Goal: Task Accomplishment & Management: Use online tool/utility

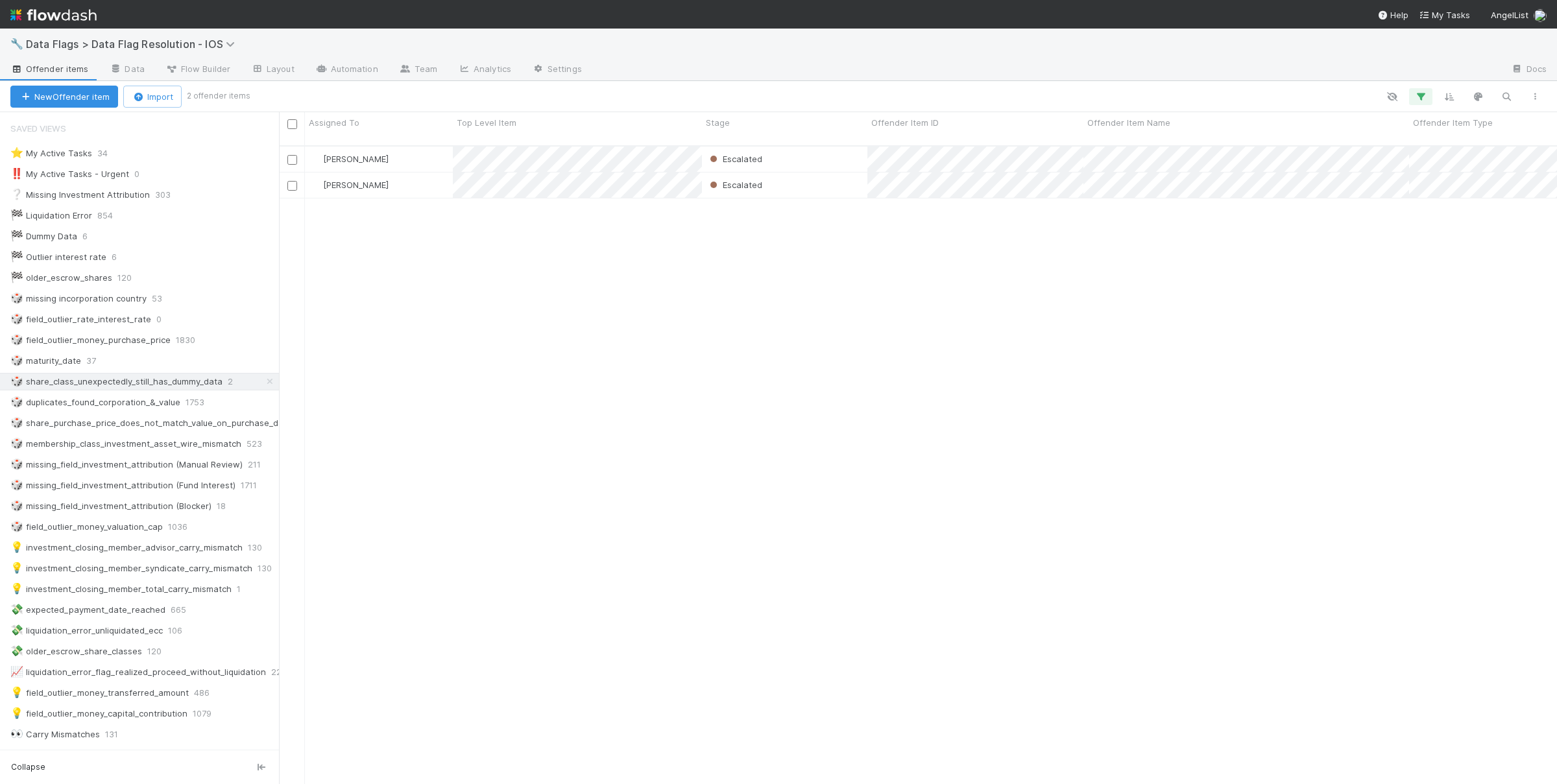
scroll to position [1, 1]
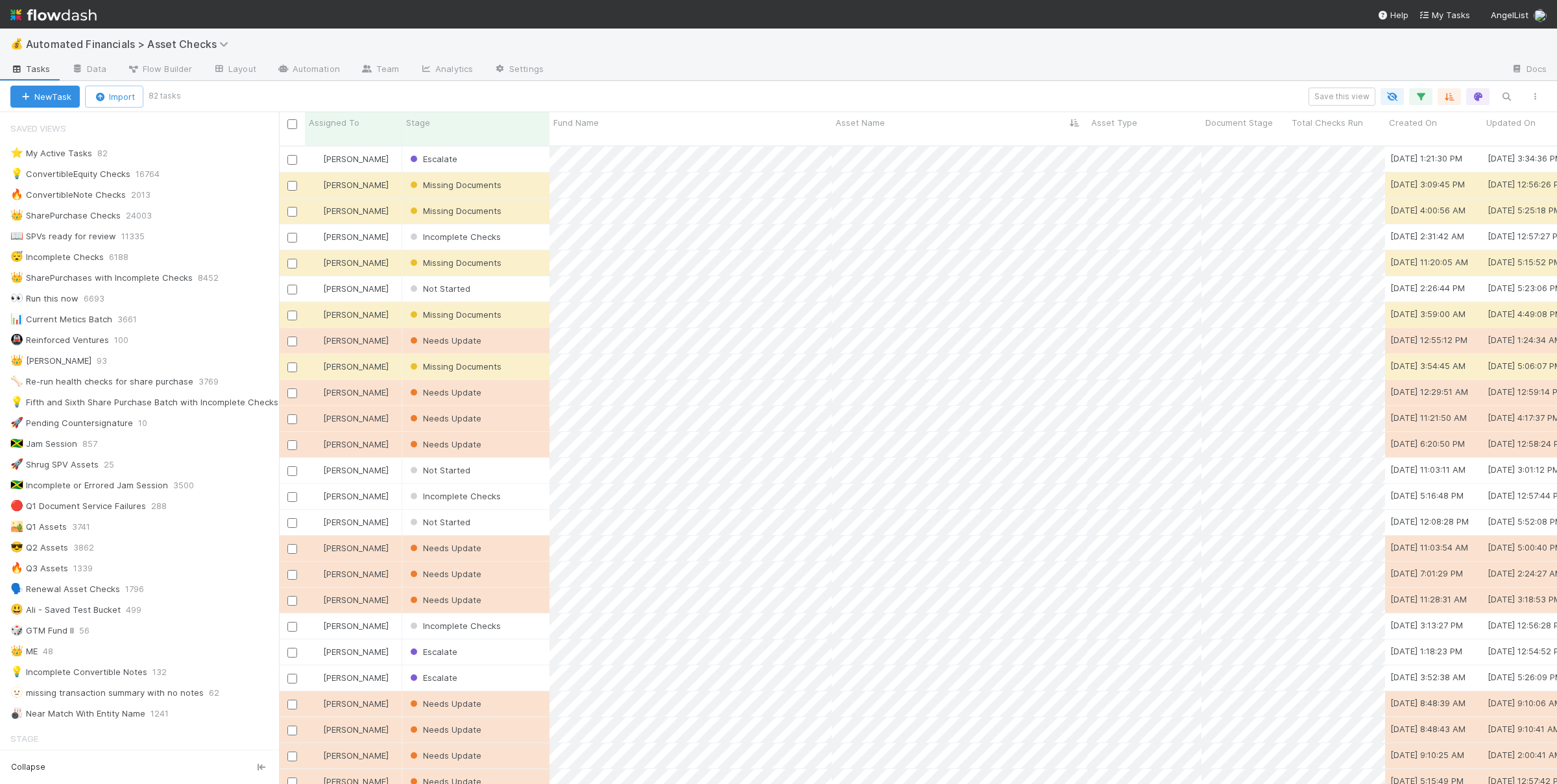
scroll to position [1, 1]
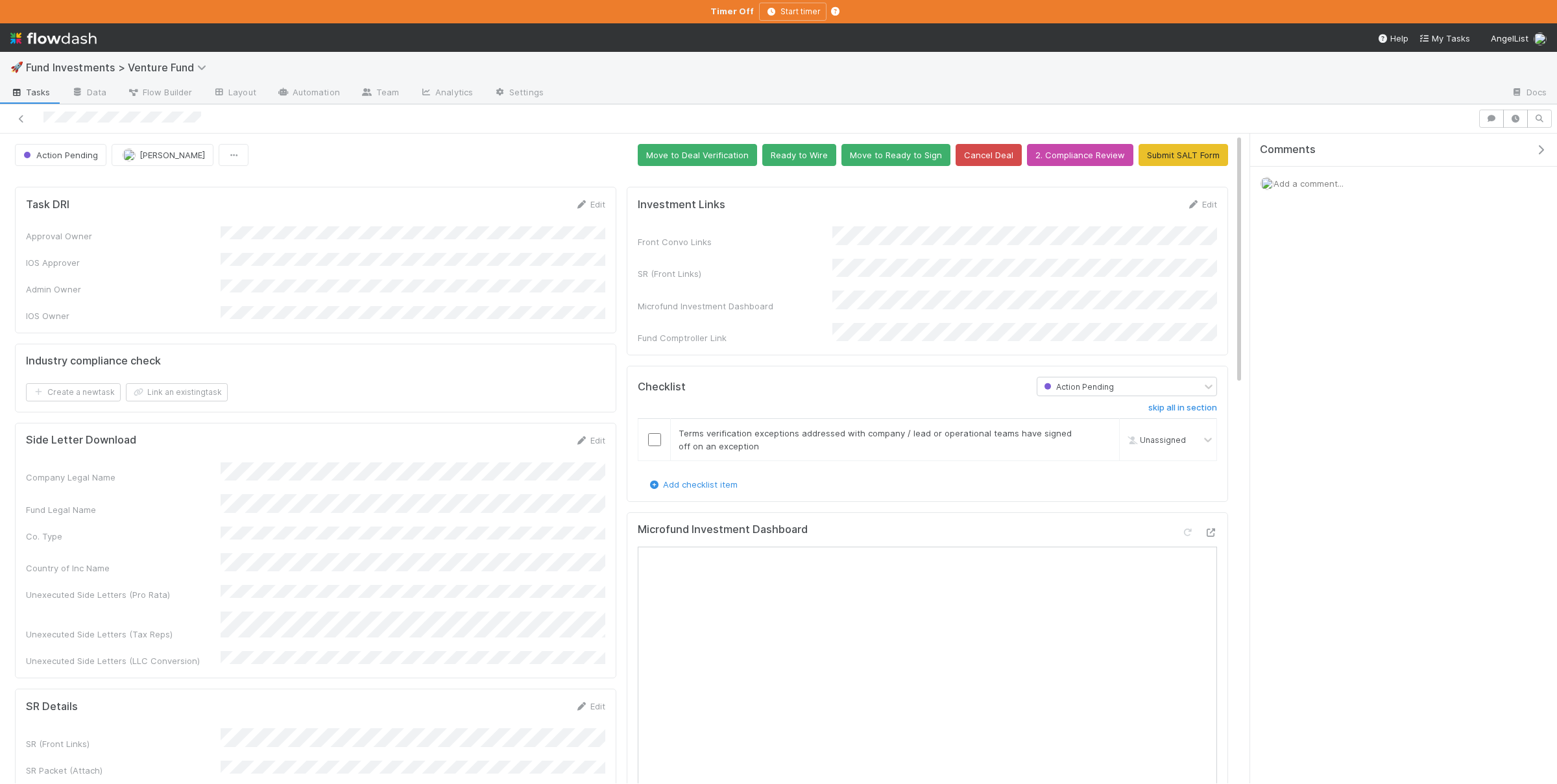
click at [1108, 381] on div "Action Pending" at bounding box center [1077, 387] width 75 height 15
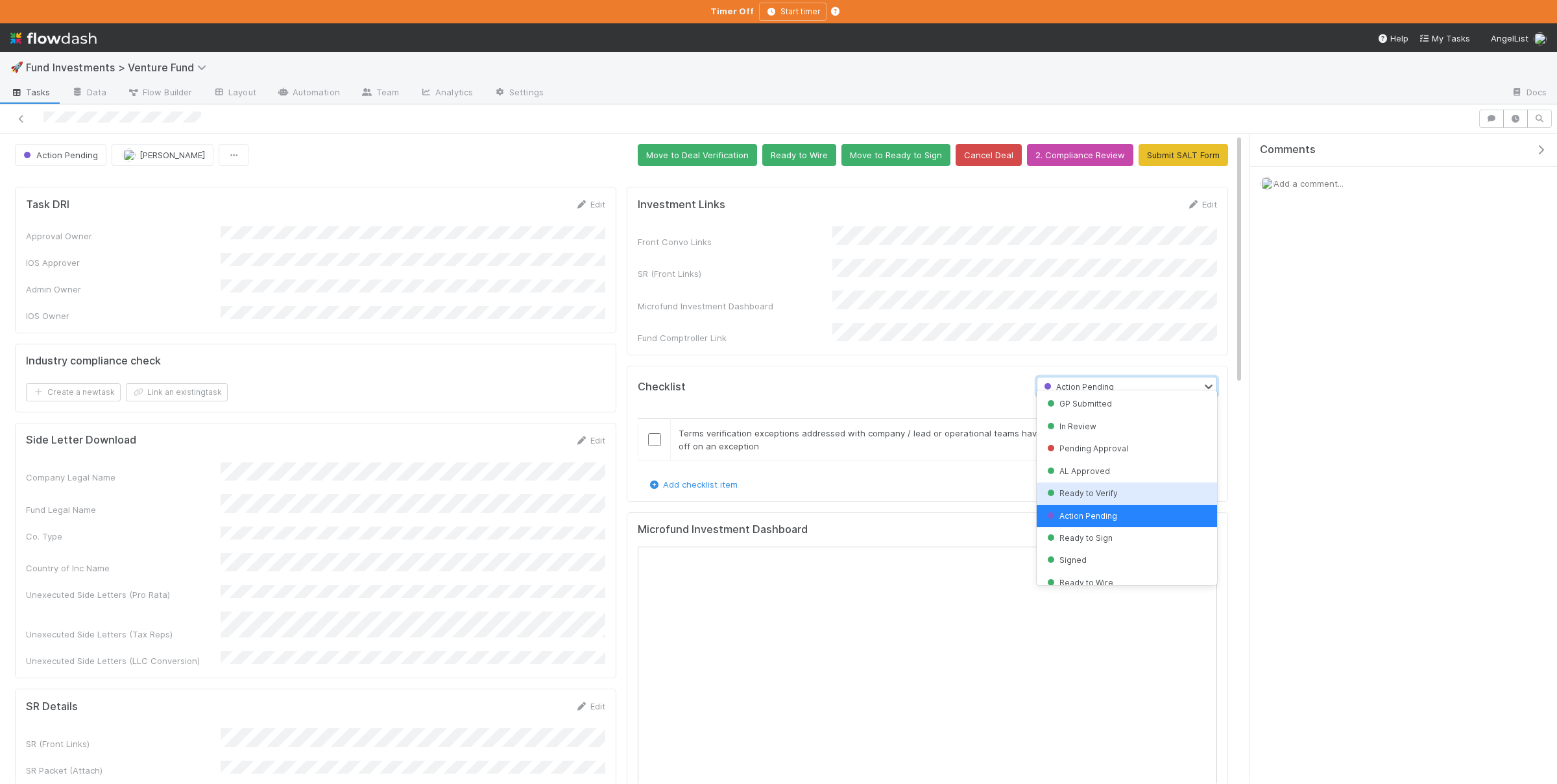
click at [1103, 496] on span "Ready to Verify" at bounding box center [1081, 492] width 73 height 9
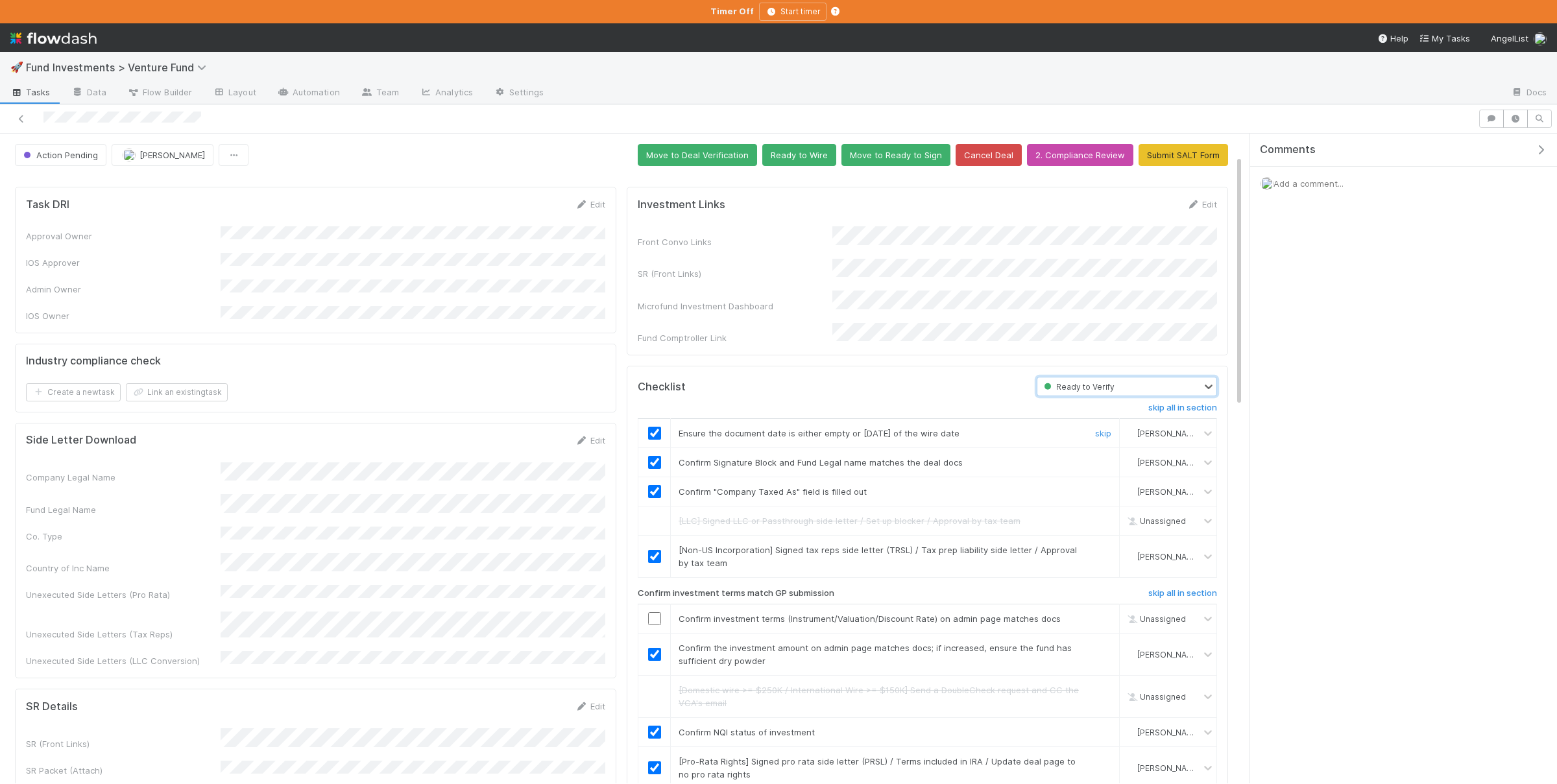
scroll to position [190, 0]
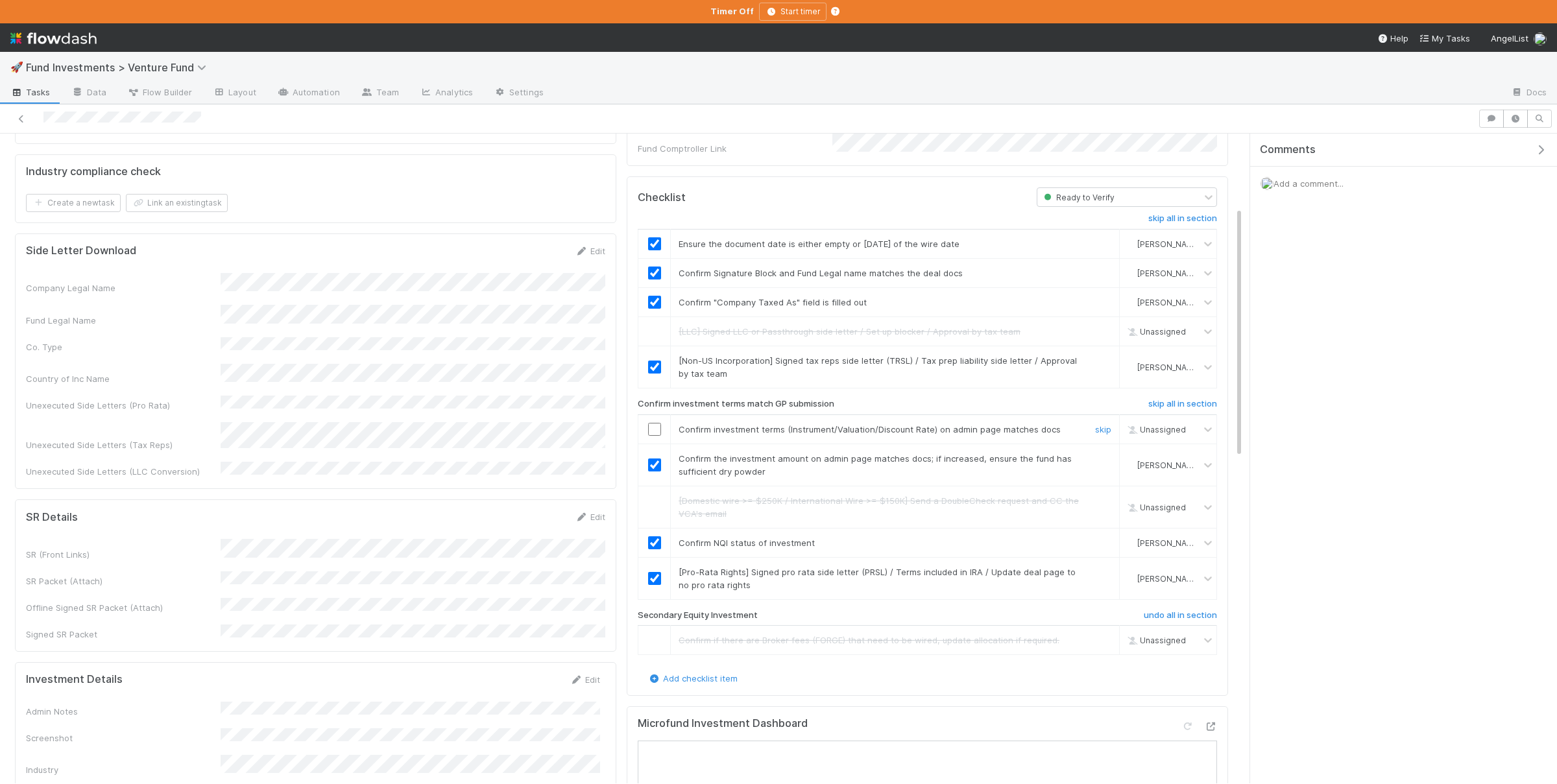
click at [658, 423] on input "checkbox" at bounding box center [654, 430] width 13 height 13
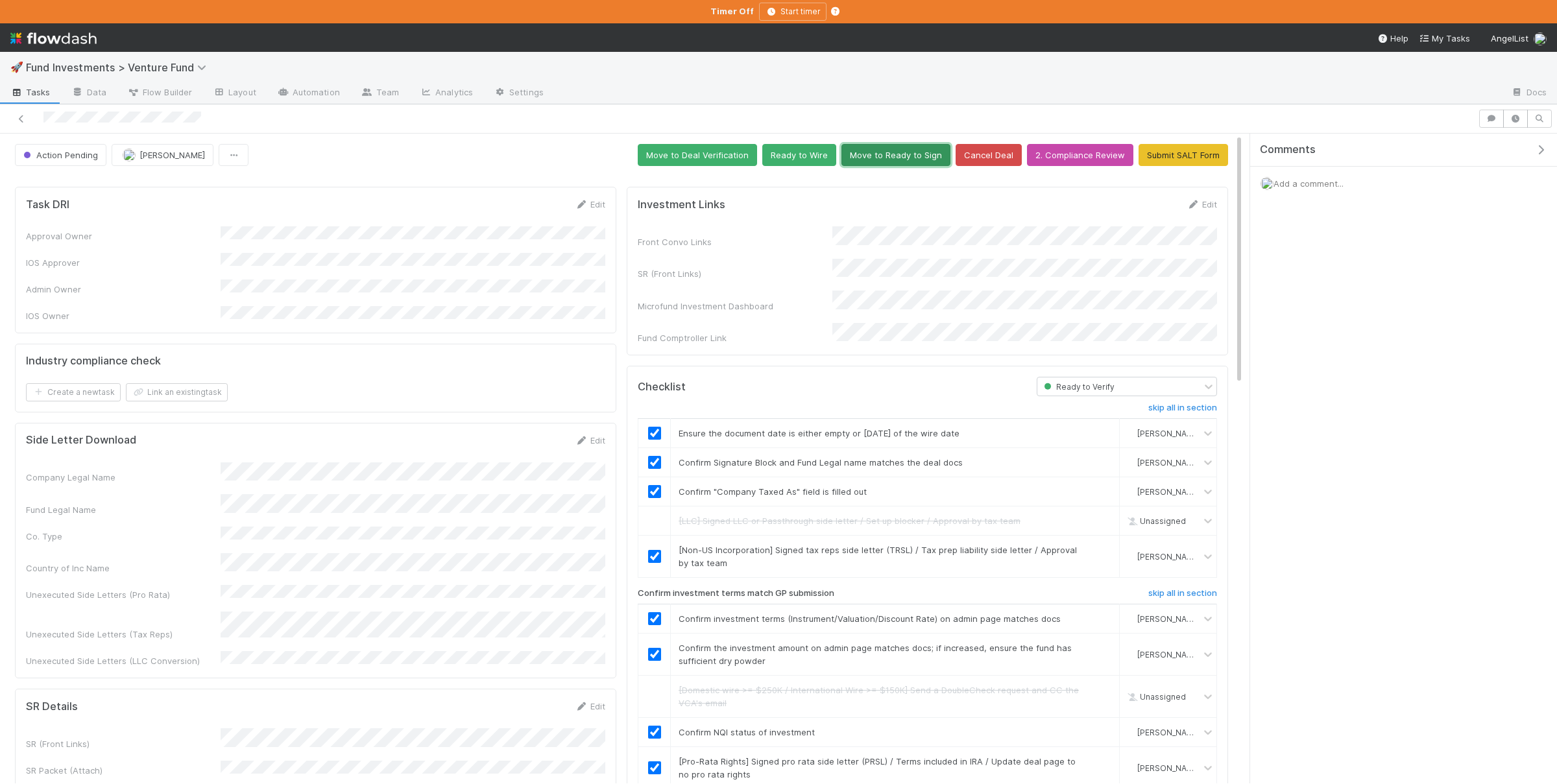
click at [892, 152] on button "Move to Ready to Sign" at bounding box center [895, 155] width 109 height 22
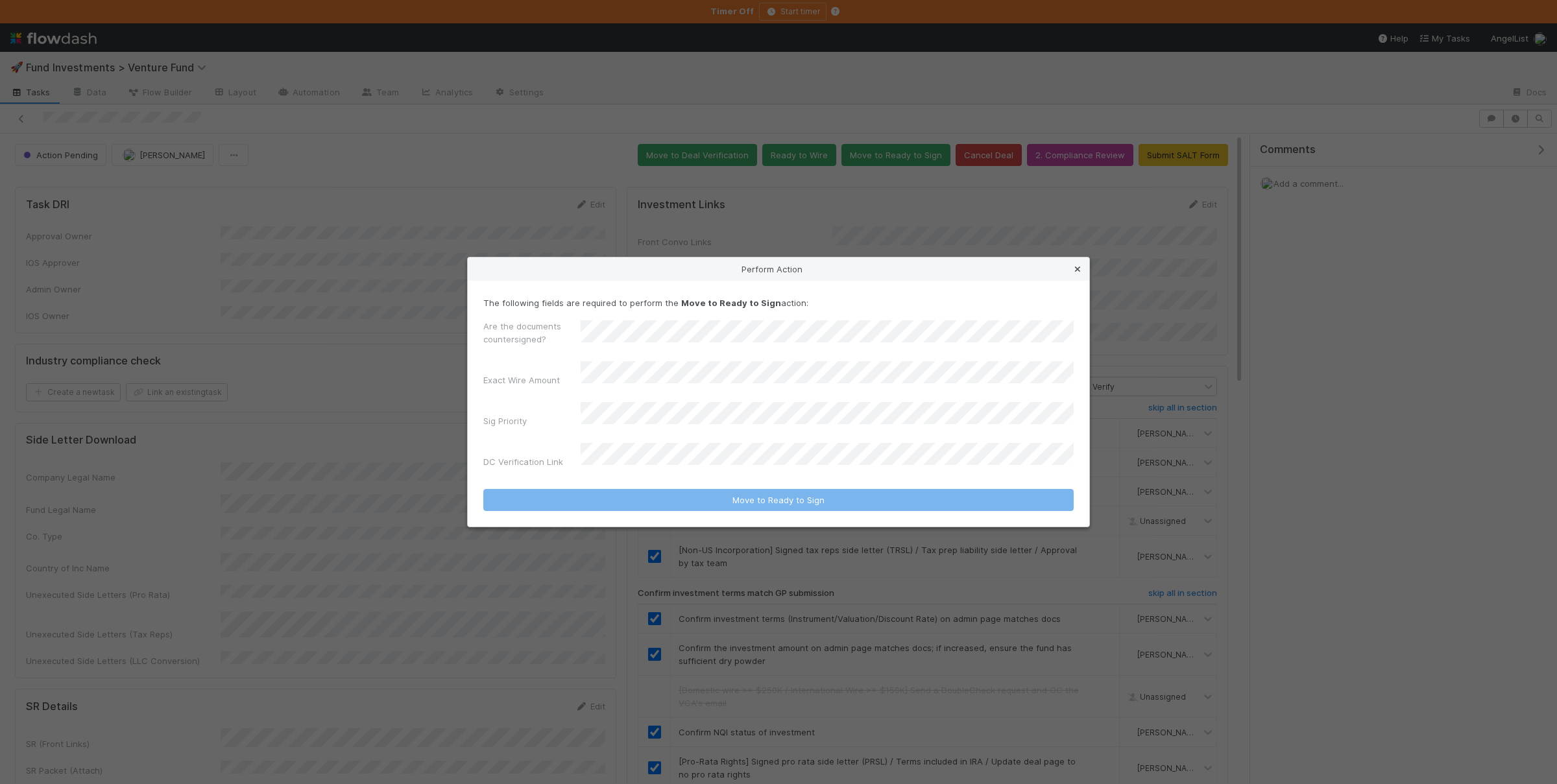
click at [1077, 273] on icon at bounding box center [1078, 270] width 13 height 9
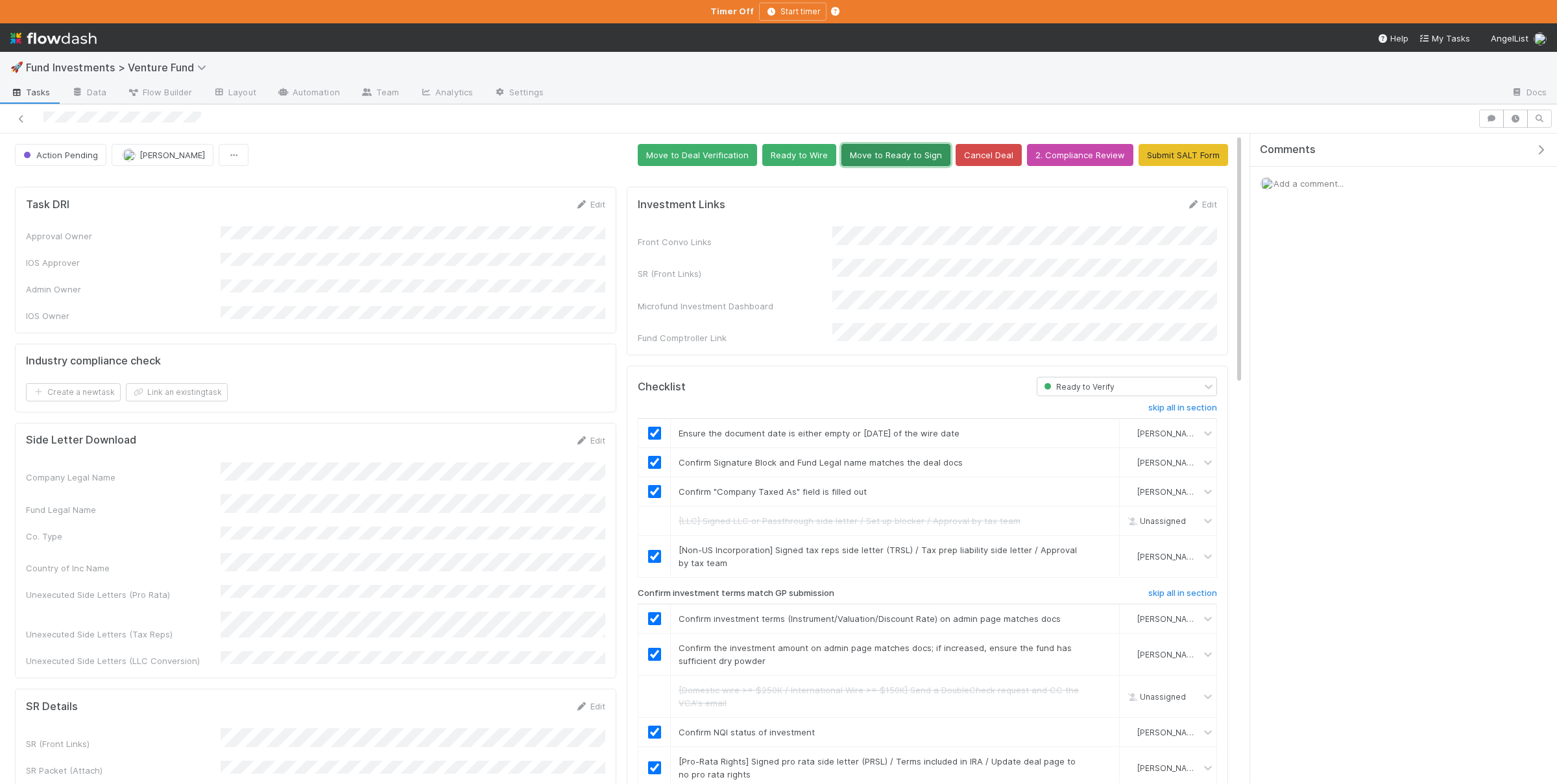
click at [894, 156] on button "Move to Ready to Sign" at bounding box center [895, 155] width 109 height 22
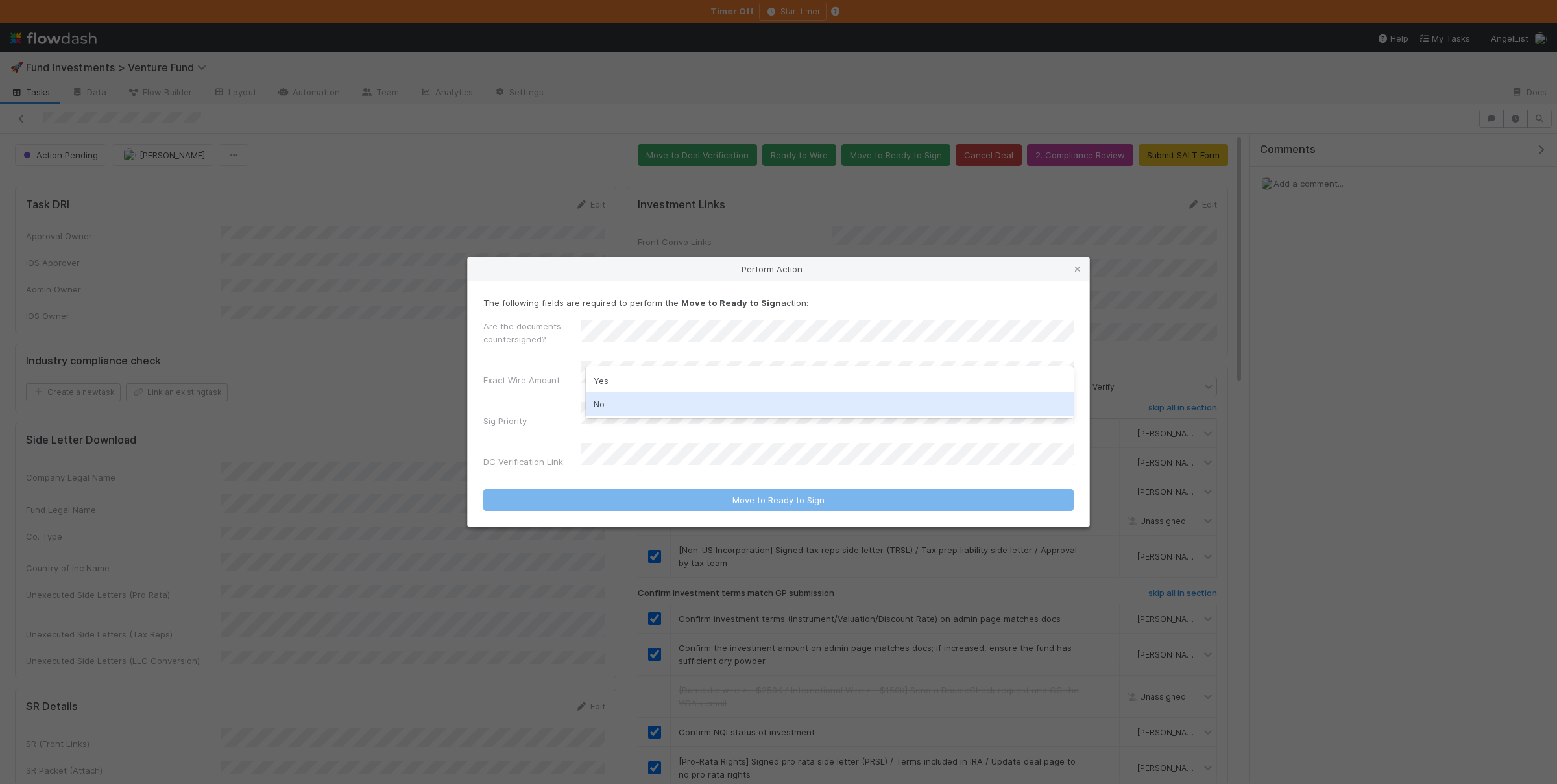
click at [635, 397] on div "No" at bounding box center [830, 404] width 488 height 23
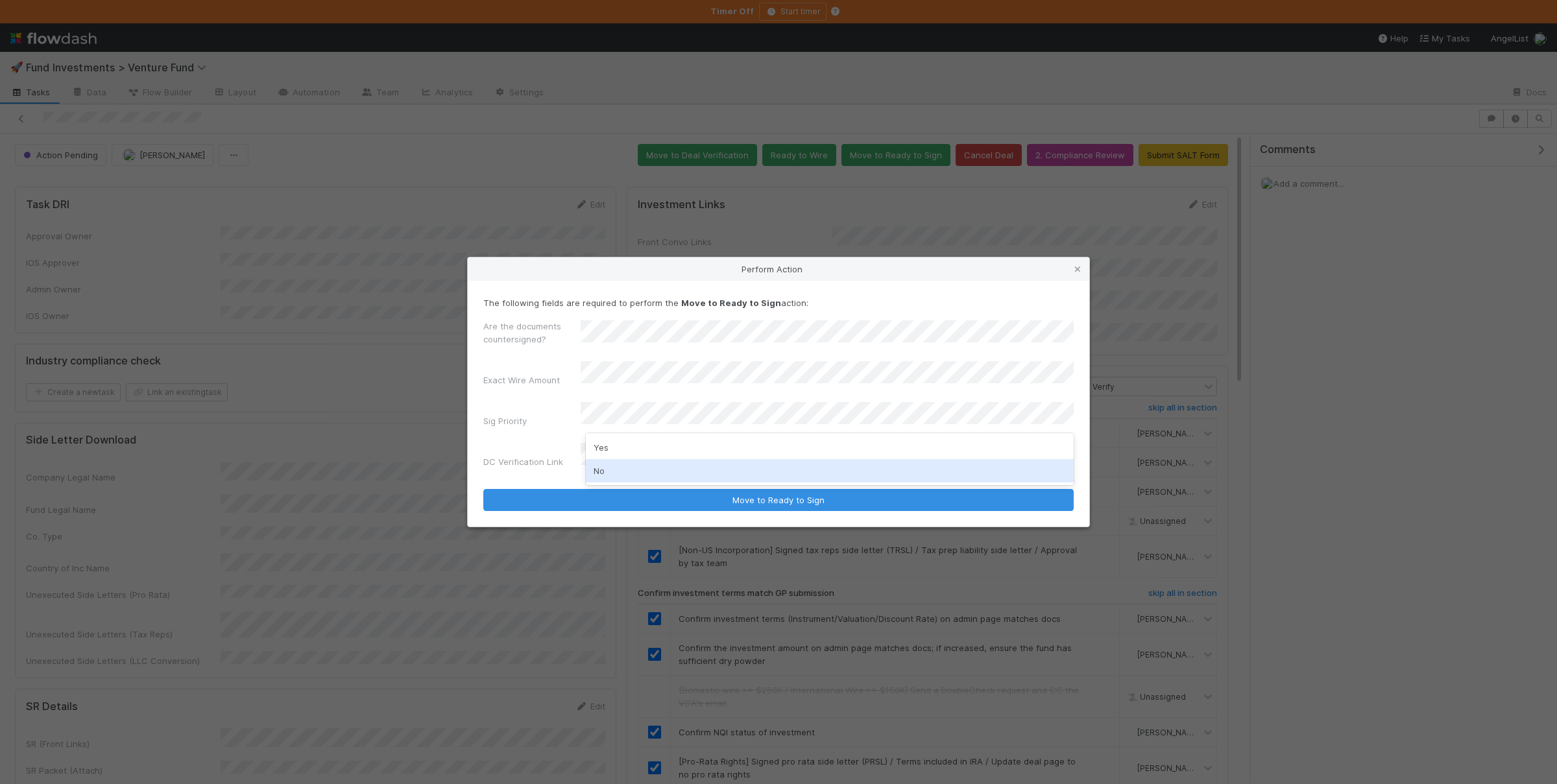
drag, startPoint x: 629, startPoint y: 470, endPoint x: 633, endPoint y: 462, distance: 8.9
click at [630, 470] on div "No" at bounding box center [830, 470] width 488 height 23
click at [483, 489] on button "Move to Ready to Sign" at bounding box center [778, 500] width 590 height 22
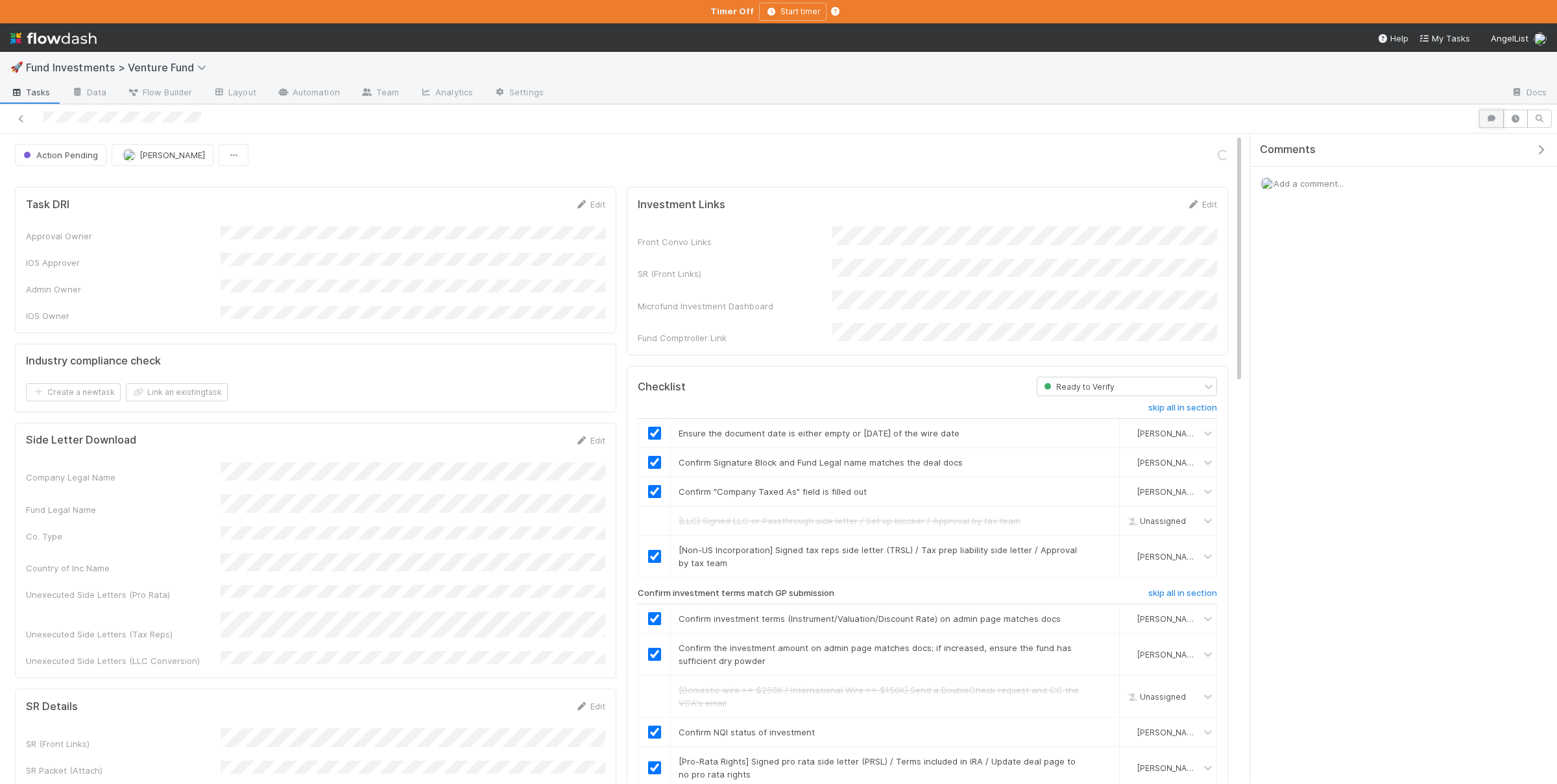
click at [1488, 125] on button "button" at bounding box center [1491, 118] width 25 height 18
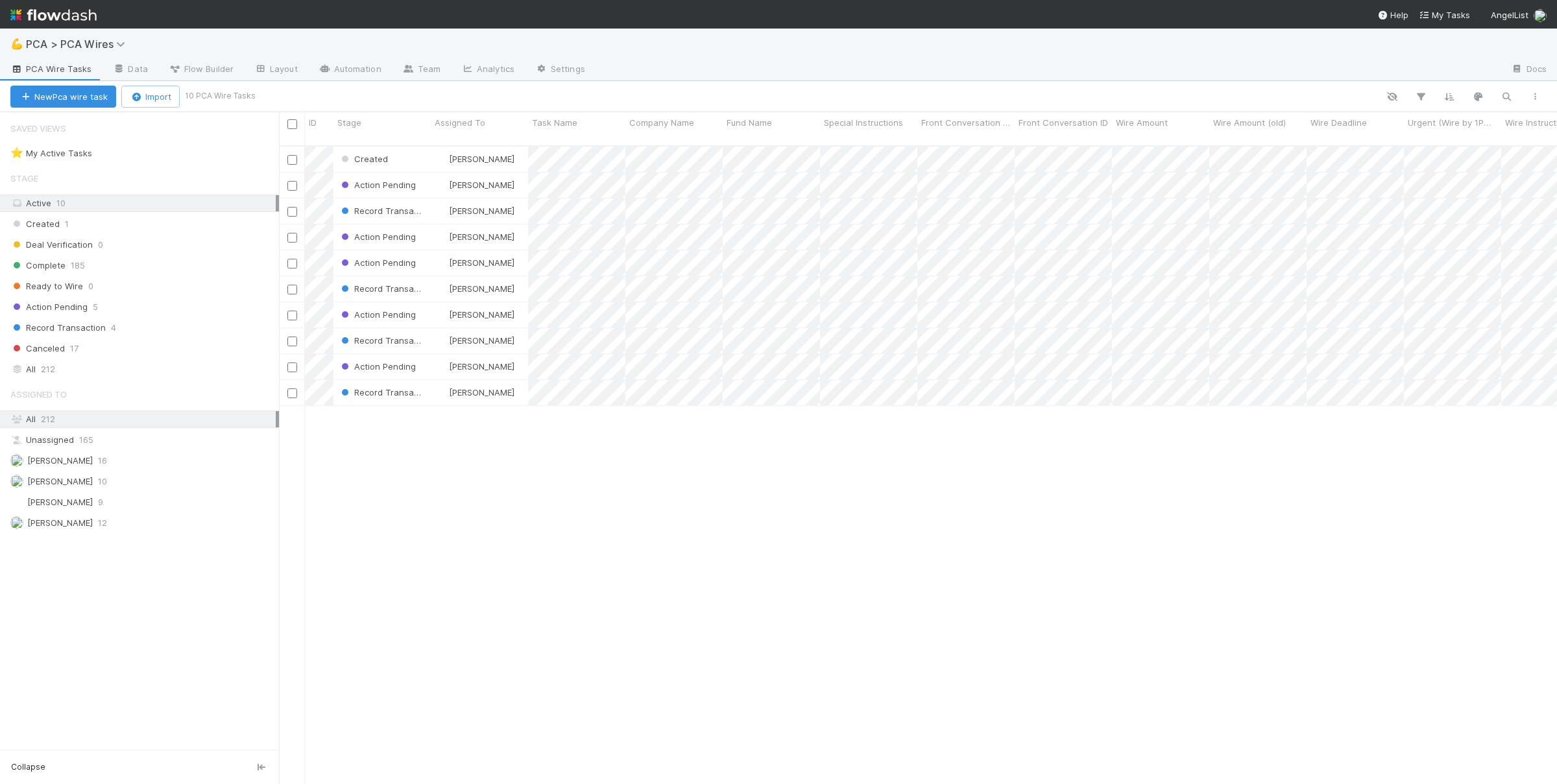
scroll to position [649, 1278]
click at [477, 476] on div "Created Nate Richards 1 0 0 0 0 7/18/25, 5:50:42 PM 8/1/25, 10:37:57 AM 0 Actio…" at bounding box center [917, 470] width 1278 height 648
click at [603, 629] on div "Created Nate Richards 1 0 0 0 0 7/18/25, 5:50:42 PM 8/1/25, 10:37:57 AM 0 Actio…" at bounding box center [917, 470] width 1278 height 648
drag, startPoint x: 564, startPoint y: 587, endPoint x: 565, endPoint y: 579, distance: 8.1
click at [564, 583] on div "Created Nate Richards 1 0 0 0 0 7/18/25, 5:50:42 PM 8/1/25, 10:37:57 AM 0 Actio…" at bounding box center [917, 470] width 1278 height 648
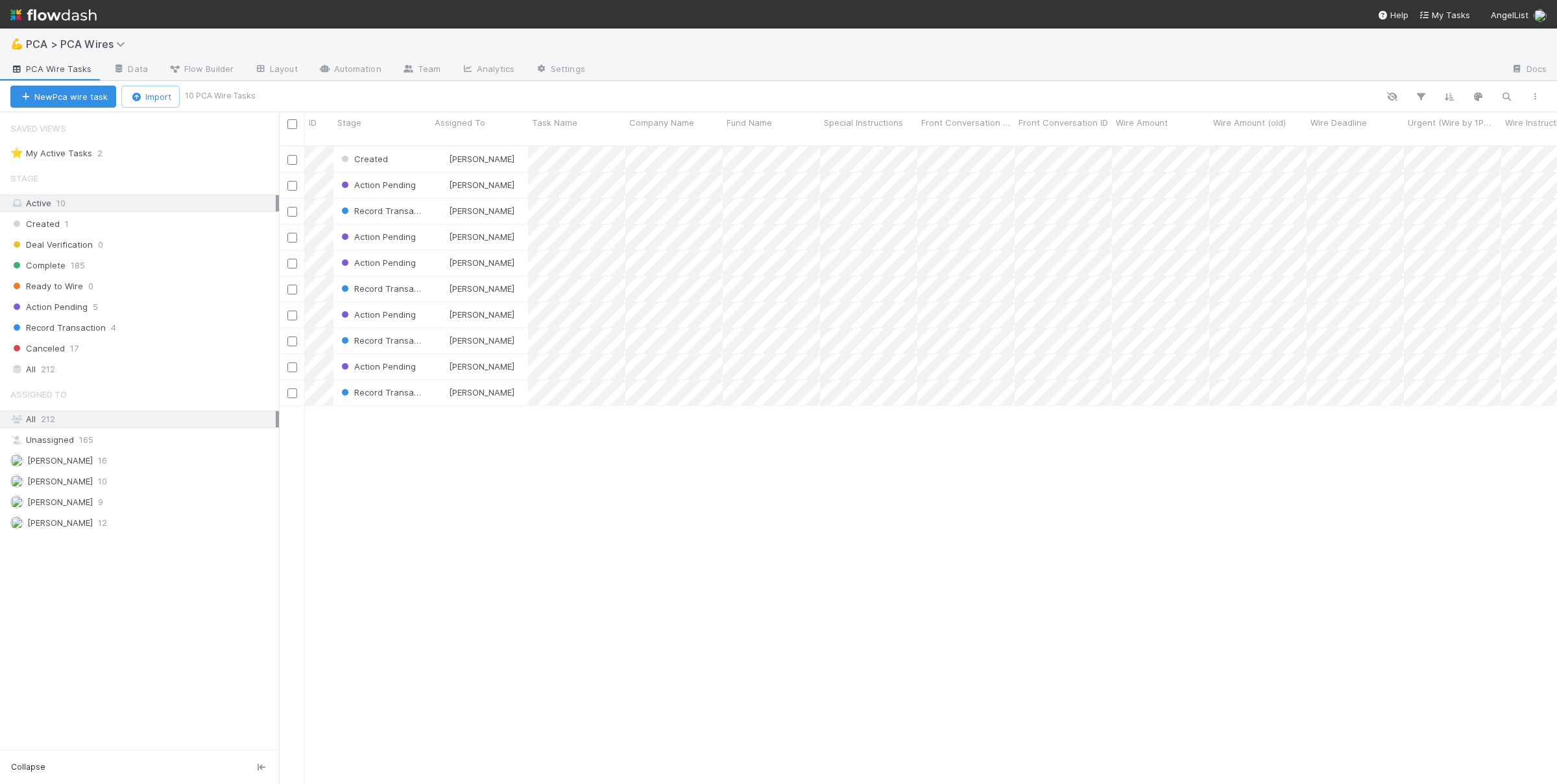
click at [544, 529] on div "Created Nate Richards 1 0 0 0 0 7/18/25, 5:50:42 PM 8/1/25, 10:37:57 AM 0 Actio…" at bounding box center [917, 470] width 1278 height 648
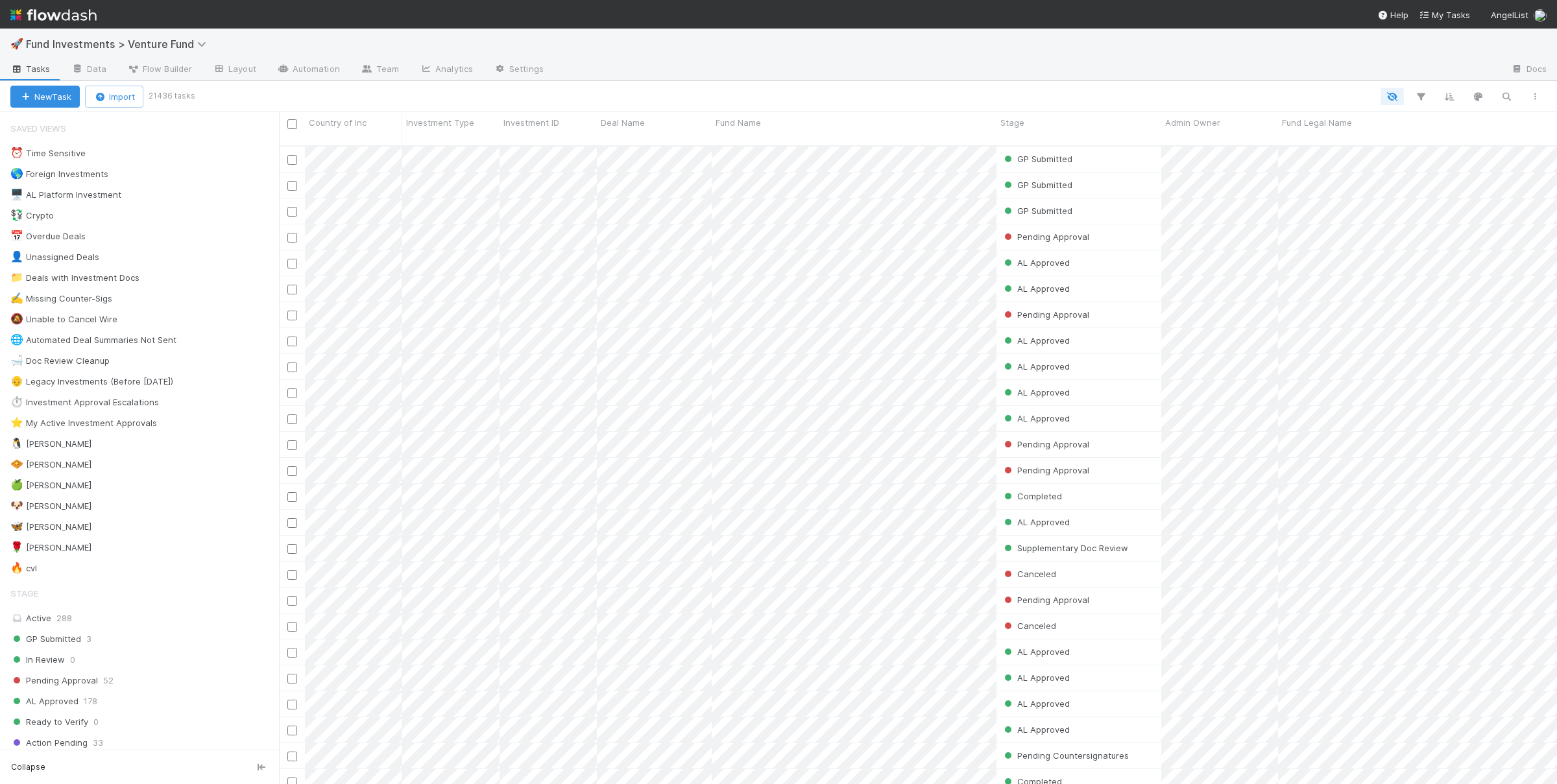
scroll to position [649, 1278]
click at [195, 473] on div "🧇 Susan 3" at bounding box center [144, 465] width 268 height 16
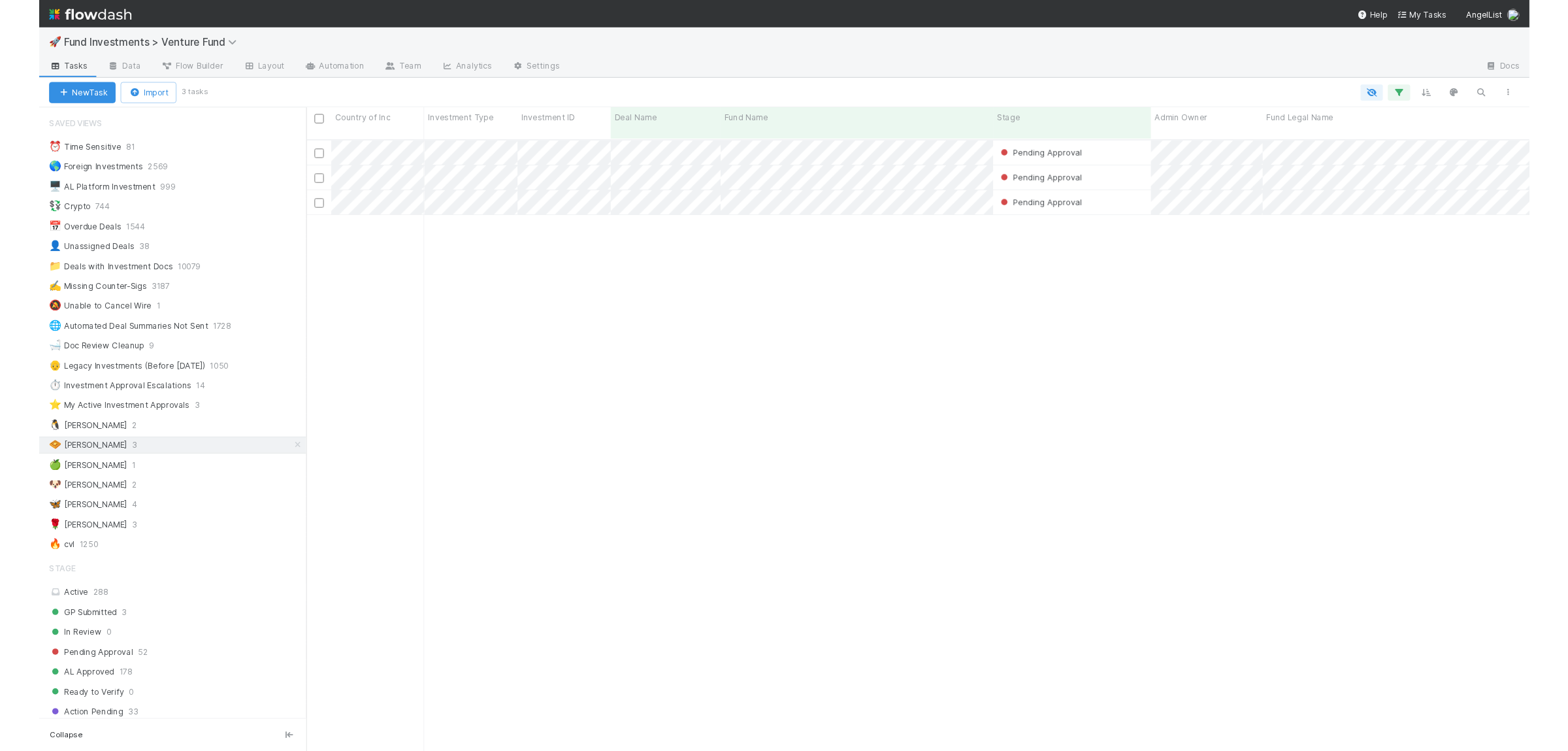
scroll to position [654, 1287]
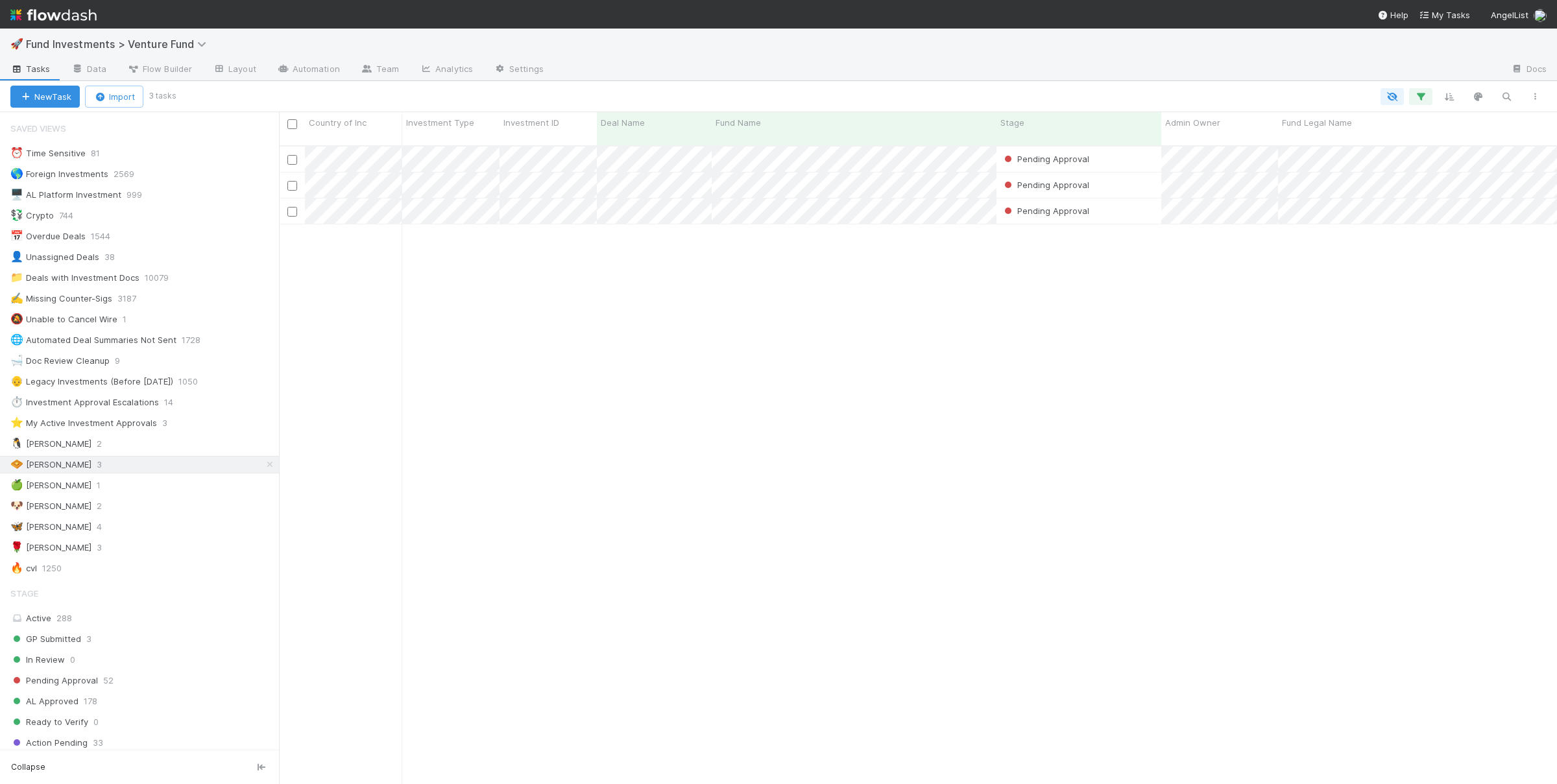
click at [719, 382] on div "Pending Approval Manav Mehta 8/12/25, 1:39:46 PM 8/12/25, 8:49:30 PM 0 0 0 0 0 …" at bounding box center [917, 470] width 1278 height 648
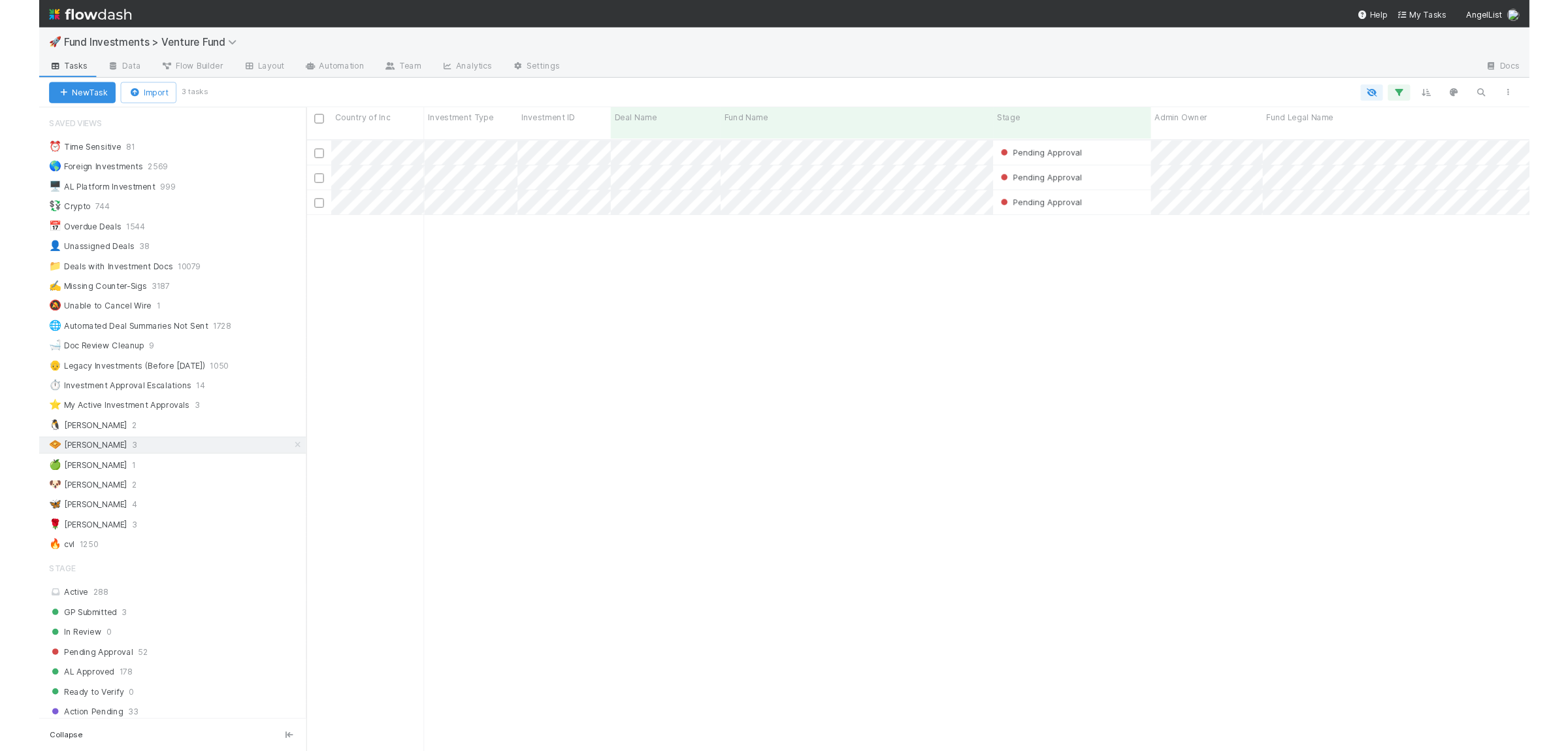
scroll to position [615, 1287]
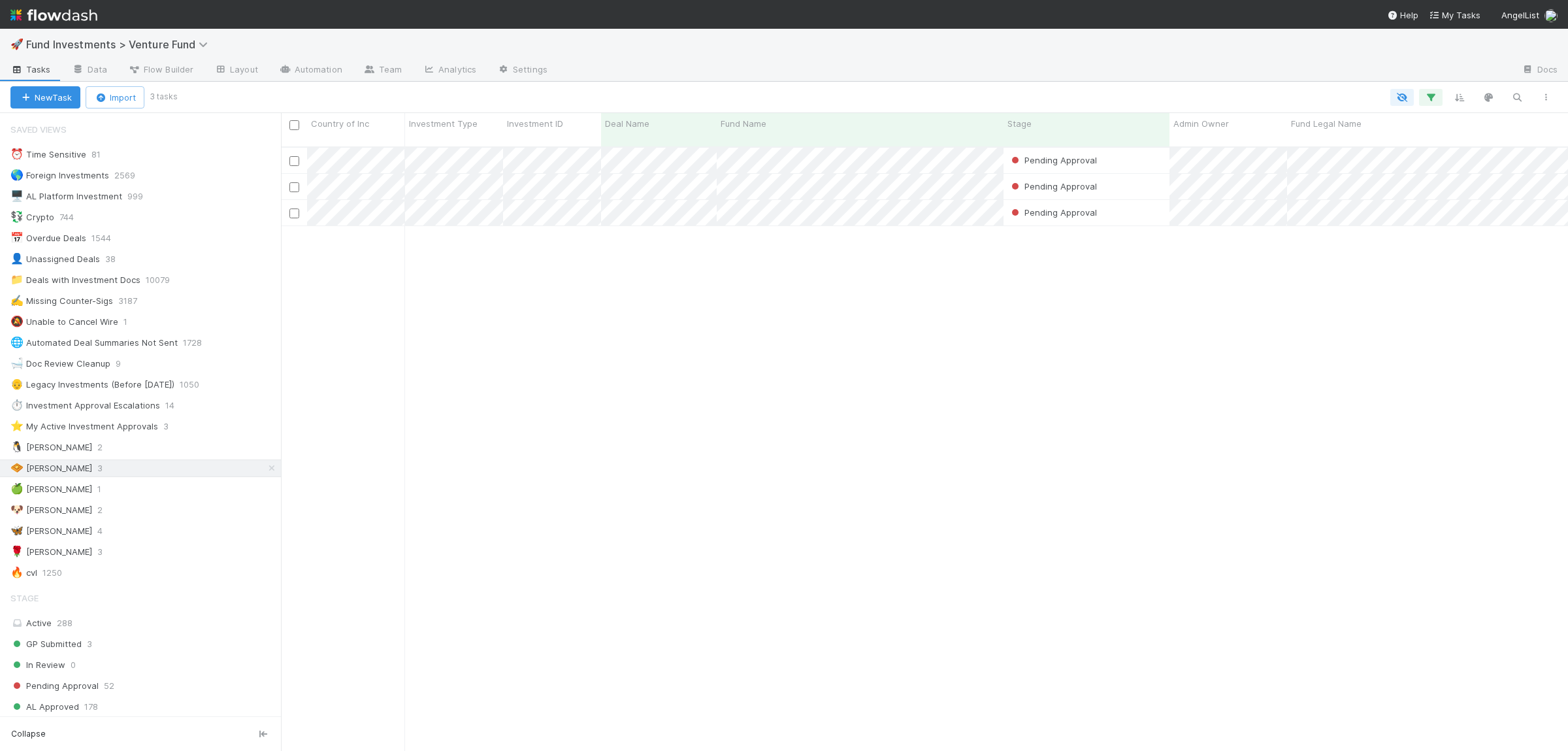
click at [676, 362] on div "Pending Approval Manav Mehta 8/12/25, 1:39:46 PM 8/12/25, 8:49:30 PM 0 0 0 0 0 …" at bounding box center [924, 455] width 1287 height 614
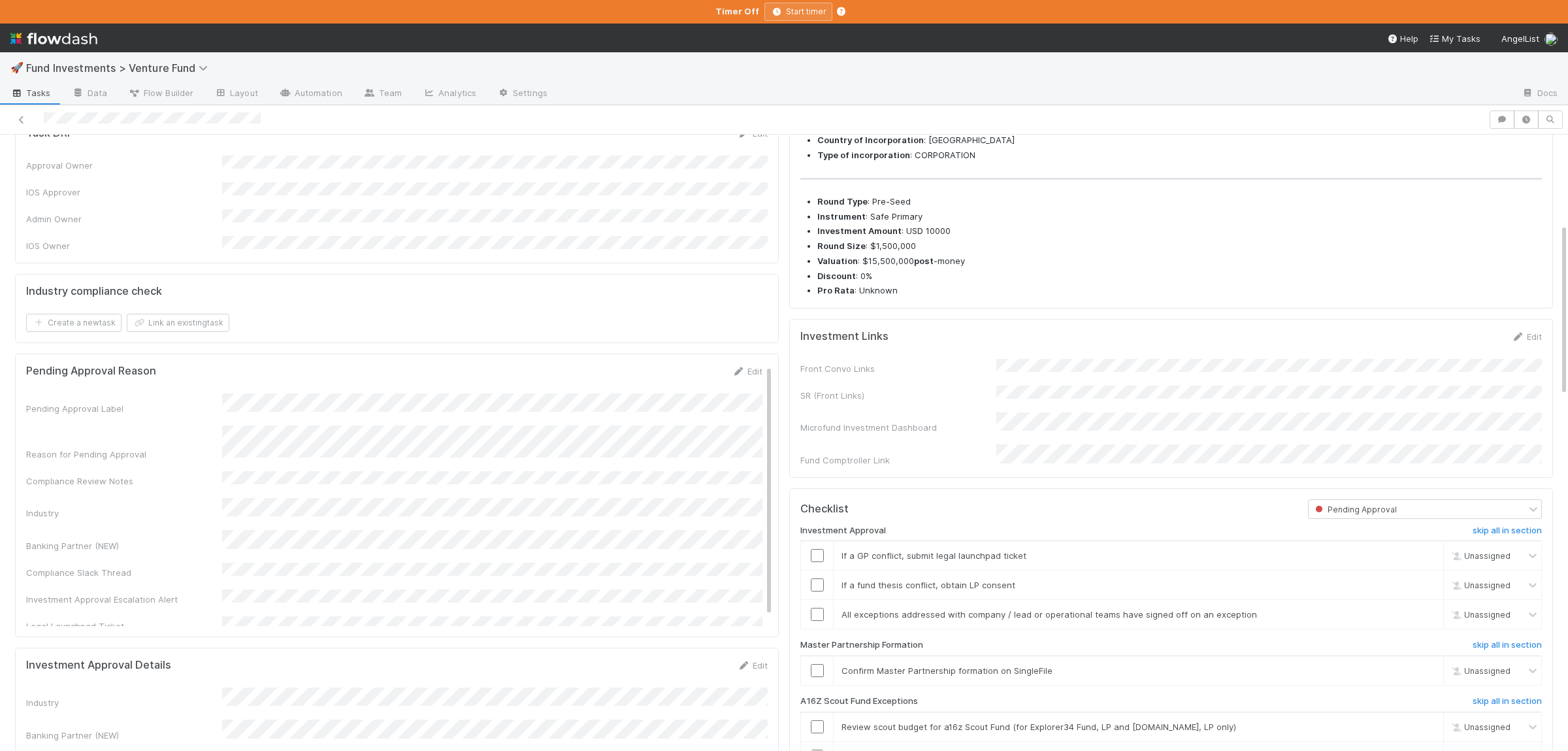
scroll to position [318, 0]
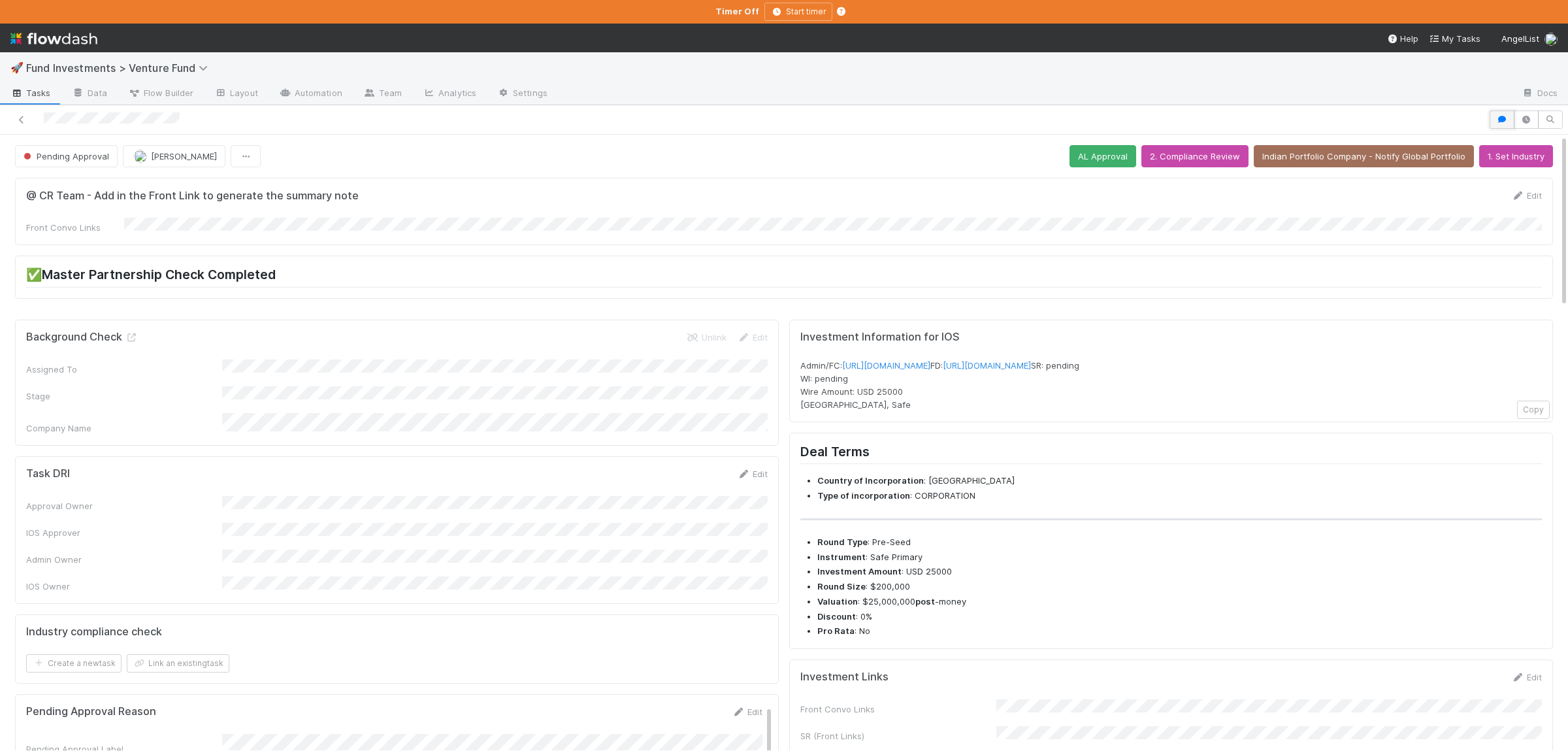
click at [1495, 123] on icon "button" at bounding box center [1502, 119] width 13 height 8
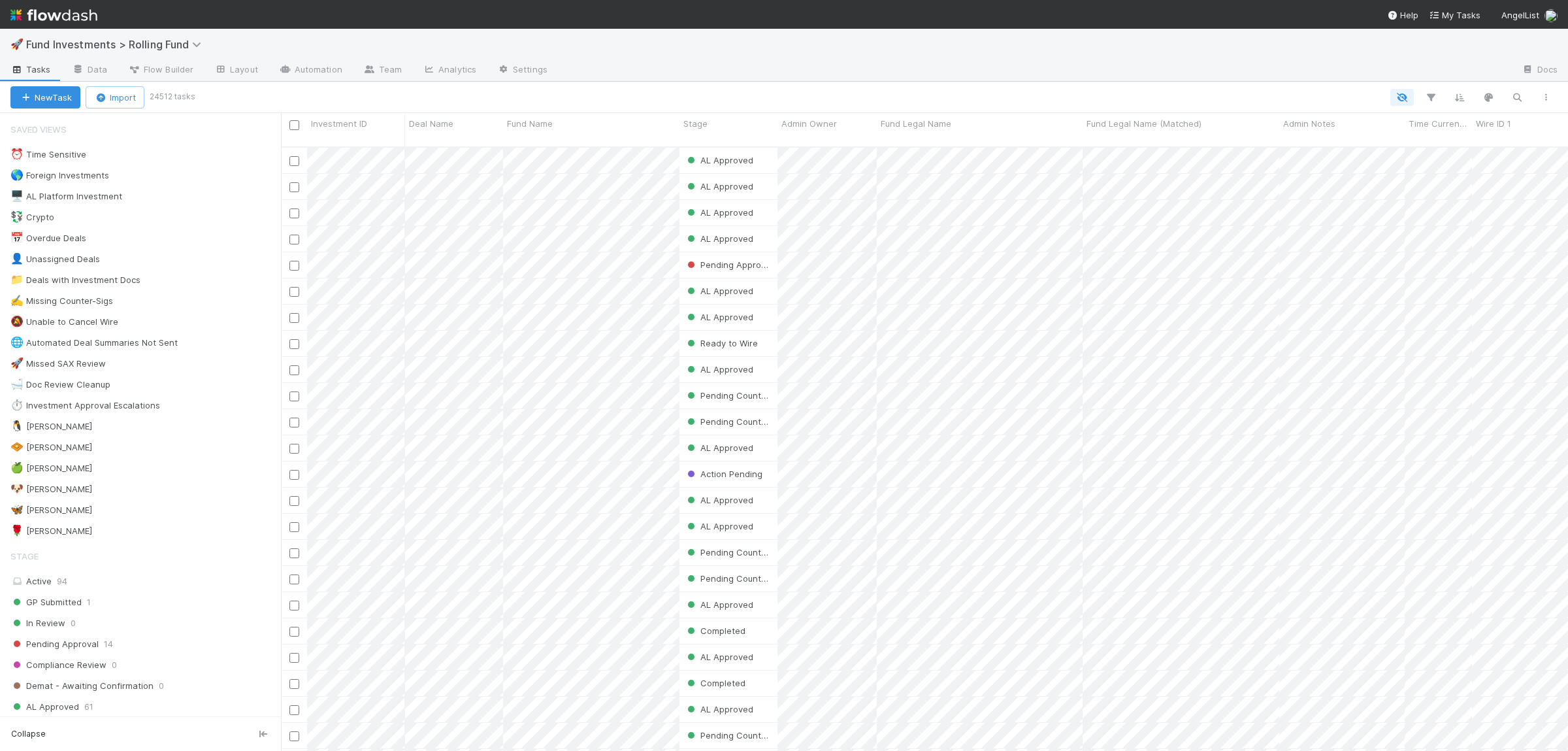
scroll to position [615, 1287]
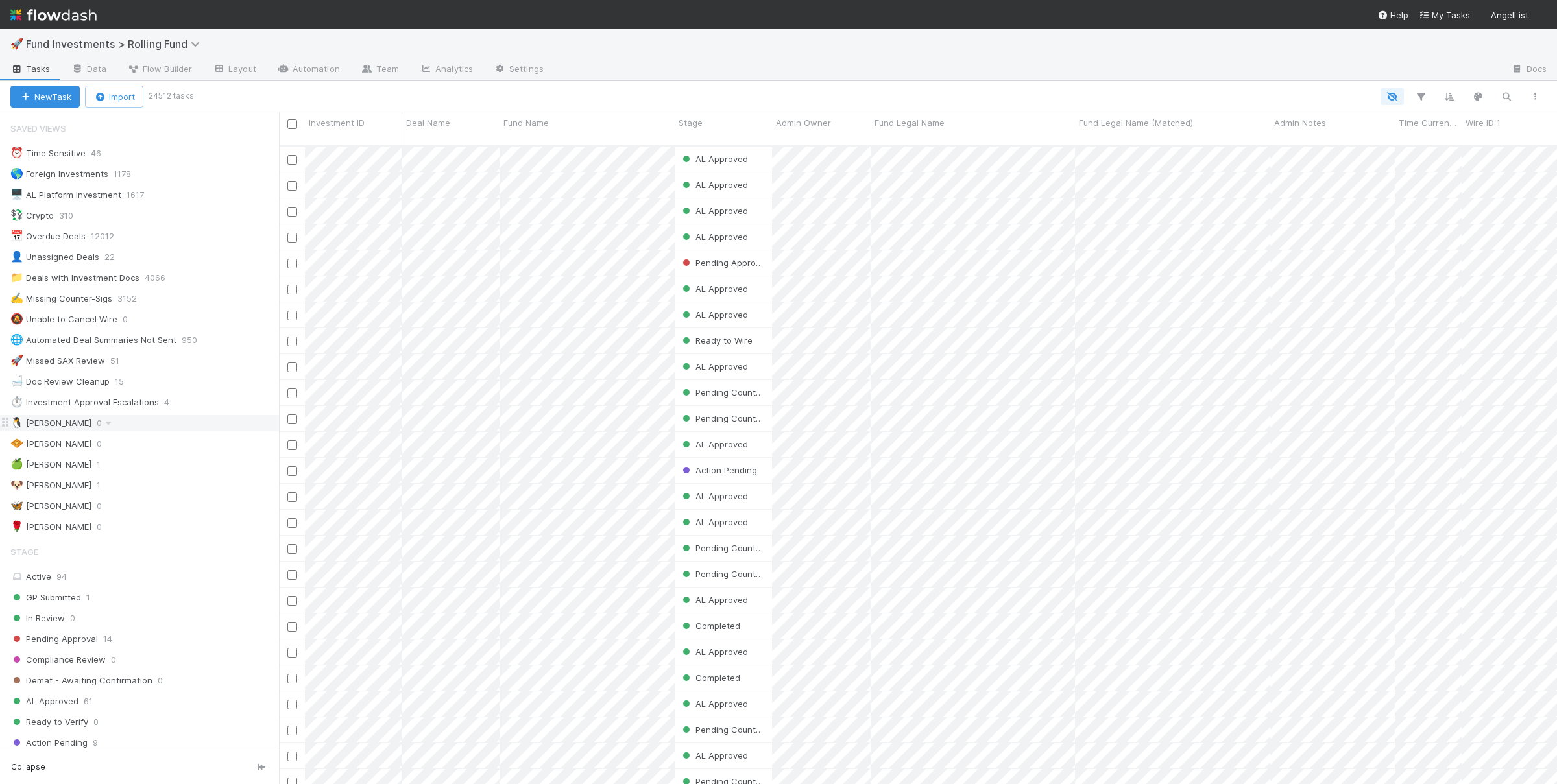
scroll to position [649, 1278]
click at [220, 472] on div "🍏 Ali 1" at bounding box center [144, 465] width 268 height 16
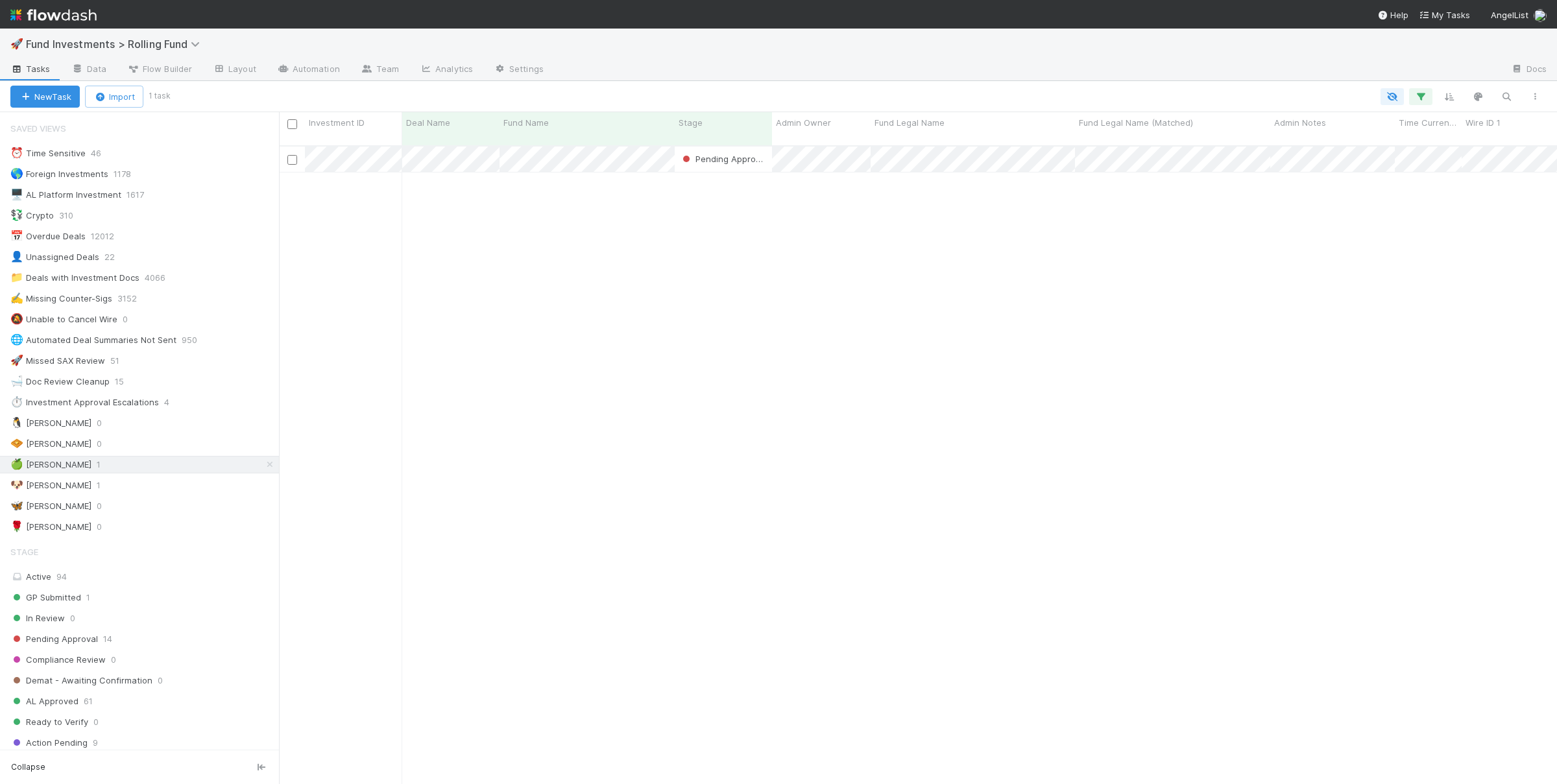
scroll to position [649, 1278]
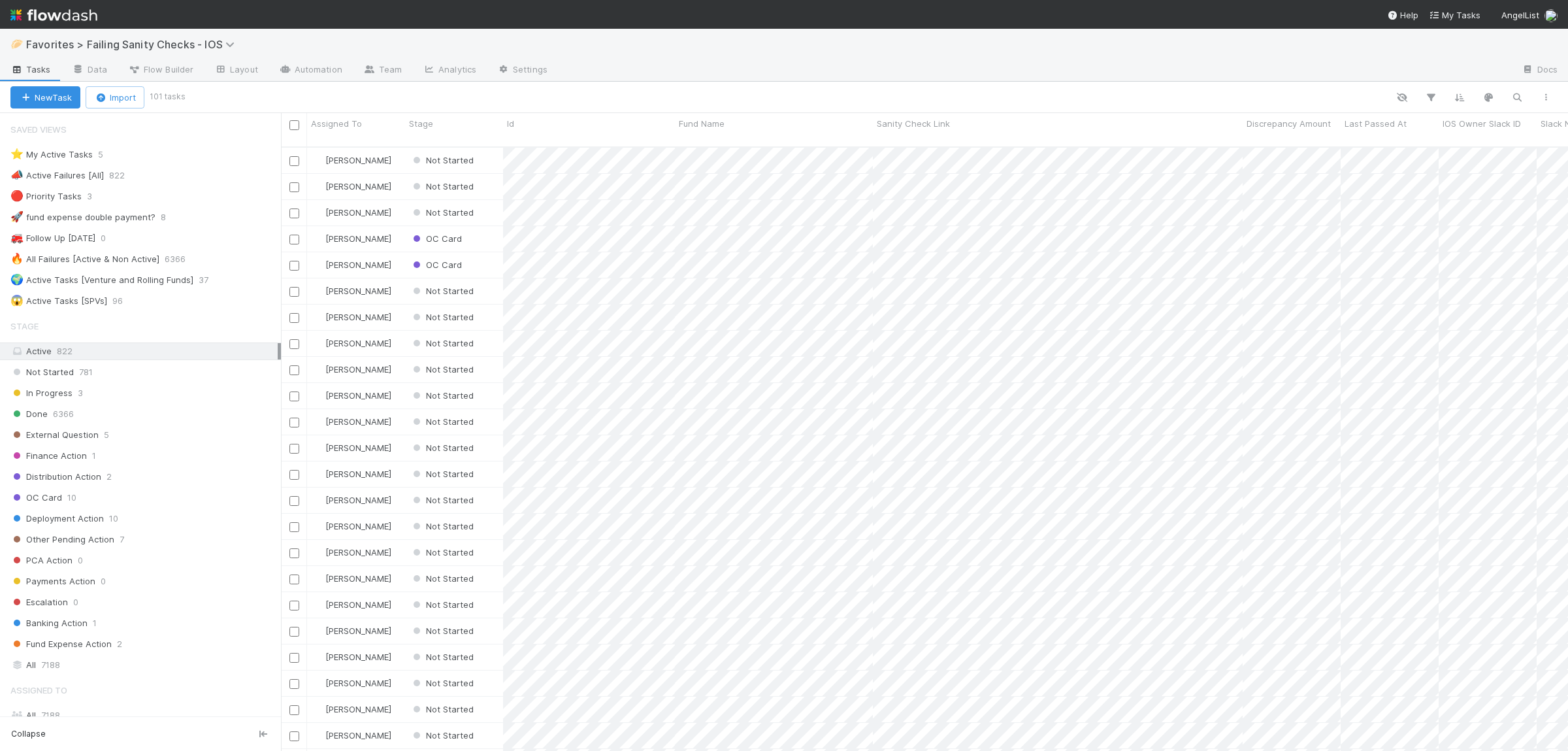
scroll to position [1, 1]
click at [123, 157] on div "⭐ My Active Tasks 5" at bounding box center [145, 154] width 270 height 16
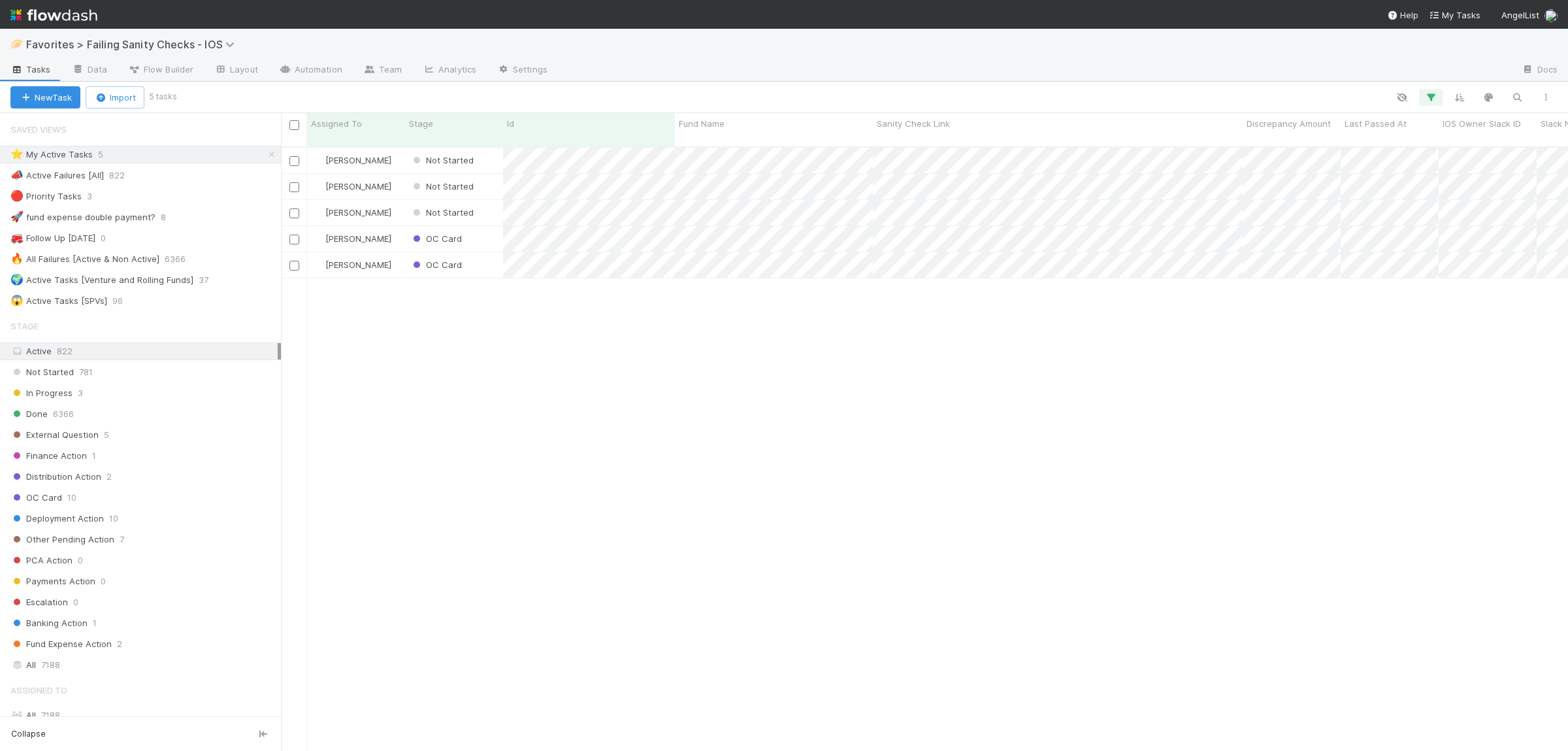
click at [770, 448] on div "Susan Tang Not Started 8/13/25, 8:28:22 AM 8/13/25, 8:28:22 AM 0 0 0 0 53 Susan…" at bounding box center [924, 455] width 1287 height 614
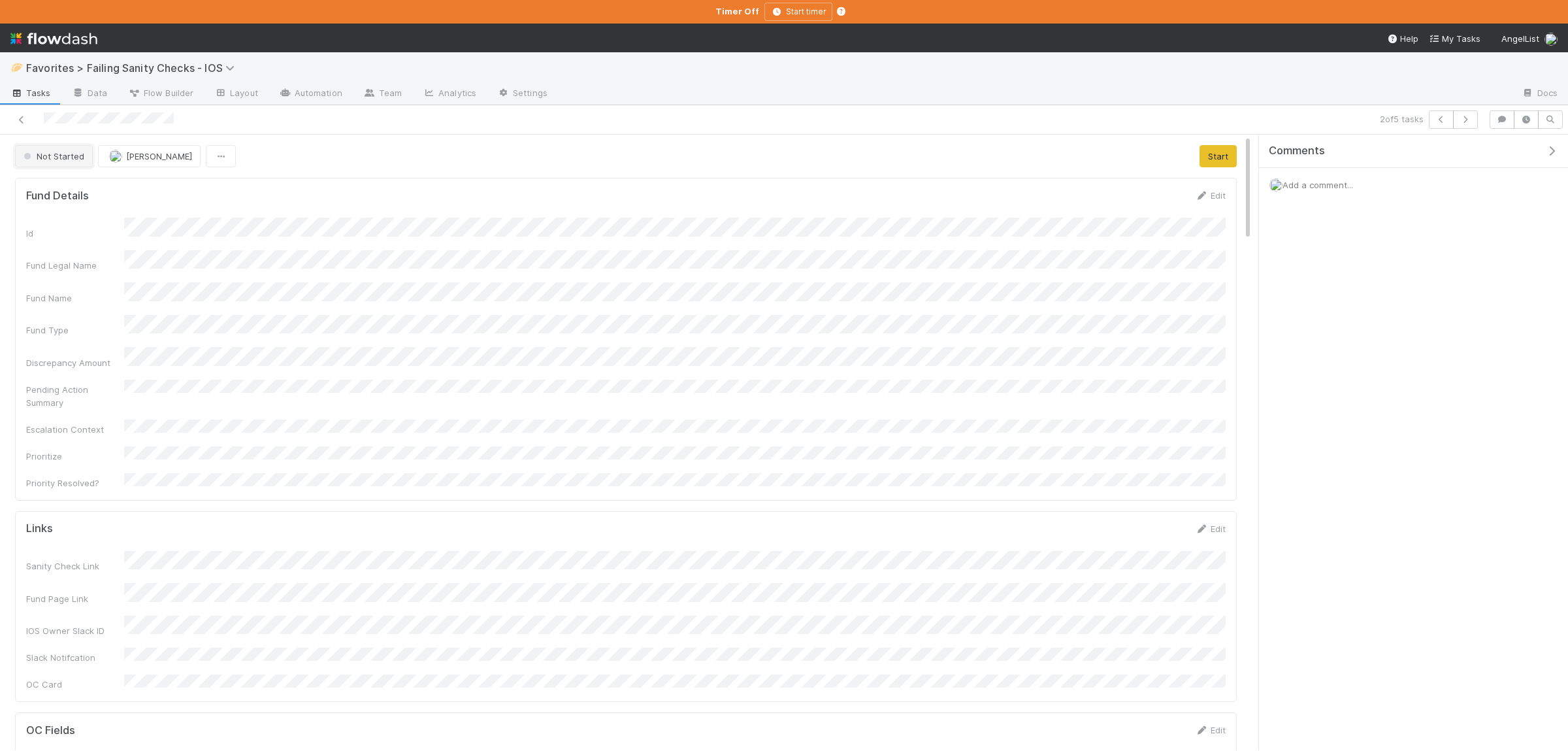
click at [52, 157] on span "Not Started" at bounding box center [52, 156] width 63 height 10
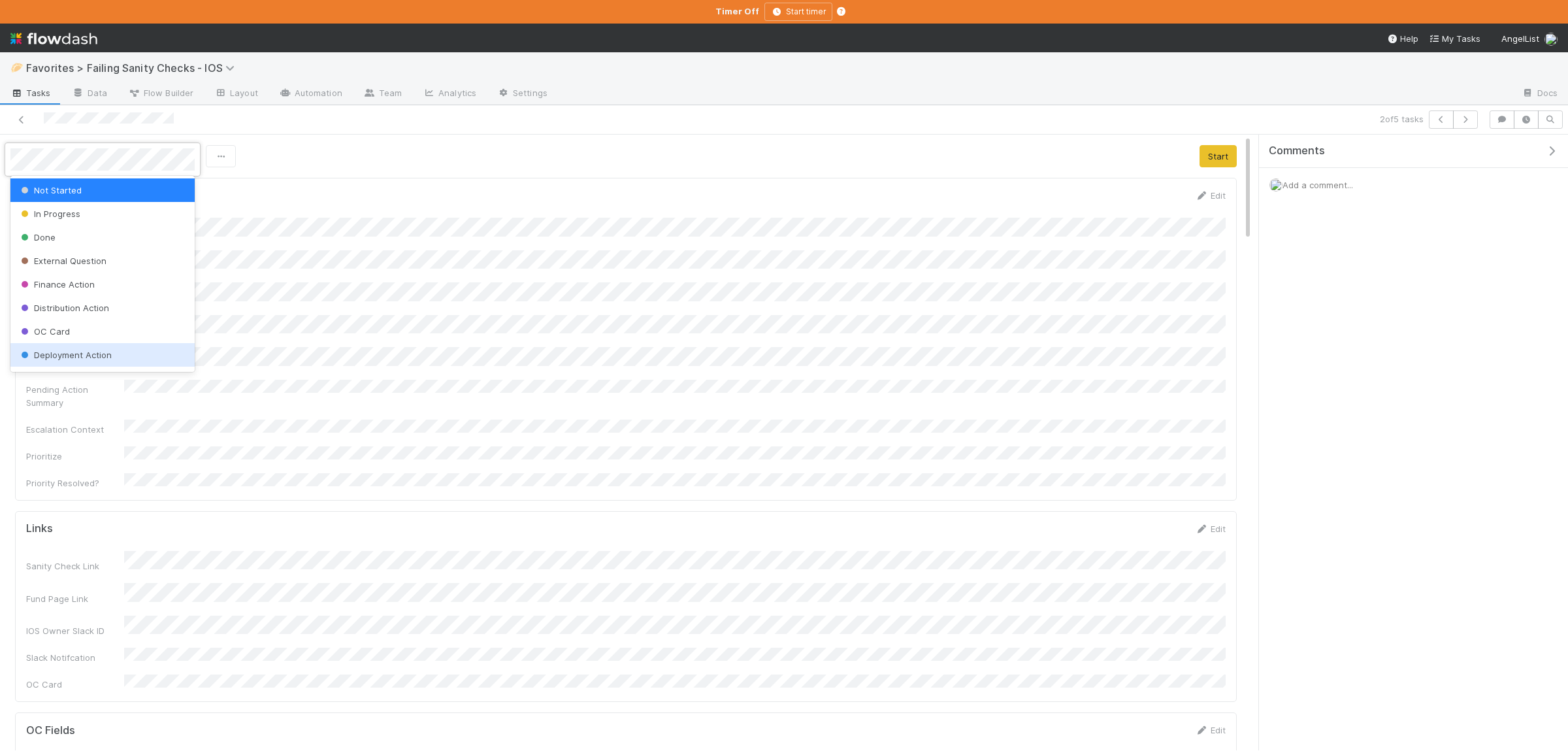
click at [80, 356] on span "Deployment Action" at bounding box center [65, 355] width 93 height 10
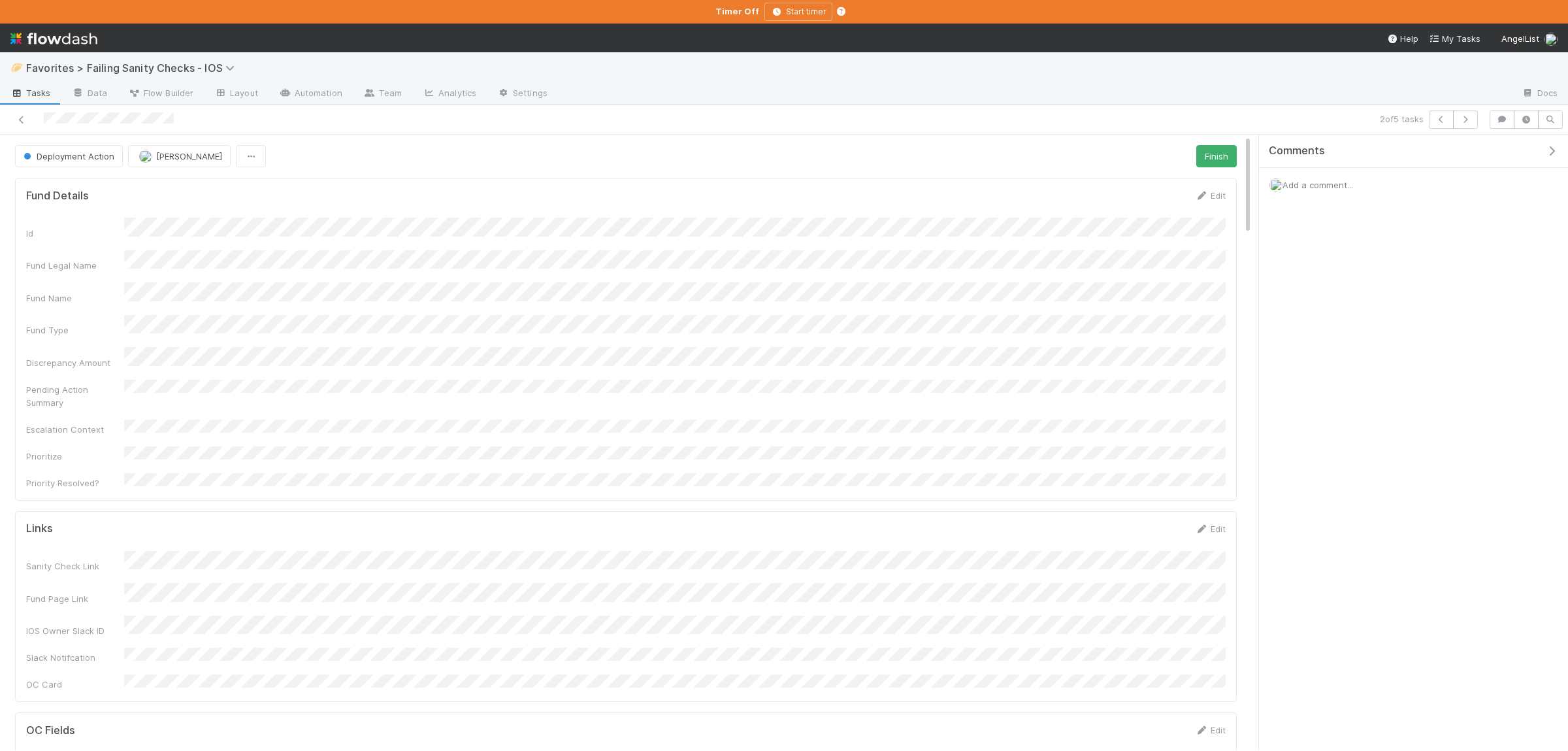
click at [1329, 185] on span "Add a comment..." at bounding box center [1317, 184] width 71 height 10
click at [1337, 389] on button "Add Comment" at bounding box center [1317, 386] width 76 height 22
click at [800, 443] on div "Id Fund Legal Name Fund Name Fund Type Discrepancy Amount Pending Action Summar…" at bounding box center [626, 353] width 1199 height 272
click at [797, 391] on div "Id Fund Legal Name Fund Name Fund Type Discrepancy Amount Pending Action Summar…" at bounding box center [626, 353] width 1199 height 272
click at [798, 383] on div "Pending Action Summary" at bounding box center [626, 395] width 1199 height 29
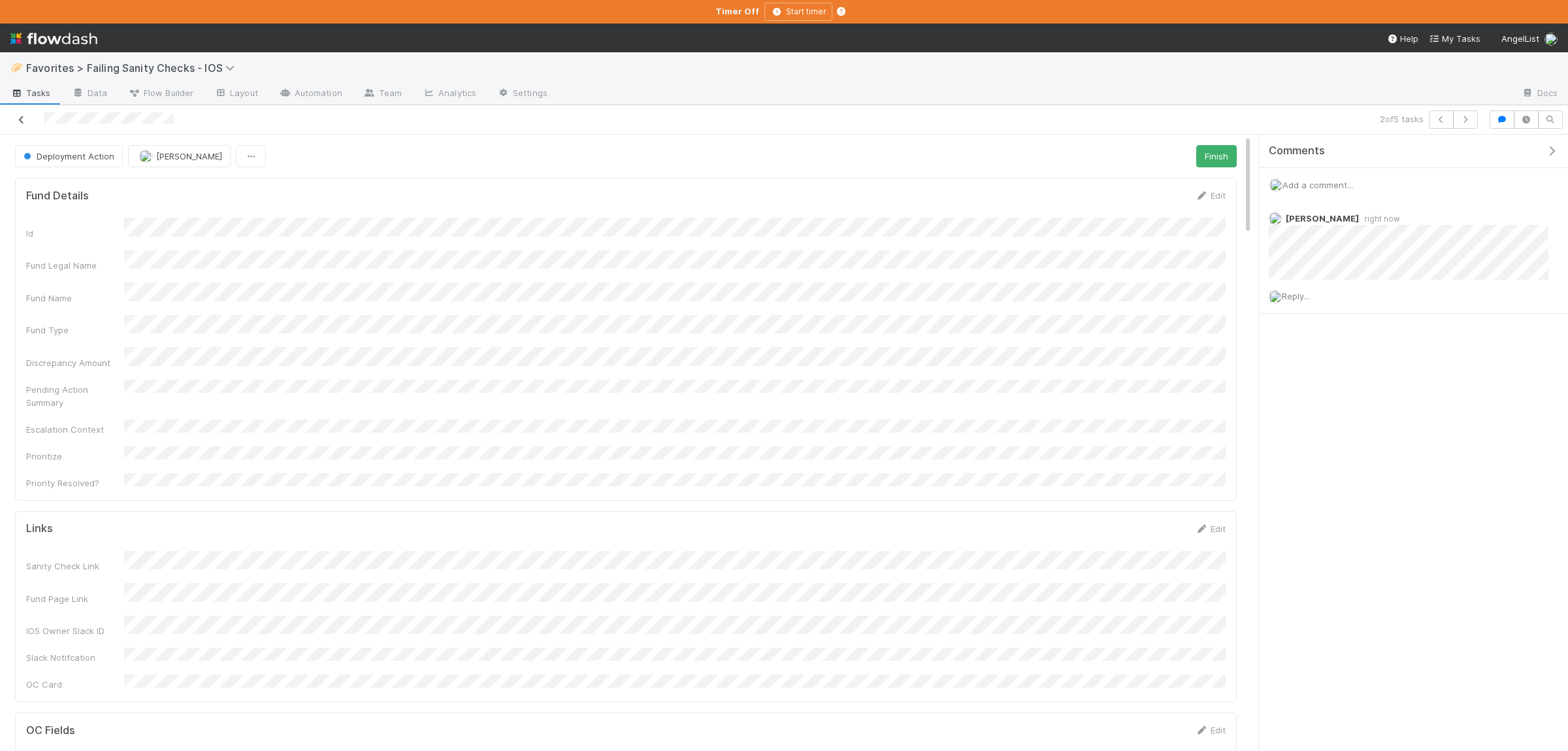
click at [26, 121] on icon at bounding box center [21, 120] width 13 height 9
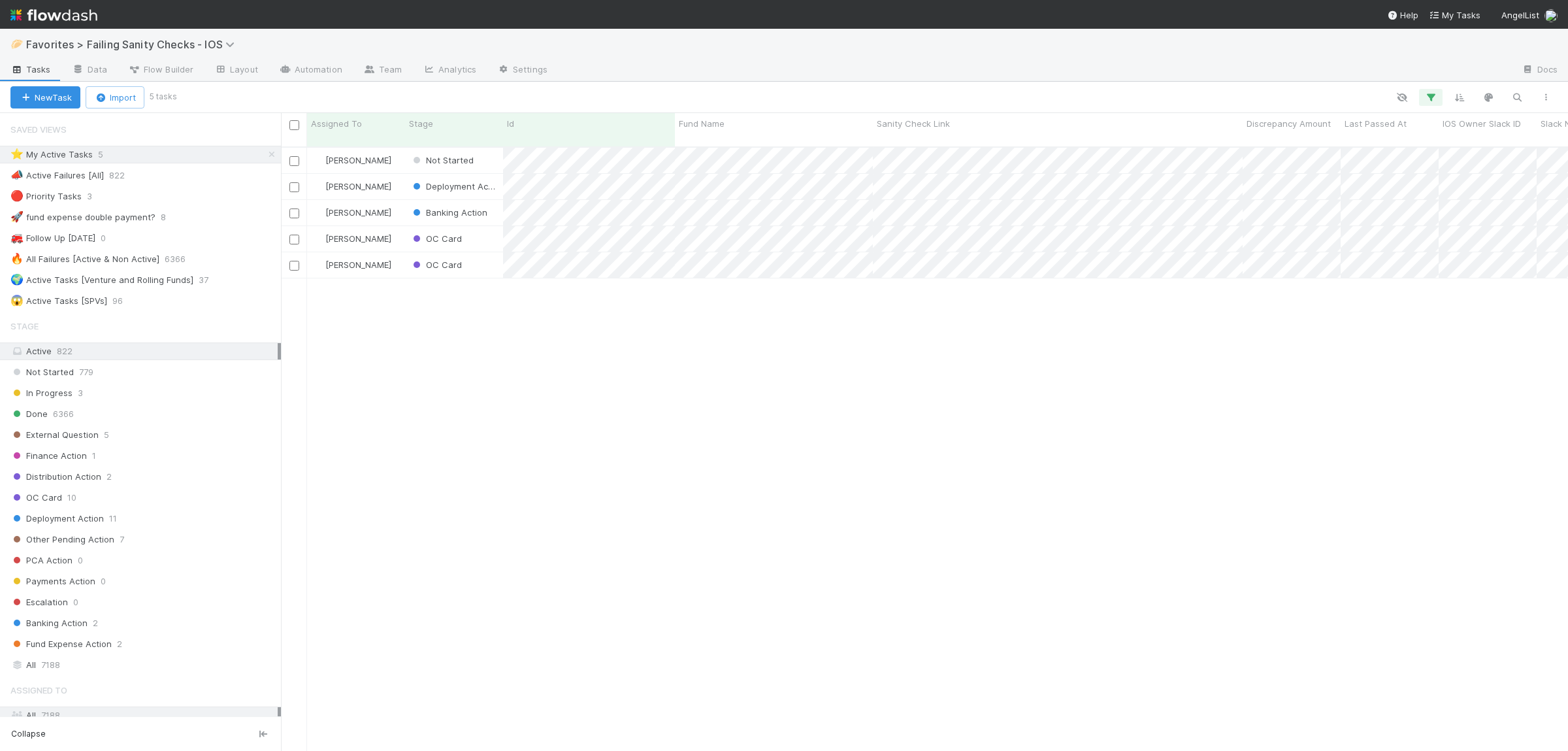
scroll to position [1, 1]
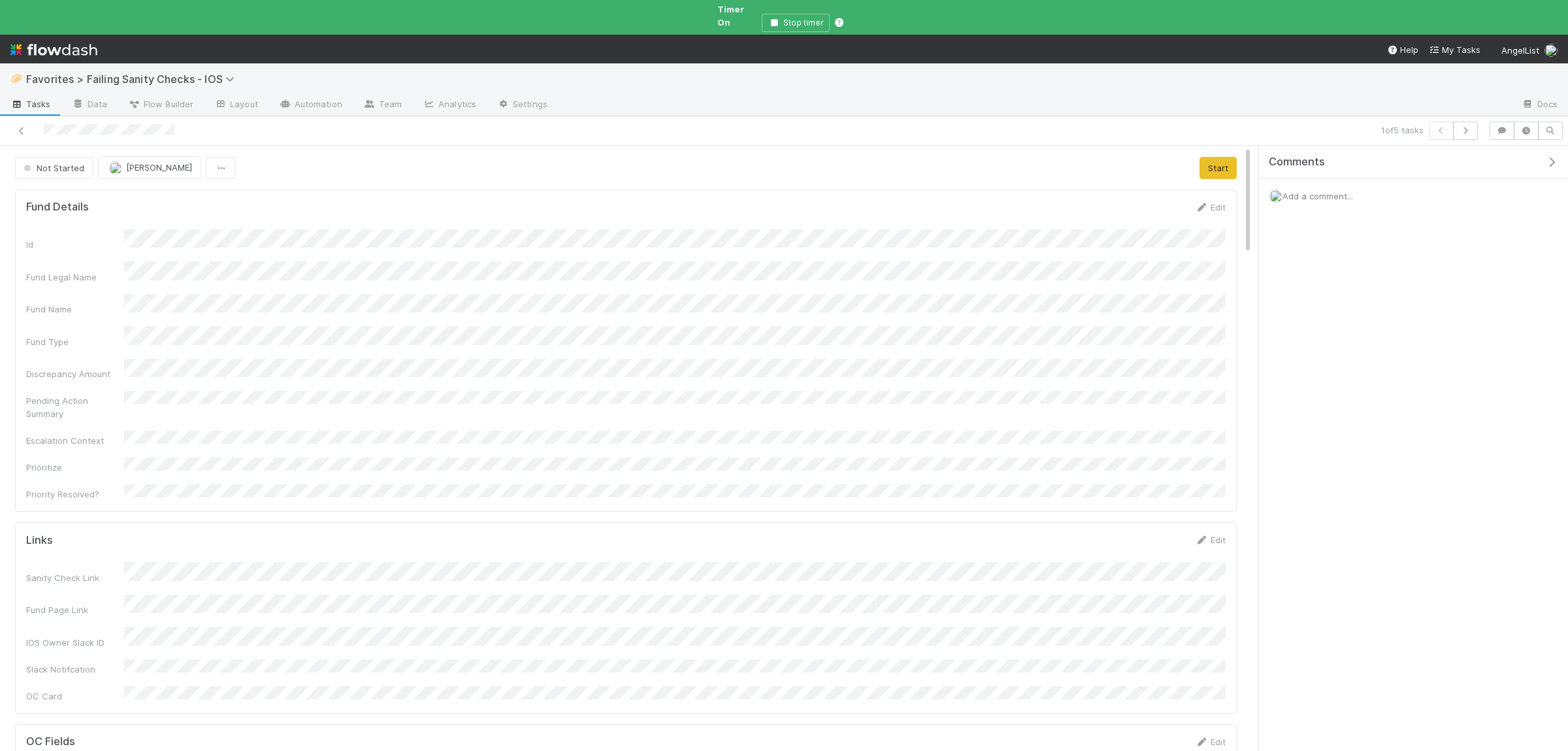
scroll to position [1, 1]
click at [40, 162] on span "Not Started" at bounding box center [52, 168] width 63 height 10
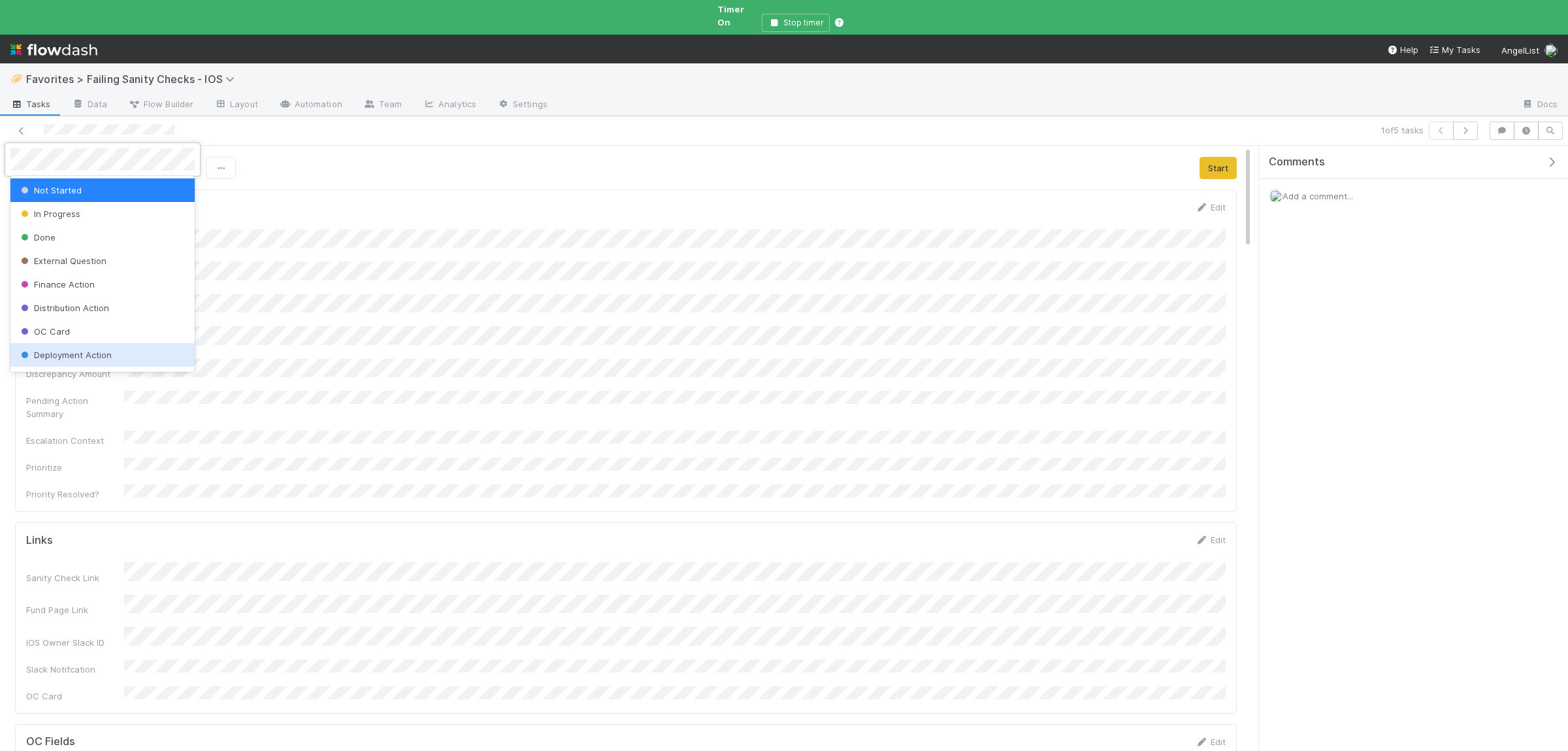
click at [117, 352] on div "Deployment Action" at bounding box center [102, 355] width 184 height 24
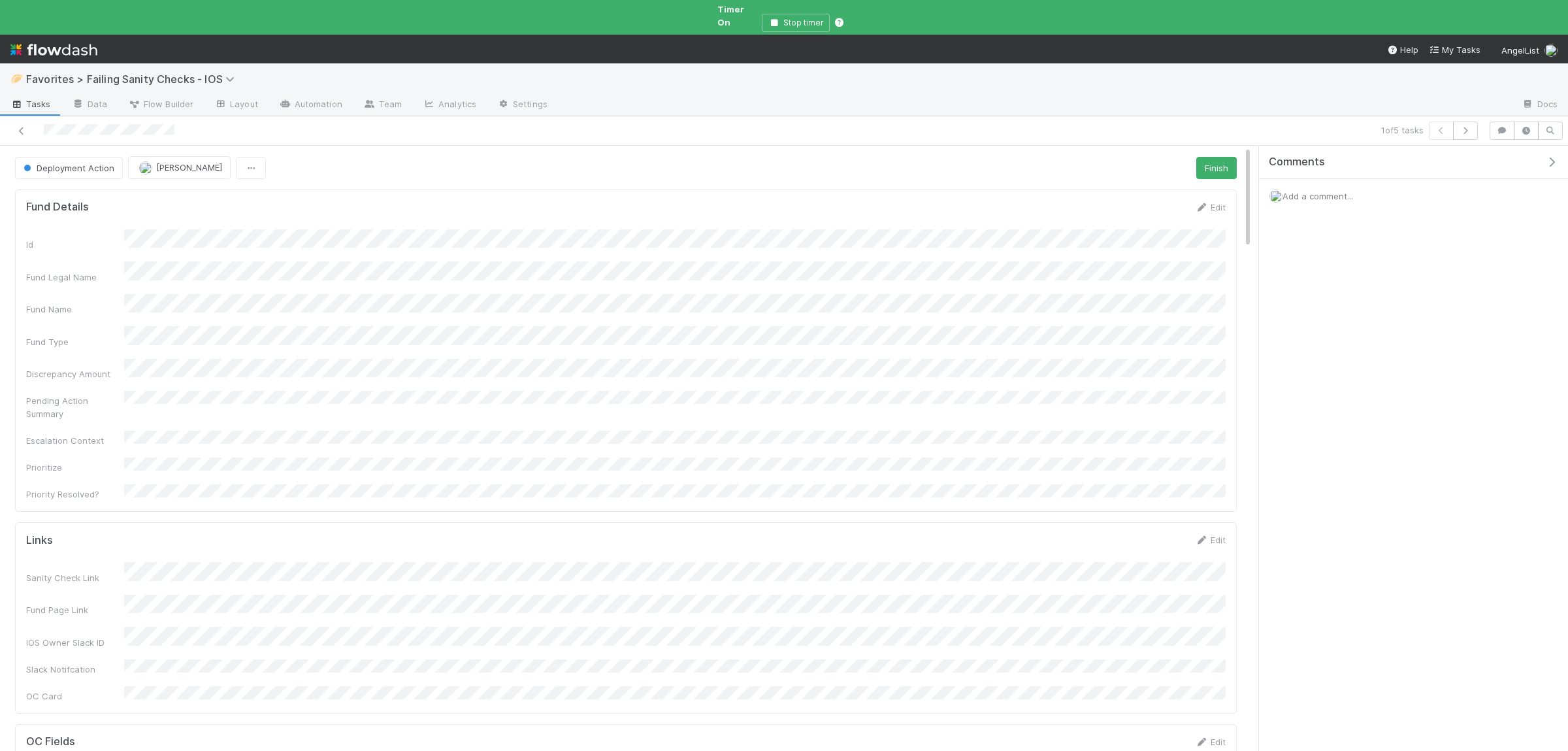
click at [1348, 191] on span "Add a comment..." at bounding box center [1317, 196] width 71 height 10
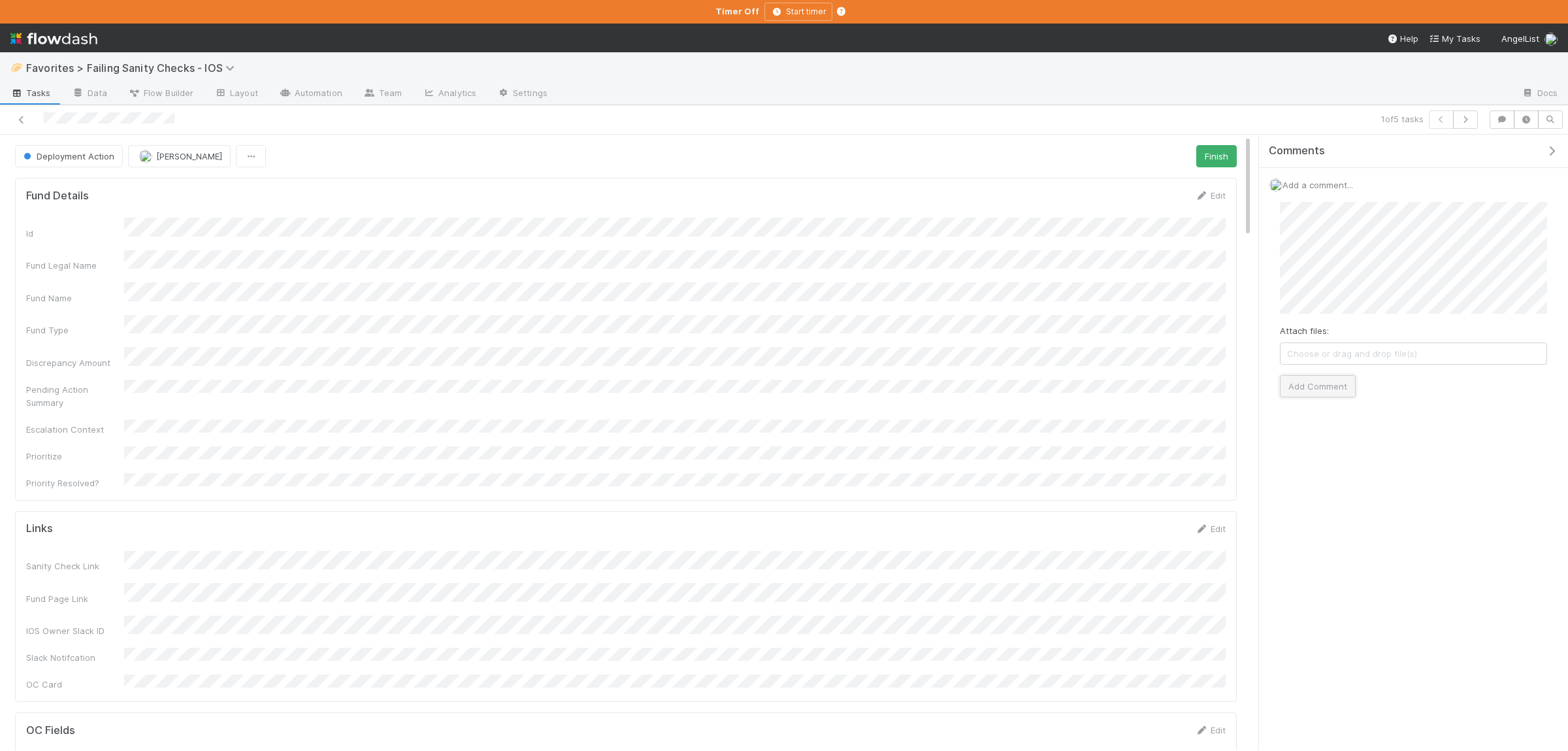
click at [1328, 381] on button "Add Comment" at bounding box center [1317, 386] width 76 height 22
click at [1305, 300] on span "Reply..." at bounding box center [1295, 296] width 28 height 10
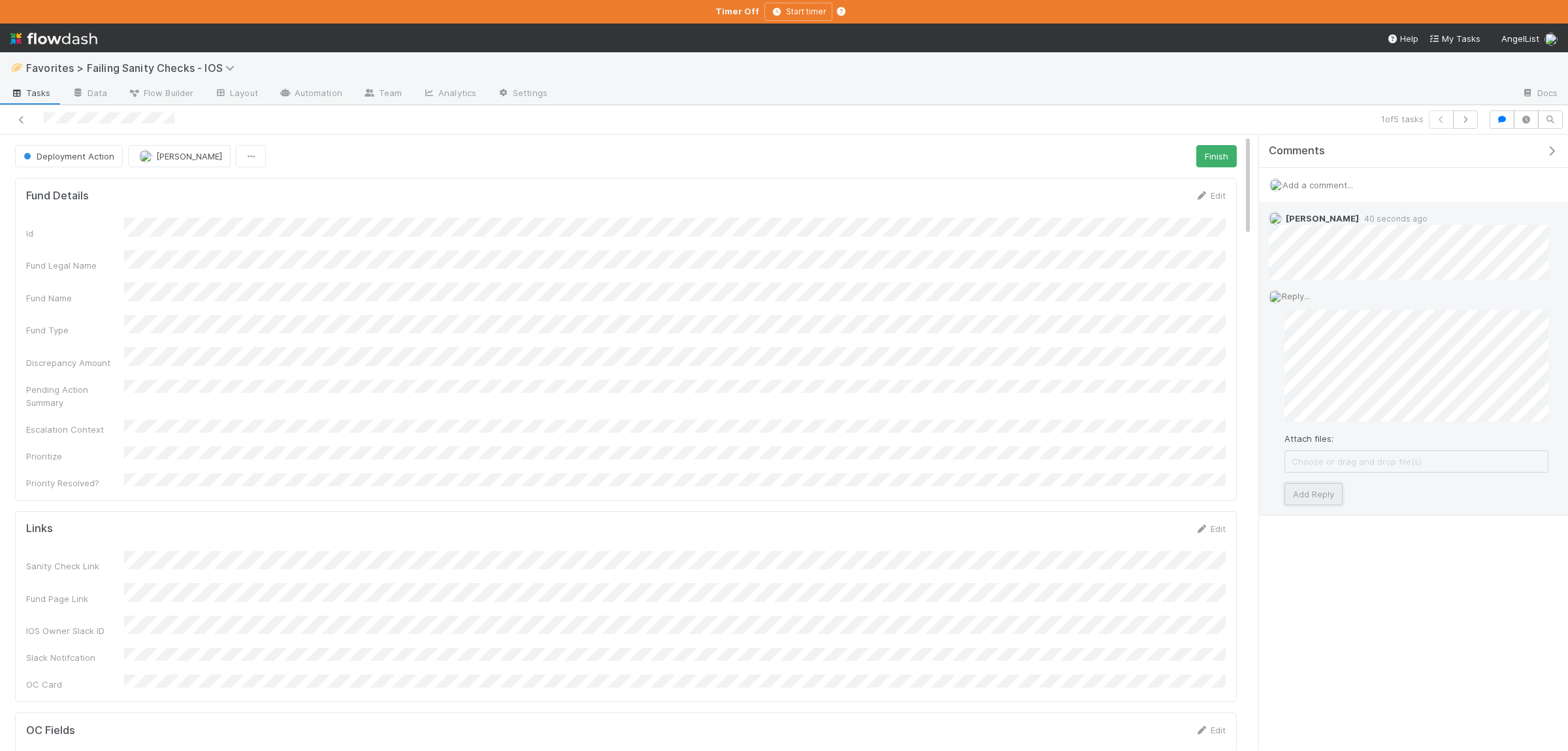
click at [1316, 487] on button "Add Reply" at bounding box center [1313, 494] width 58 height 22
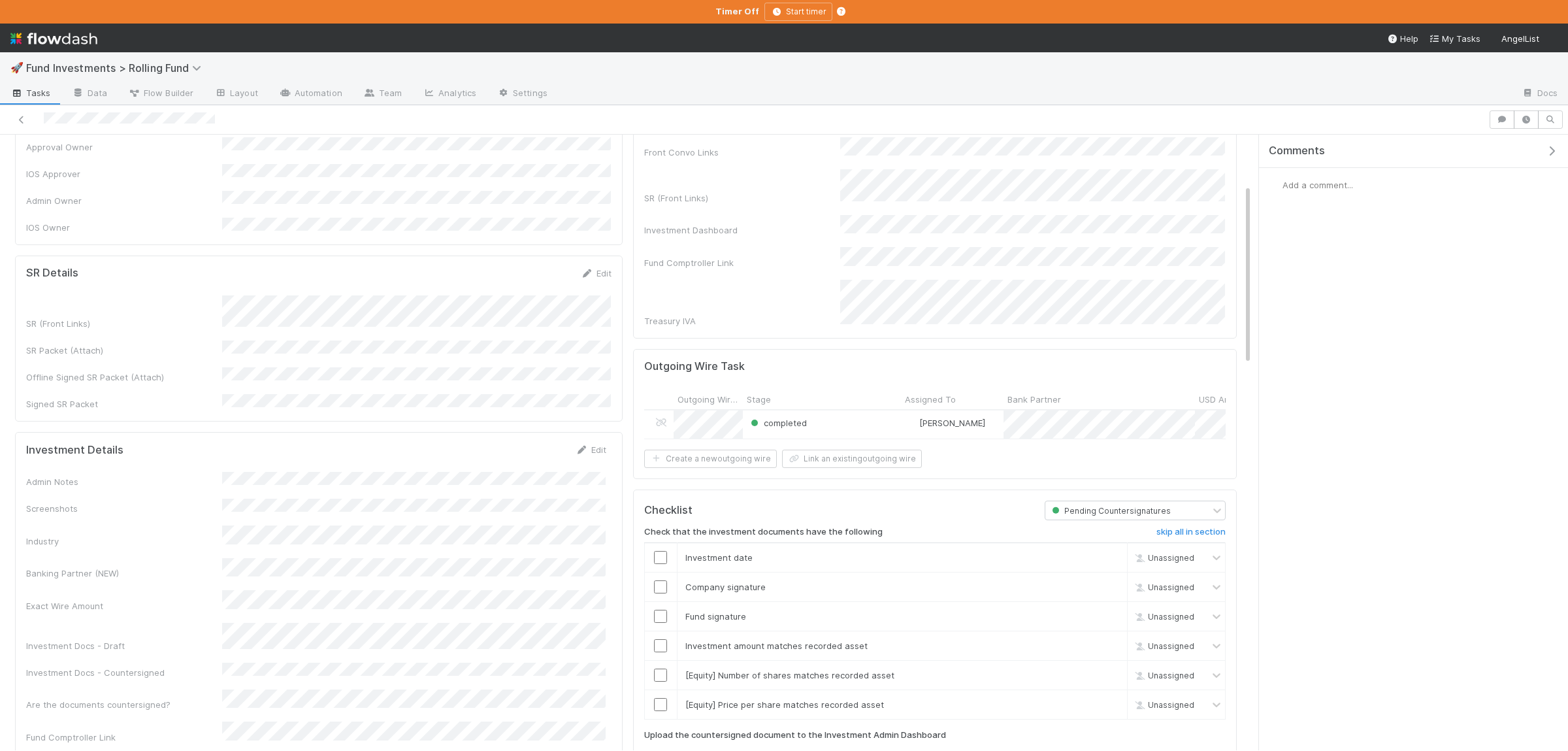
scroll to position [191, 0]
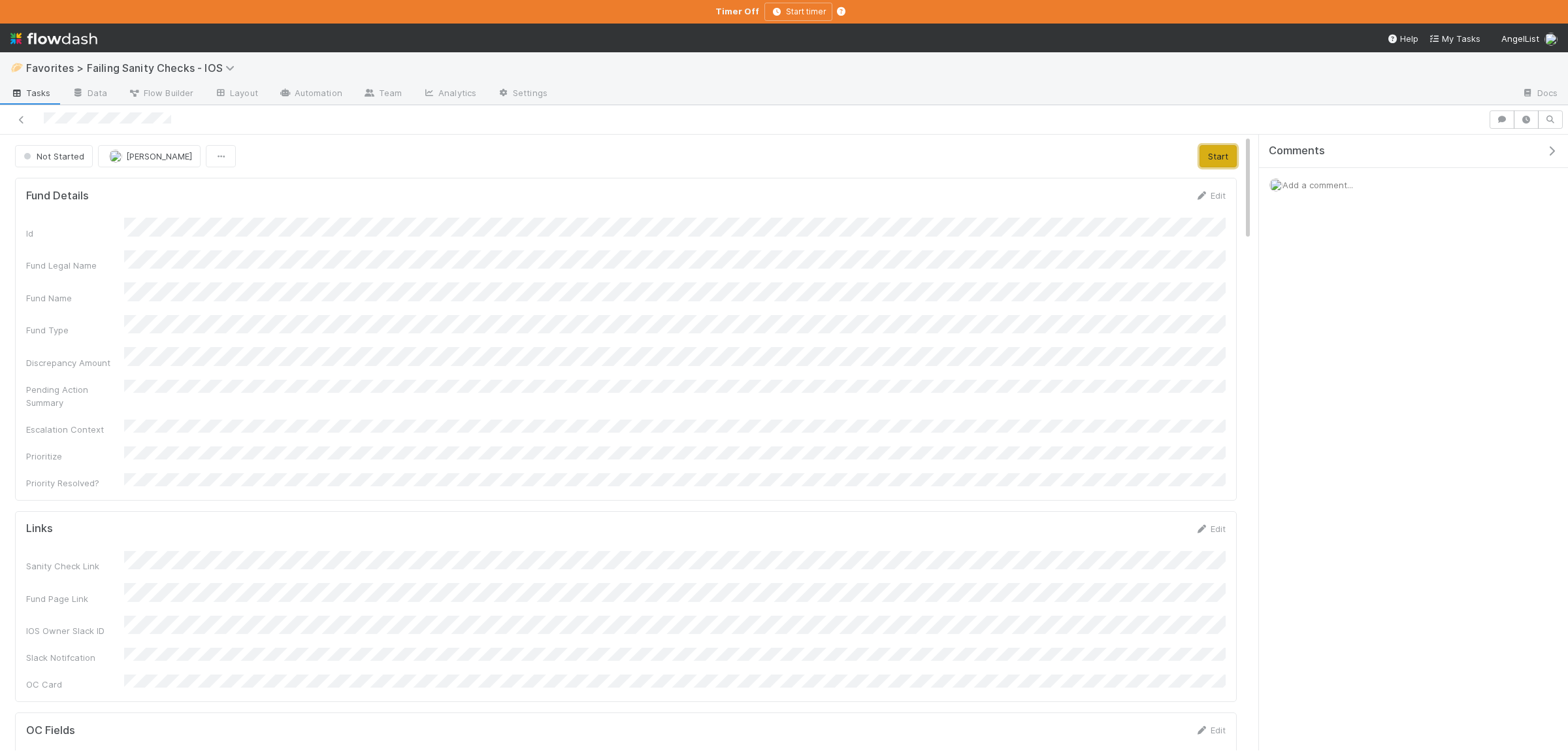
click at [1225, 150] on button "Start" at bounding box center [1218, 156] width 37 height 22
click at [1503, 121] on icon "button" at bounding box center [1502, 119] width 13 height 8
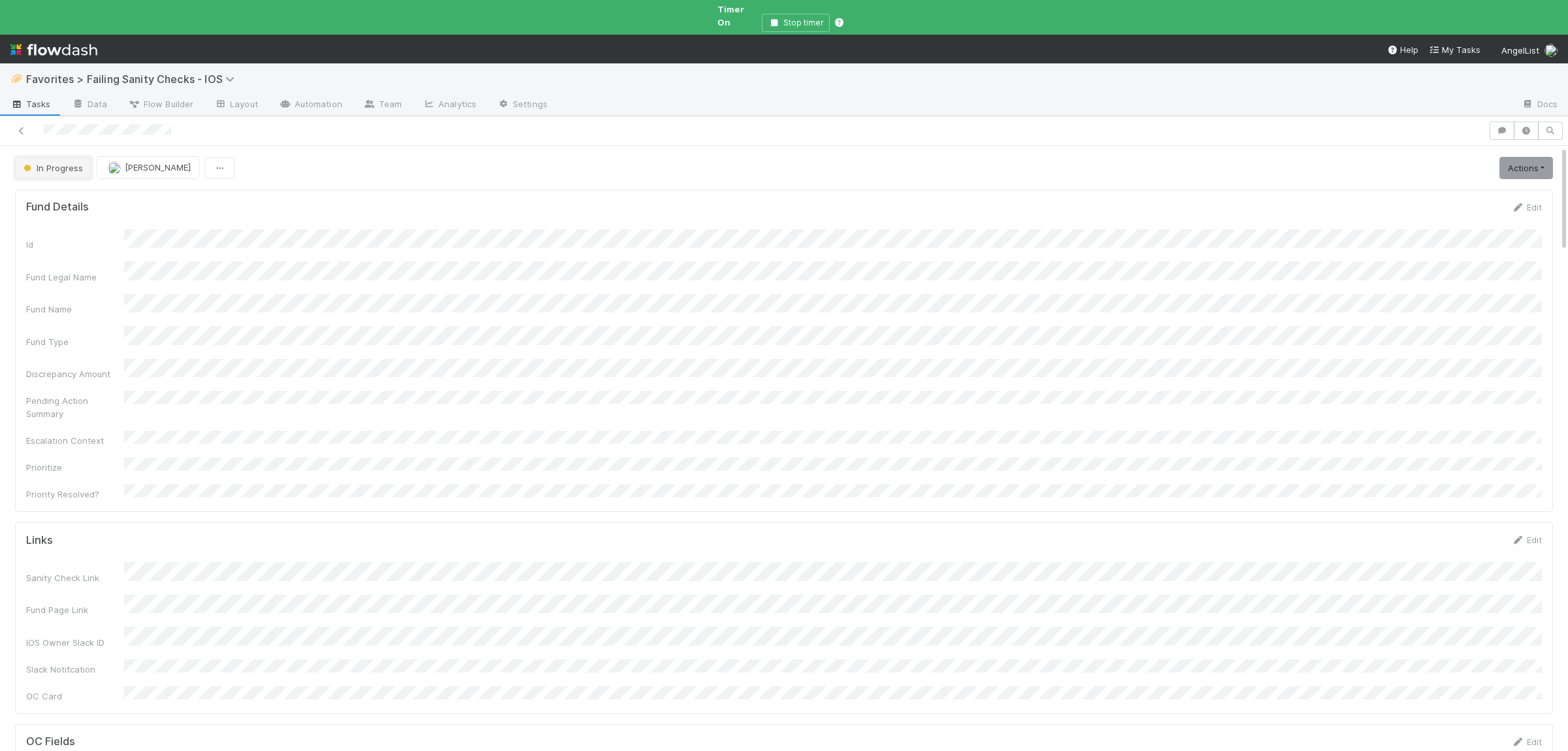
click at [88, 161] on button "In Progress" at bounding box center [53, 168] width 76 height 22
click at [97, 339] on div "Banking Action" at bounding box center [102, 334] width 184 height 24
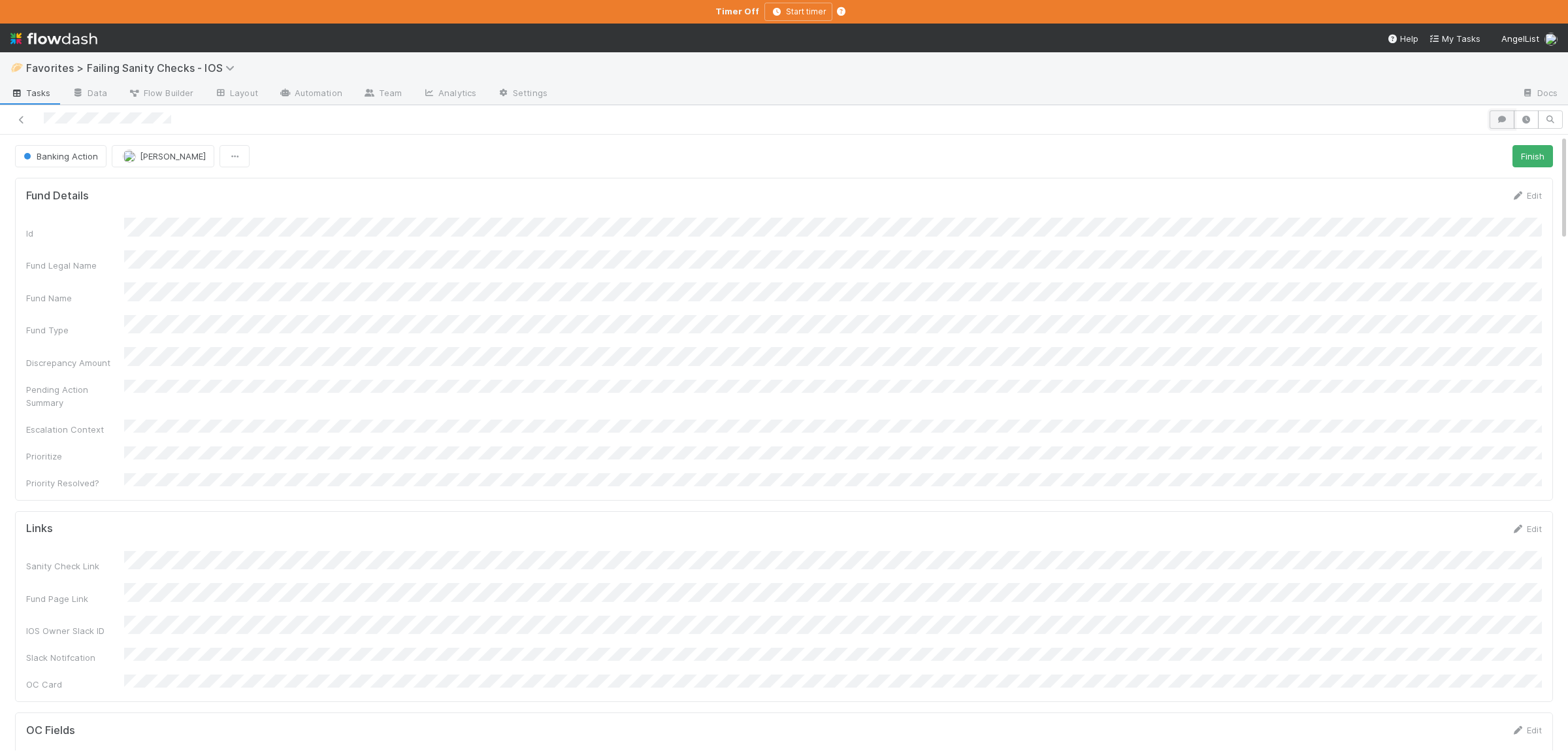
click at [1509, 118] on button "button" at bounding box center [1502, 119] width 25 height 18
click at [1351, 183] on span "Add a comment..." at bounding box center [1317, 184] width 71 height 10
click at [1336, 386] on button "Add Comment" at bounding box center [1317, 386] width 76 height 22
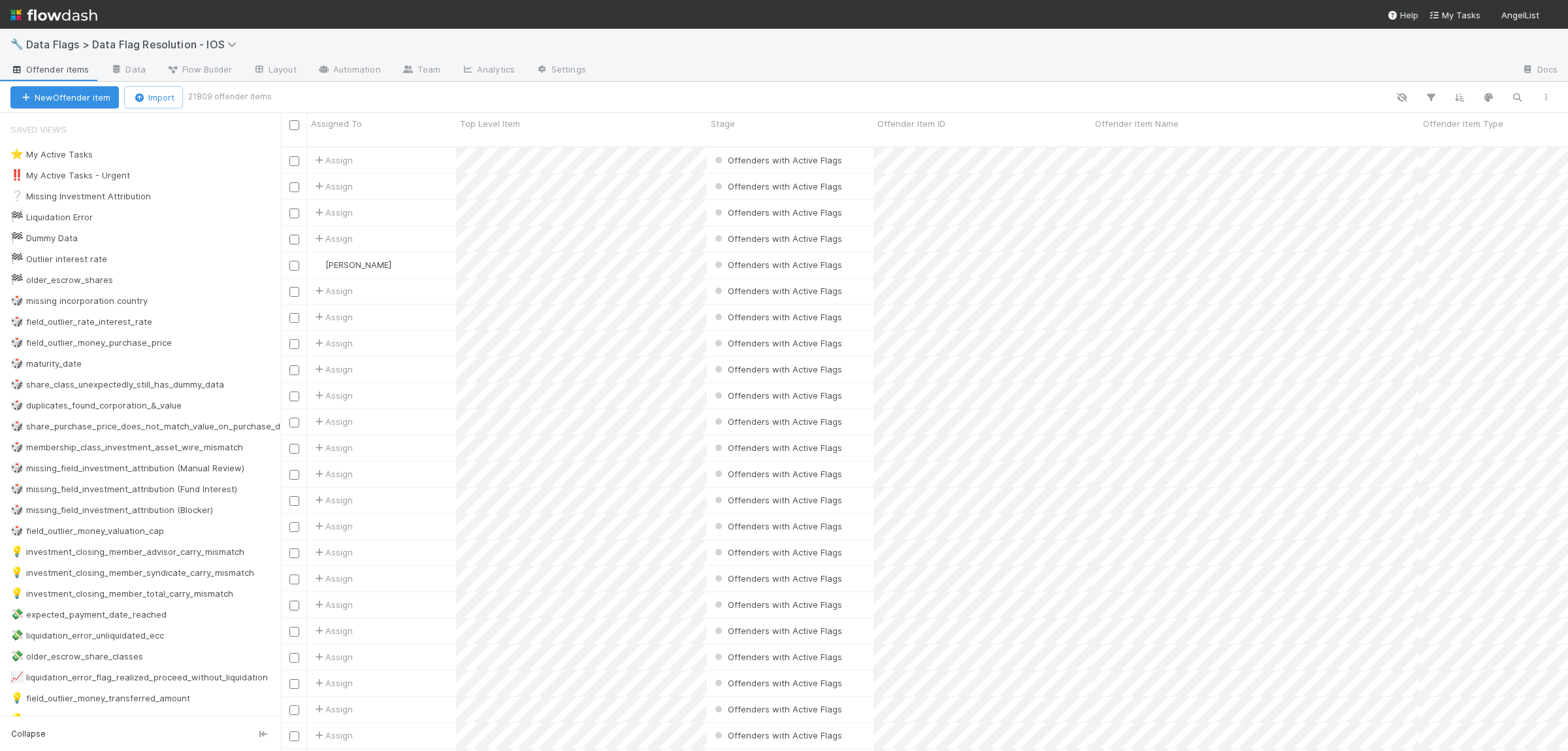
scroll to position [615, 1287]
click at [101, 336] on div "⭐ My Active Tasks 34 ‼️ My Active Tasks - Urgent 0 ❔ Missing Investment Attribu…" at bounding box center [140, 447] width 281 height 603
click at [96, 345] on div "🎲 field_outlier_money_purchase_price" at bounding box center [91, 342] width 162 height 16
click at [1431, 95] on icon "button" at bounding box center [1431, 97] width 13 height 12
click at [1313, 166] on input "field_outlier_money_purchase_price" at bounding box center [1337, 165] width 126 height 20
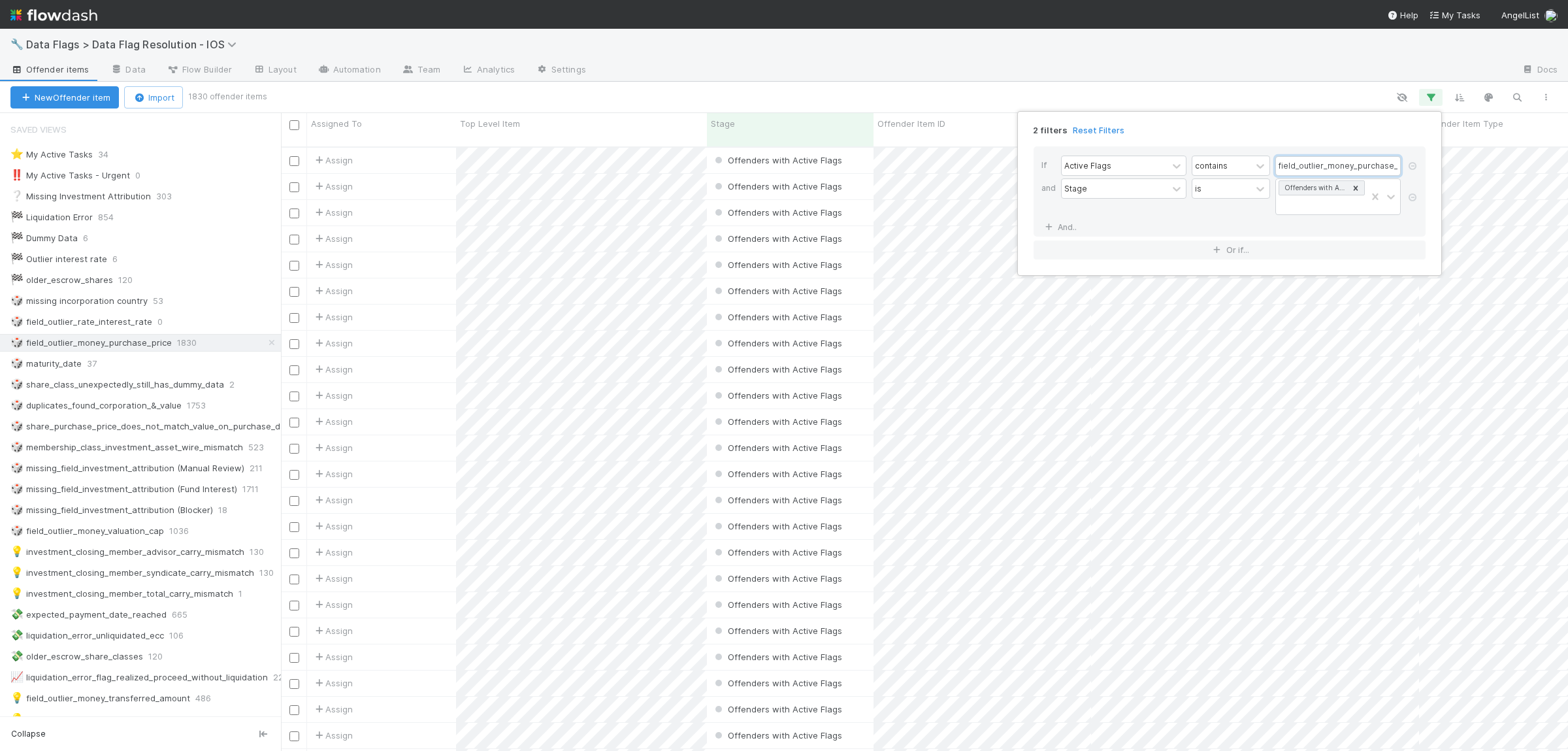
click at [1312, 165] on input "field_outlier_money_purchase_price" at bounding box center [1337, 165] width 126 height 20
click at [1312, 166] on input "field_outlier_money_purchase_price" at bounding box center [1337, 165] width 126 height 20
type input "price_discrepancy_wired_and_purchase_price_same_amount_different_currencies"
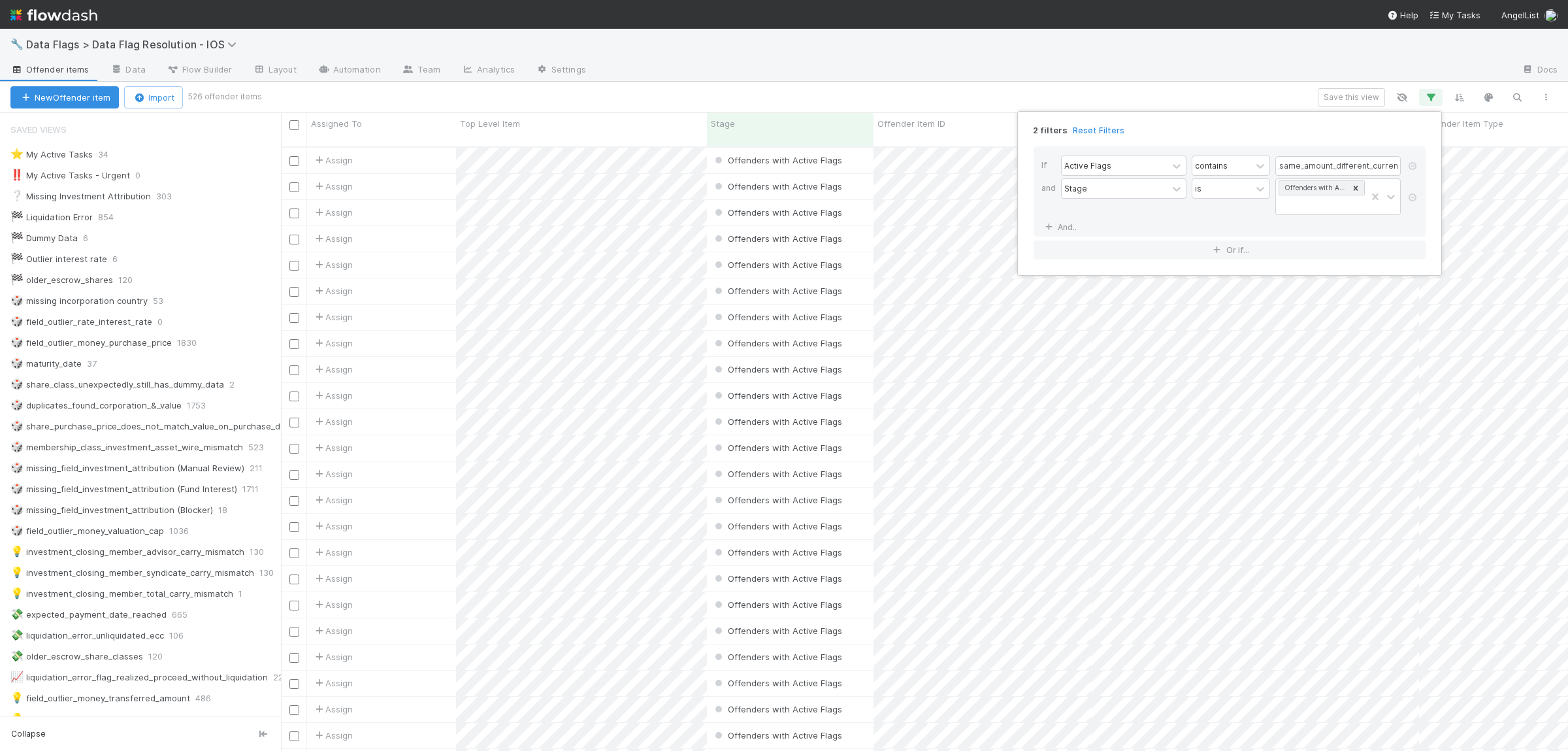
click at [446, 430] on div "2 filters Reset Filters If Active Flags contains price_discrepancy_wired_and_pu…" at bounding box center [784, 376] width 1568 height 751
click at [1336, 96] on button "Save this view" at bounding box center [1351, 97] width 68 height 18
click at [1018, 190] on div "Saving this view gives your team a quick way to restore current filters and sor…" at bounding box center [1182, 190] width 392 height 146
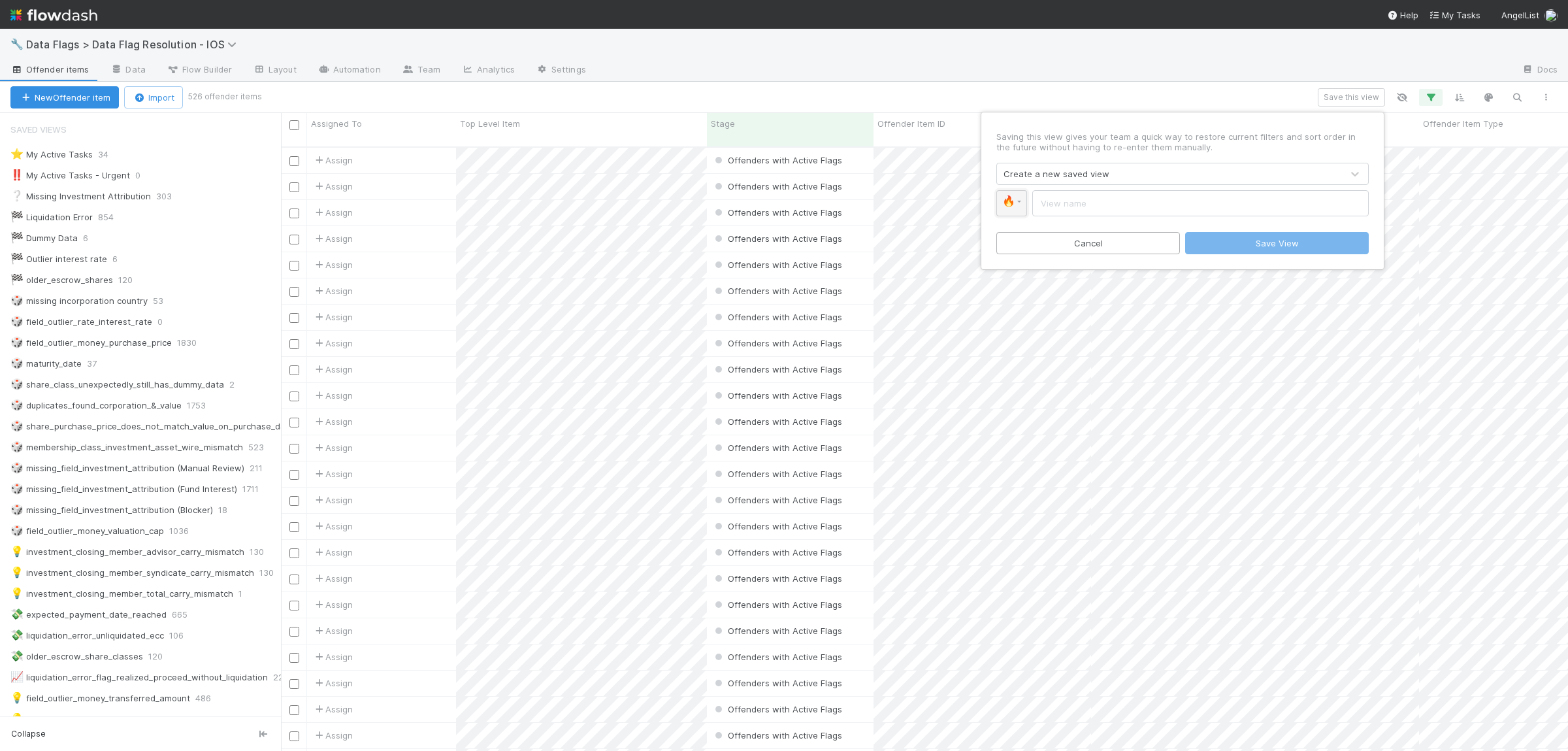
click at [1018, 191] on link "🔥" at bounding box center [1012, 204] width 31 height 26
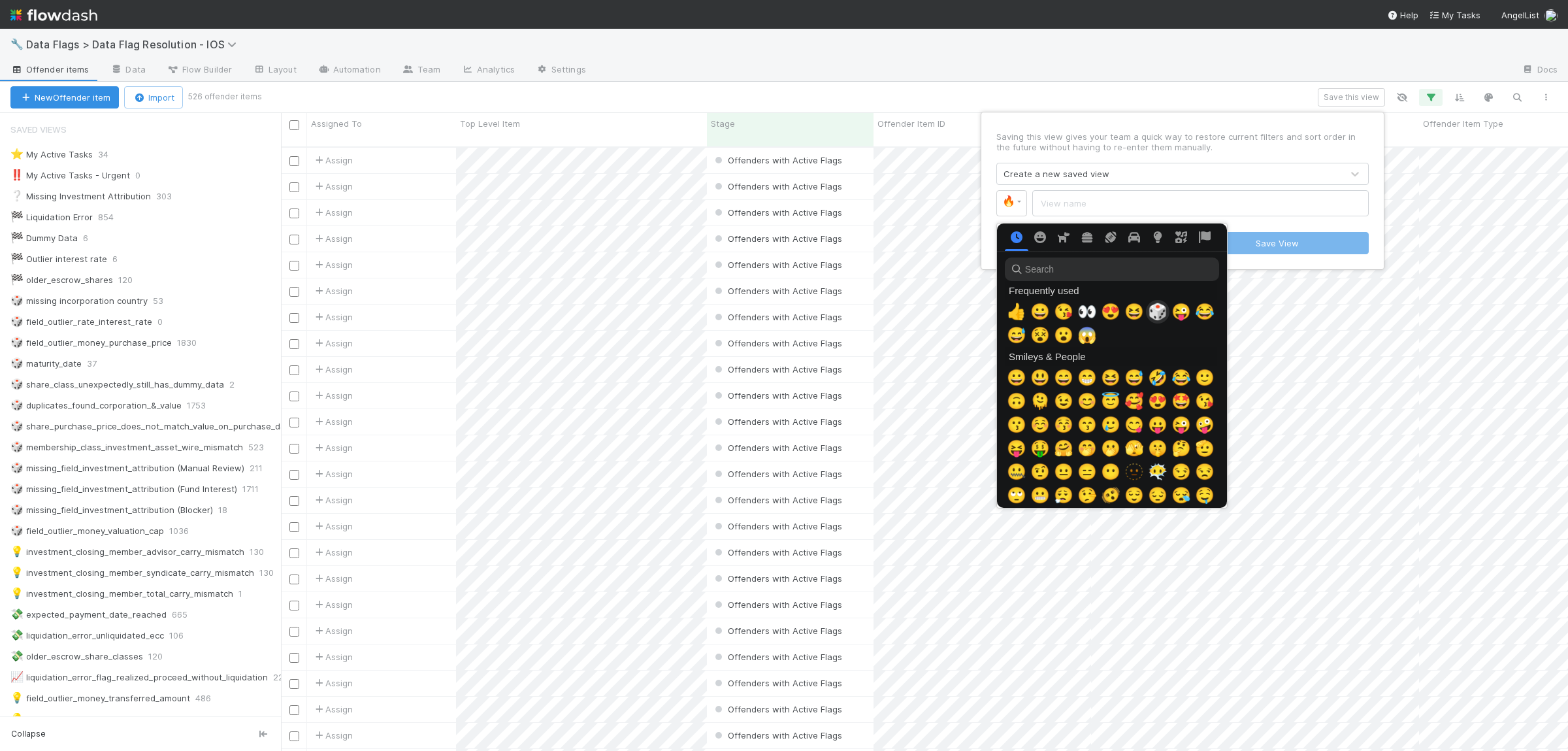
click at [1157, 308] on span "🎲" at bounding box center [1157, 312] width 20 height 18
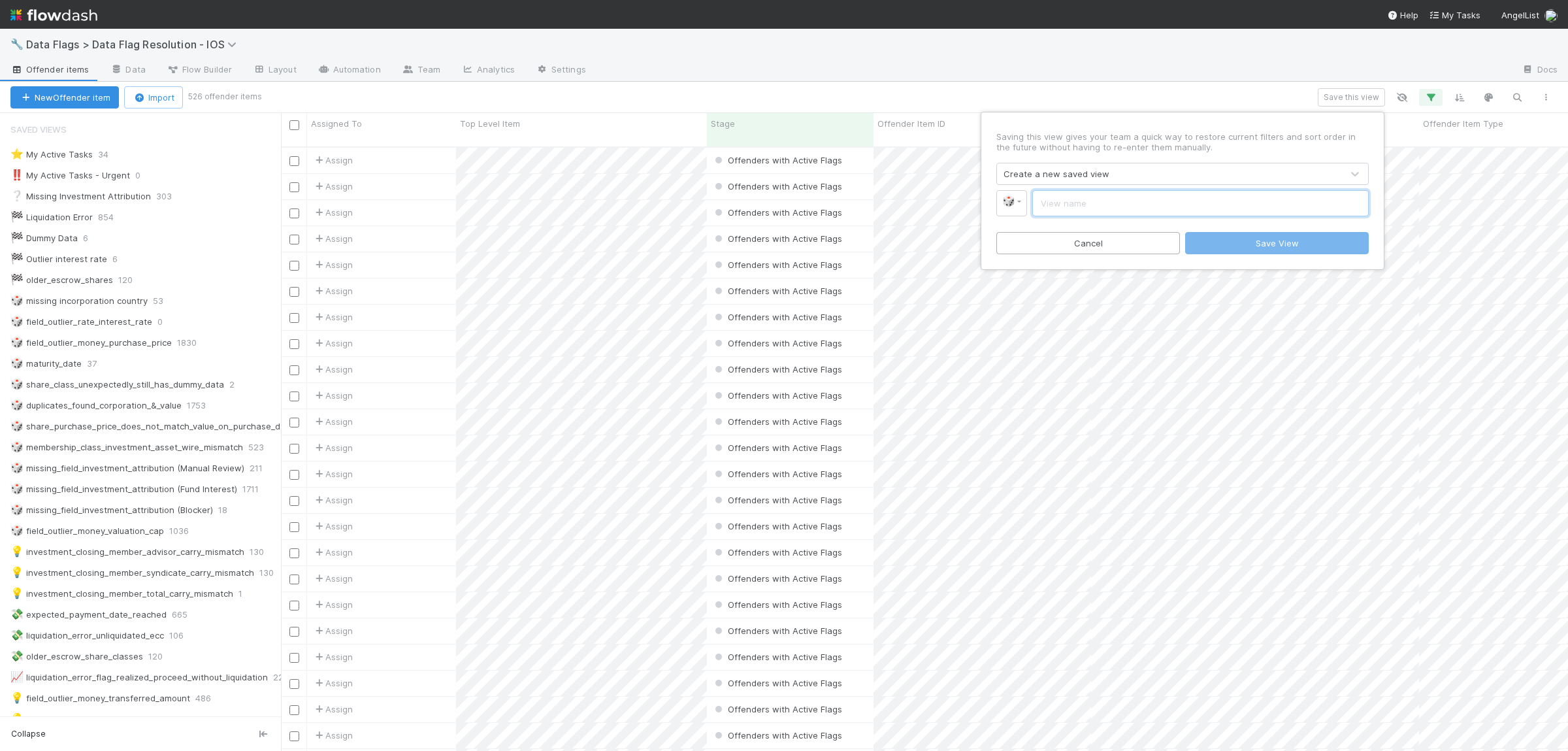
click at [1065, 200] on input "text" at bounding box center [1201, 204] width 337 height 26
paste input "price_discrepancy_wired_and_purchase_price_same_amount_different_currencies"
type input "price_discrepancy_wired_and_purchase_price_same_amount_different_currencies"
click at [1325, 251] on button "Save View" at bounding box center [1277, 243] width 184 height 22
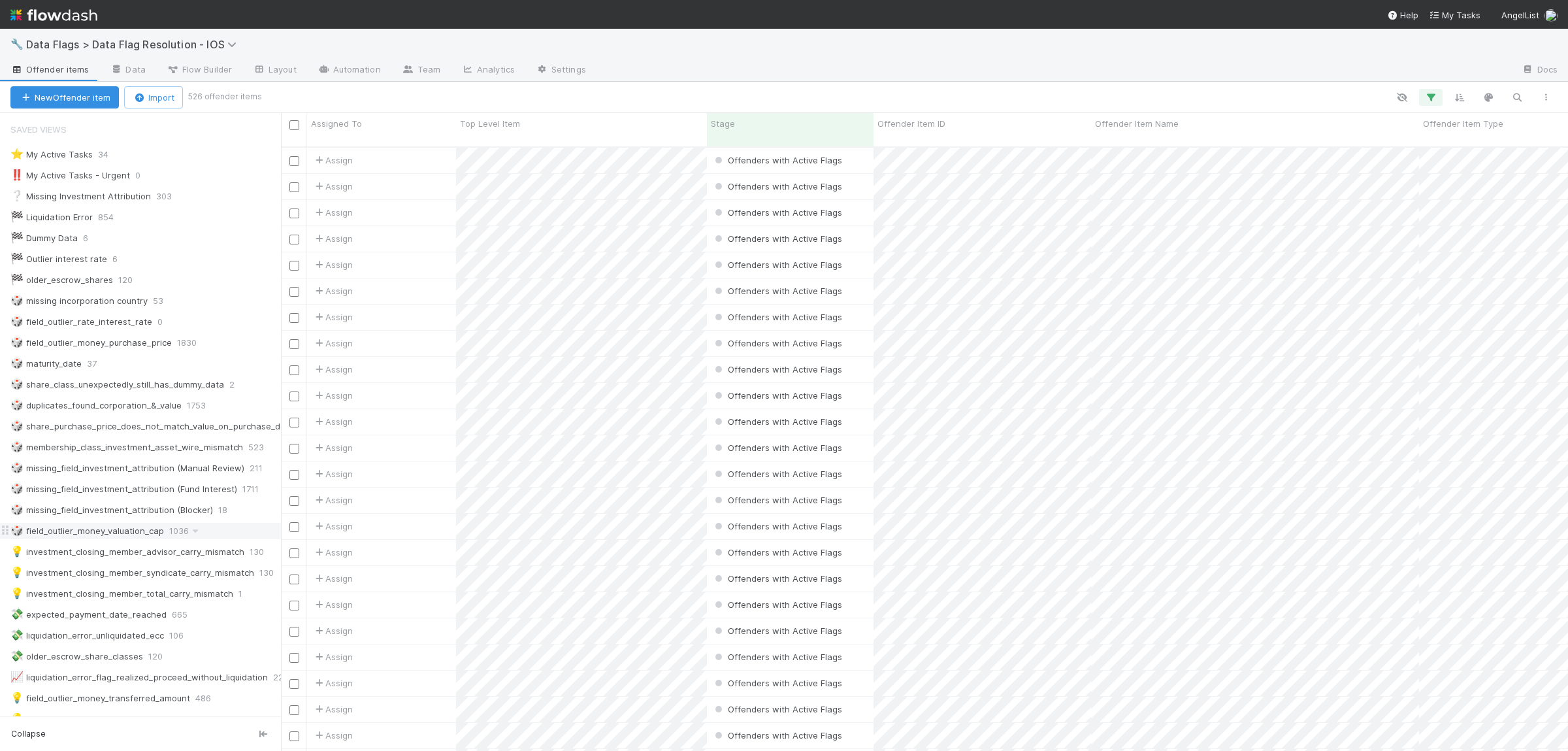
scroll to position [255, 0]
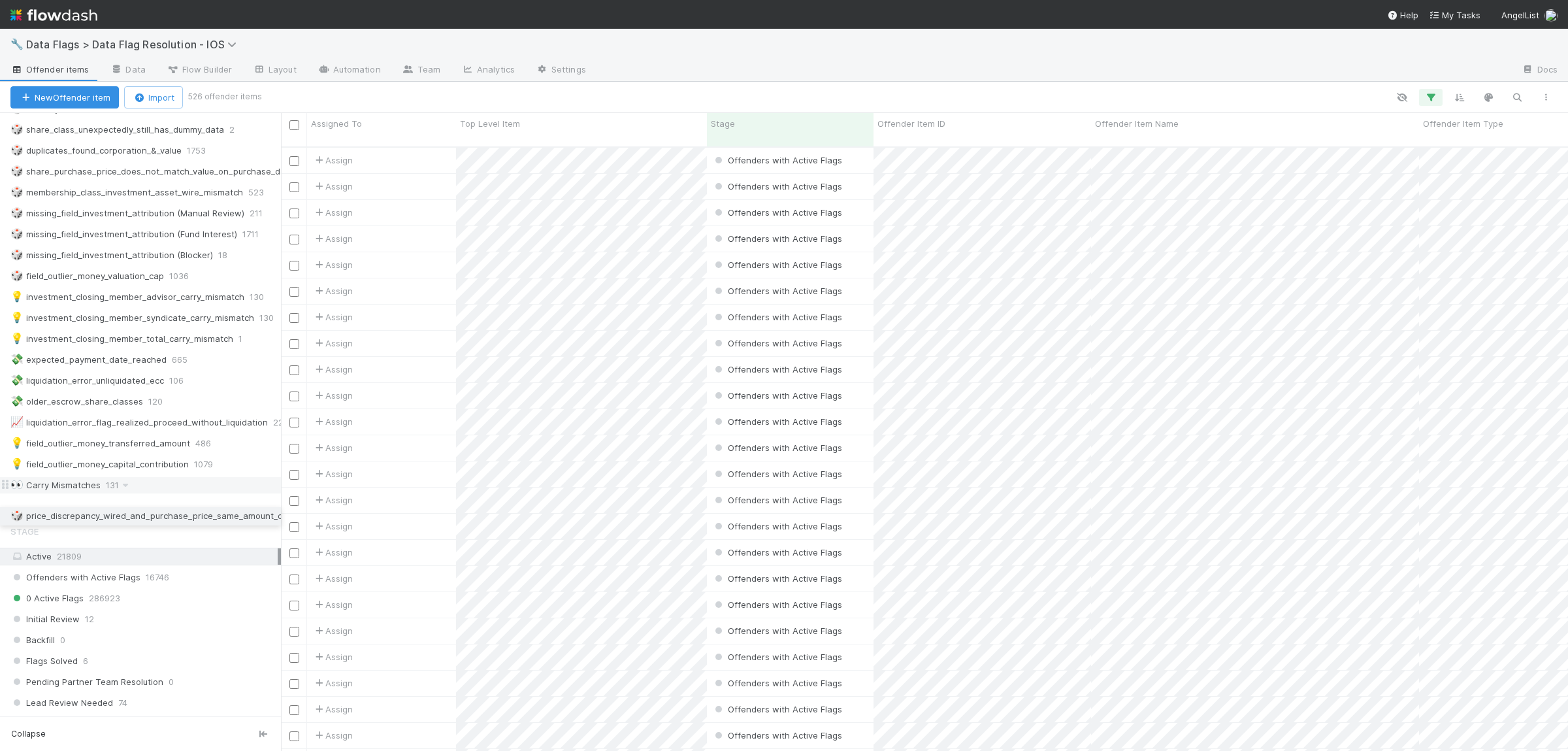
drag, startPoint x: 4, startPoint y: 517, endPoint x: 15, endPoint y: 514, distance: 11.4
click at [33, 368] on div "⭐ My Active Tasks 34 ‼️ My Active Tasks - Urgent 0 ❔ Missing Investment Attribu…" at bounding box center [140, 203] width 281 height 624
click at [15, 494] on div "👀 Carry Mismatches 131" at bounding box center [140, 485] width 281 height 18
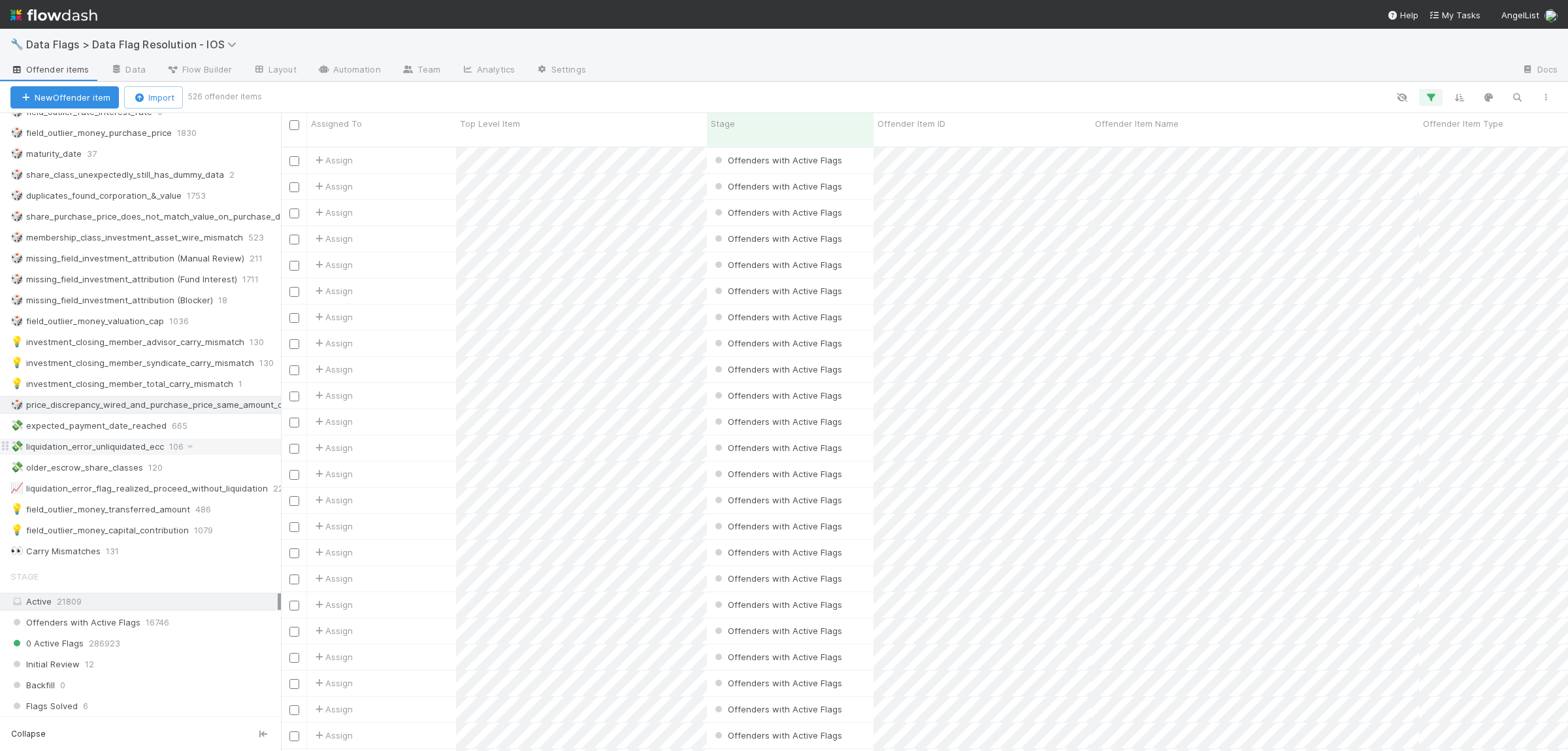
scroll to position [191, 0]
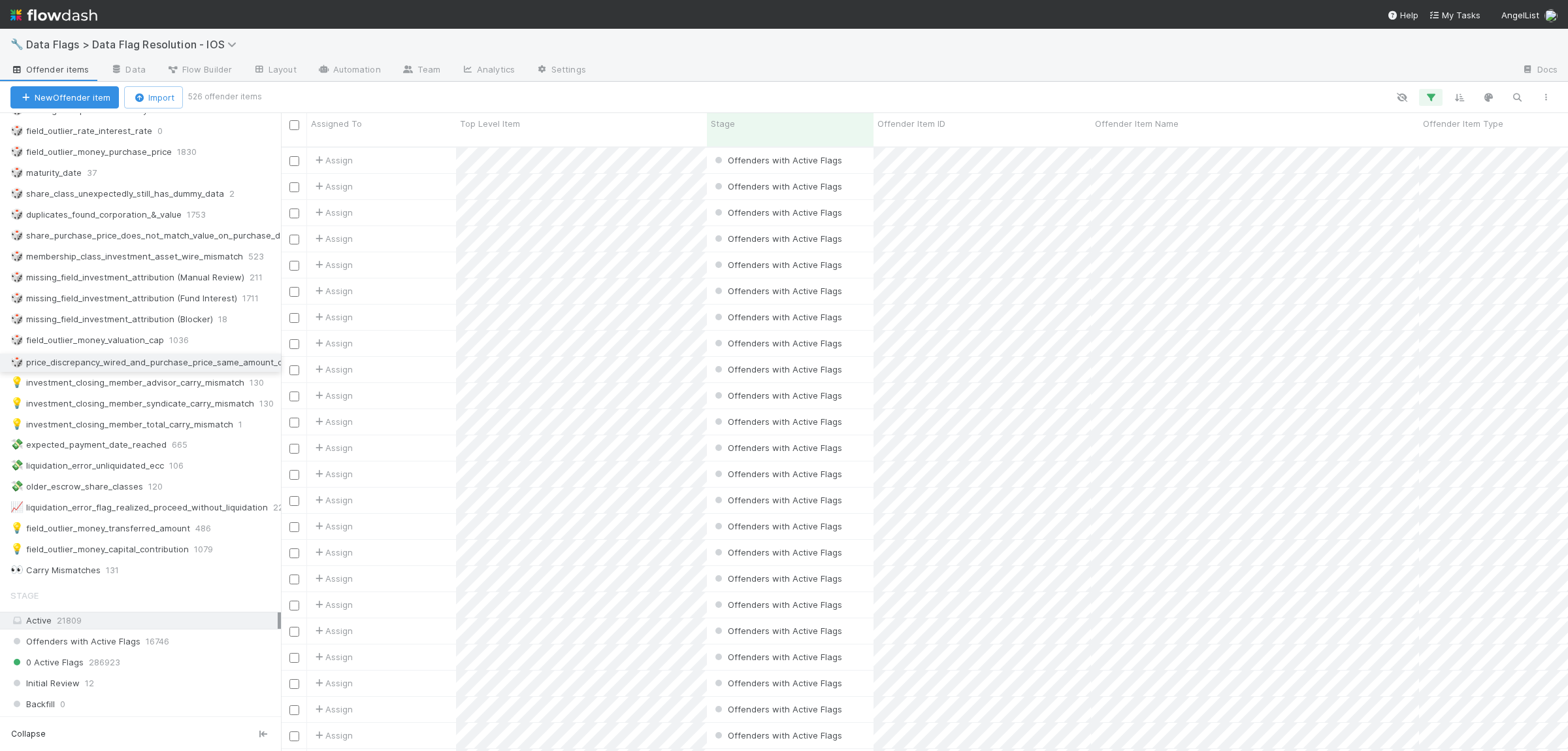
drag, startPoint x: 9, startPoint y: 428, endPoint x: 15, endPoint y: 360, distance: 68.3
click at [15, 360] on div "⭐ My Active Tasks 34 ‼️ My Active Tasks - Urgent 0 ❔ Missing Investment Attribu…" at bounding box center [140, 267] width 281 height 624
click at [173, 367] on div "🎲 price_discrepancy_wired_and_purchase_price_same_amount_different_currencies" at bounding box center [185, 361] width 350 height 16
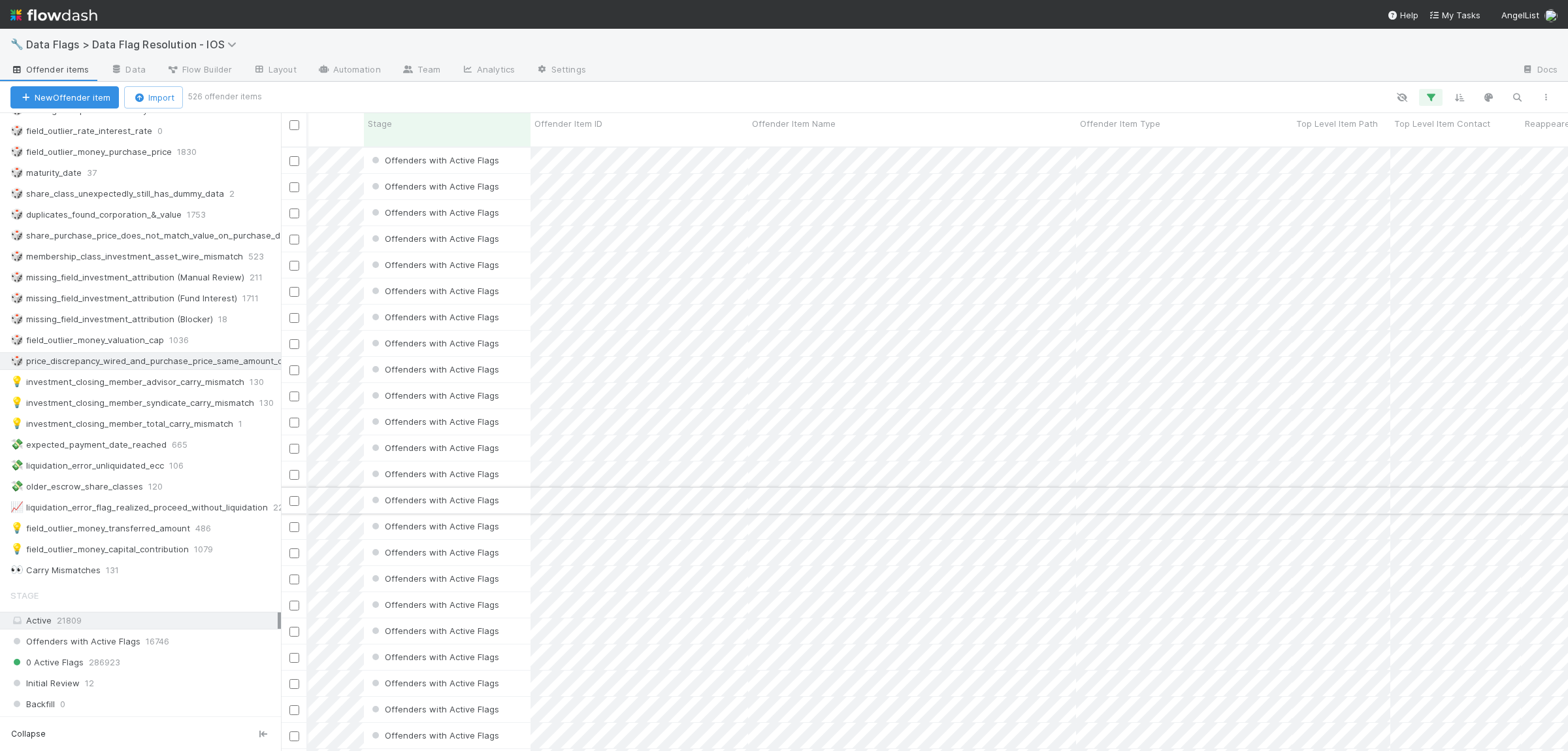
scroll to position [0, 343]
click at [1162, 118] on div "Offender Item Type" at bounding box center [1184, 123] width 209 height 13
click at [1178, 145] on div "Sort A → Z" at bounding box center [1155, 148] width 149 height 20
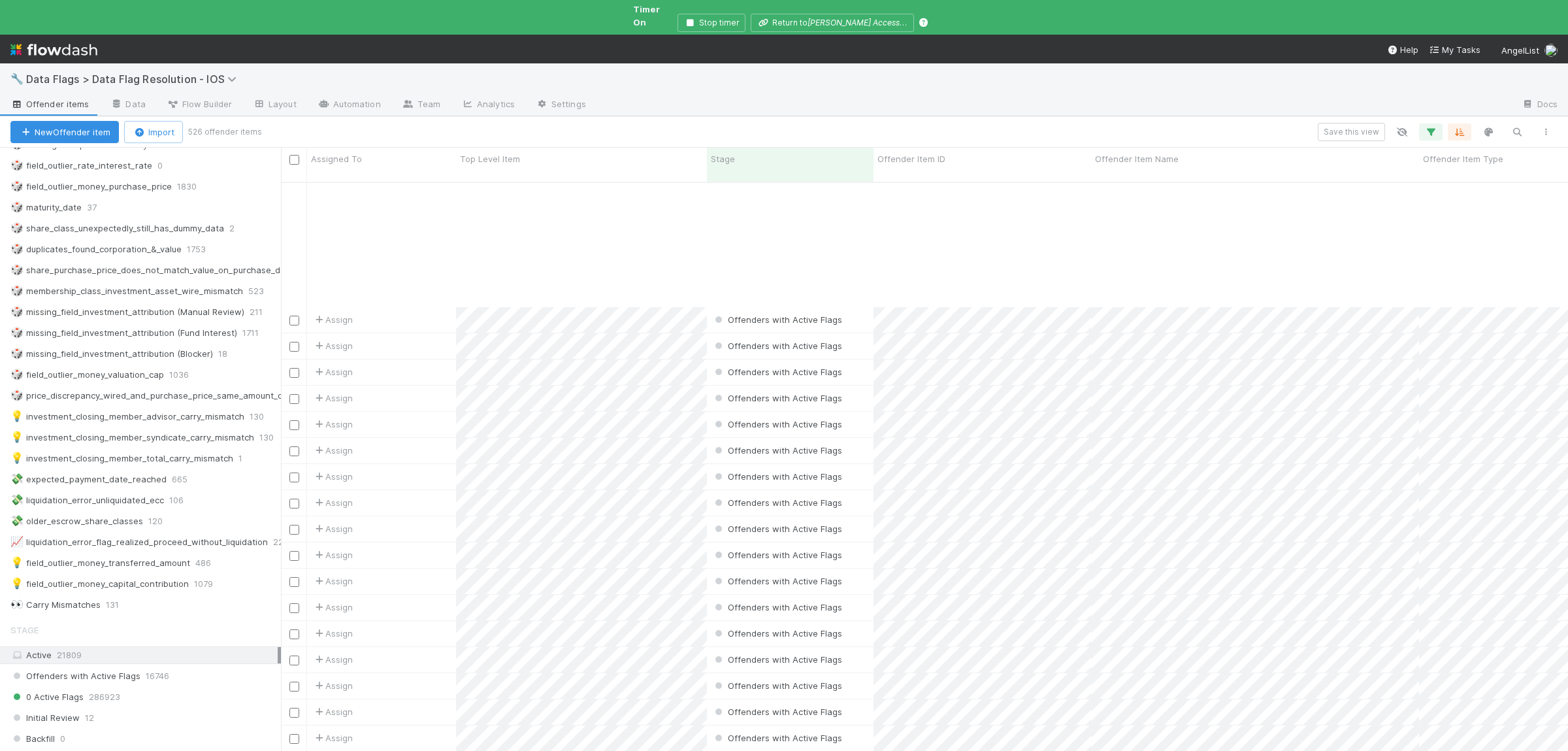
scroll to position [955, 0]
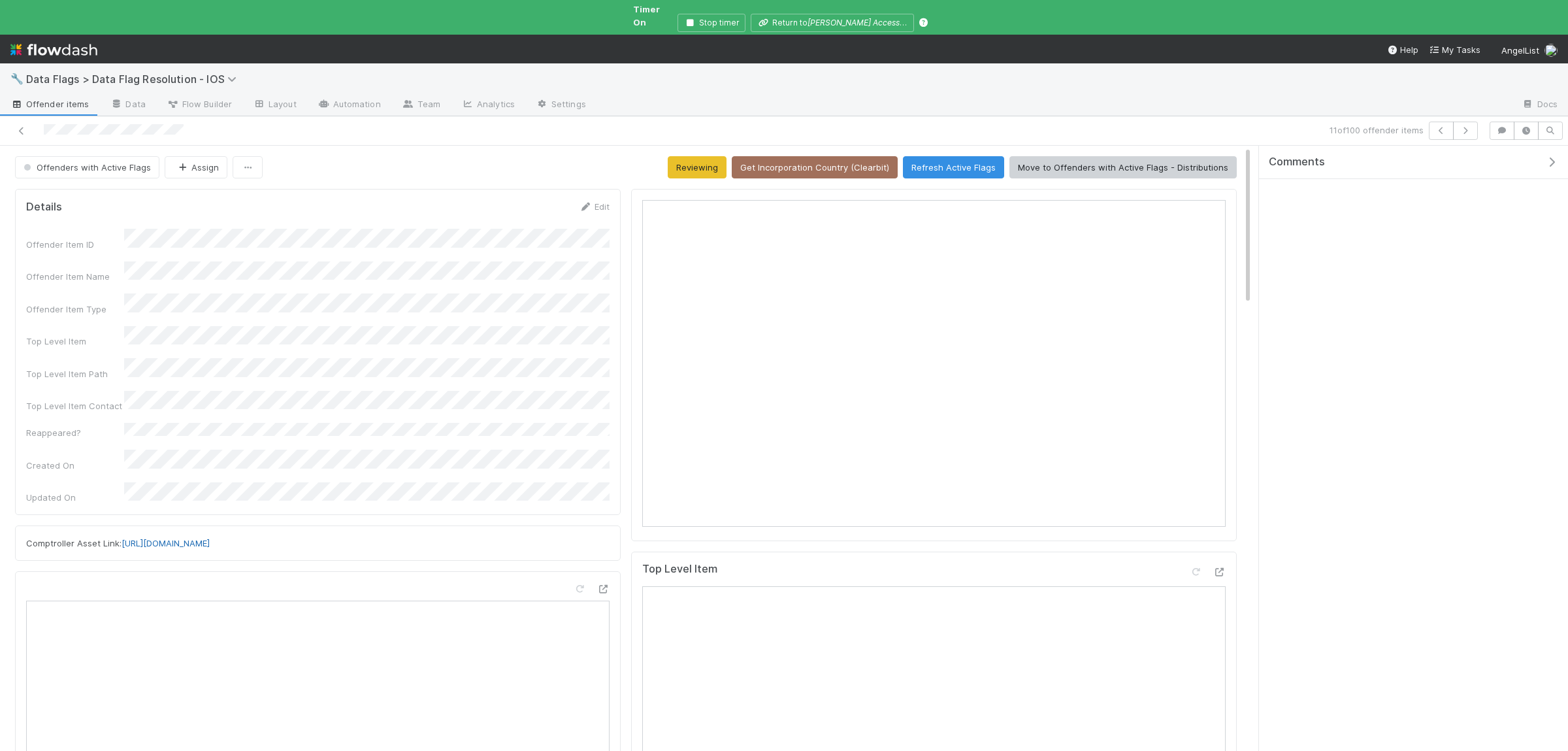
click at [209, 538] on link "https://comptroller.internal.angellist.com/v/assets/c53f69a3492d4ff68ba55814fe2…" at bounding box center [165, 543] width 88 height 10
click at [24, 126] on icon at bounding box center [21, 131] width 13 height 9
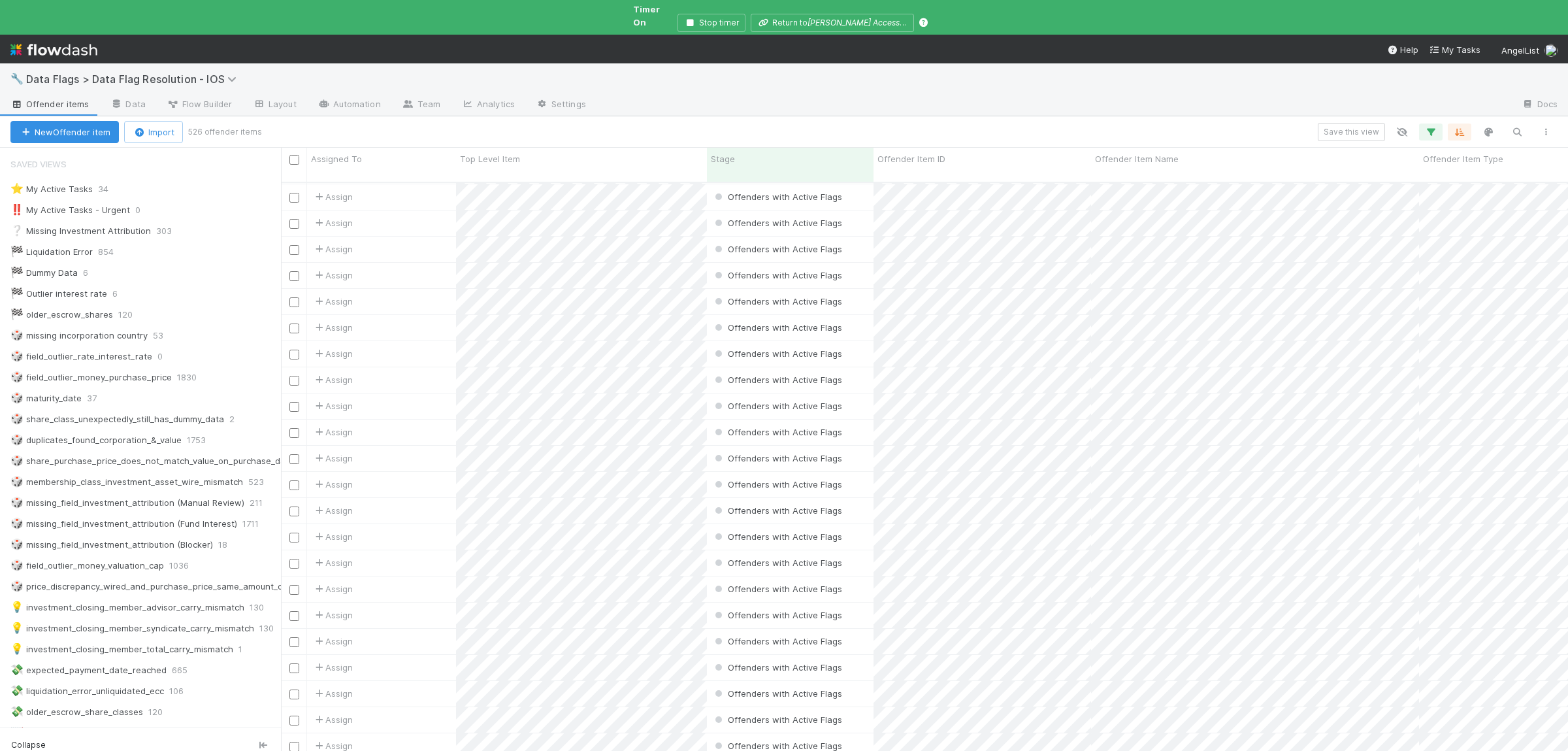
scroll to position [0, 274]
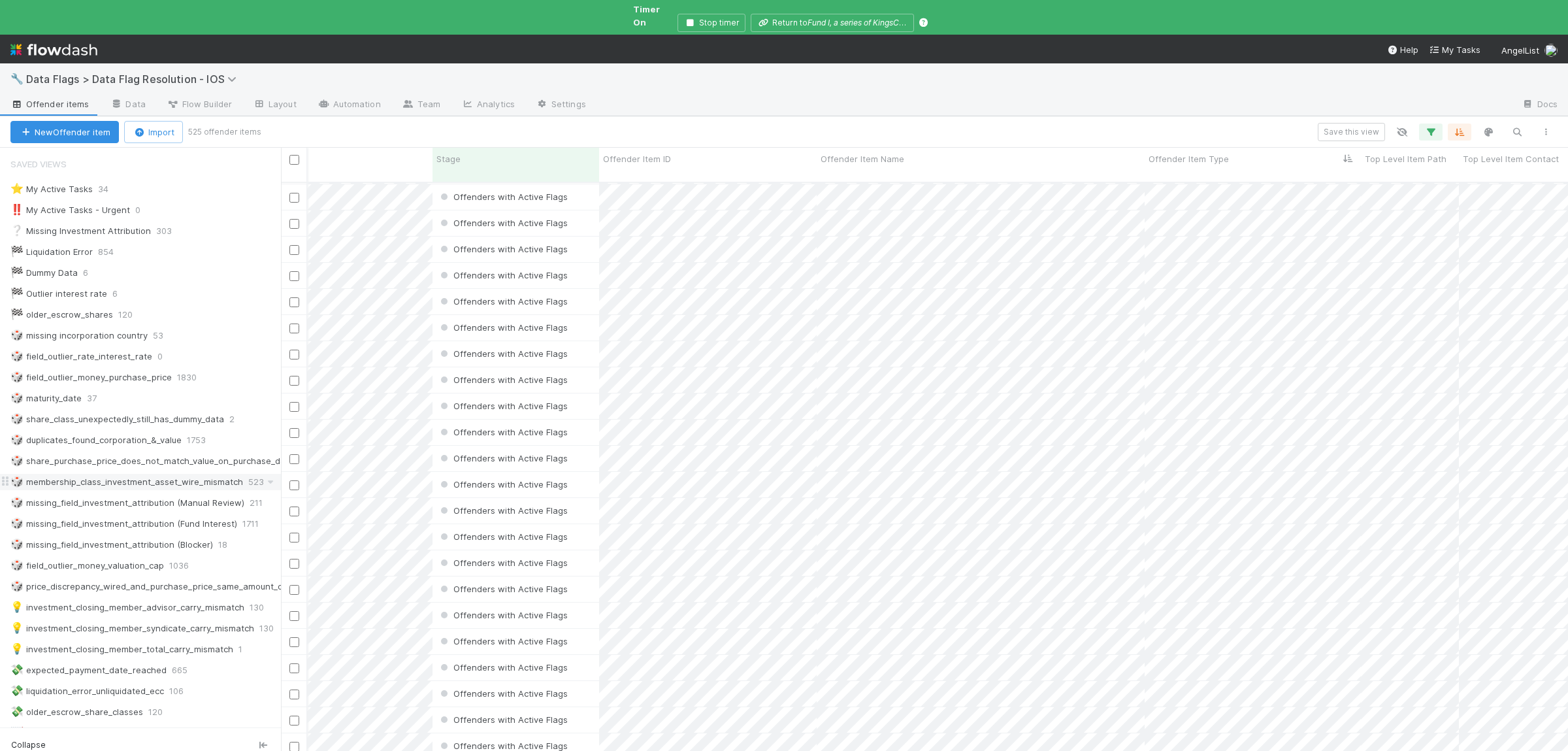
click at [134, 474] on div "🎲 membership_class_investment_asset_wire_mismatch" at bounding box center [126, 482] width 233 height 16
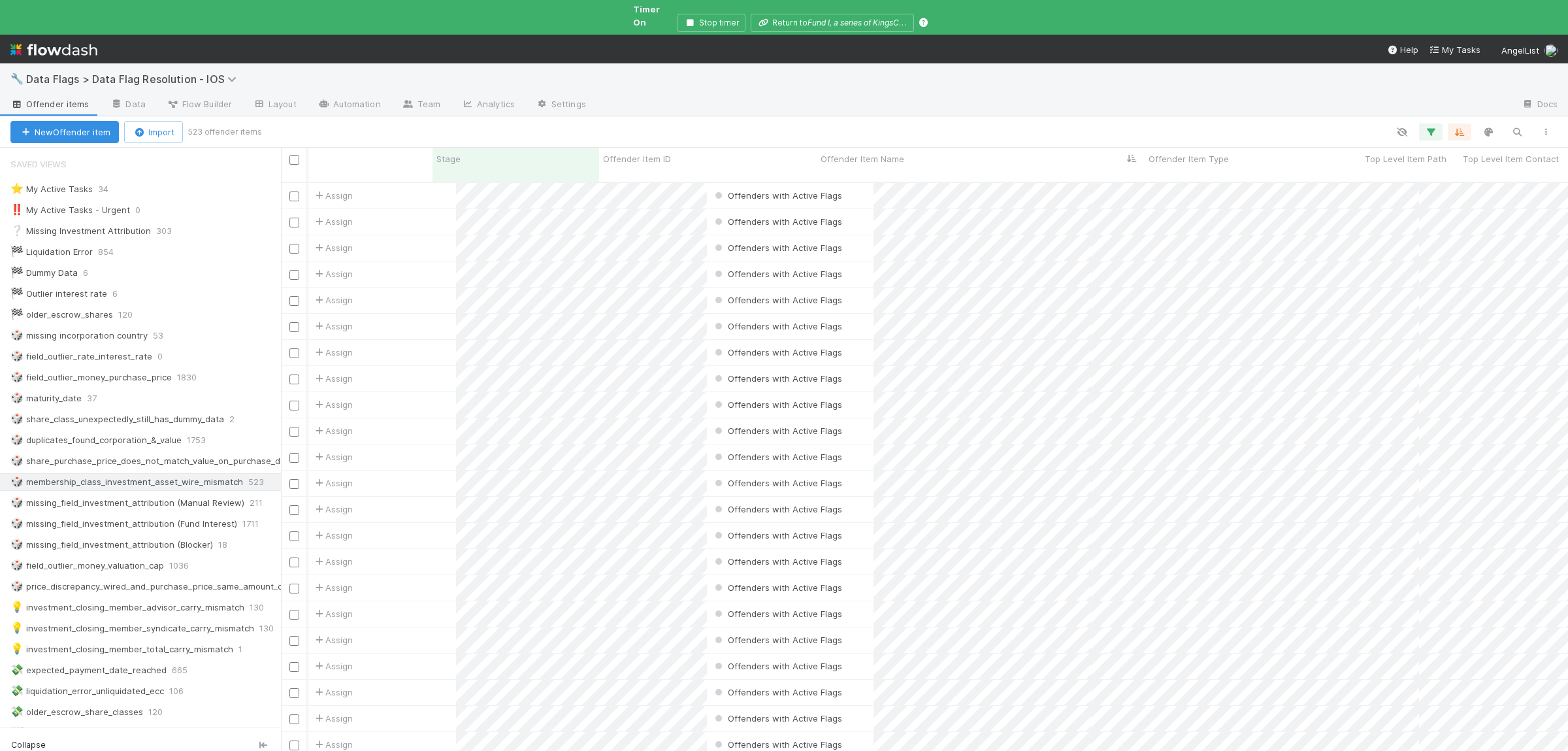
scroll to position [592, 1287]
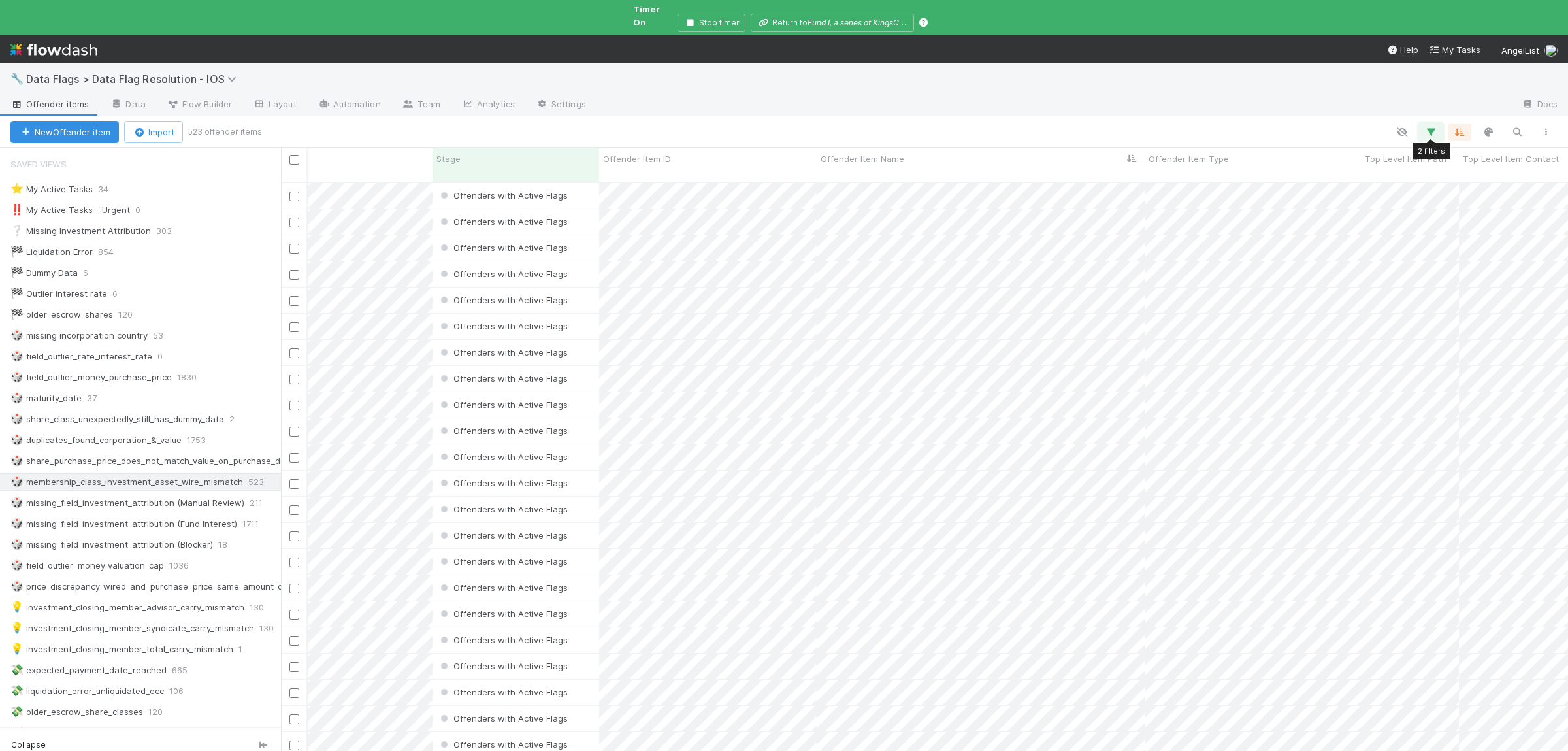
click at [1431, 126] on icon "button" at bounding box center [1431, 132] width 13 height 12
drag, startPoint x: 1334, startPoint y: 186, endPoint x: 1433, endPoint y: 182, distance: 99.1
click at [1400, 182] on input "membership_class_investment_asset_wire_mismatch" at bounding box center [1337, 189] width 126 height 20
click at [1345, 193] on input "membership_class_investment_asset_wire_mismatch" at bounding box center [1337, 189] width 126 height 20
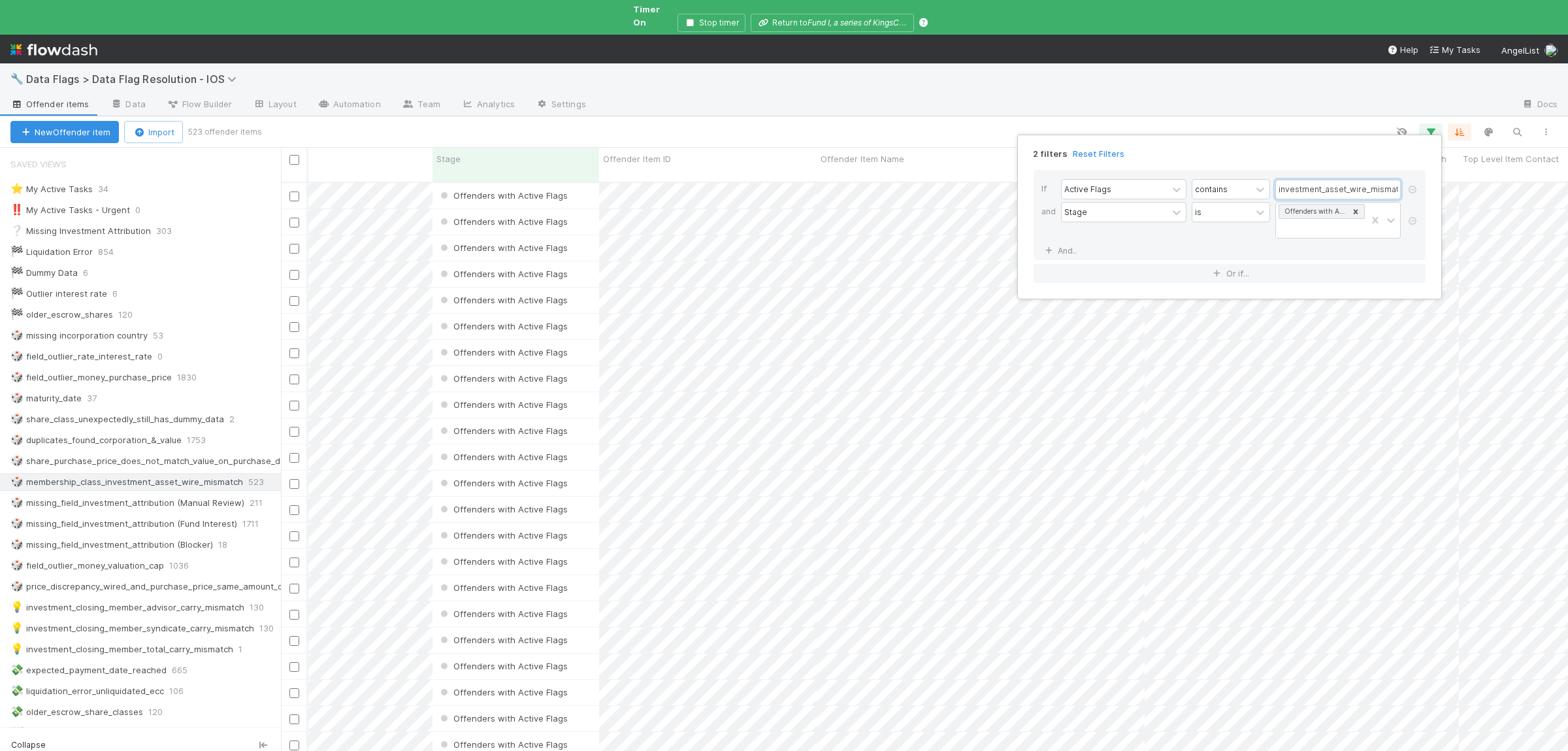
click at [1345, 189] on input "membership_class_investment_asset_wire_mismatch" at bounding box center [1337, 189] width 126 height 20
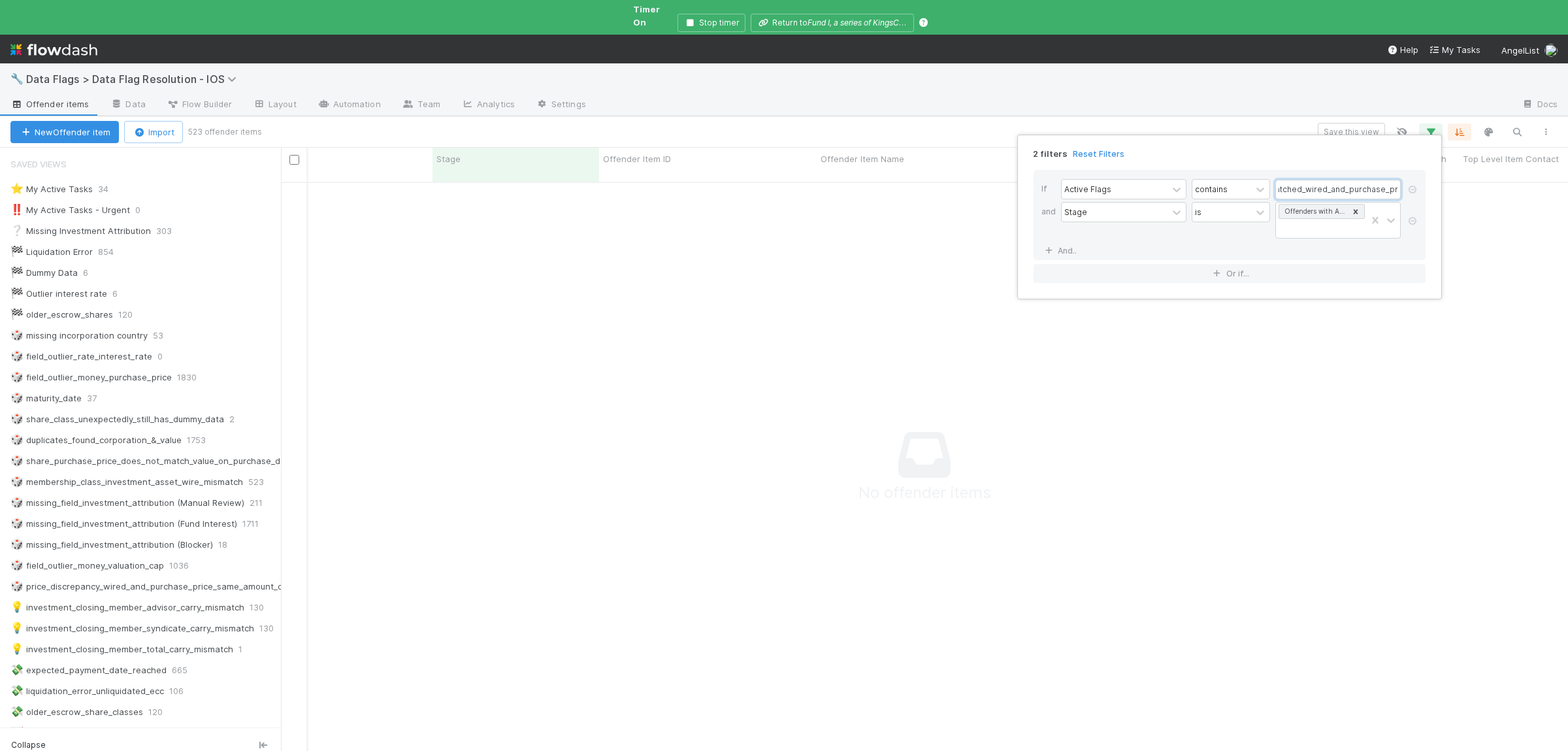
scroll to position [592, 1287]
type input "price_discrepancy_mismatched_wired_and_purchase_price"
click at [702, 575] on div "2 filters Reset Filters If Active Flags contains price_discrepancy_mismatched_w…" at bounding box center [784, 376] width 1568 height 751
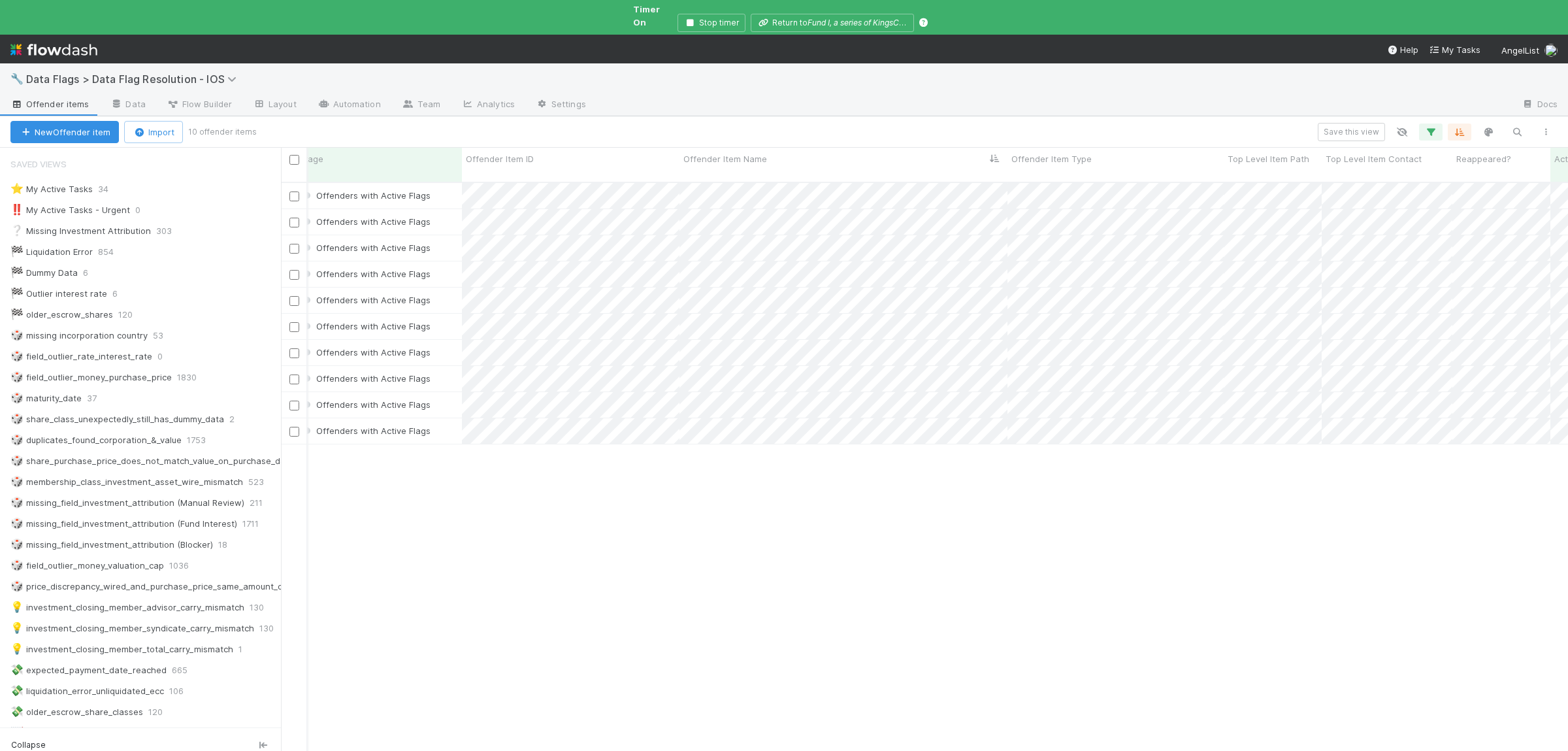
scroll to position [0, 686]
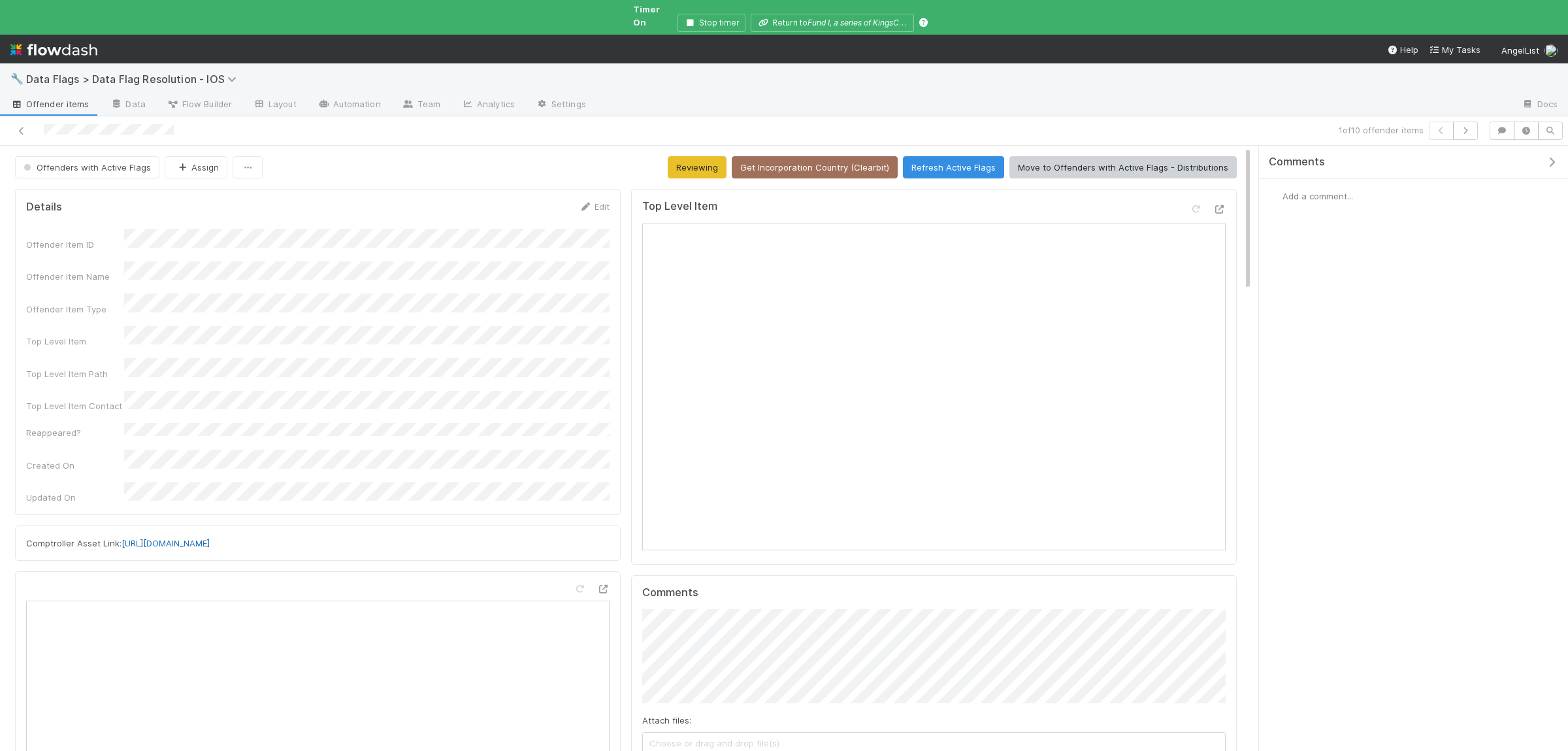
click at [209, 538] on link "https://comptroller.internal.angellist.com/v/assets/01961afc7dd27fdc8e964c85d55…" at bounding box center [165, 543] width 88 height 10
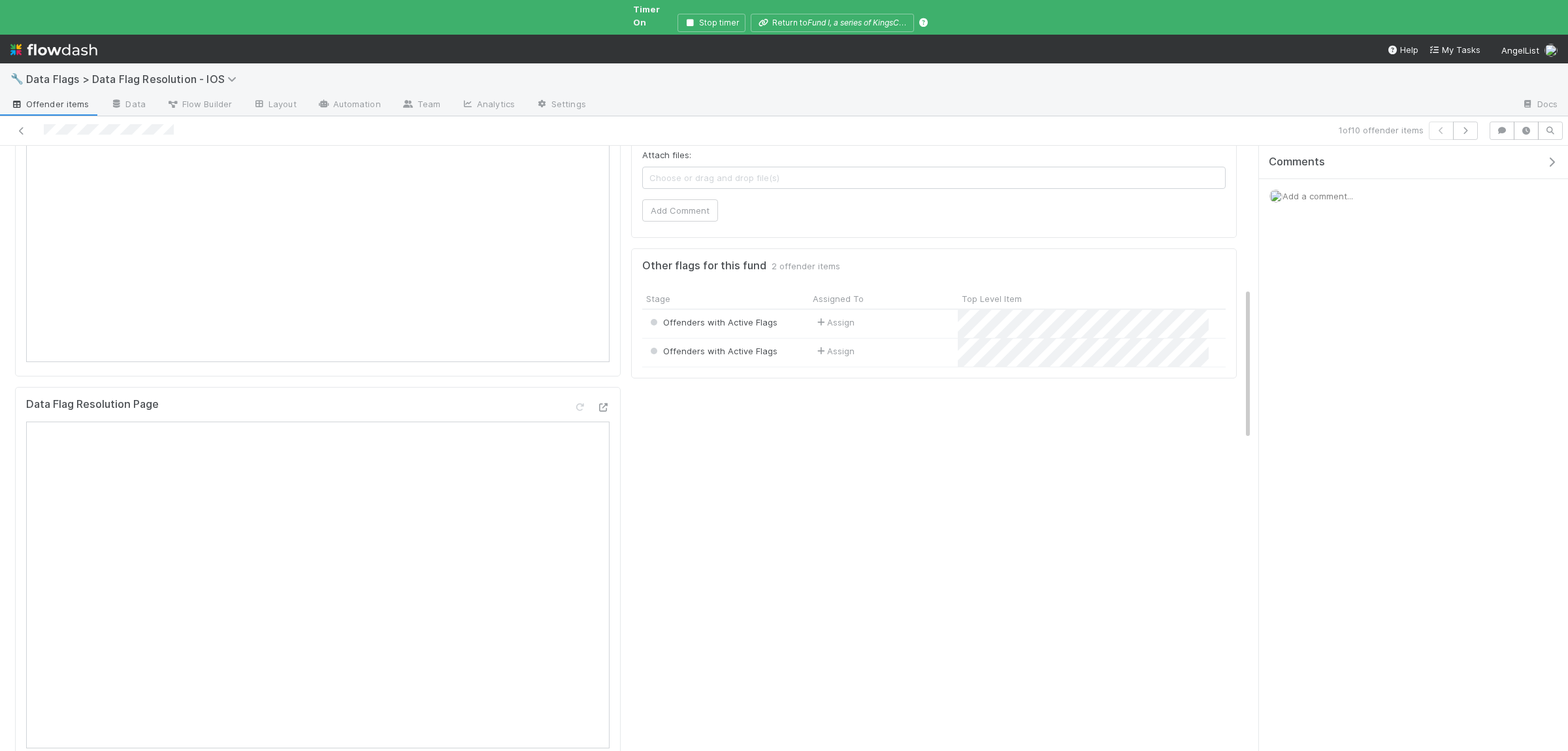
scroll to position [573, 0]
click at [891, 309] on div "Assign" at bounding box center [883, 316] width 149 height 28
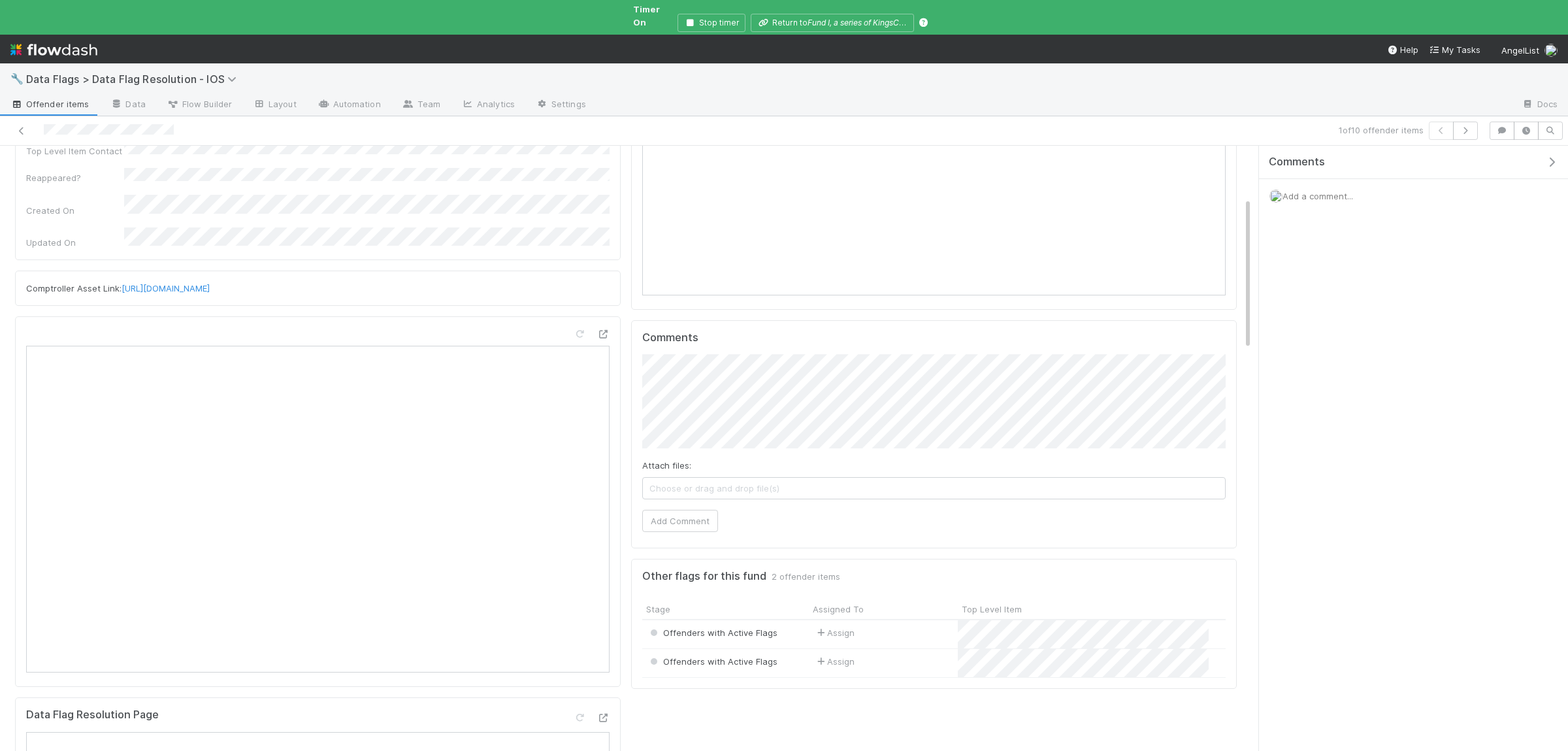
scroll to position [0, 0]
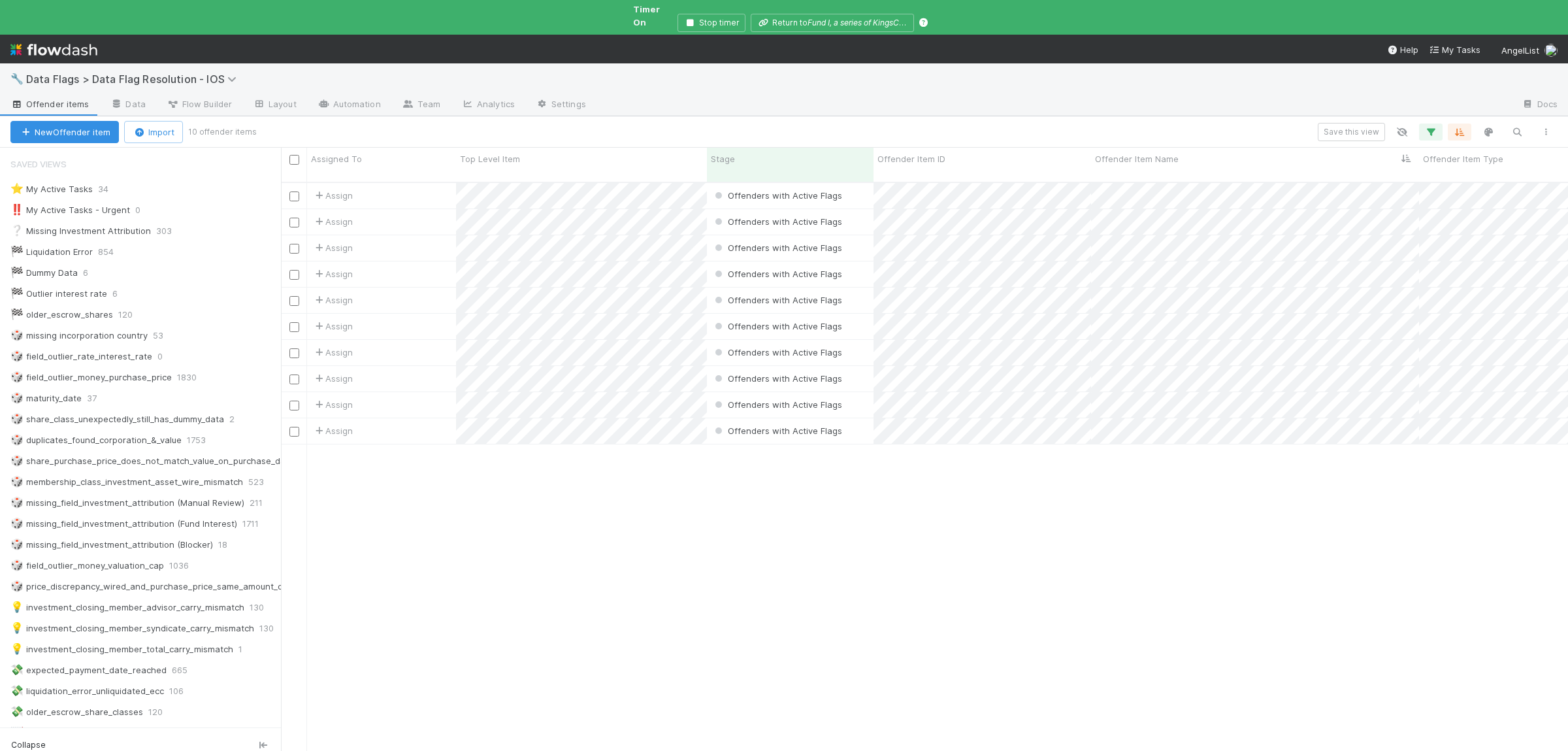
scroll to position [1, 1]
click at [749, 525] on div "Assign Offenders with Active Flags 4/9/25, 10:38:01 AM 7/30/25, 6:33:31 PM 0 0 …" at bounding box center [924, 478] width 1287 height 591
click at [1423, 124] on button "button" at bounding box center [1431, 132] width 24 height 17
click at [1337, 185] on input "price_discrepancy_mismatched_wired_and_purchase_price" at bounding box center [1337, 189] width 126 height 20
click at [1337, 180] on input "price_discrepancy_mismatched_wired_and_purchase_price" at bounding box center [1337, 189] width 126 height 20
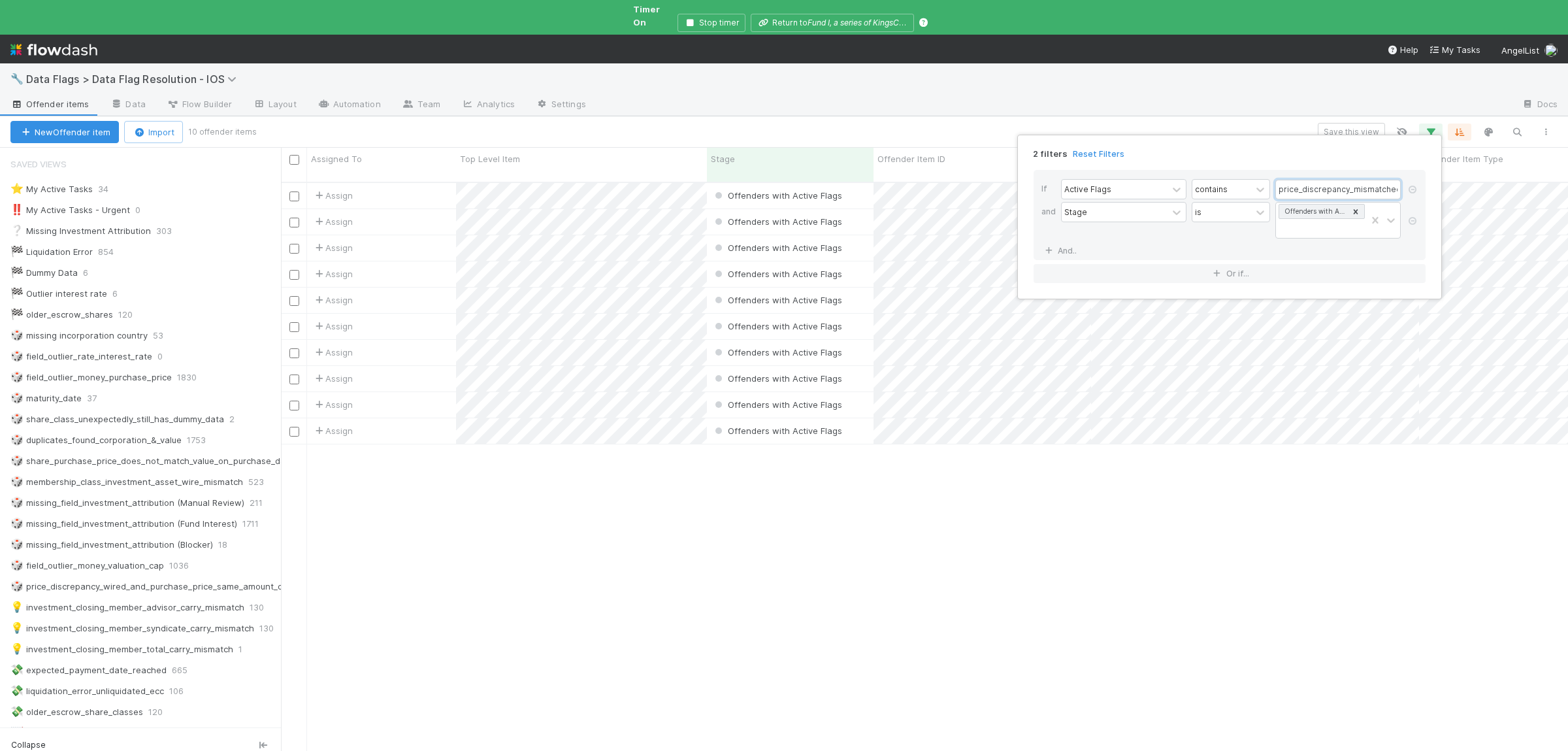
click at [1337, 180] on input "price_discrepancy_mismatched_wired_and_purchase_price" at bounding box center [1337, 189] width 126 height 20
paste input "share_class_with_different_priced_share_purchases"
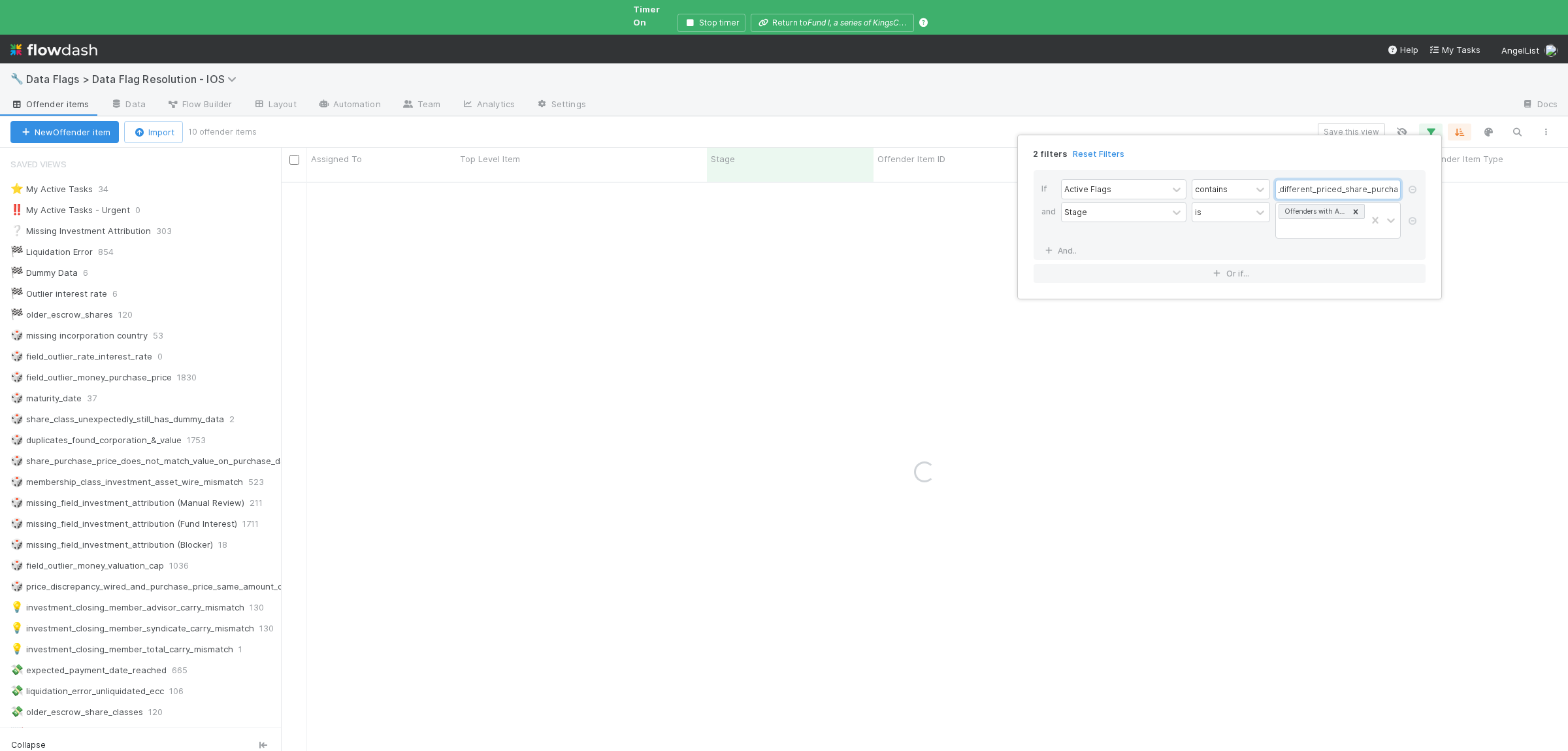
type input "price_discrepancy_share_class_with_different_priced_share_purchases"
click at [1045, 591] on div "2 filters Reset Filters If Active Flags contains price_discrepancy_share_class_…" at bounding box center [784, 376] width 1568 height 751
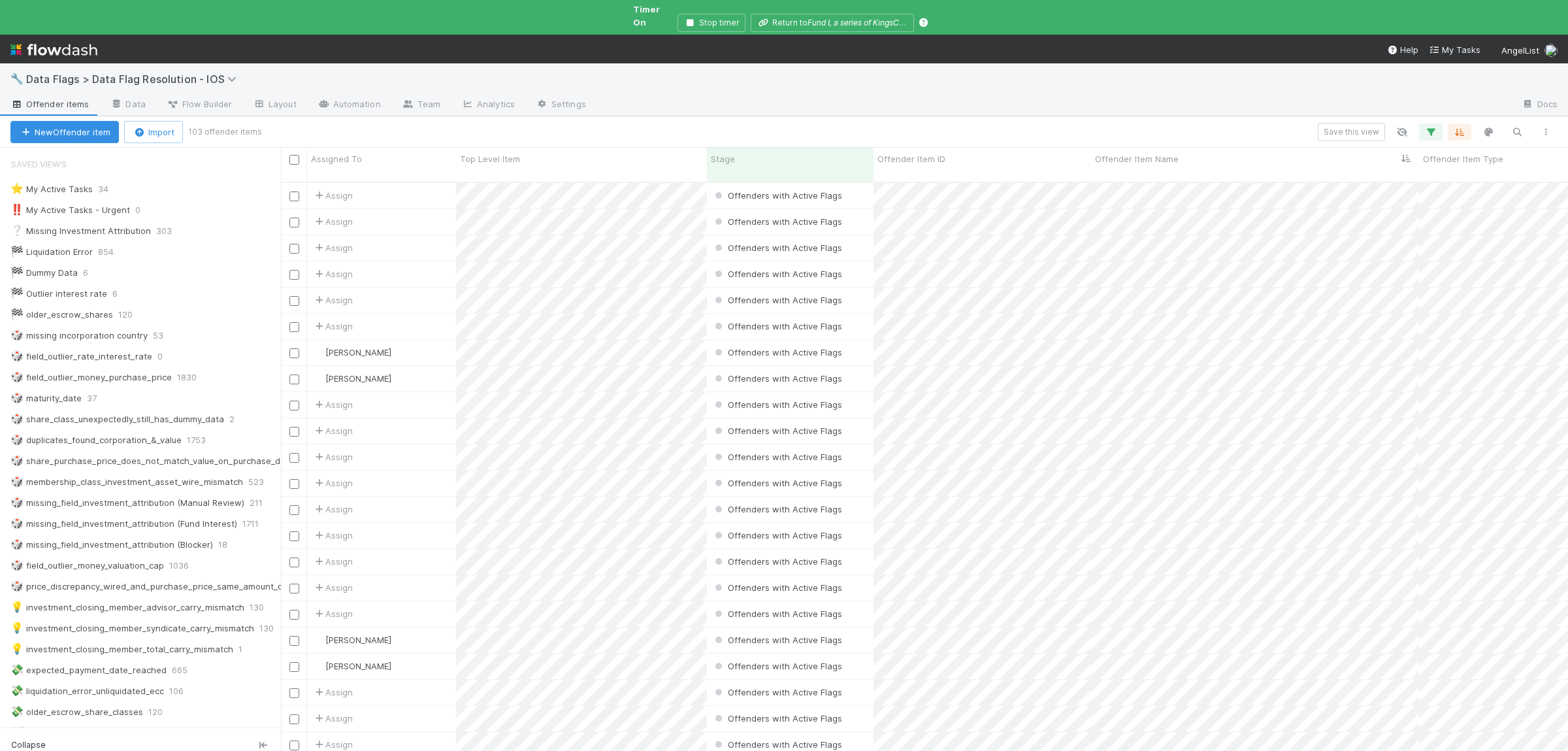
scroll to position [592, 1287]
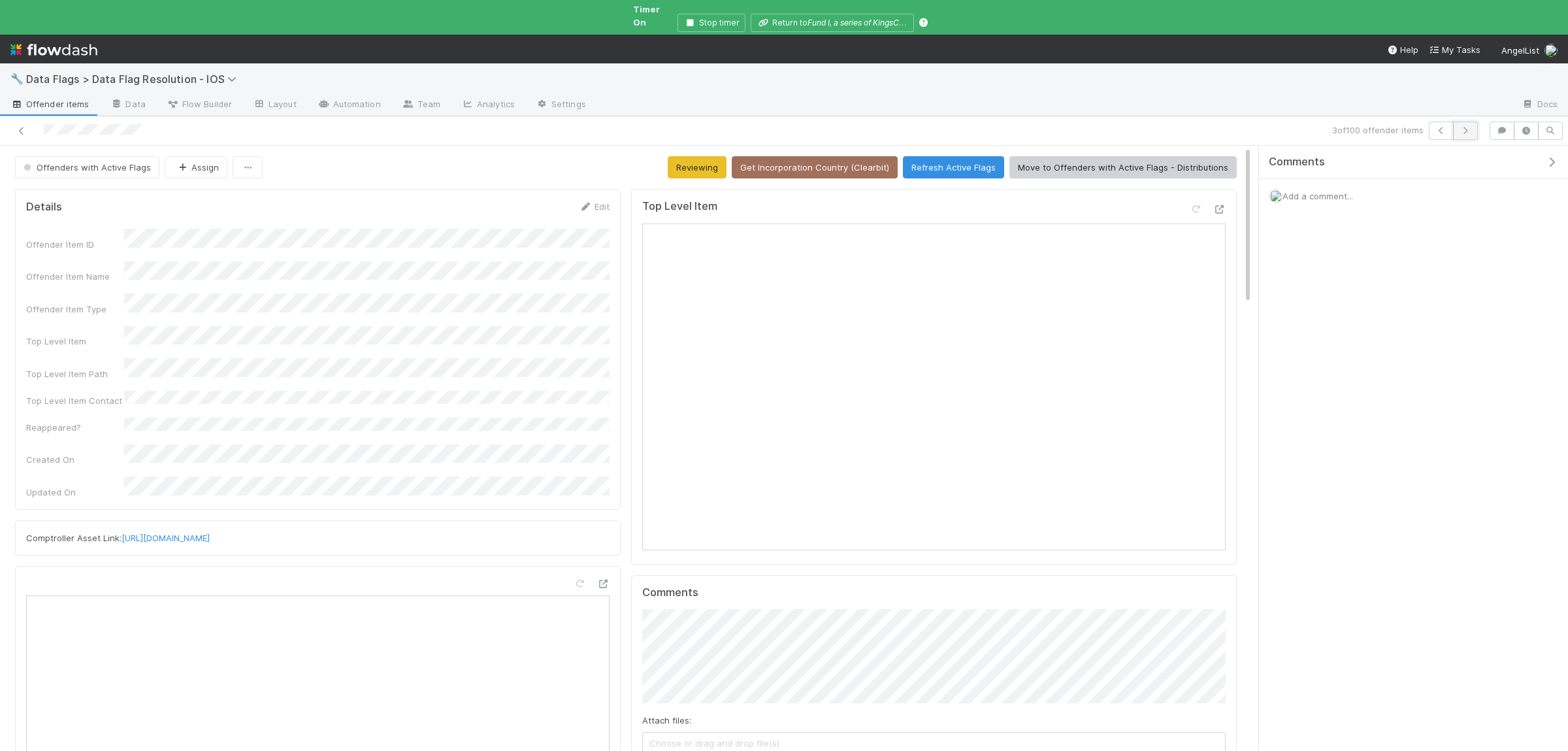
click at [1463, 126] on icon "button" at bounding box center [1465, 130] width 13 height 8
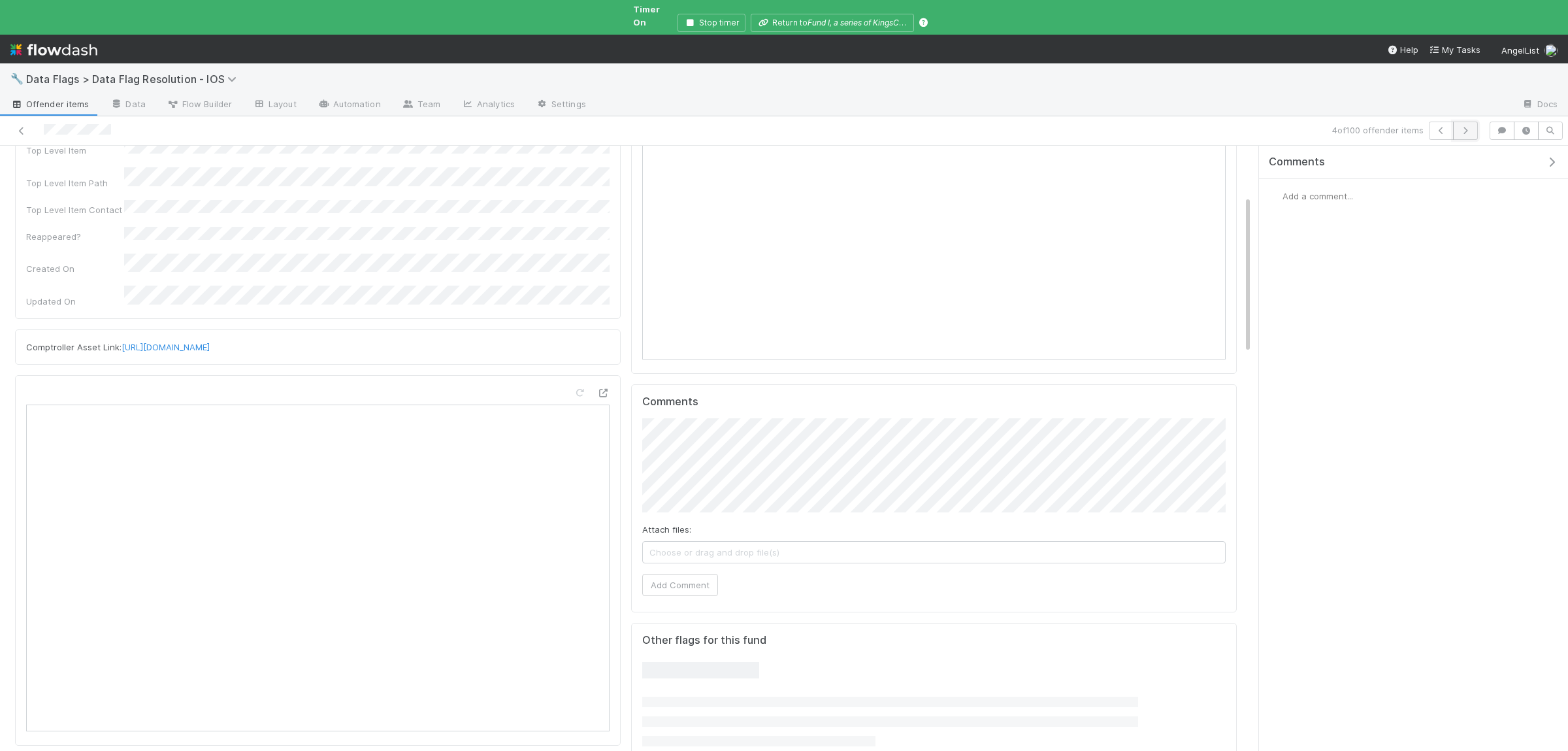
click at [1467, 126] on icon "button" at bounding box center [1465, 130] width 13 height 8
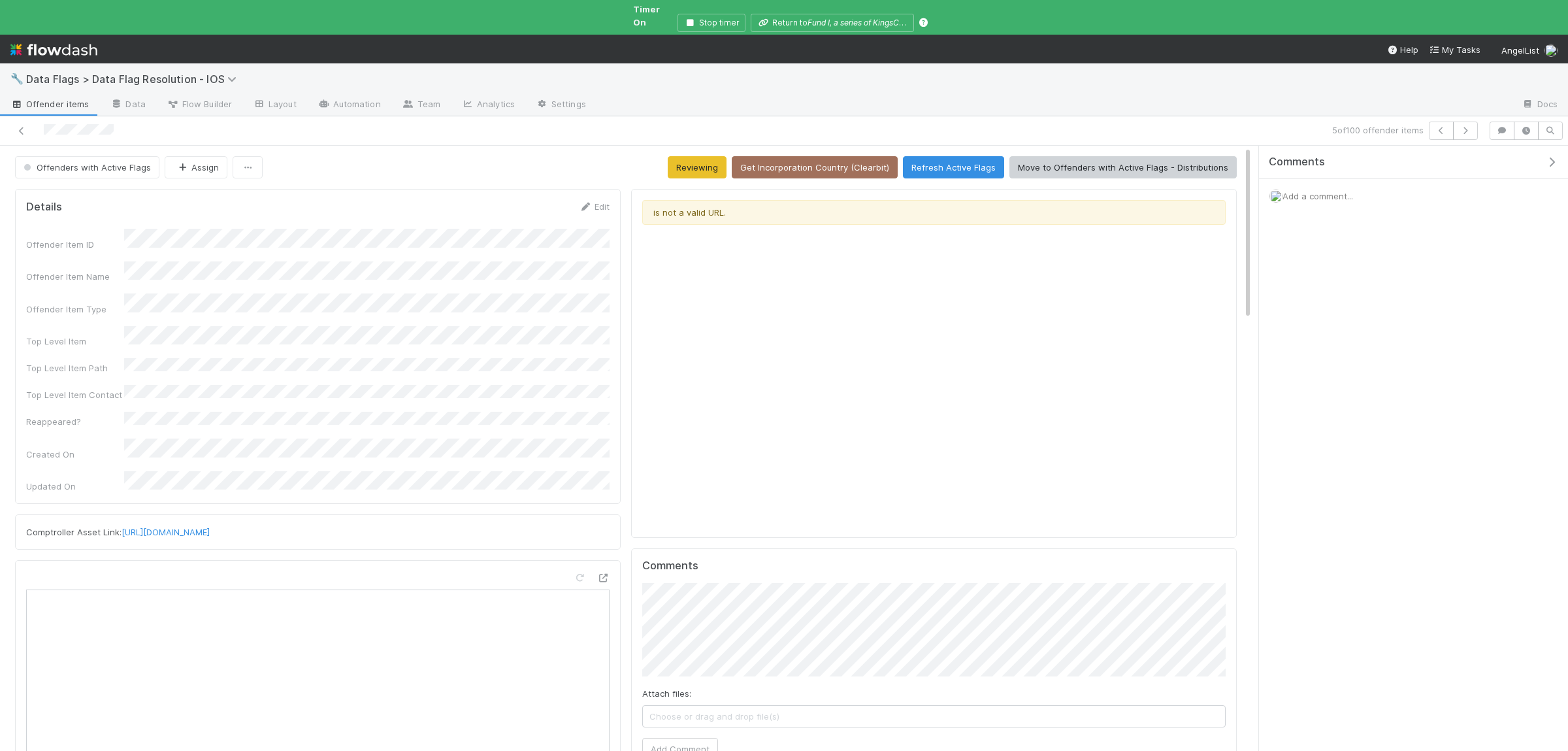
click at [1478, 121] on div "5 of 100 offender items" at bounding box center [1115, 130] width 737 height 18
click at [1472, 121] on button "button" at bounding box center [1465, 130] width 25 height 18
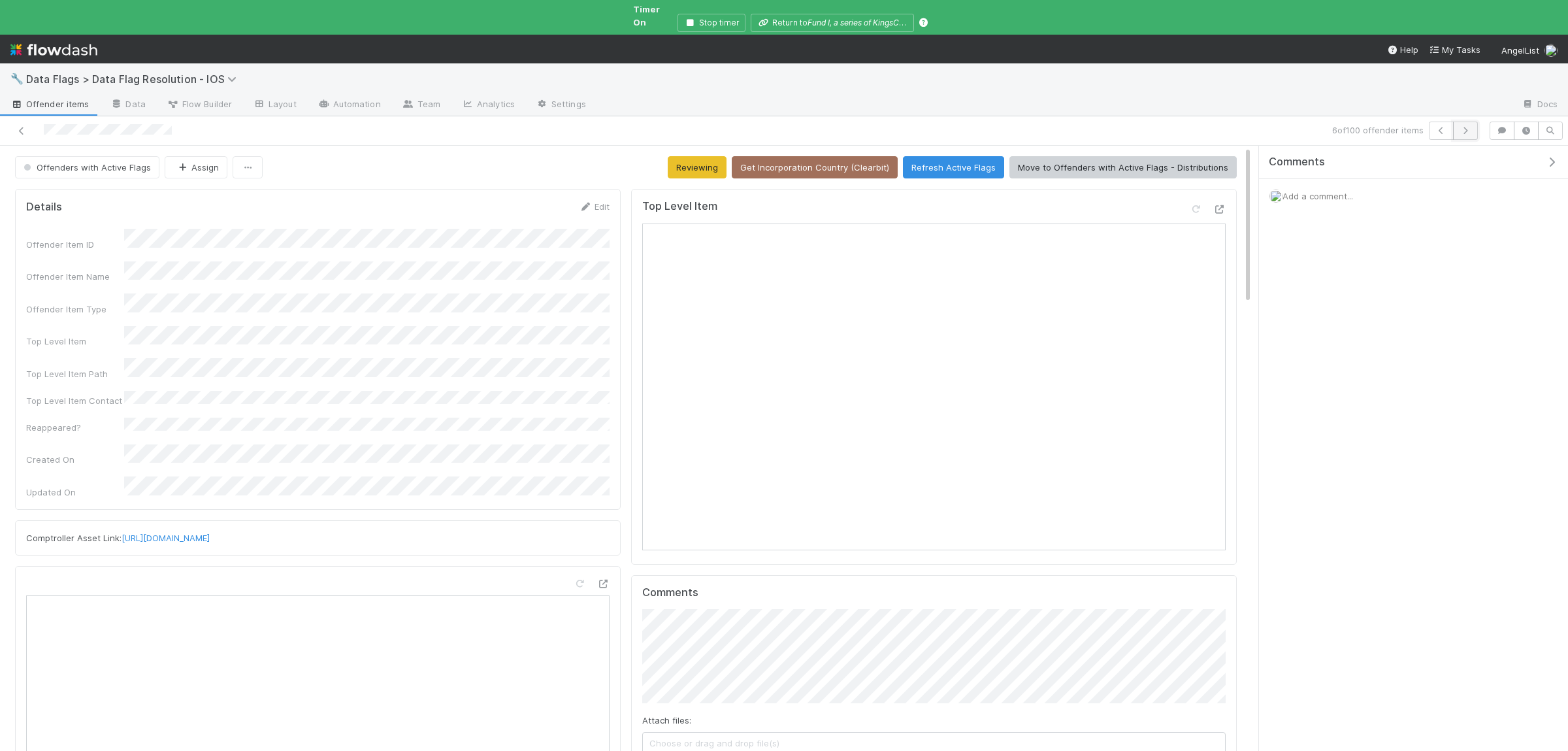
click at [1470, 126] on icon "button" at bounding box center [1465, 130] width 13 height 8
click at [1461, 126] on icon "button" at bounding box center [1465, 130] width 13 height 8
click at [1470, 121] on button "button" at bounding box center [1465, 130] width 25 height 18
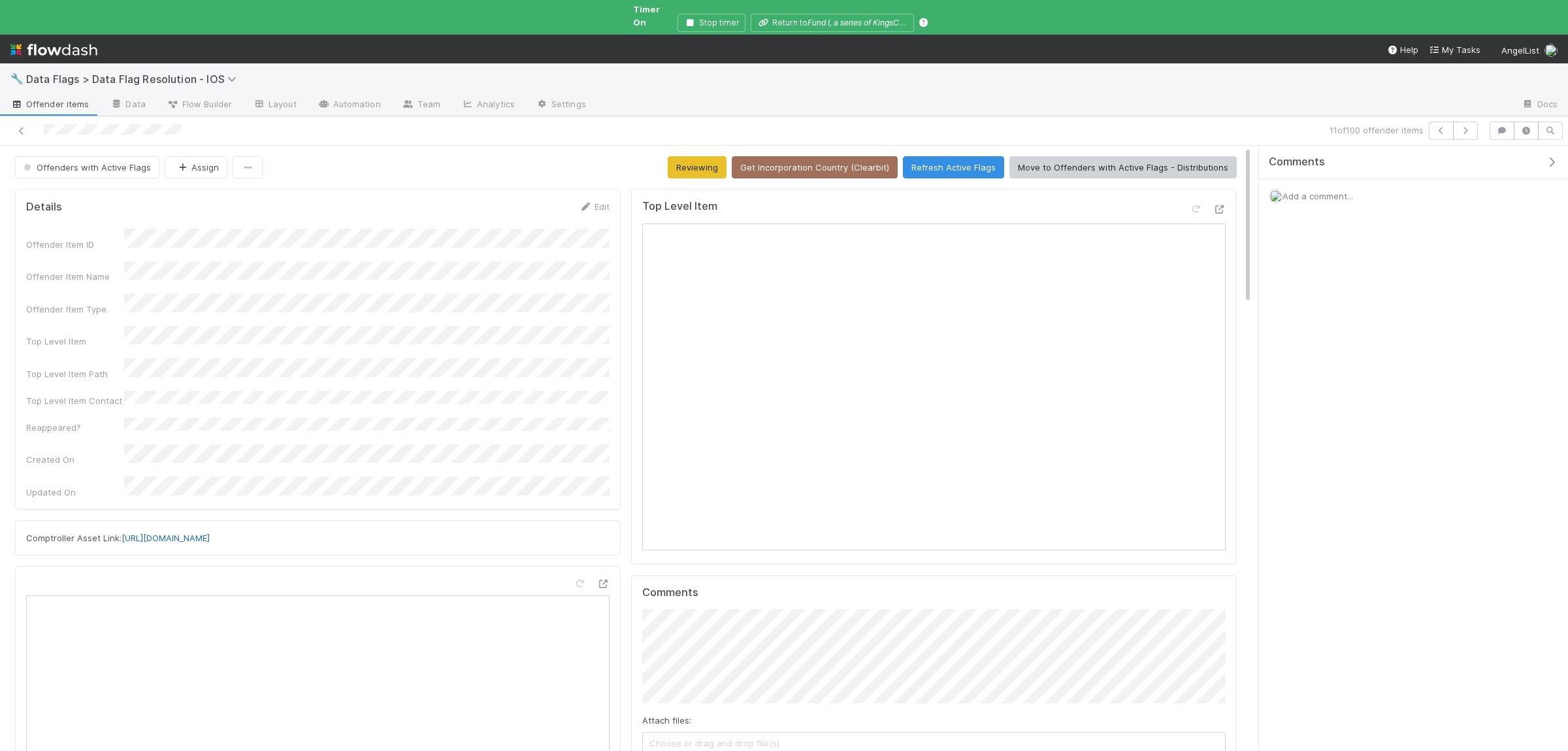
click at [209, 533] on link "https://comptroller.internal.angellist.com/v/assets/aaa4ad601726495895a42d11fa5…" at bounding box center [165, 538] width 88 height 10
click at [1464, 126] on icon "button" at bounding box center [1465, 130] width 13 height 8
click at [48, 97] on span "Offender items" at bounding box center [49, 104] width 79 height 13
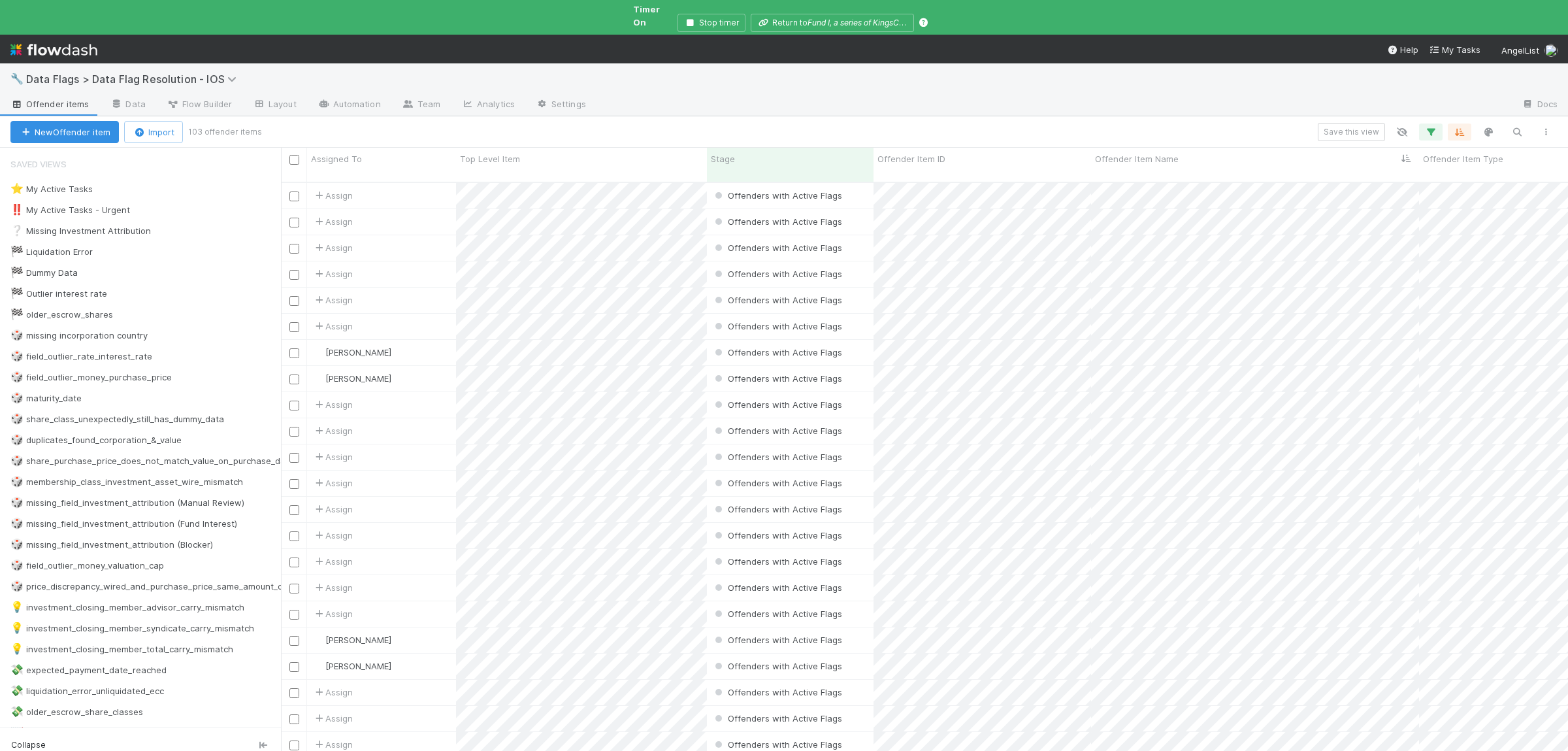
scroll to position [592, 1287]
click at [111, 453] on div "🎲 share_purchase_price_does_not_match_value_on_purchase_date" at bounding box center [152, 461] width 284 height 16
click at [201, 578] on div "🎲 price_discrepancy_wired_and_purchase_price_same_amount_different_currencies" at bounding box center [185, 586] width 350 height 16
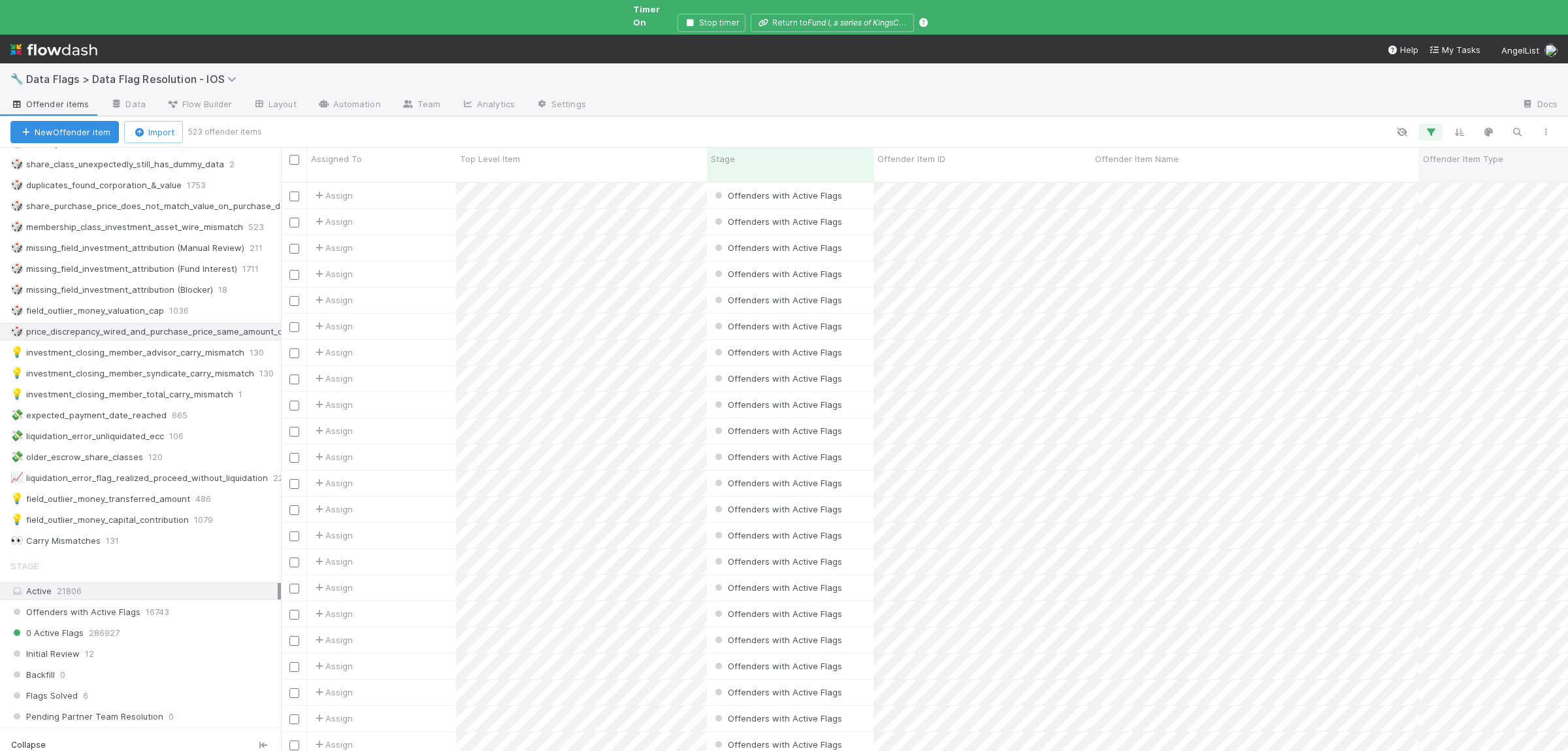
click at [1486, 152] on span "Offender Item Type" at bounding box center [1462, 159] width 80 height 13
click at [1436, 179] on div "Sort A → Z" at bounding box center [1489, 172] width 149 height 20
click at [1433, 126] on icon "button" at bounding box center [1431, 132] width 13 height 12
click at [1051, 254] on icon at bounding box center [1049, 251] width 13 height 8
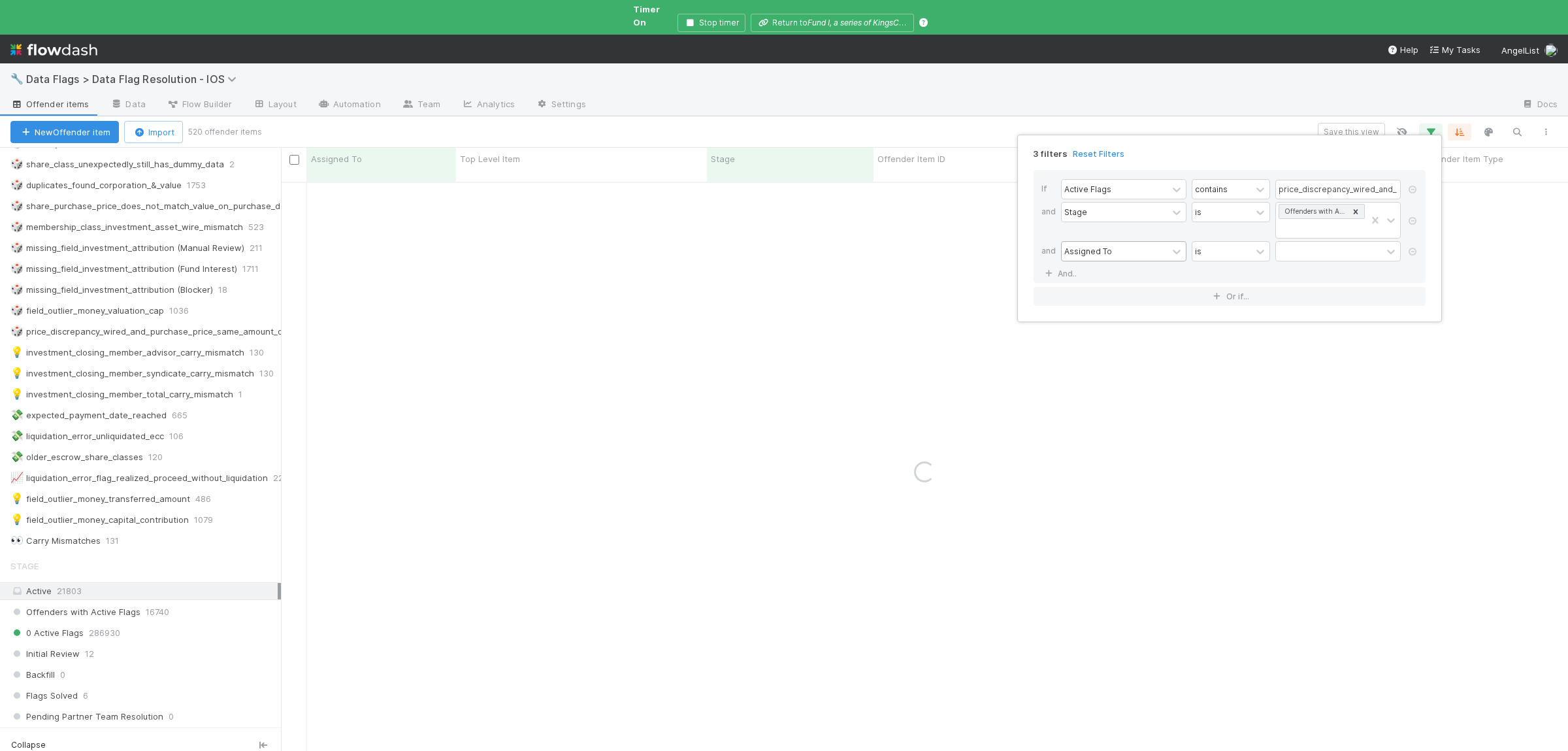
click at [1123, 256] on div "Assigned To" at bounding box center [1115, 251] width 106 height 19
click at [1134, 312] on div "Offender Item Type" at bounding box center [1123, 309] width 126 height 22
click at [1250, 251] on div "contains" at bounding box center [1222, 251] width 59 height 19
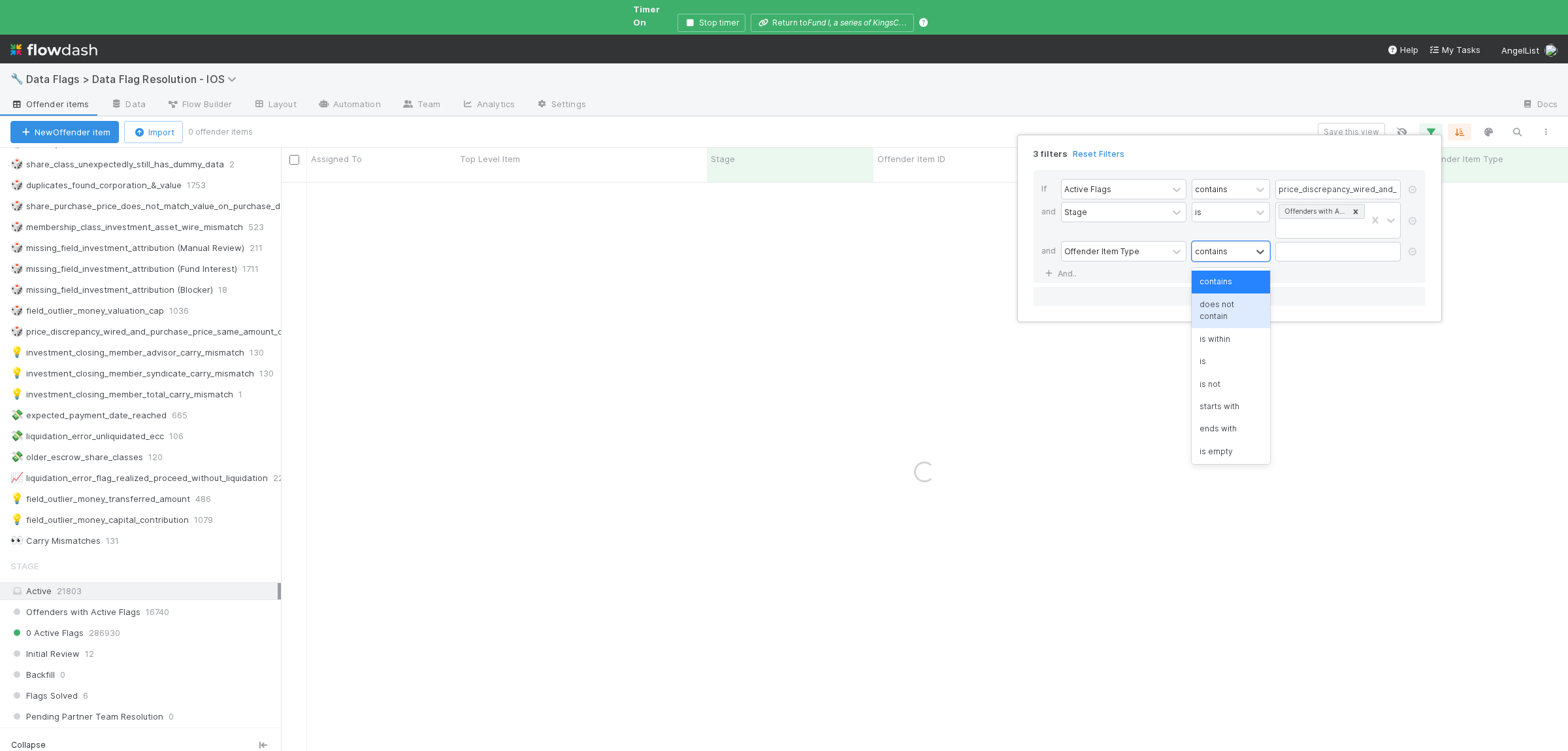
click at [1240, 303] on div "does not contain" at bounding box center [1231, 310] width 79 height 35
click at [1237, 255] on div "does not contain" at bounding box center [1221, 251] width 54 height 12
click at [1222, 373] on div "is not" at bounding box center [1231, 384] width 79 height 22
click at [1313, 251] on input "text" at bounding box center [1337, 251] width 126 height 20
click at [1215, 259] on div "is not" at bounding box center [1222, 251] width 59 height 19
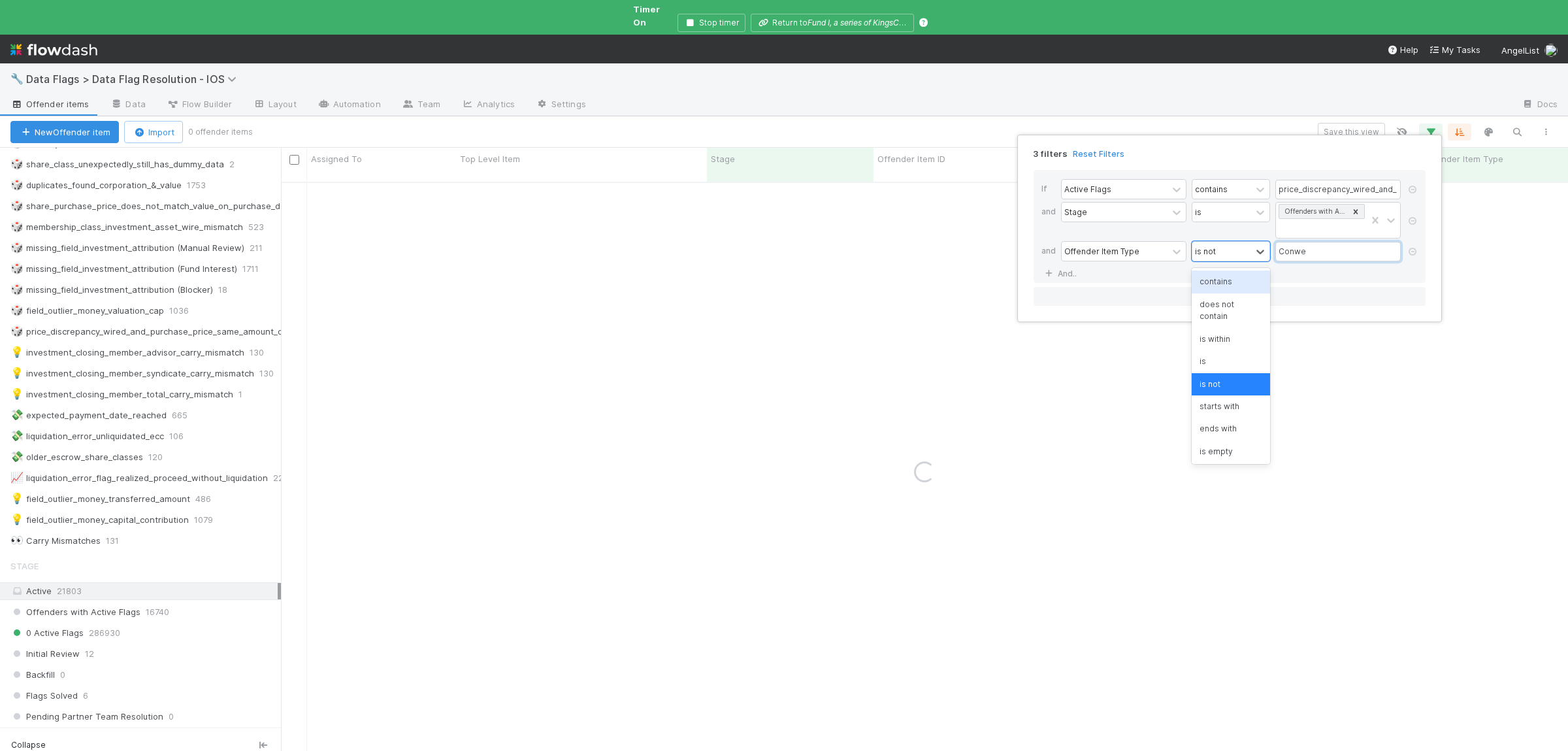
click at [1305, 258] on input "Conwe" at bounding box center [1337, 251] width 126 height 20
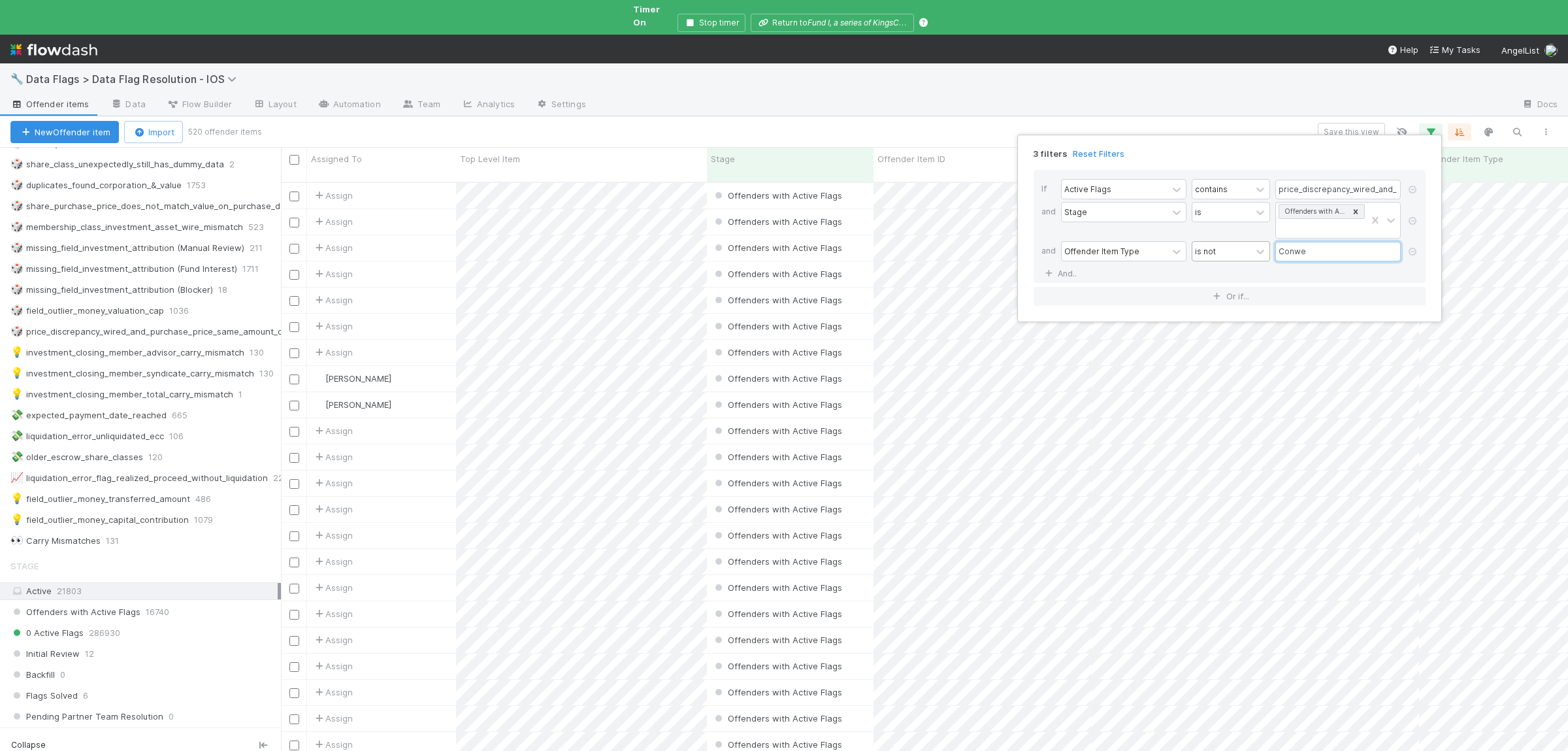
scroll to position [592, 1287]
click at [1222, 254] on div "is not" at bounding box center [1222, 251] width 59 height 19
click at [1224, 303] on div "does not contain" at bounding box center [1231, 310] width 79 height 35
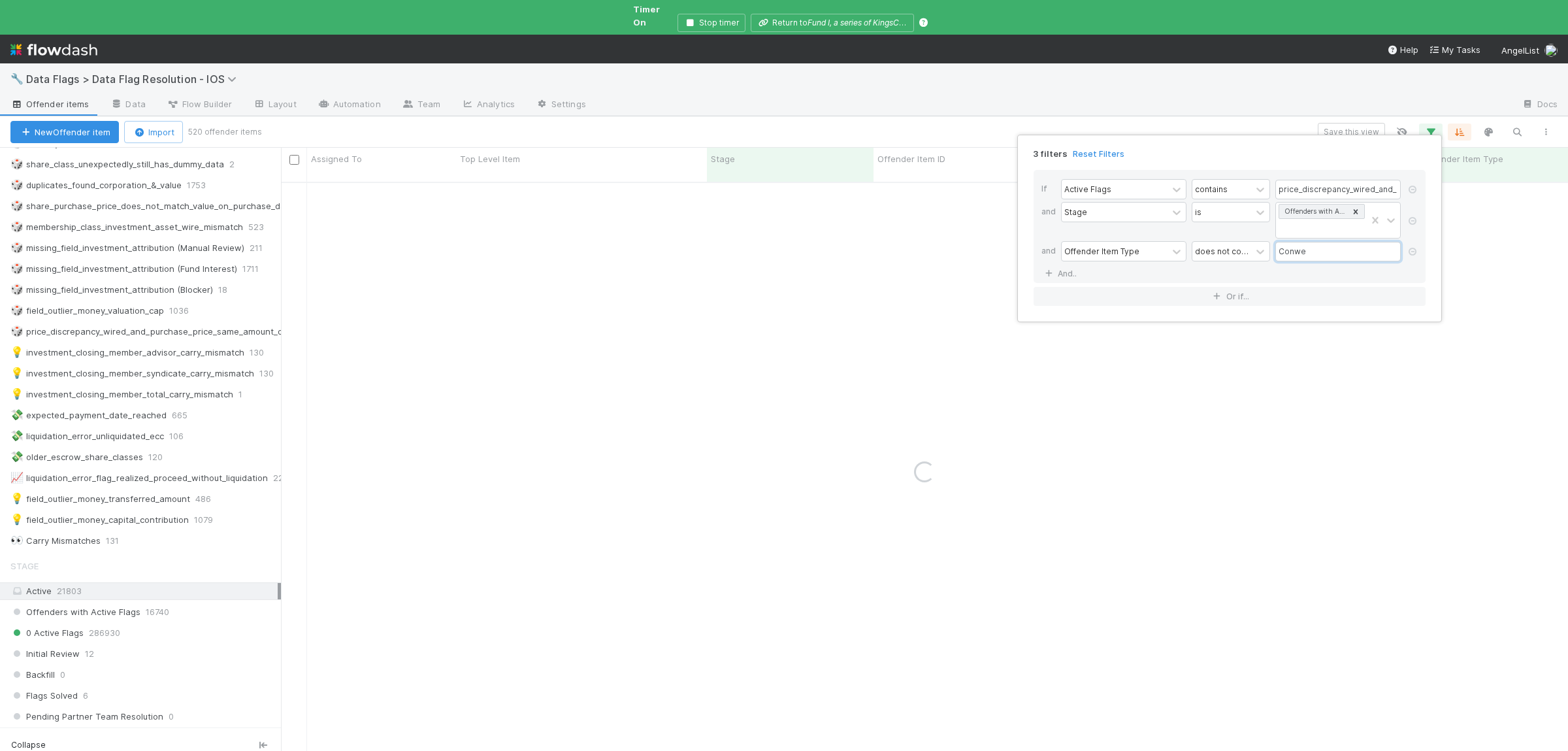
drag, startPoint x: 1319, startPoint y: 256, endPoint x: 1294, endPoint y: 254, distance: 25.1
click at [1294, 254] on input "Conwe" at bounding box center [1337, 251] width 126 height 20
type input "ConvertibleEquity"
click at [1229, 550] on div "3 filters Reset Filters If Active Flags contains price_discrepancy_wired_and_pu…" at bounding box center [784, 376] width 1568 height 751
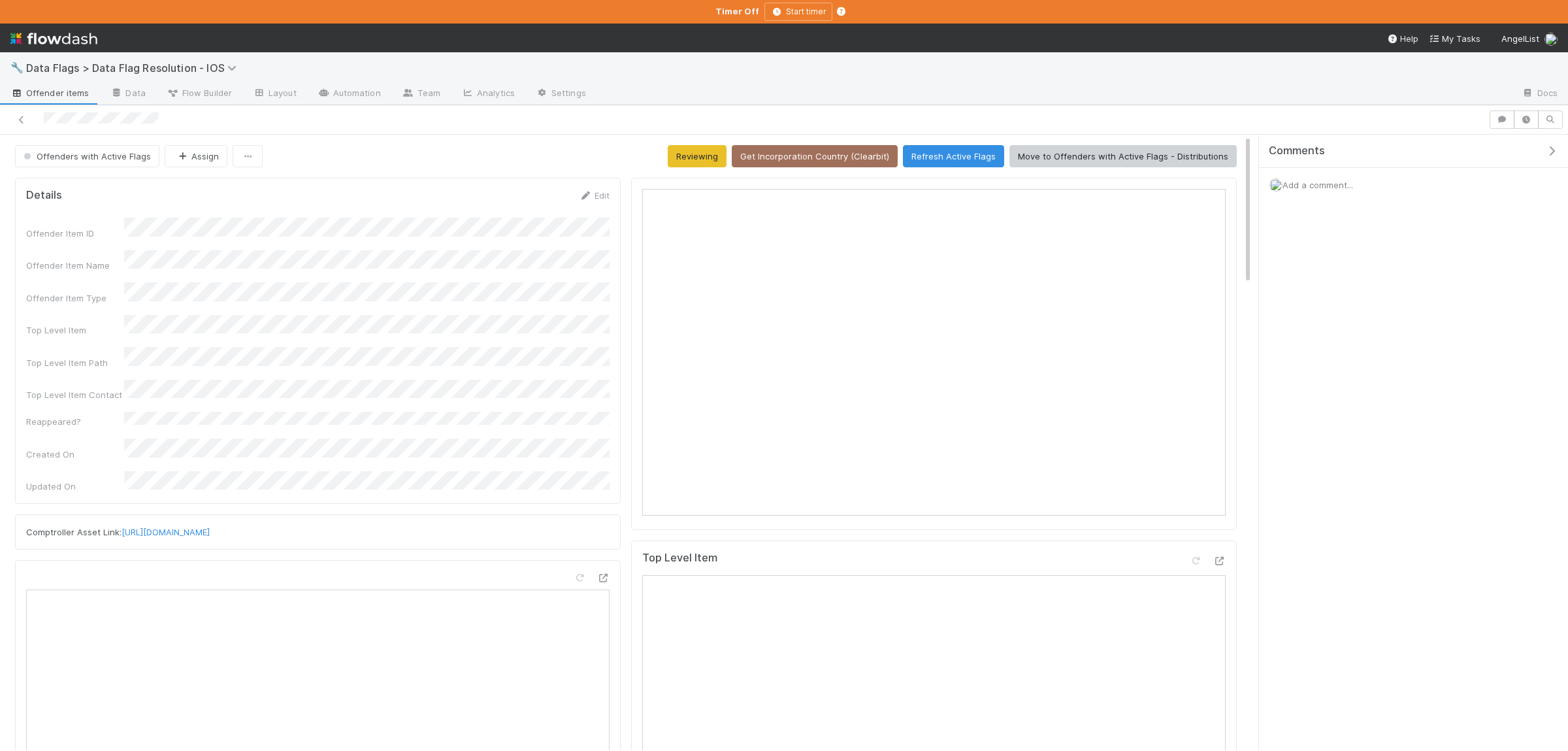
click at [367, 515] on div "Comptroller Asset Link: https://comptroller.internal.angellist.com/v/assets/27d…" at bounding box center [317, 532] width 605 height 35
click at [380, 525] on div "Comptroller Asset Link: https://comptroller.internal.angellist.com/v/assets/27d…" at bounding box center [318, 532] width 583 height 13
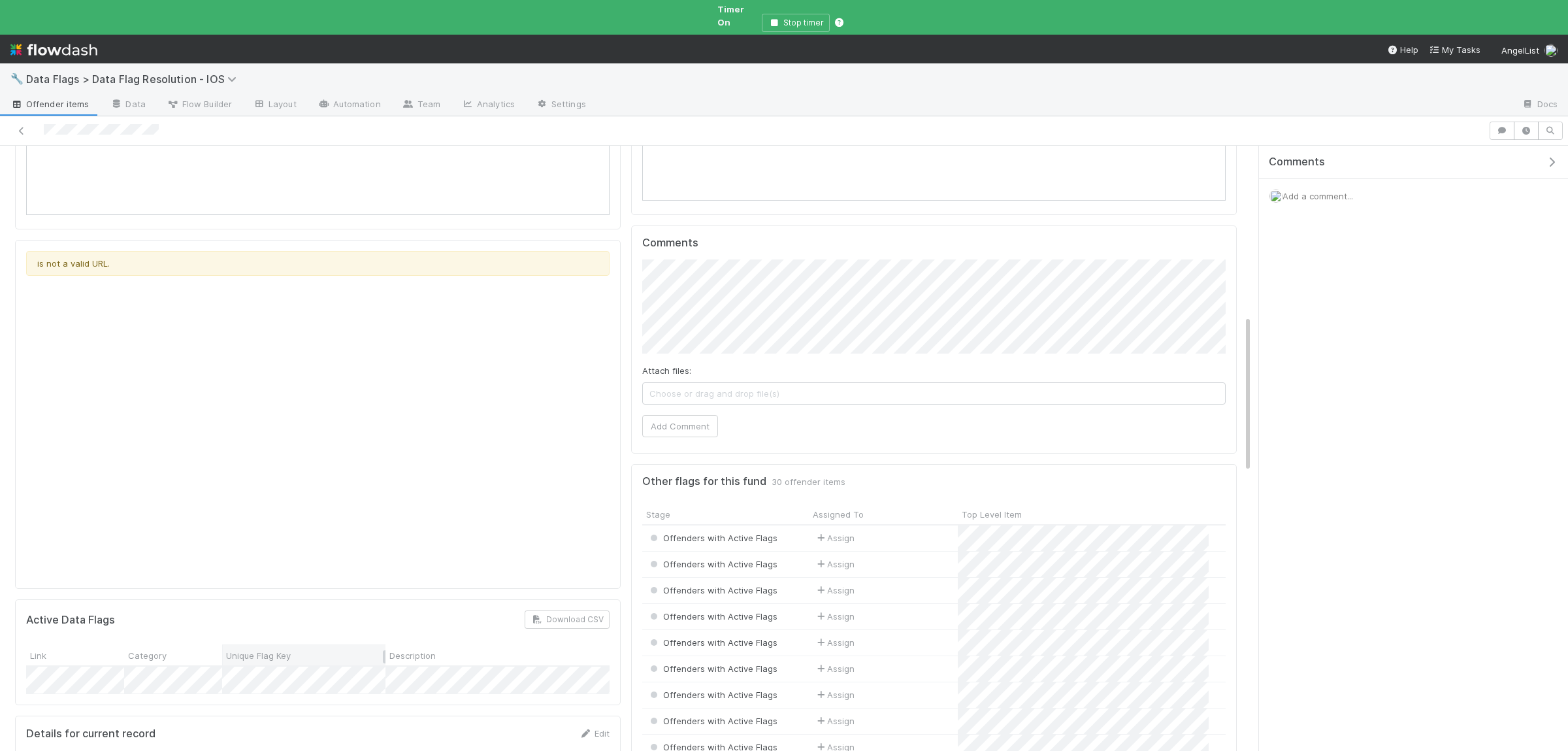
scroll to position [764, 0]
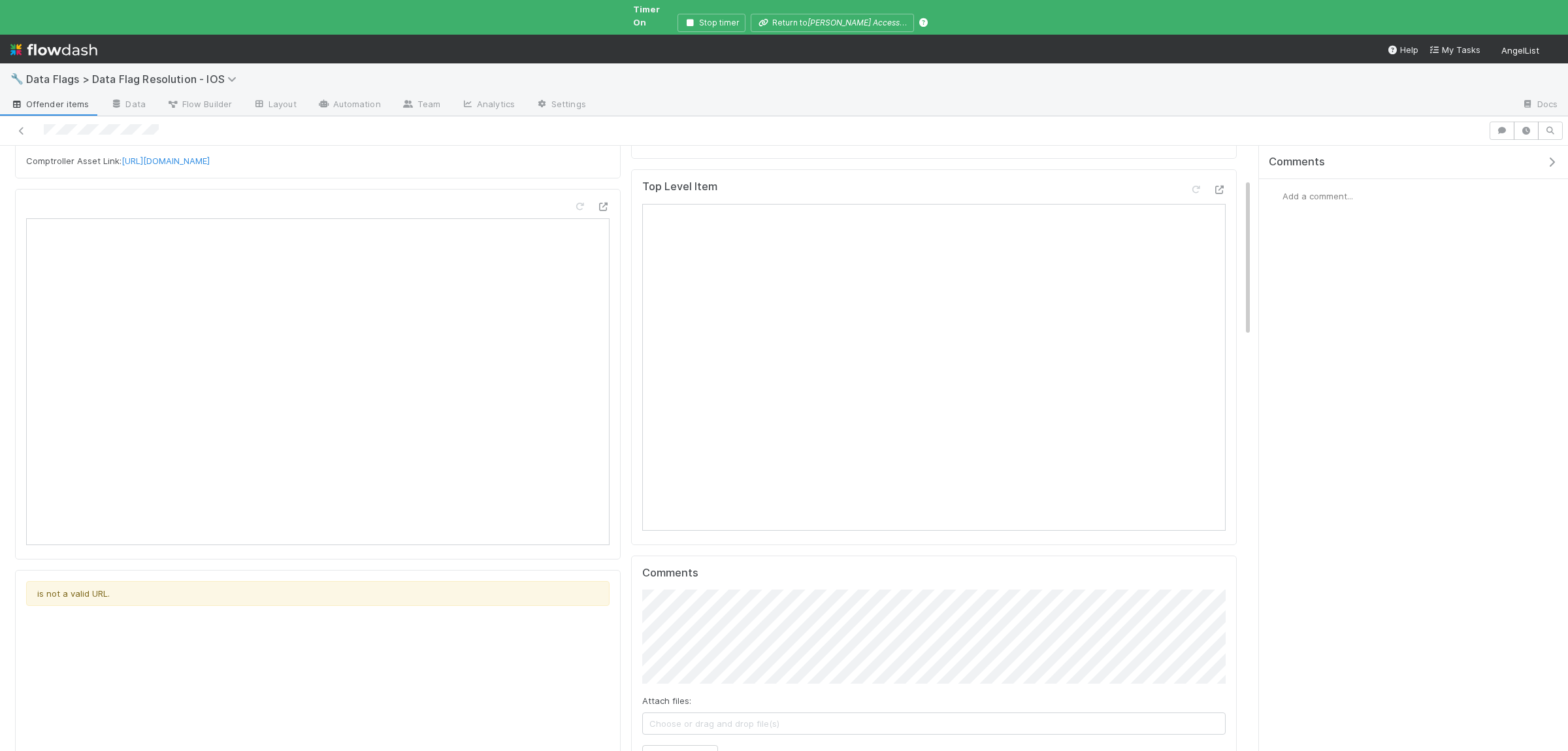
scroll to position [127, 0]
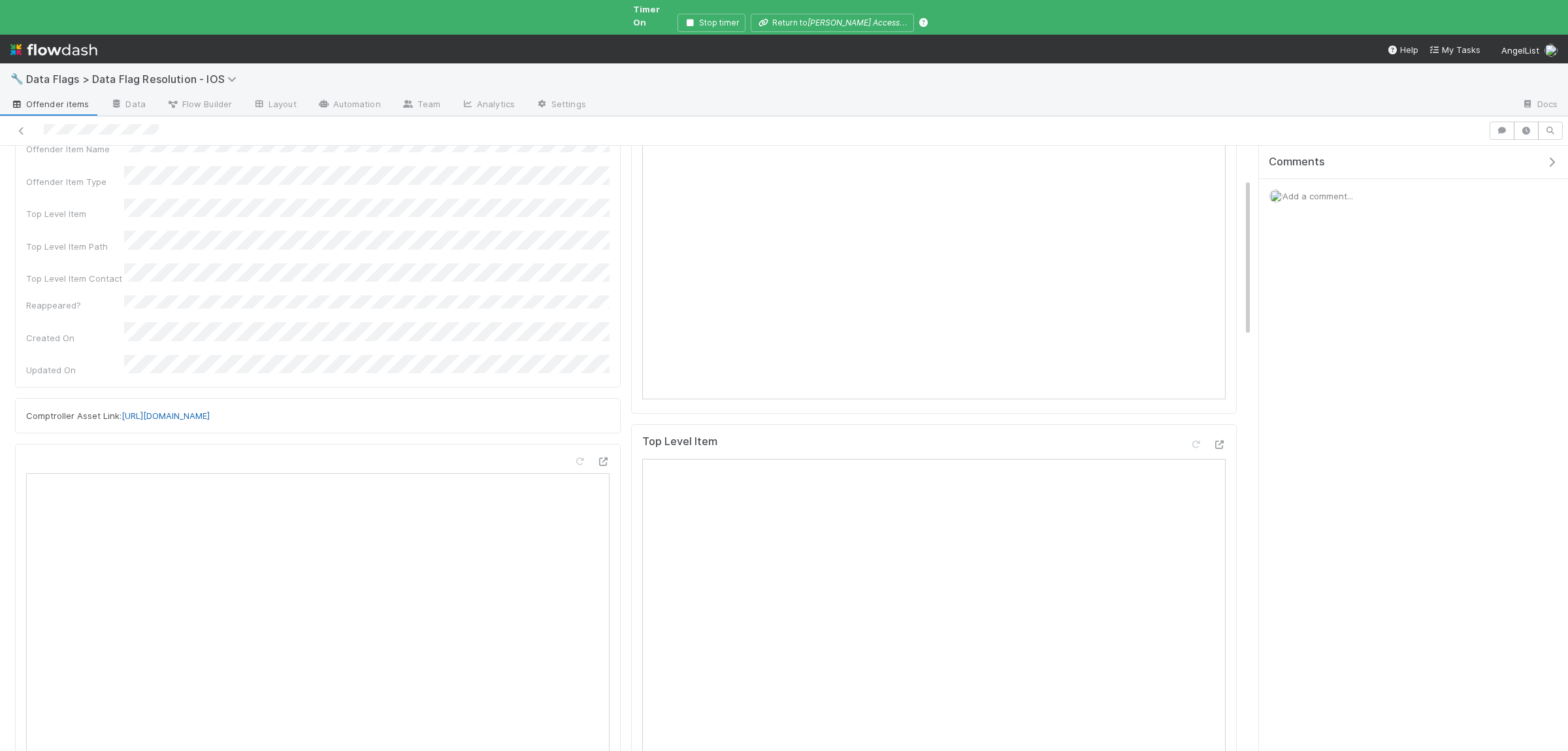
click at [209, 410] on link "[URL][DOMAIN_NAME]" at bounding box center [165, 415] width 88 height 10
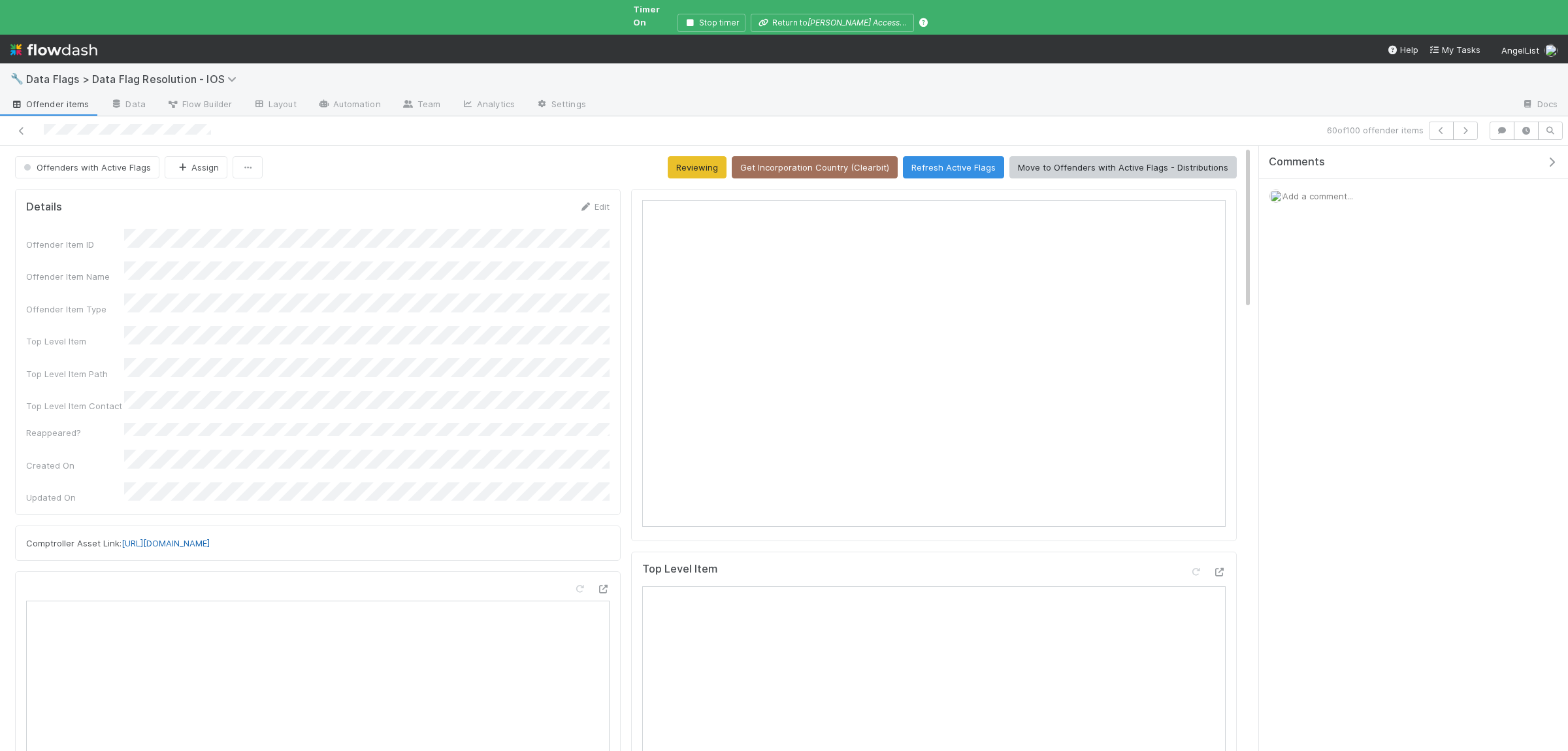
click at [209, 538] on link "[URL][DOMAIN_NAME]" at bounding box center [165, 543] width 88 height 10
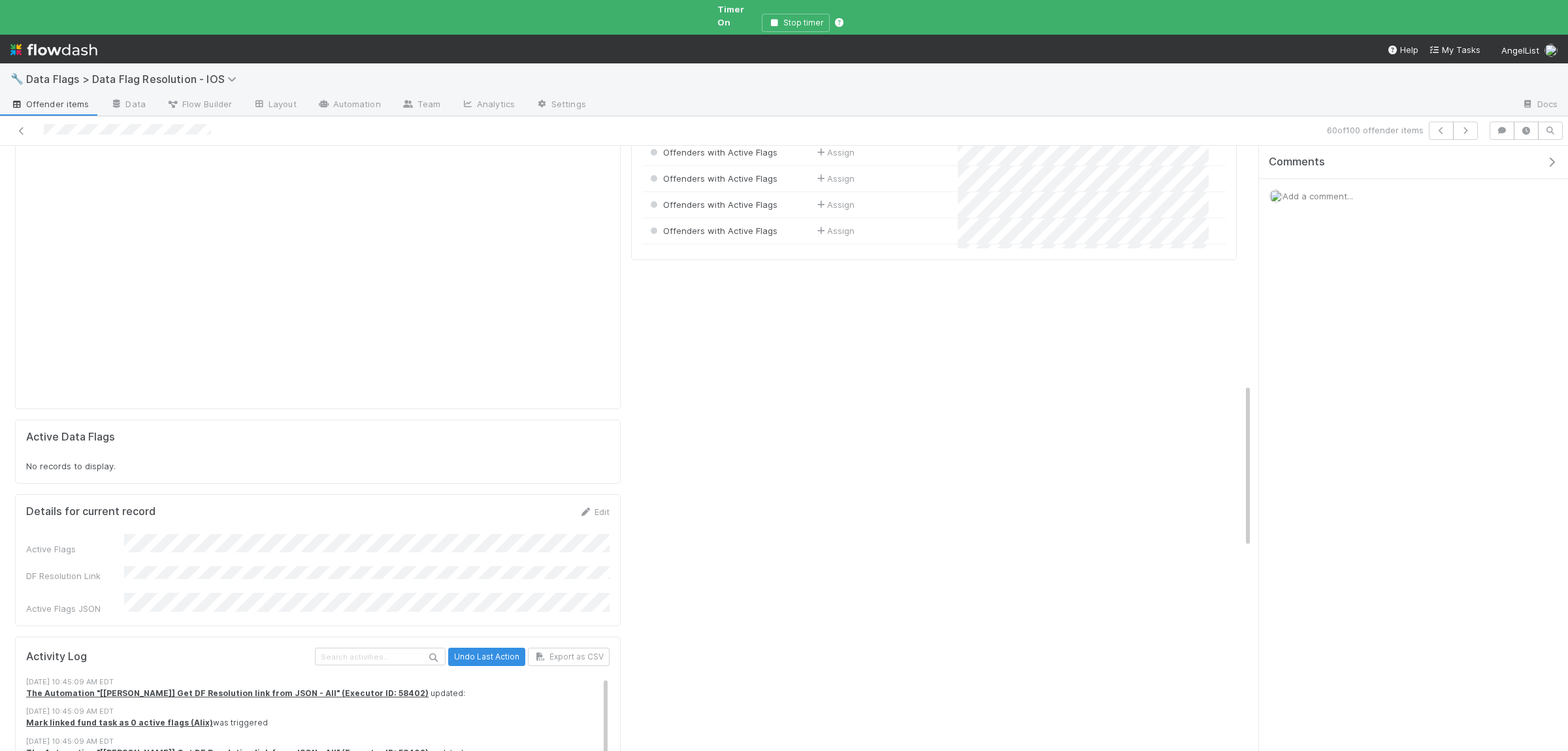
scroll to position [265, 583]
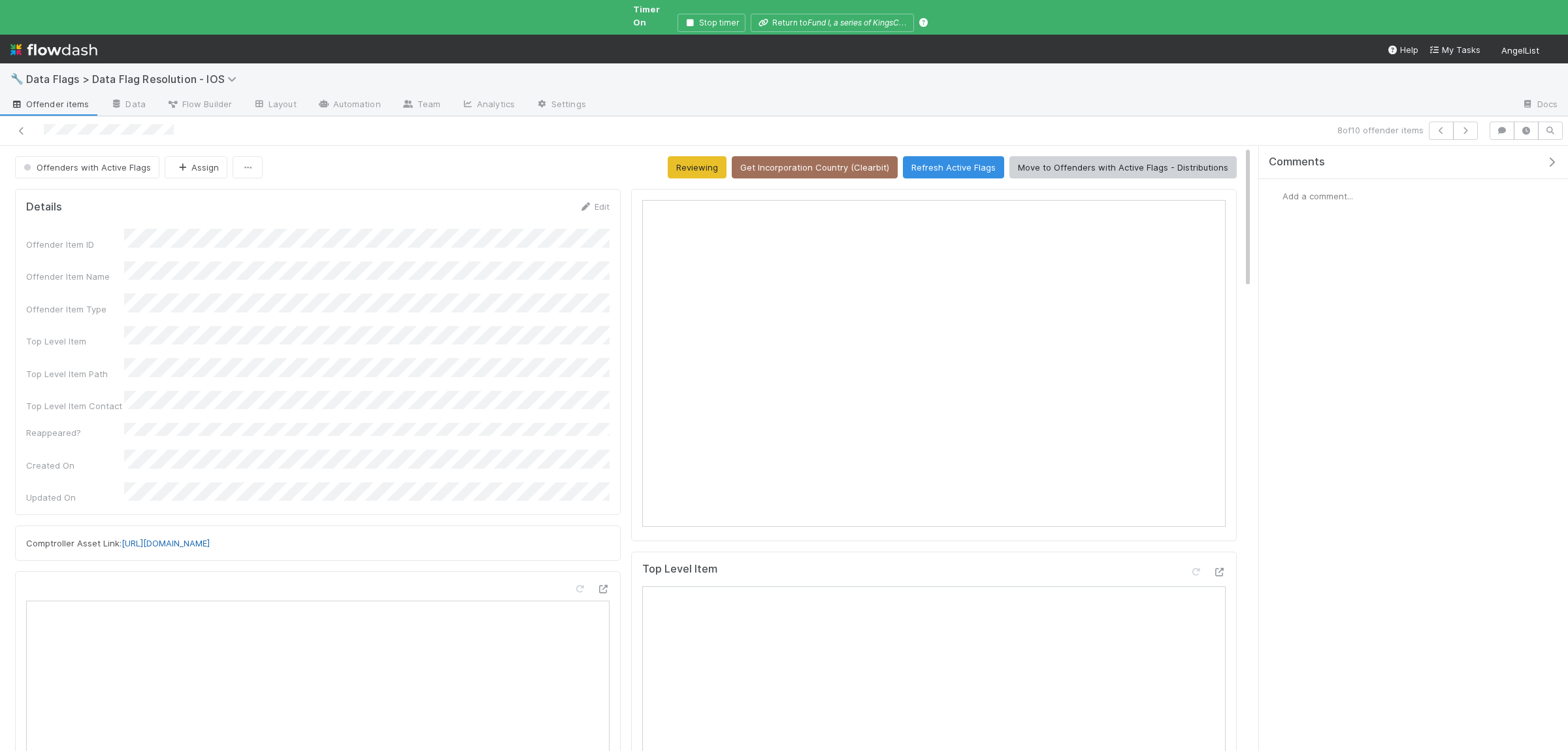
click at [209, 538] on link "[URL][DOMAIN_NAME]" at bounding box center [165, 543] width 88 height 10
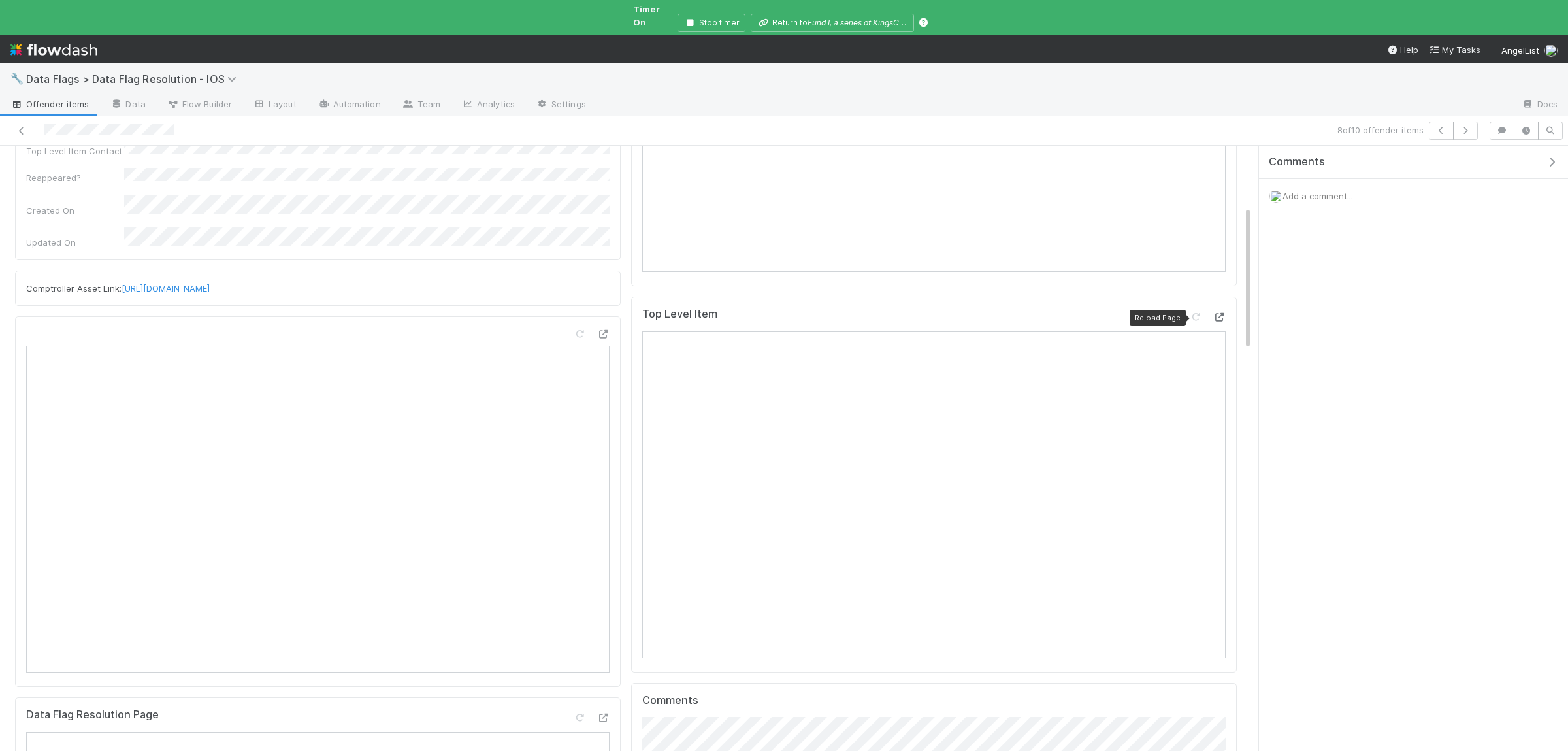
click at [1220, 310] on div at bounding box center [1219, 317] width 13 height 13
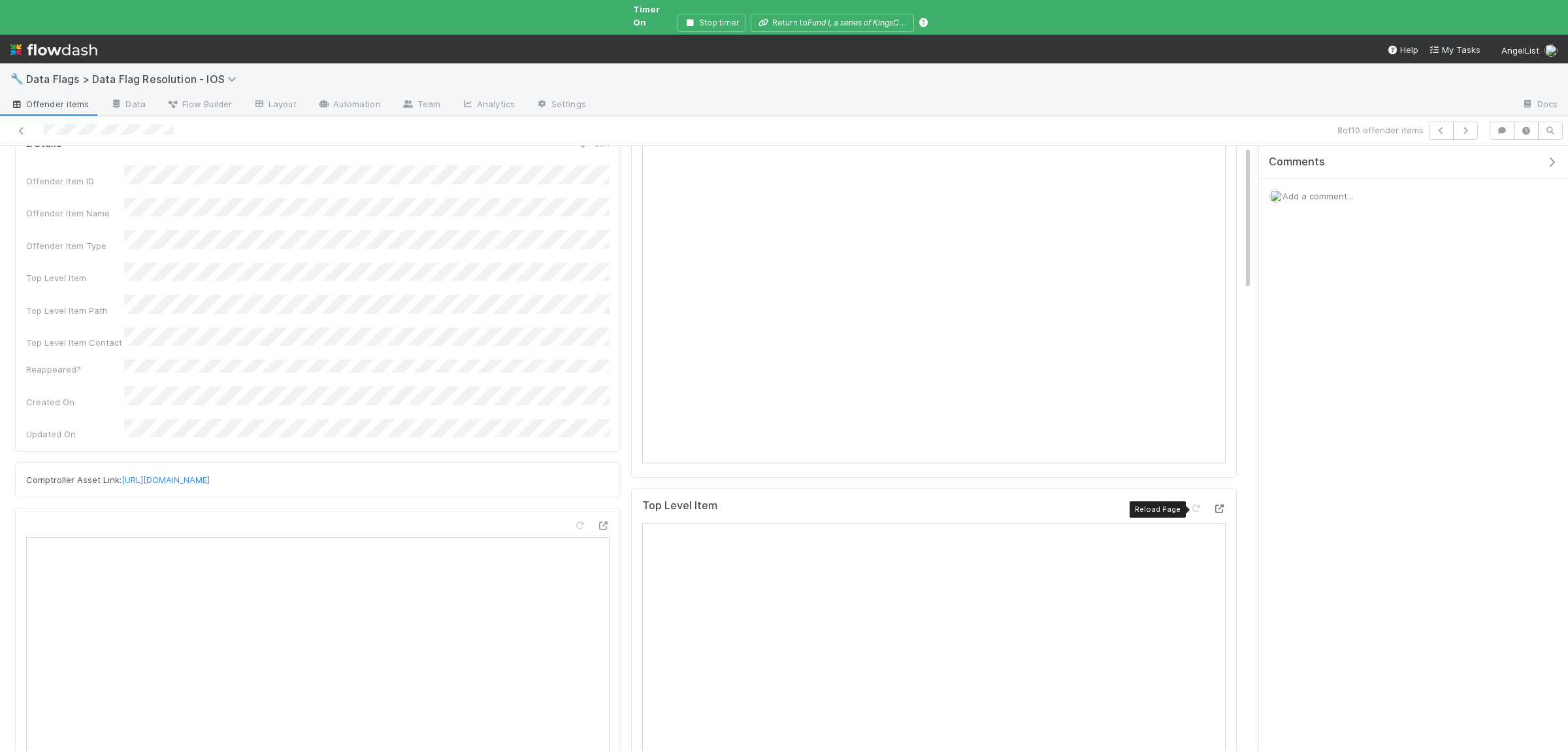
scroll to position [0, 0]
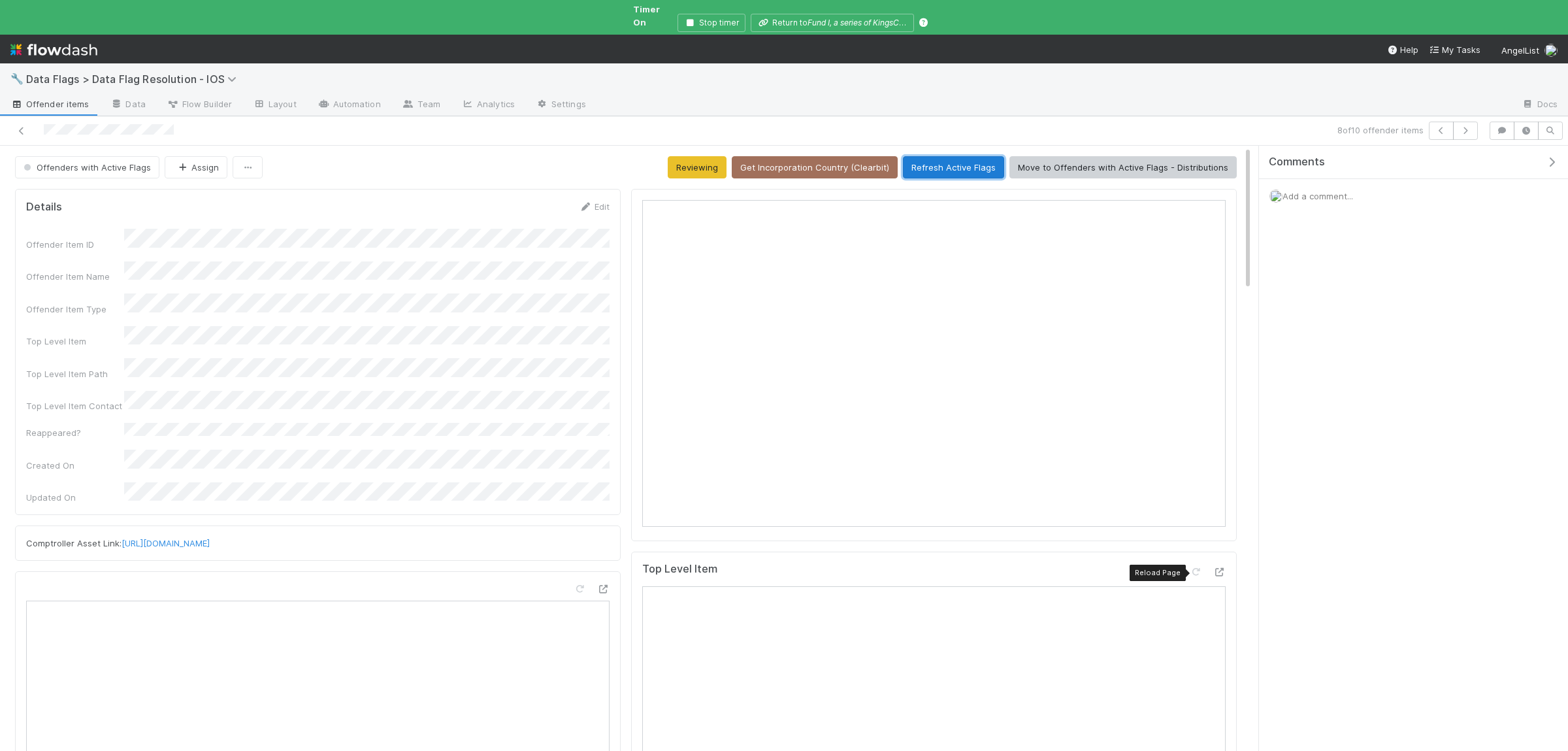
click at [963, 156] on button "Refresh Active Flags" at bounding box center [954, 167] width 101 height 22
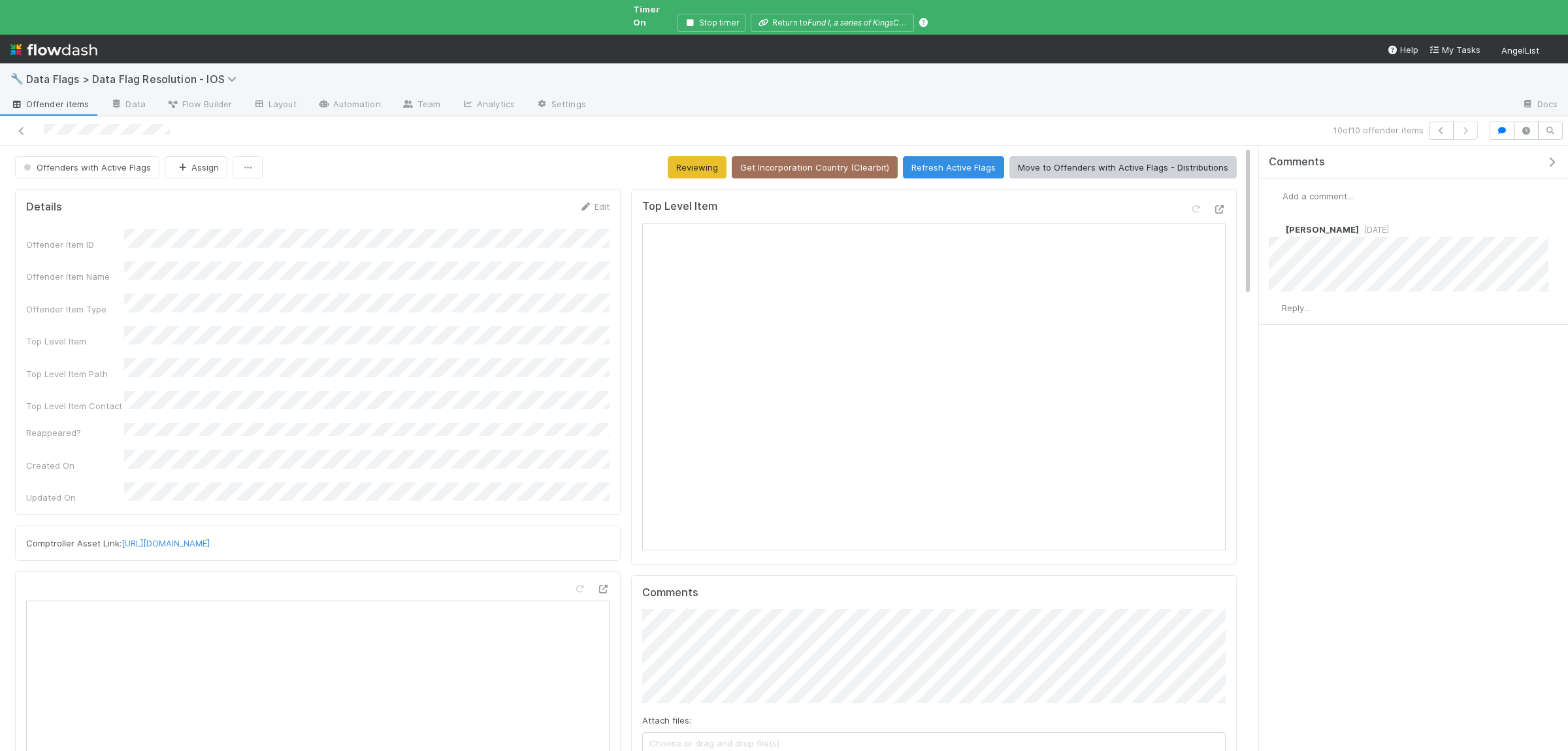
scroll to position [265, 583]
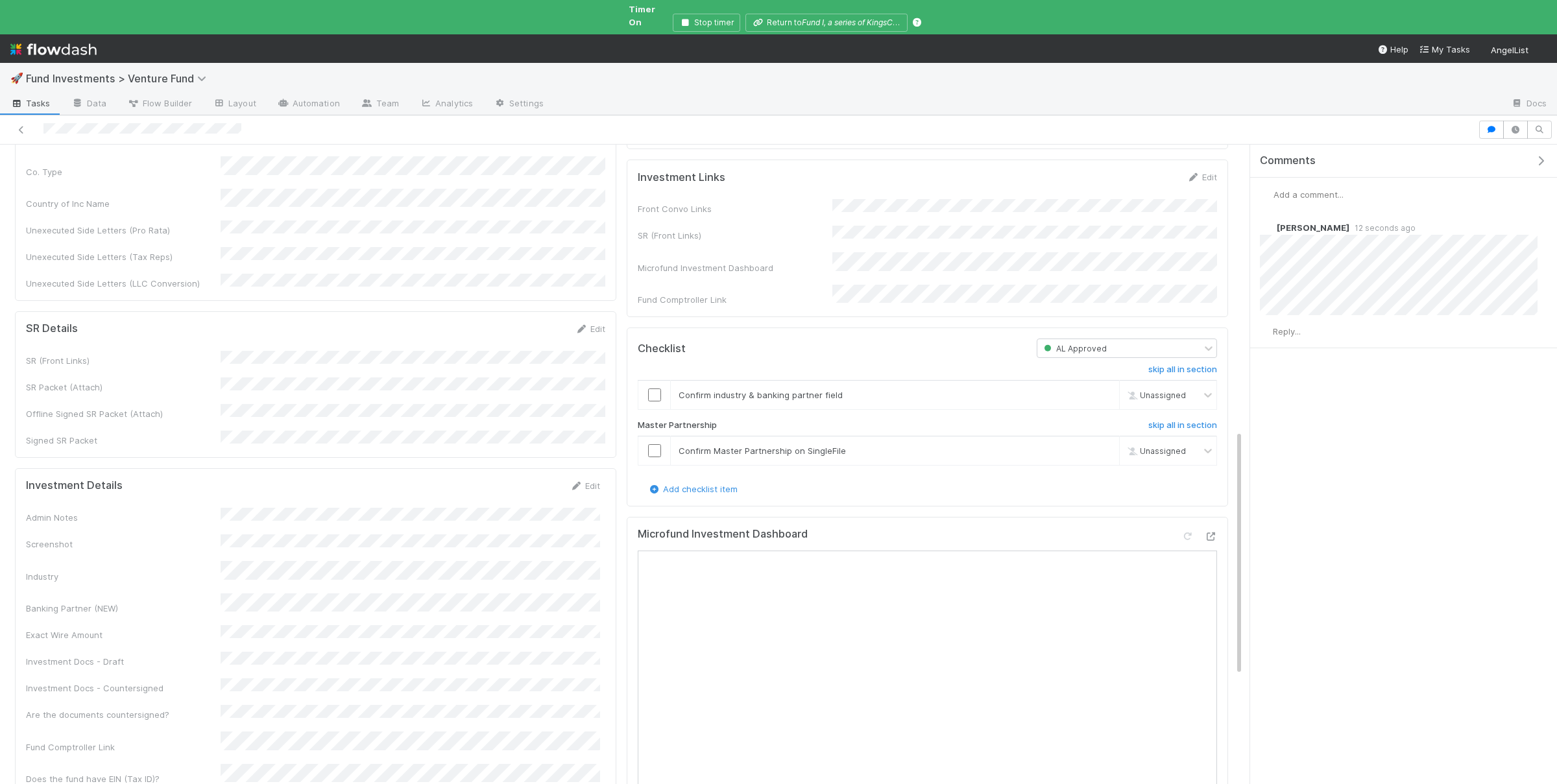
scroll to position [758, 0]
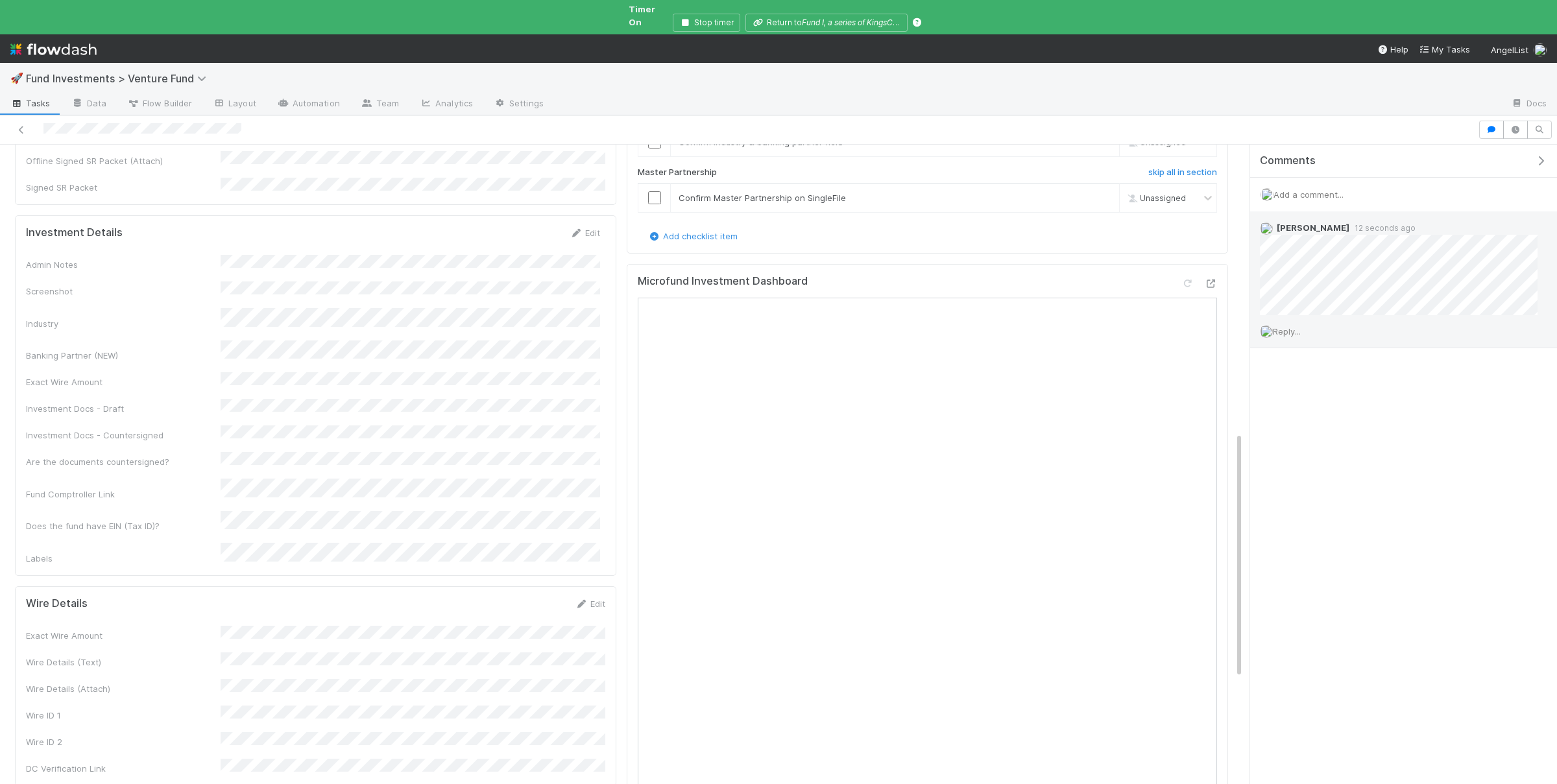
click at [1297, 326] on span "Reply..." at bounding box center [1286, 331] width 28 height 10
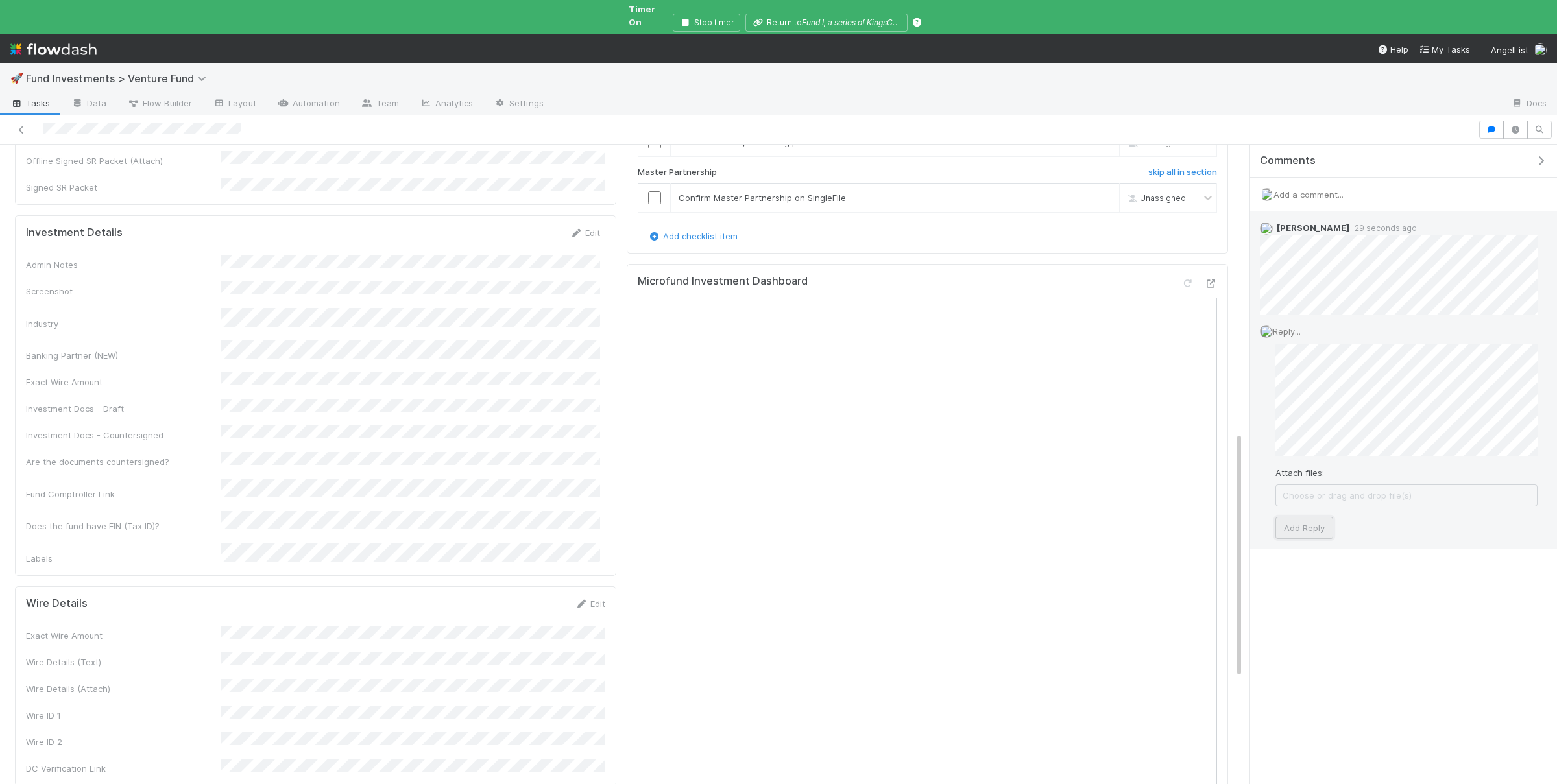
click at [1291, 517] on button "Add Reply" at bounding box center [1304, 528] width 58 height 22
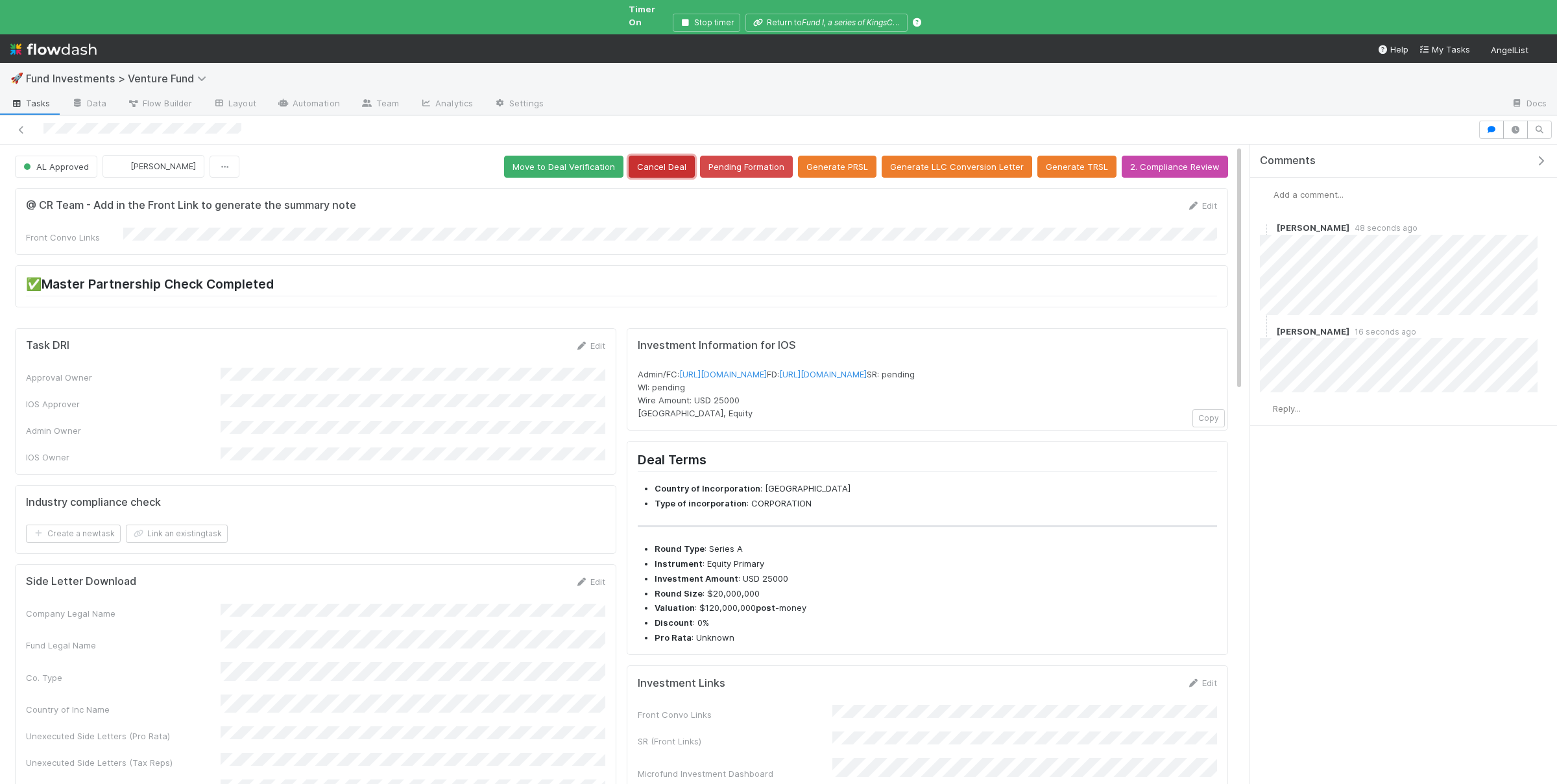
click at [662, 155] on button "Cancel Deal" at bounding box center [661, 166] width 66 height 22
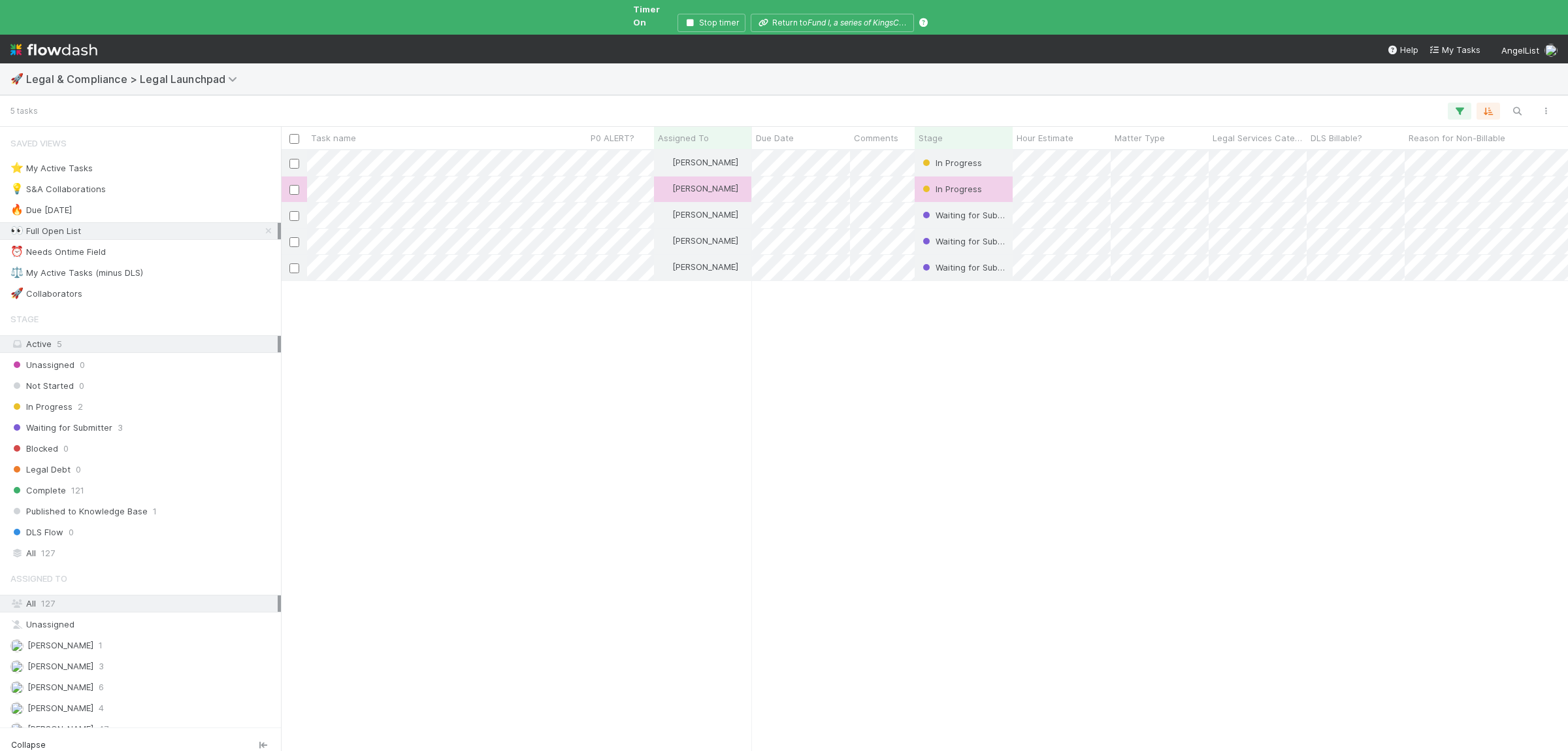
scroll to position [612, 1287]
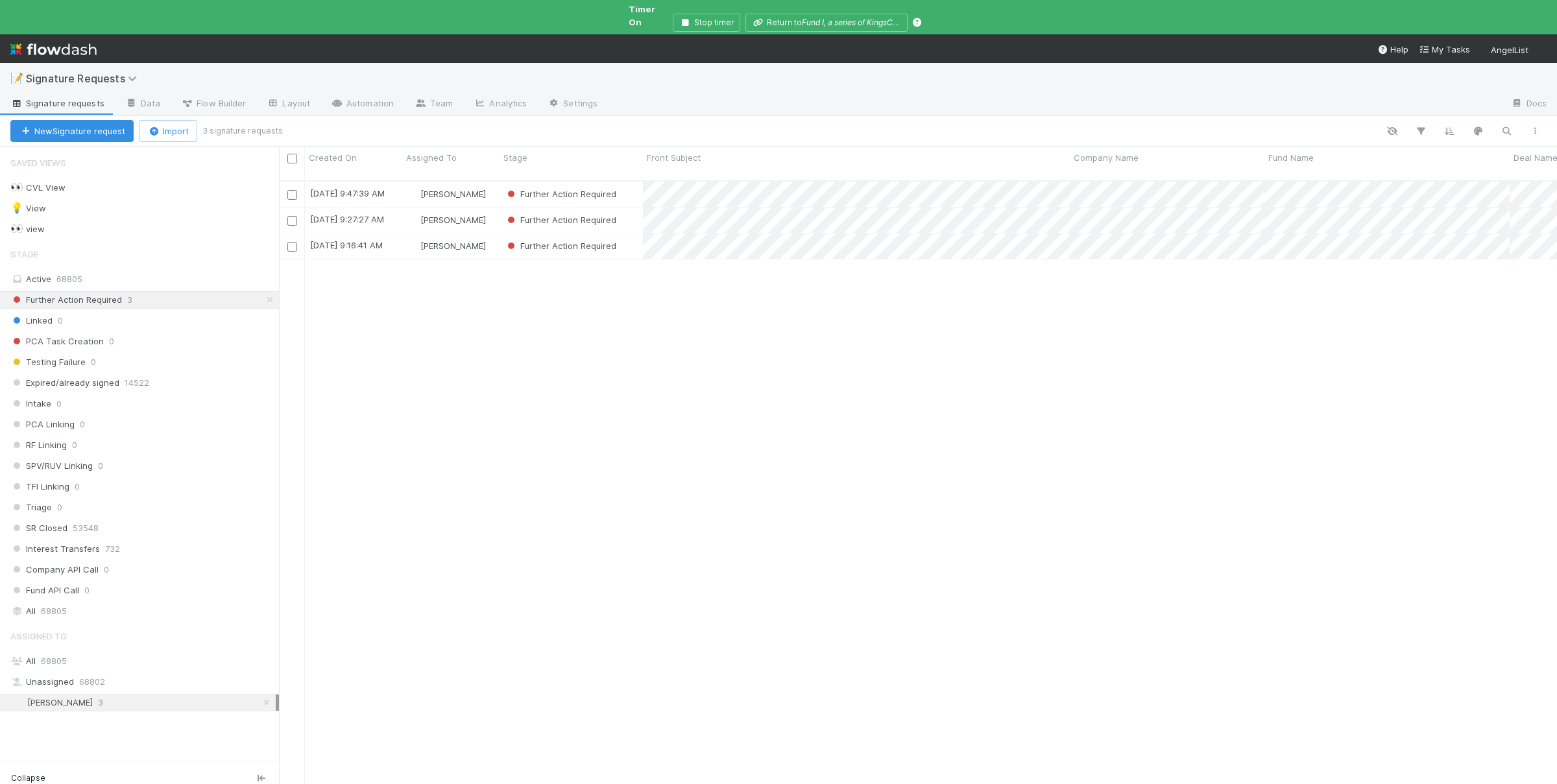
scroll to position [626, 1278]
drag, startPoint x: 644, startPoint y: 486, endPoint x: 639, endPoint y: 450, distance: 36.3
click at [644, 483] on div "[DATE] 9:47:39 AM [PERSON_NAME] Further Action Required 0 0 0 0 [DATE] 9:50:20 …" at bounding box center [917, 494] width 1278 height 625
click at [832, 335] on div "[DATE] 9:47:39 AM [PERSON_NAME] Further Action Required 0 0 0 0 [DATE] 9:50:20 …" at bounding box center [917, 494] width 1278 height 625
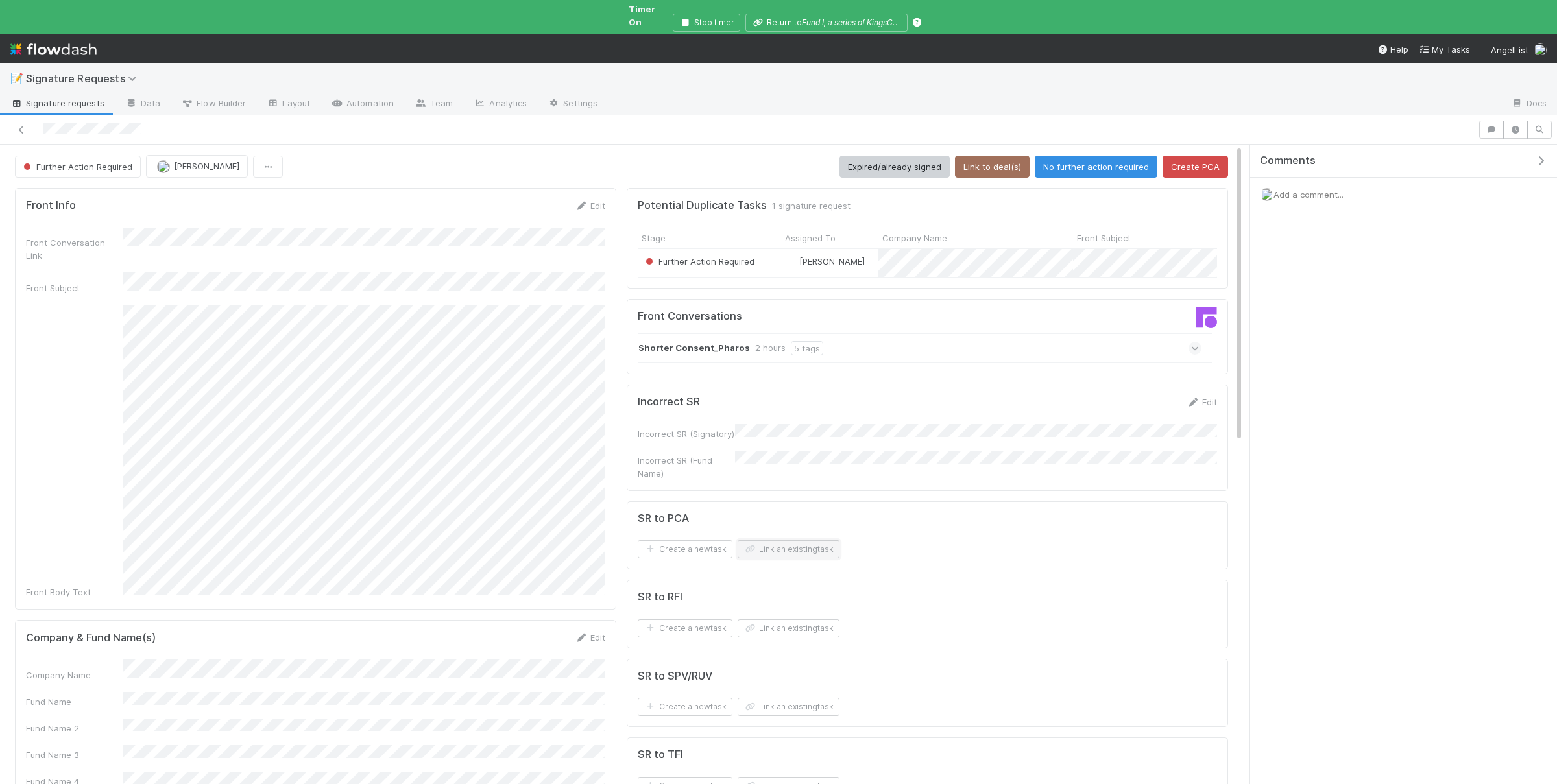
click at [781, 540] on button "Link an existing task" at bounding box center [789, 549] width 102 height 18
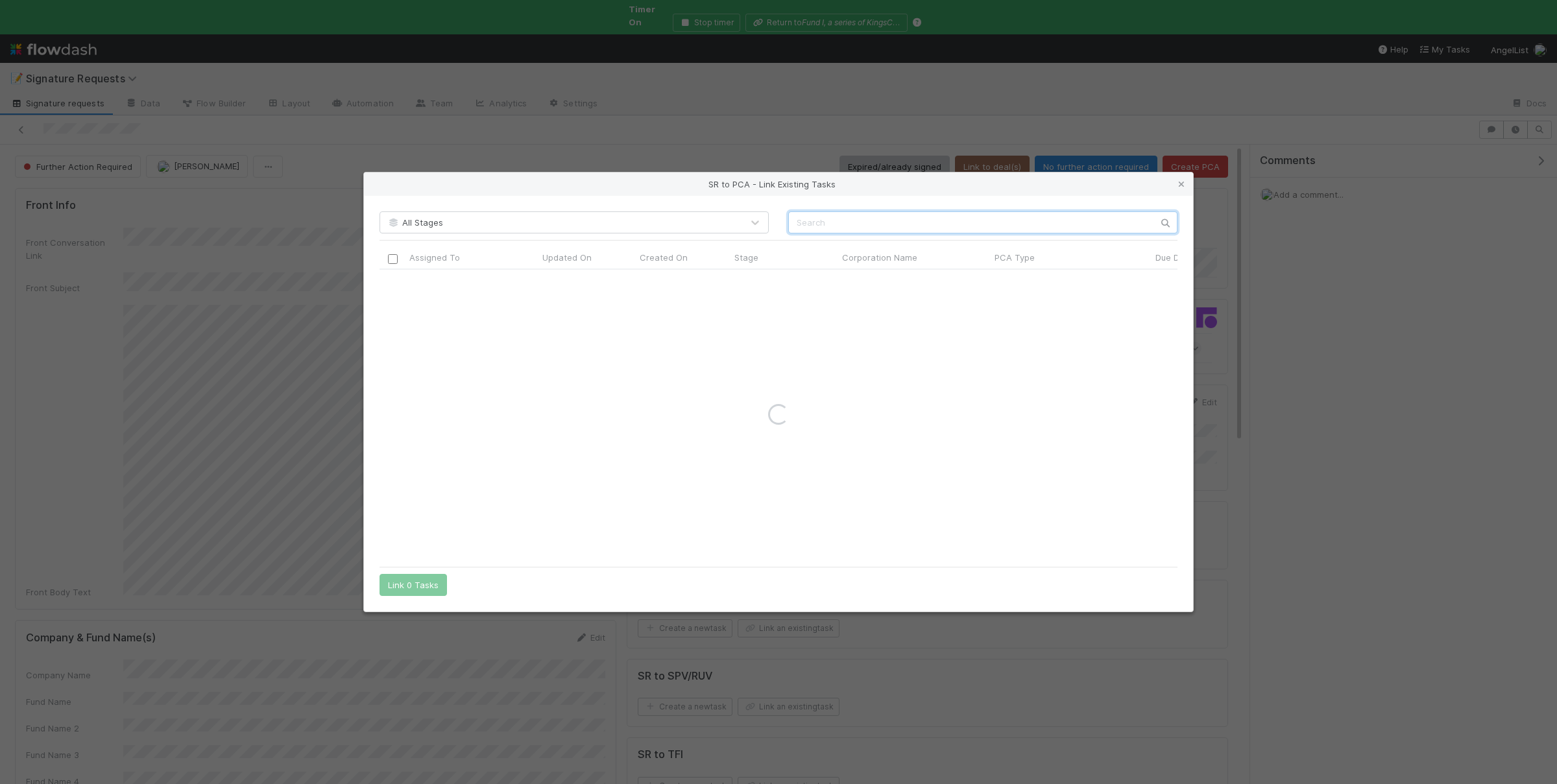
click at [865, 229] on input "text" at bounding box center [982, 222] width 389 height 22
paste input "Armatrix Automations Private Limited"
type input "Armatrix Automations Private Limited"
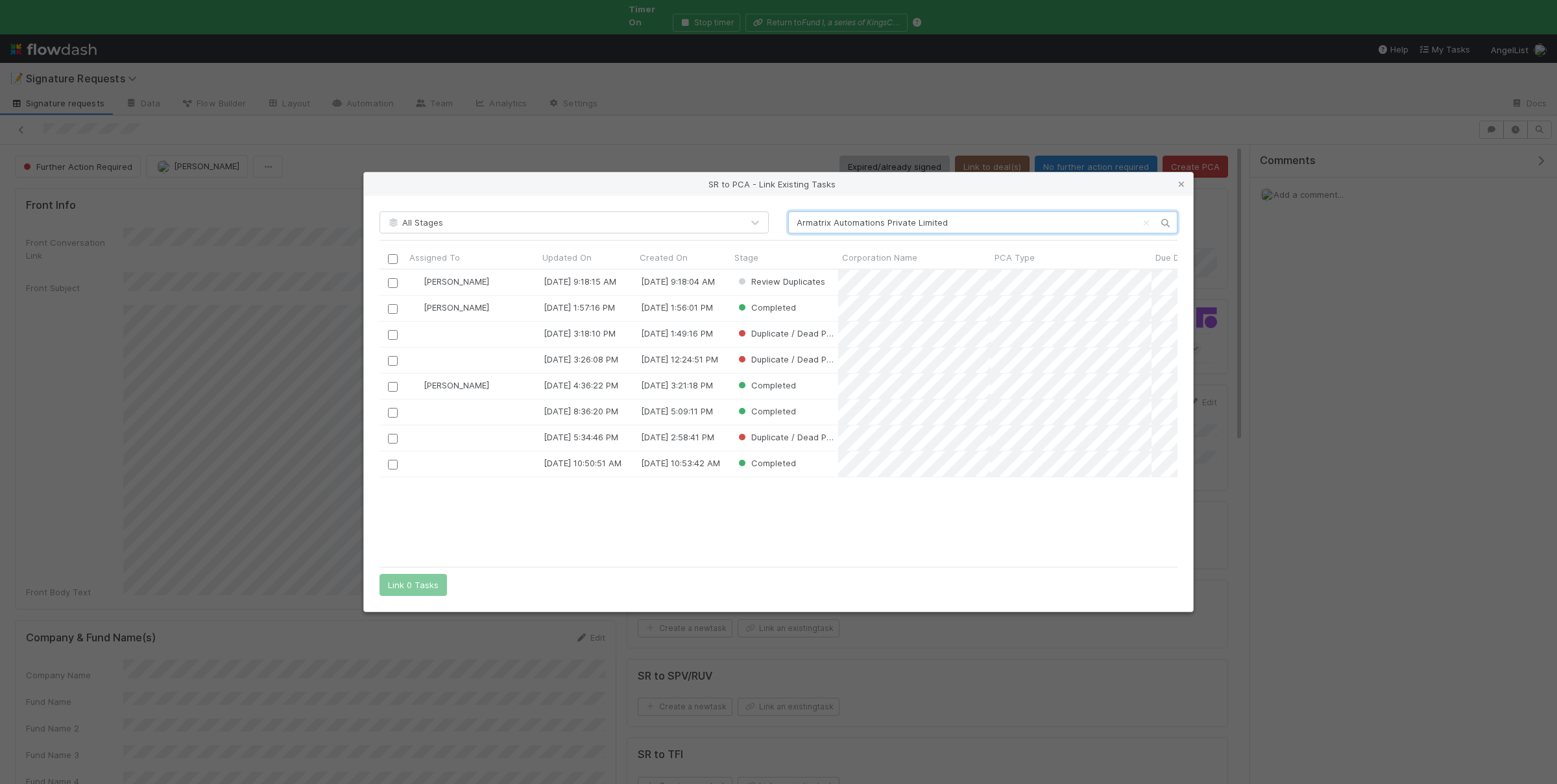
scroll to position [1, 1]
click at [393, 284] on input "checkbox" at bounding box center [393, 282] width 9 height 9
click at [427, 584] on button "Link 1 Task" at bounding box center [410, 585] width 61 height 22
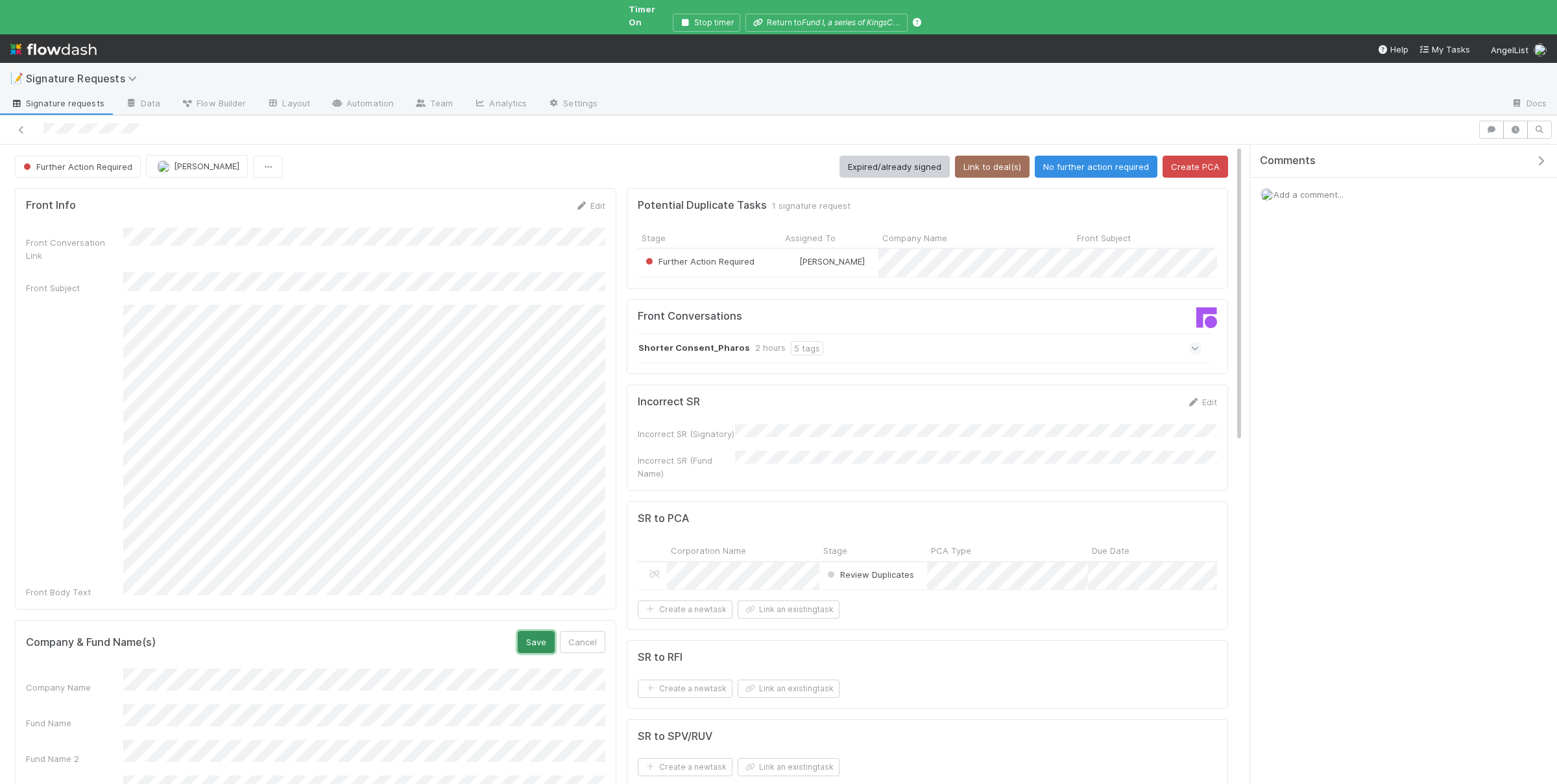
click at [547, 631] on button "Save" at bounding box center [536, 642] width 37 height 22
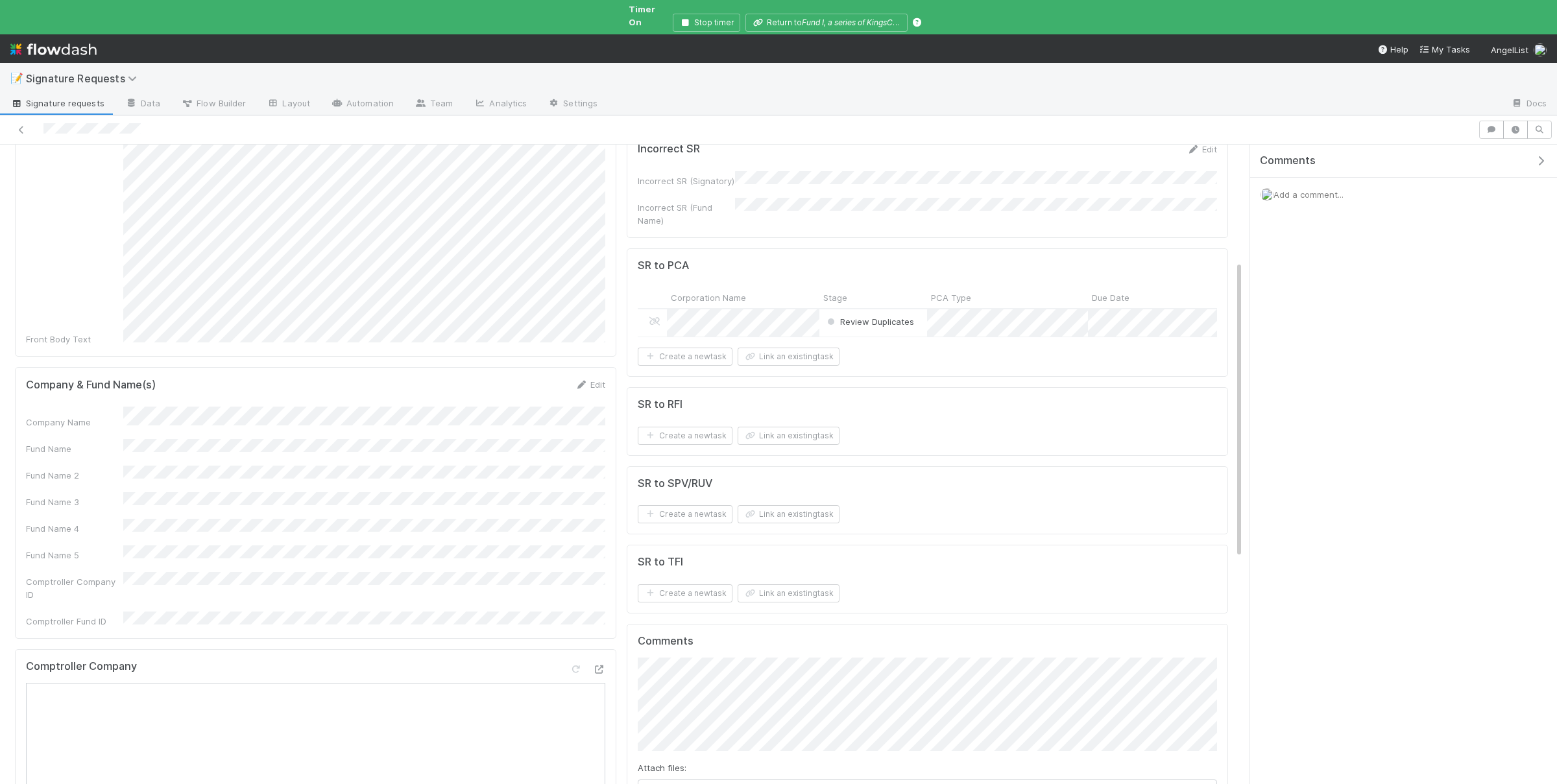
scroll to position [0, 0]
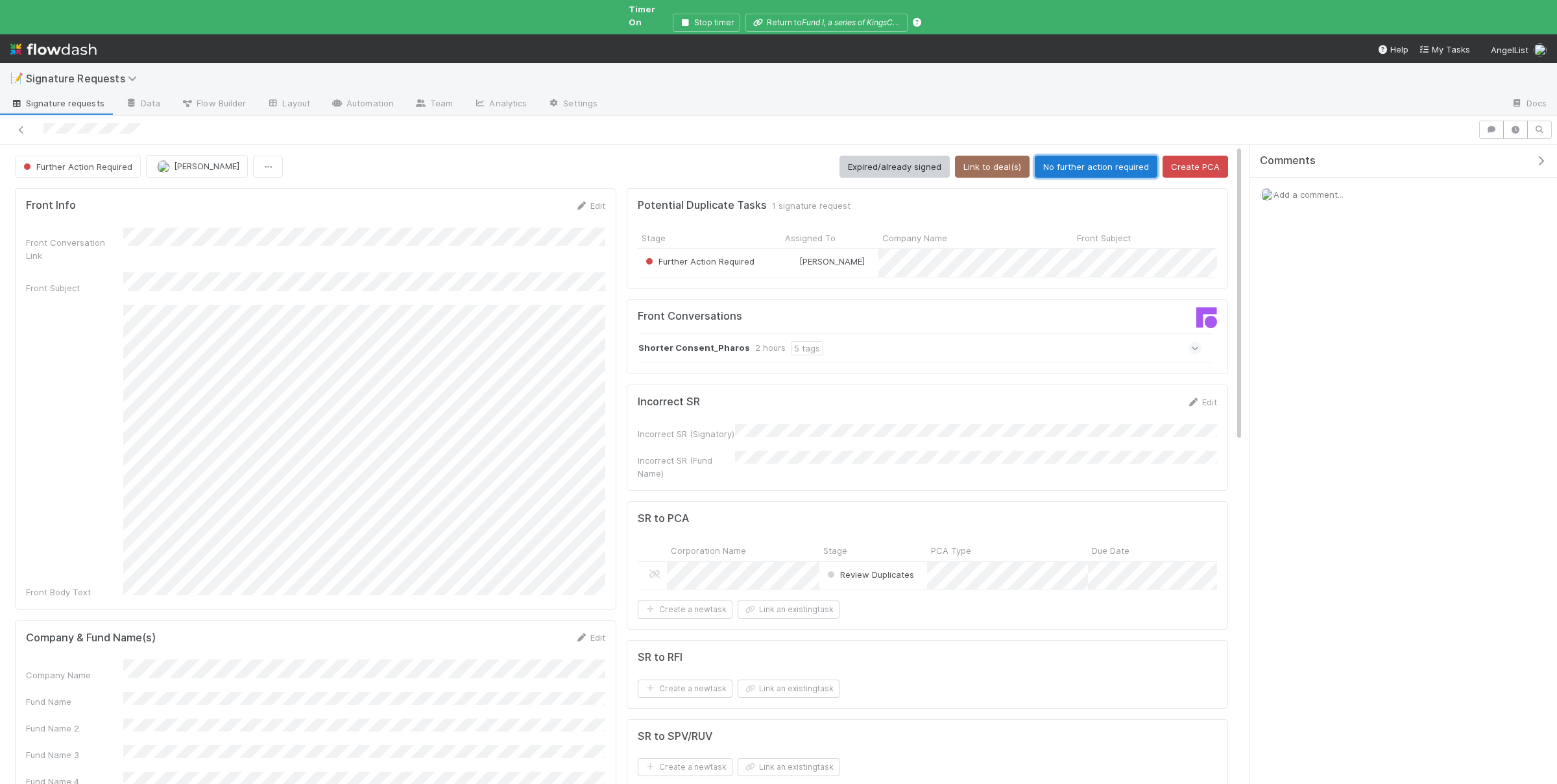
click at [1083, 155] on button "No further action required" at bounding box center [1096, 166] width 123 height 22
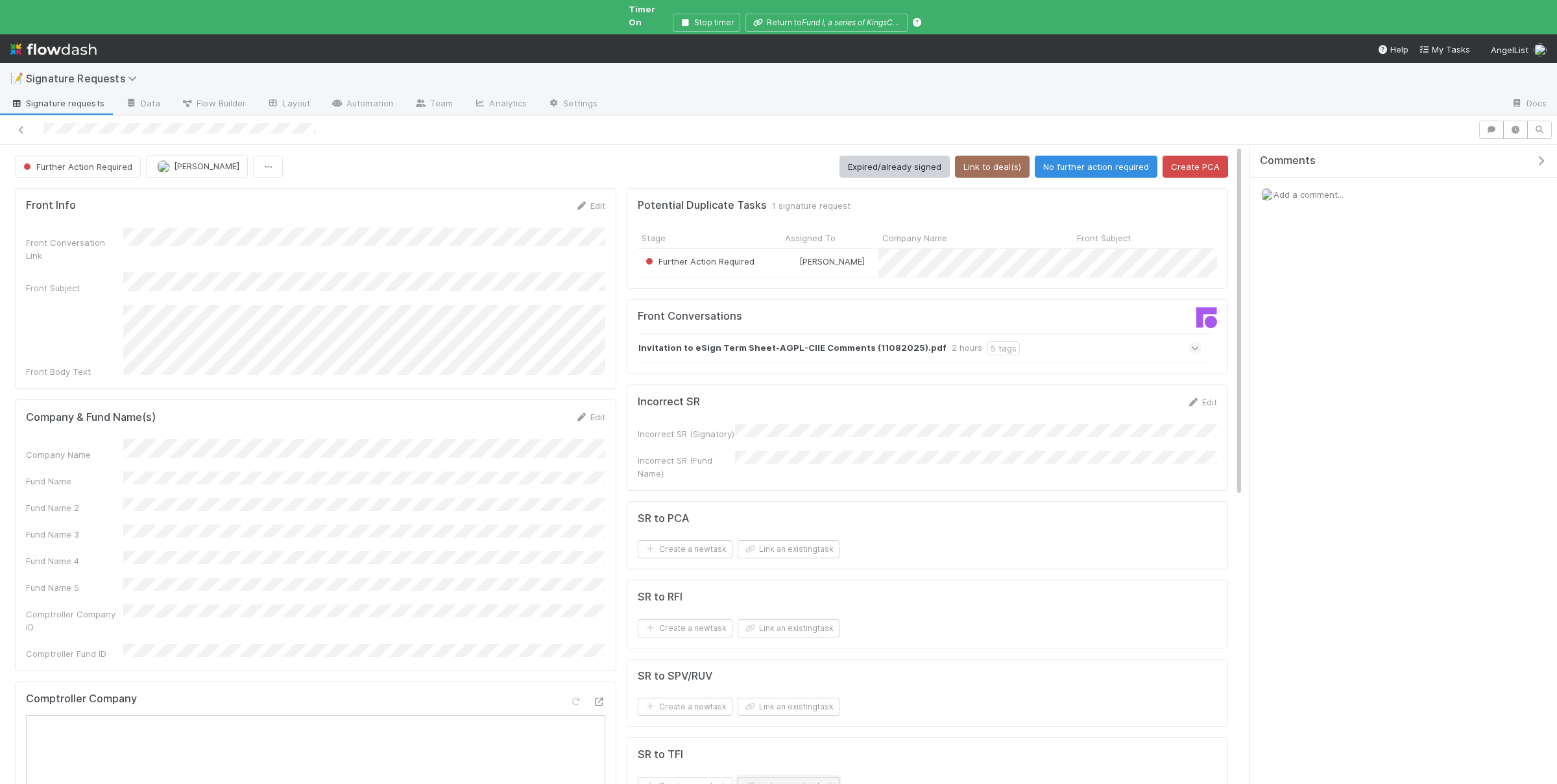
click at [788, 777] on button "Link an existing task" at bounding box center [789, 785] width 102 height 18
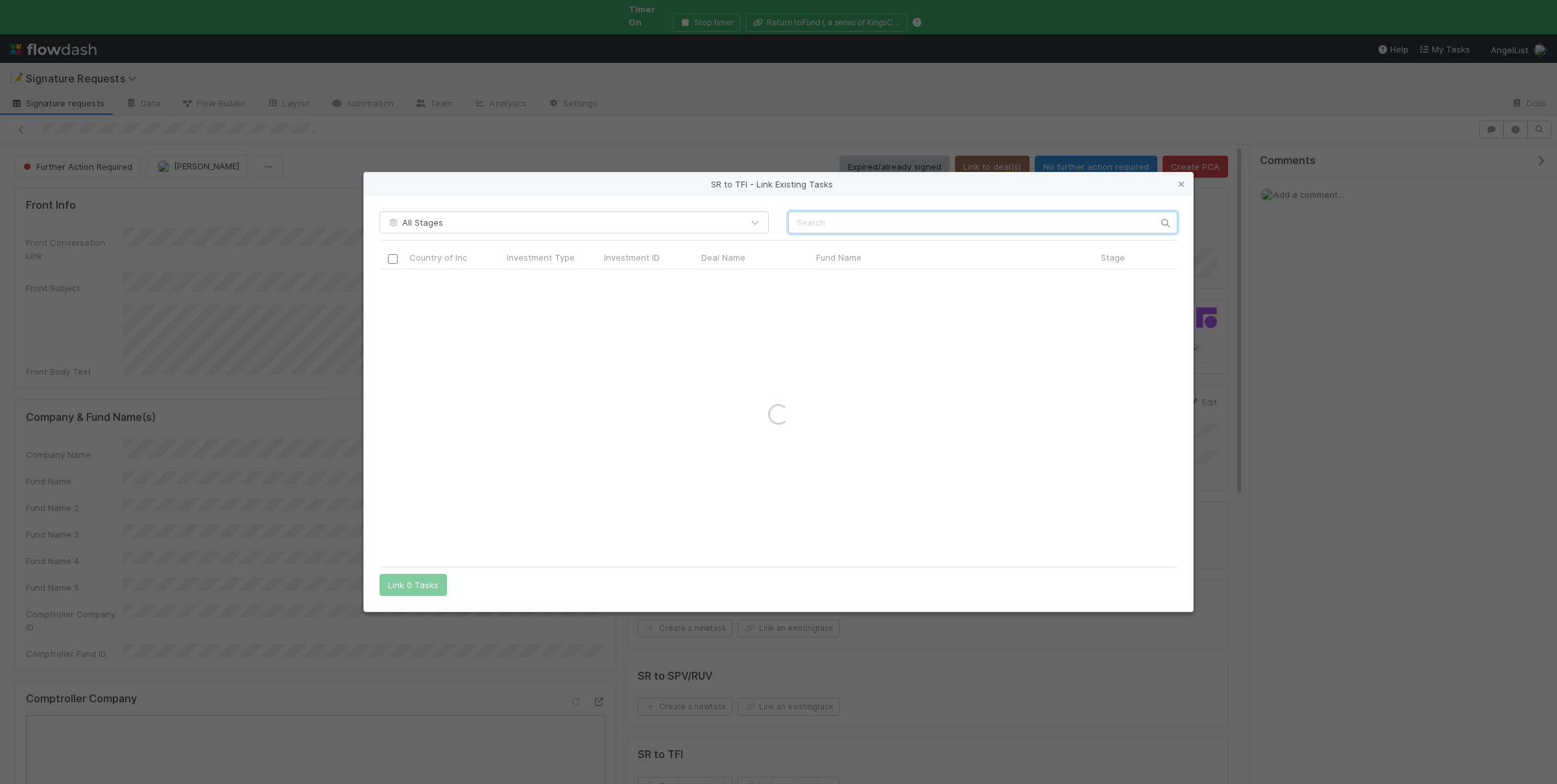
click at [889, 217] on input "text" at bounding box center [982, 222] width 389 height 22
type input "arin"
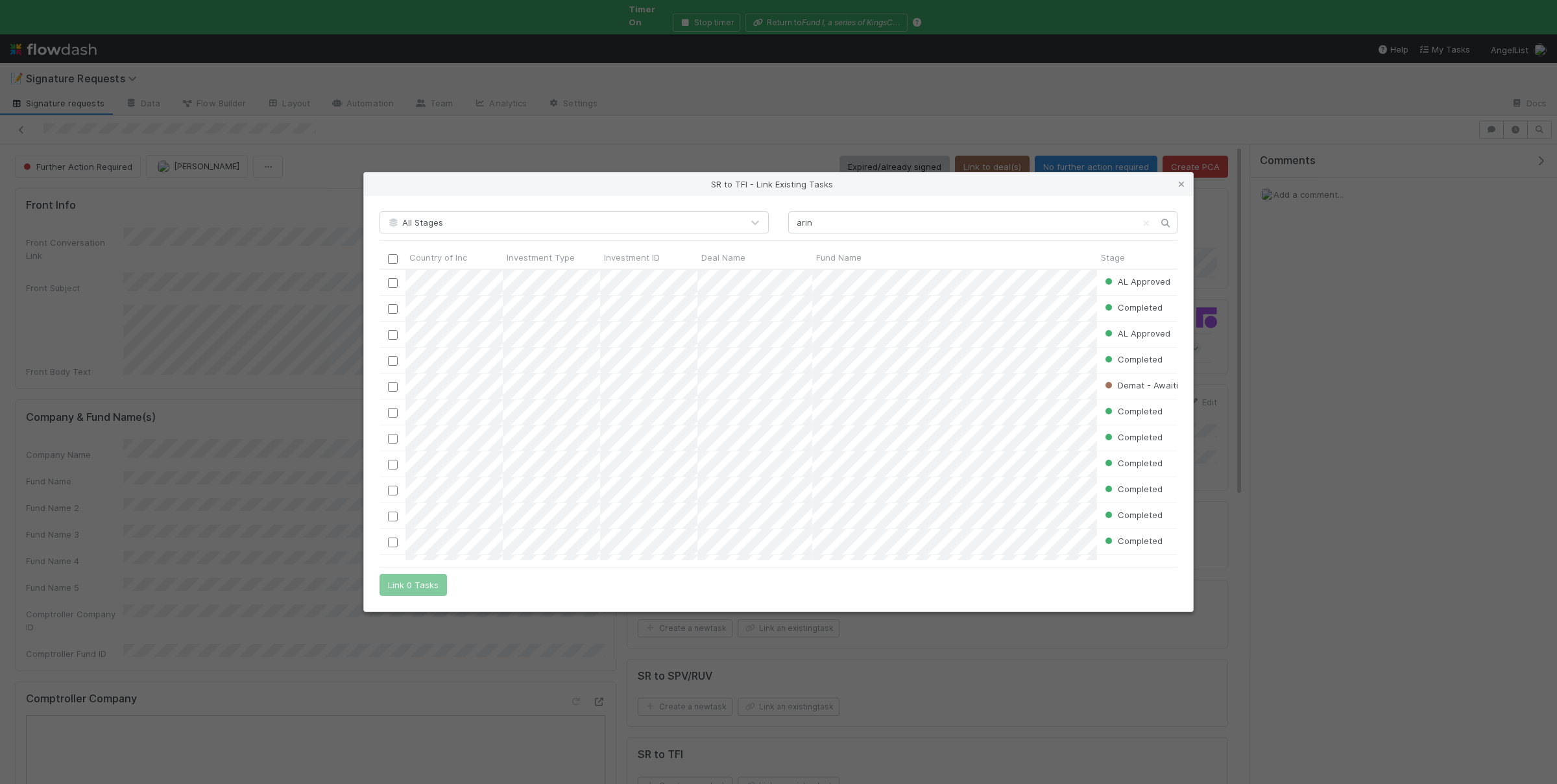
scroll to position [1, 1]
click at [395, 383] on input "checkbox" at bounding box center [393, 387] width 9 height 9
drag, startPoint x: 422, startPoint y: 586, endPoint x: 447, endPoint y: 596, distance: 26.9
click at [422, 583] on button "Link 1 Task" at bounding box center [410, 585] width 61 height 22
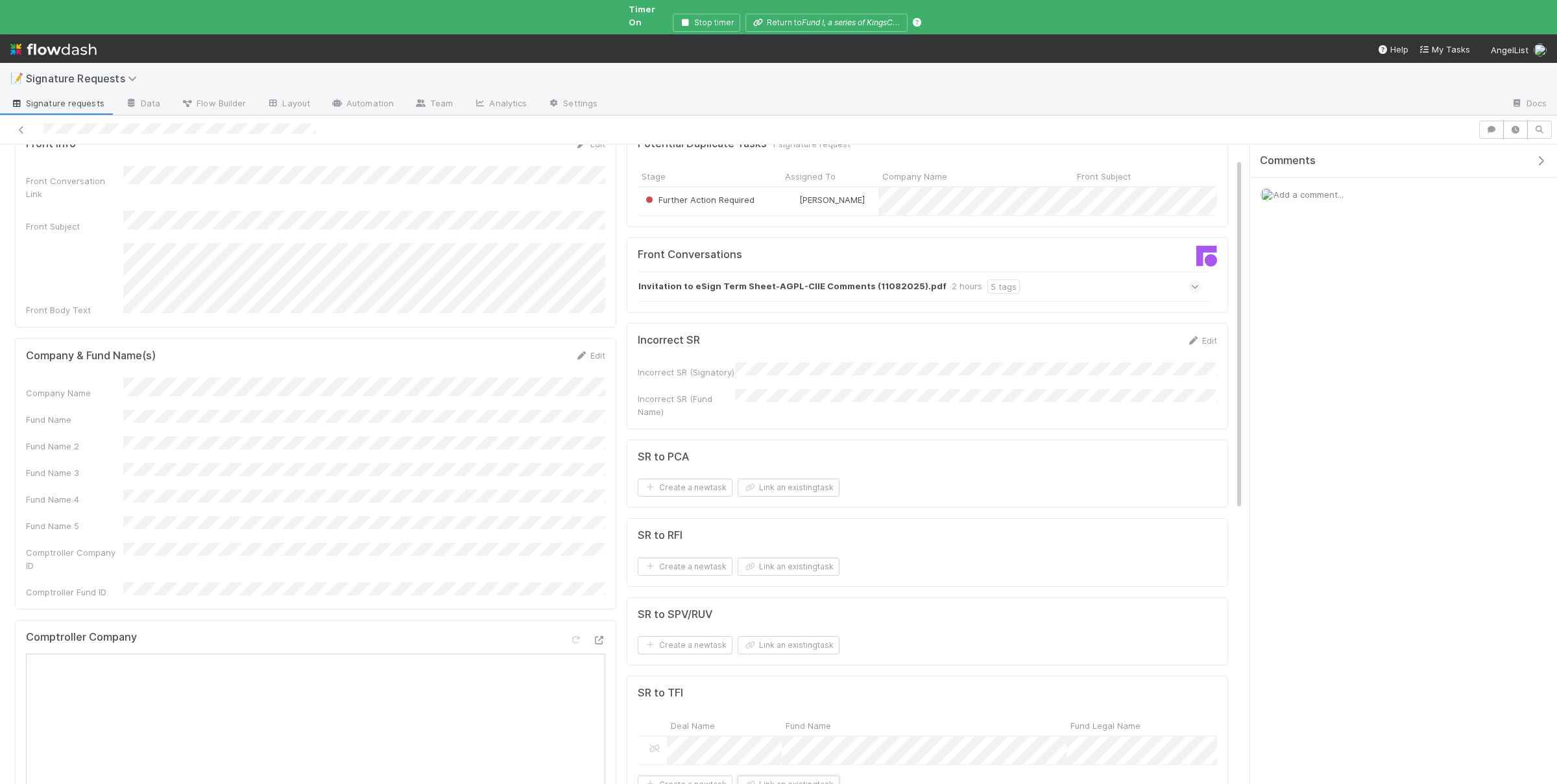
scroll to position [63, 0]
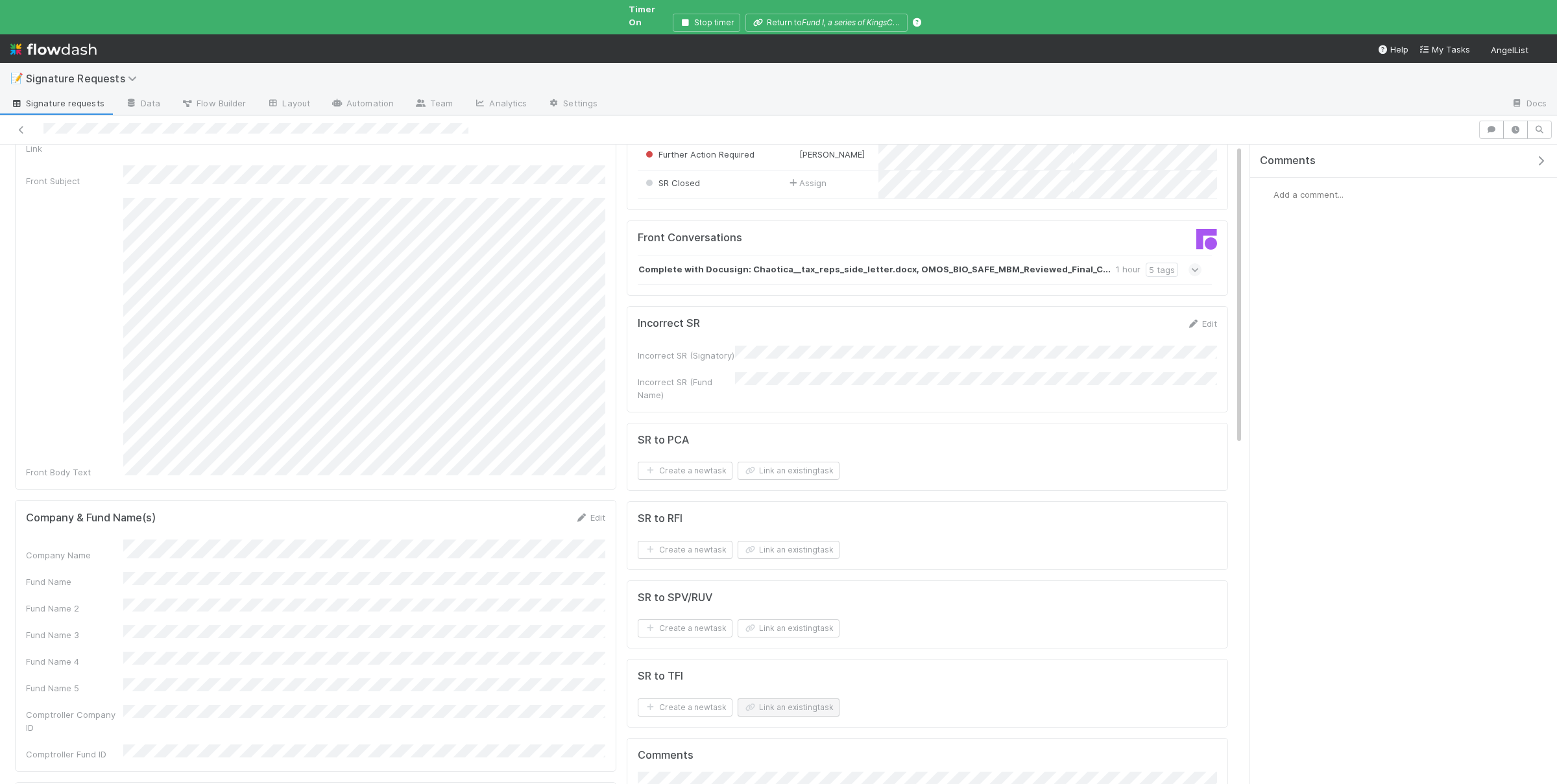
scroll to position [126, 0]
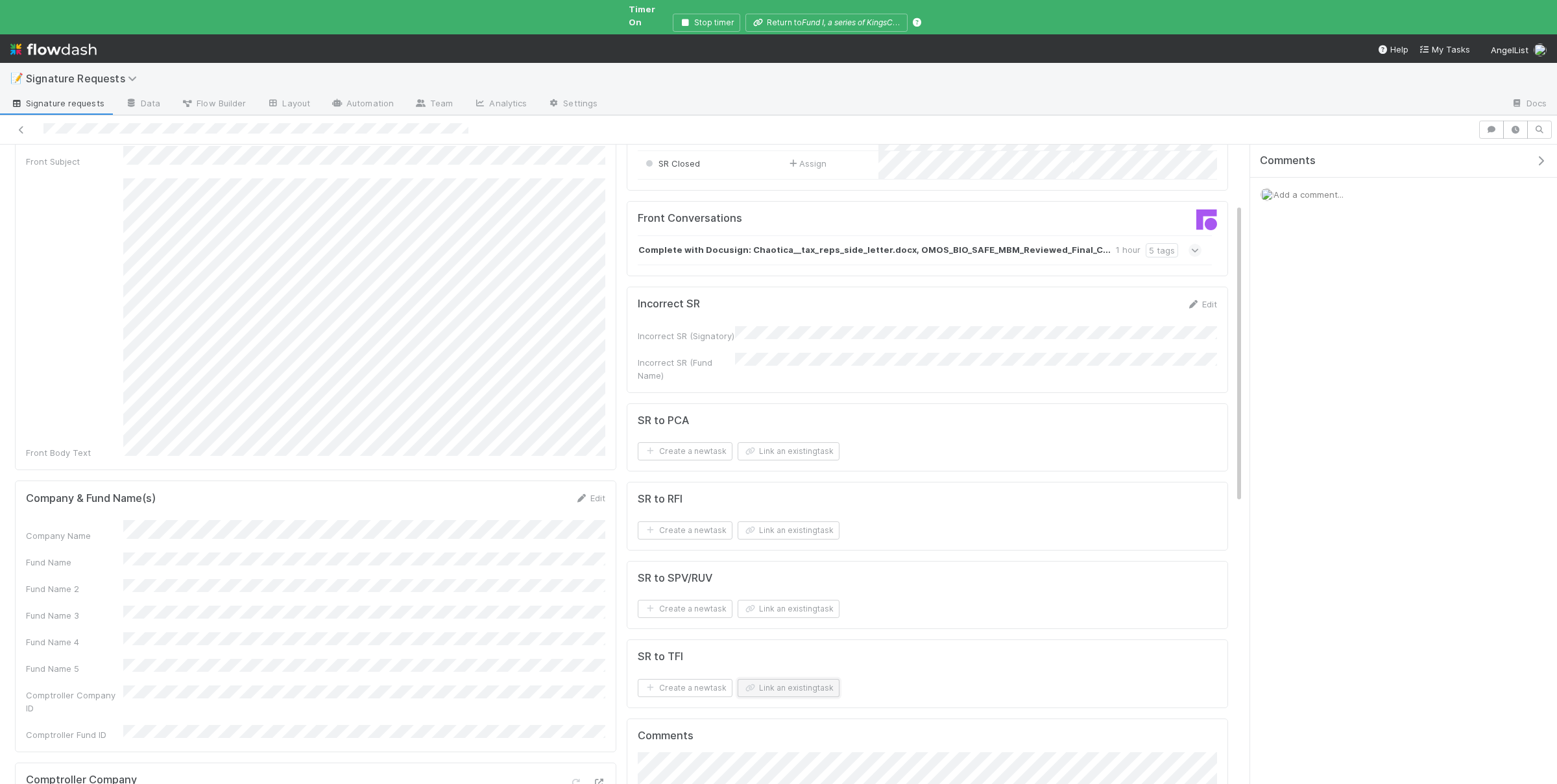
click at [775, 681] on button "Link an existing task" at bounding box center [789, 688] width 102 height 18
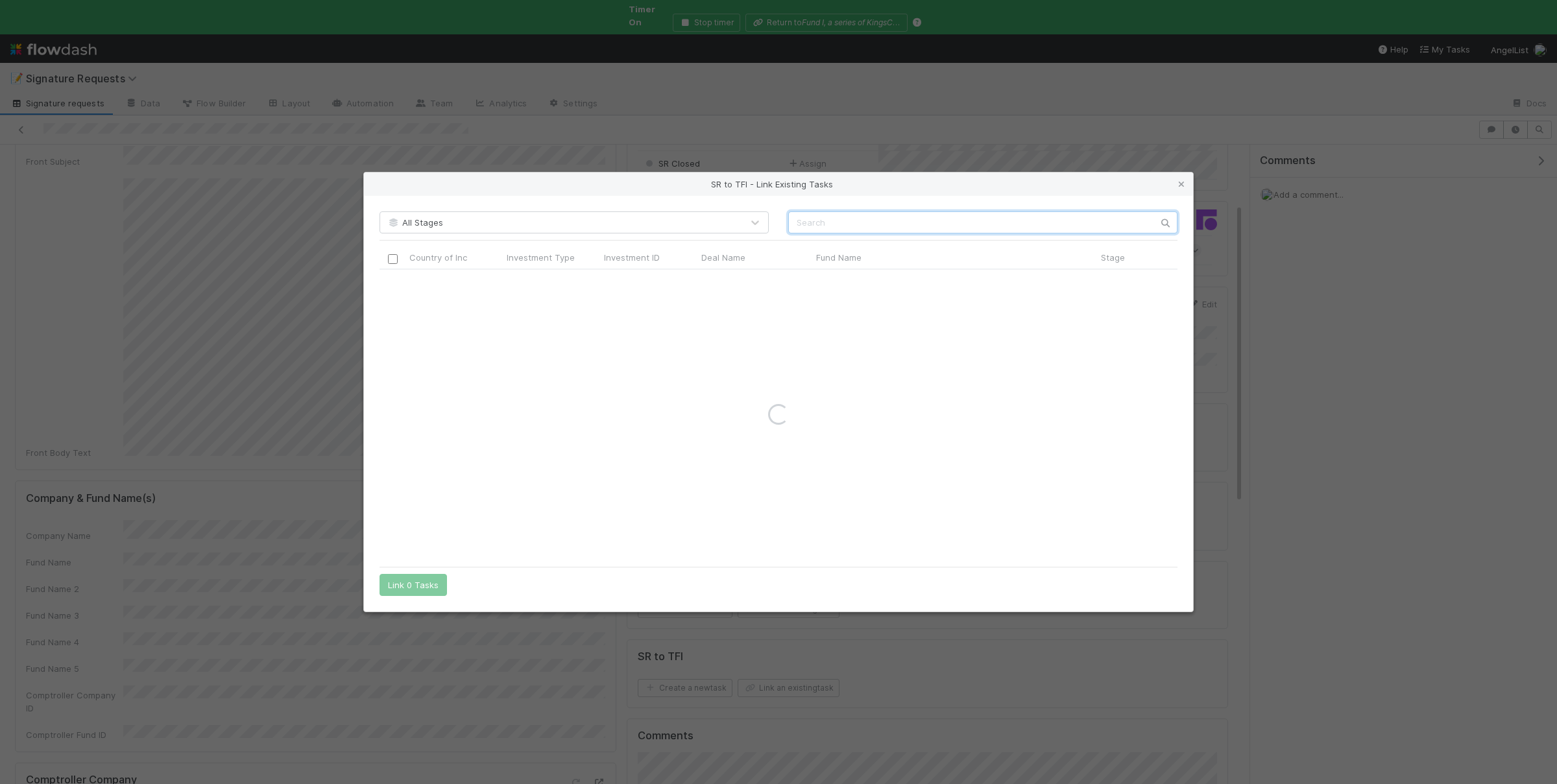
click at [954, 226] on input "text" at bounding box center [982, 222] width 389 height 22
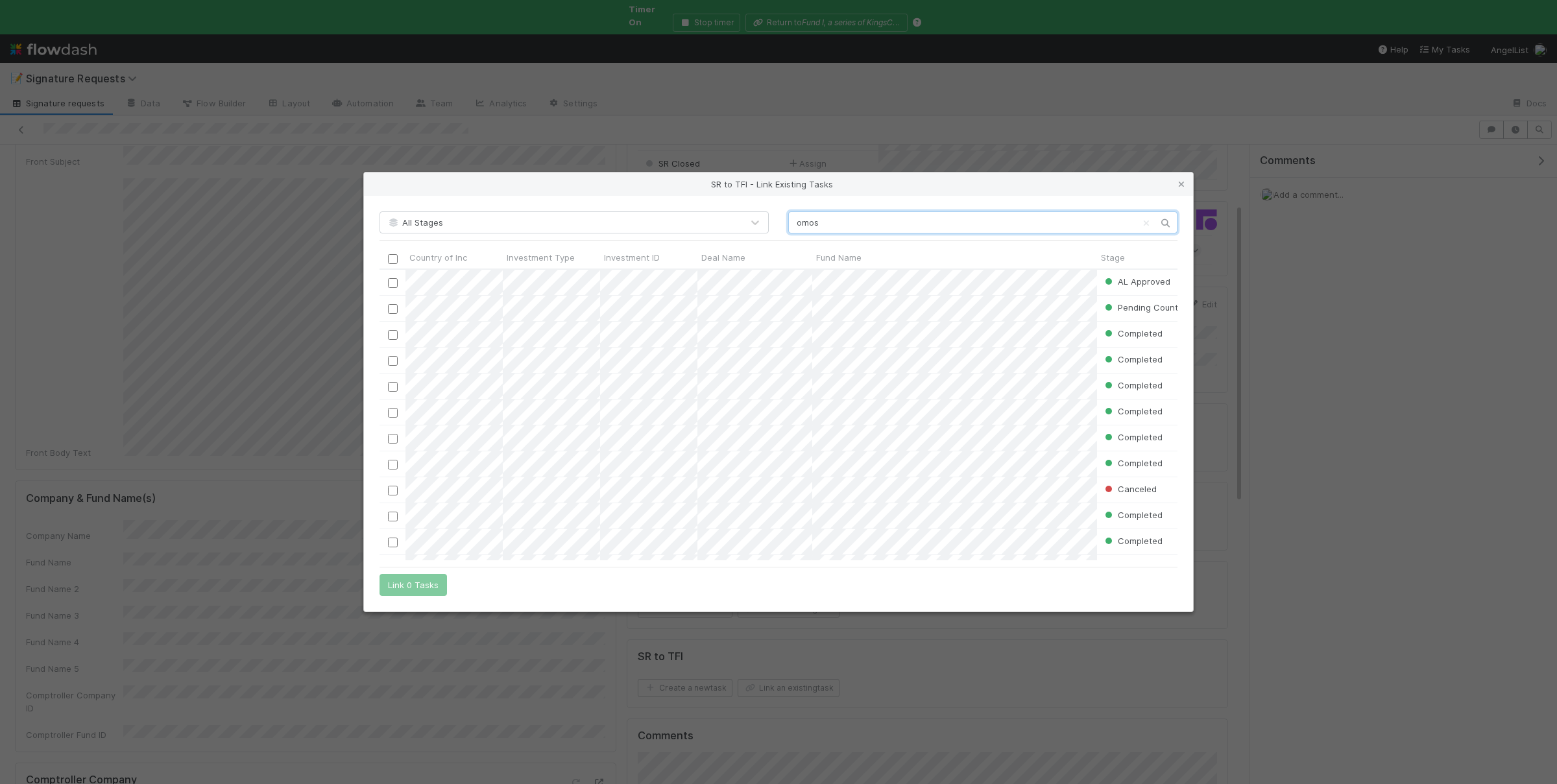
scroll to position [290, 797]
type input "omos"
click at [392, 281] on input "checkbox" at bounding box center [393, 282] width 9 height 9
click at [422, 593] on button "Link 1 Task" at bounding box center [410, 585] width 61 height 22
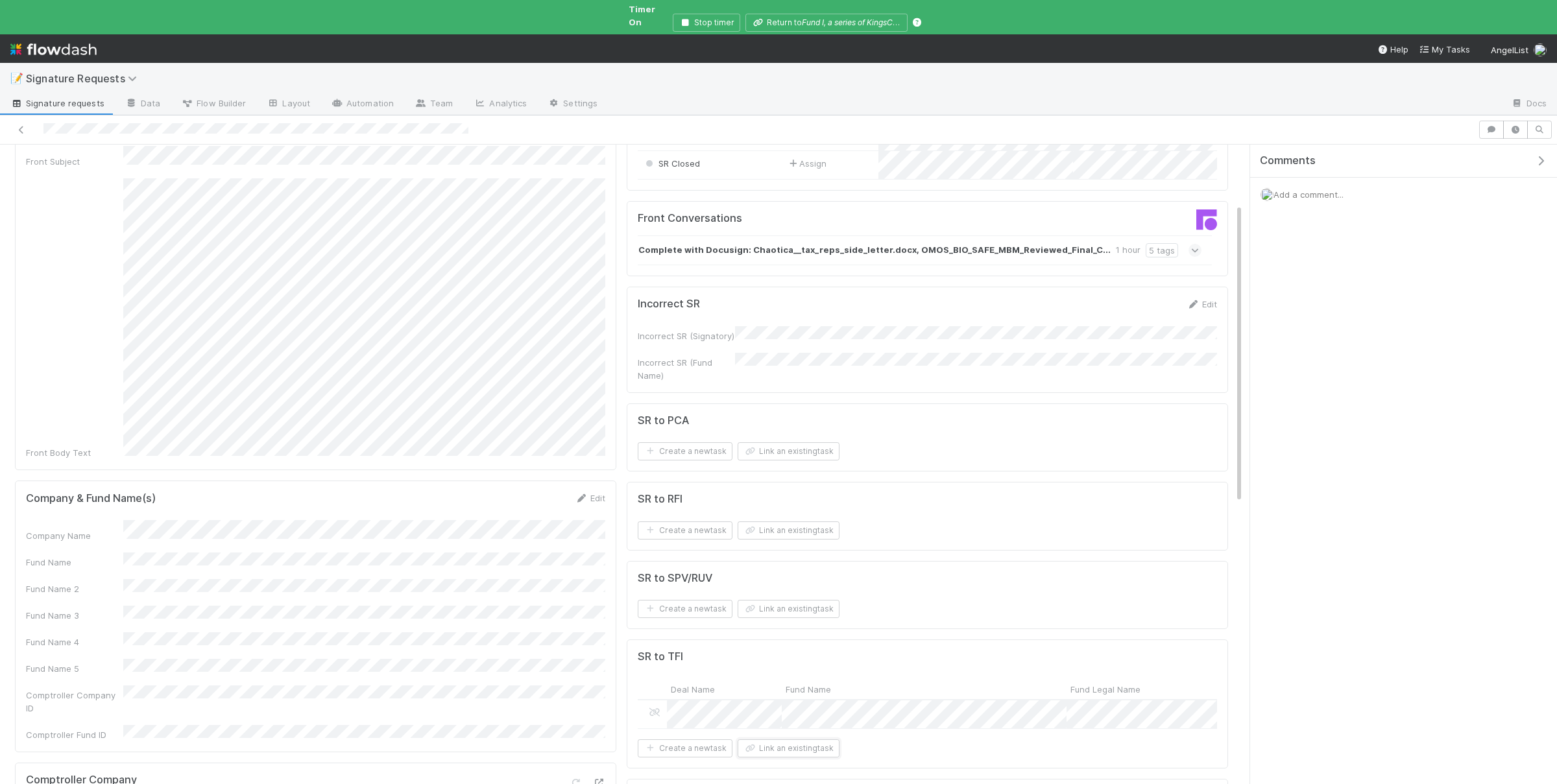
scroll to position [0, 0]
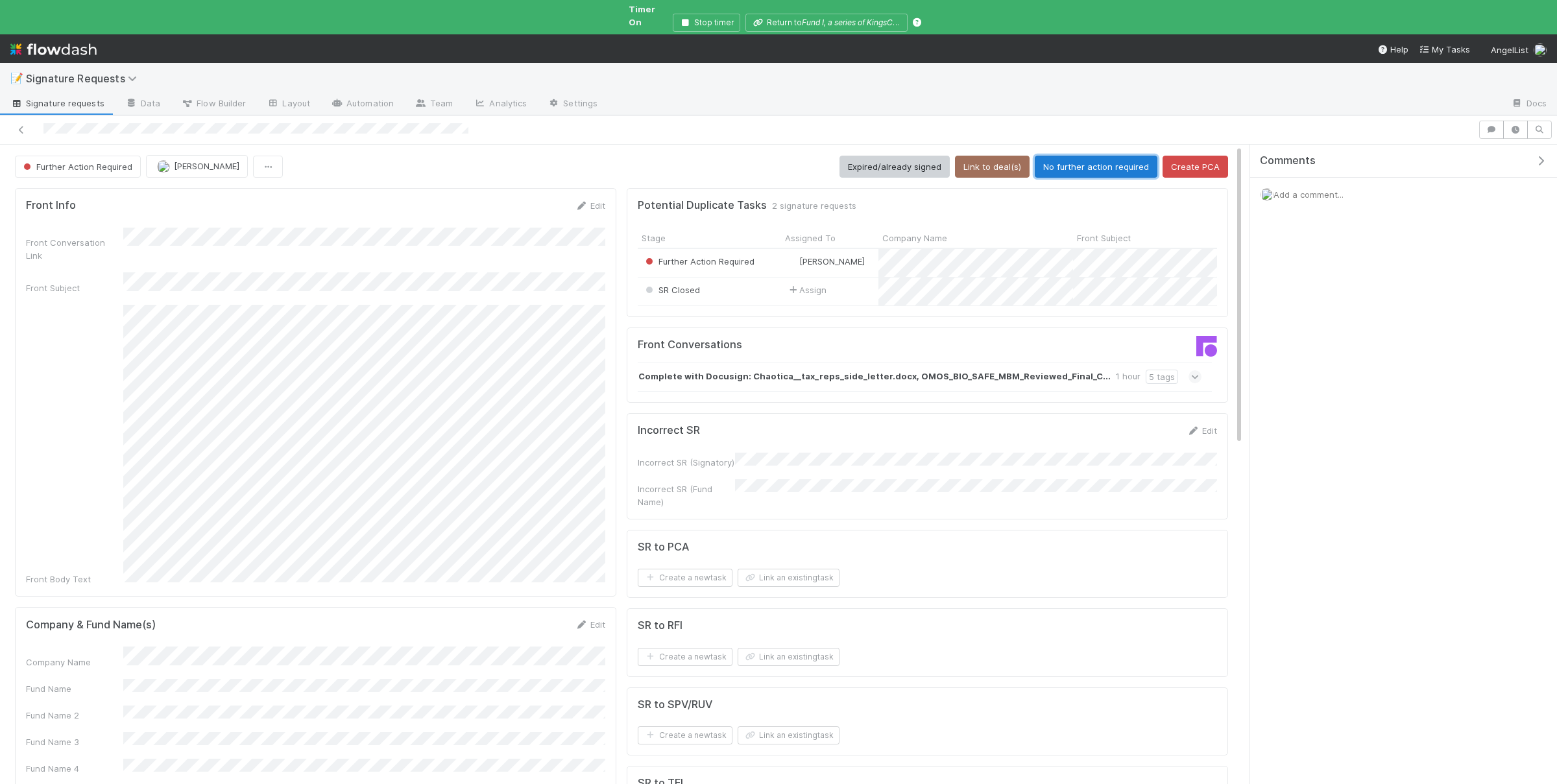
click at [1116, 155] on button "No further action required" at bounding box center [1096, 166] width 123 height 22
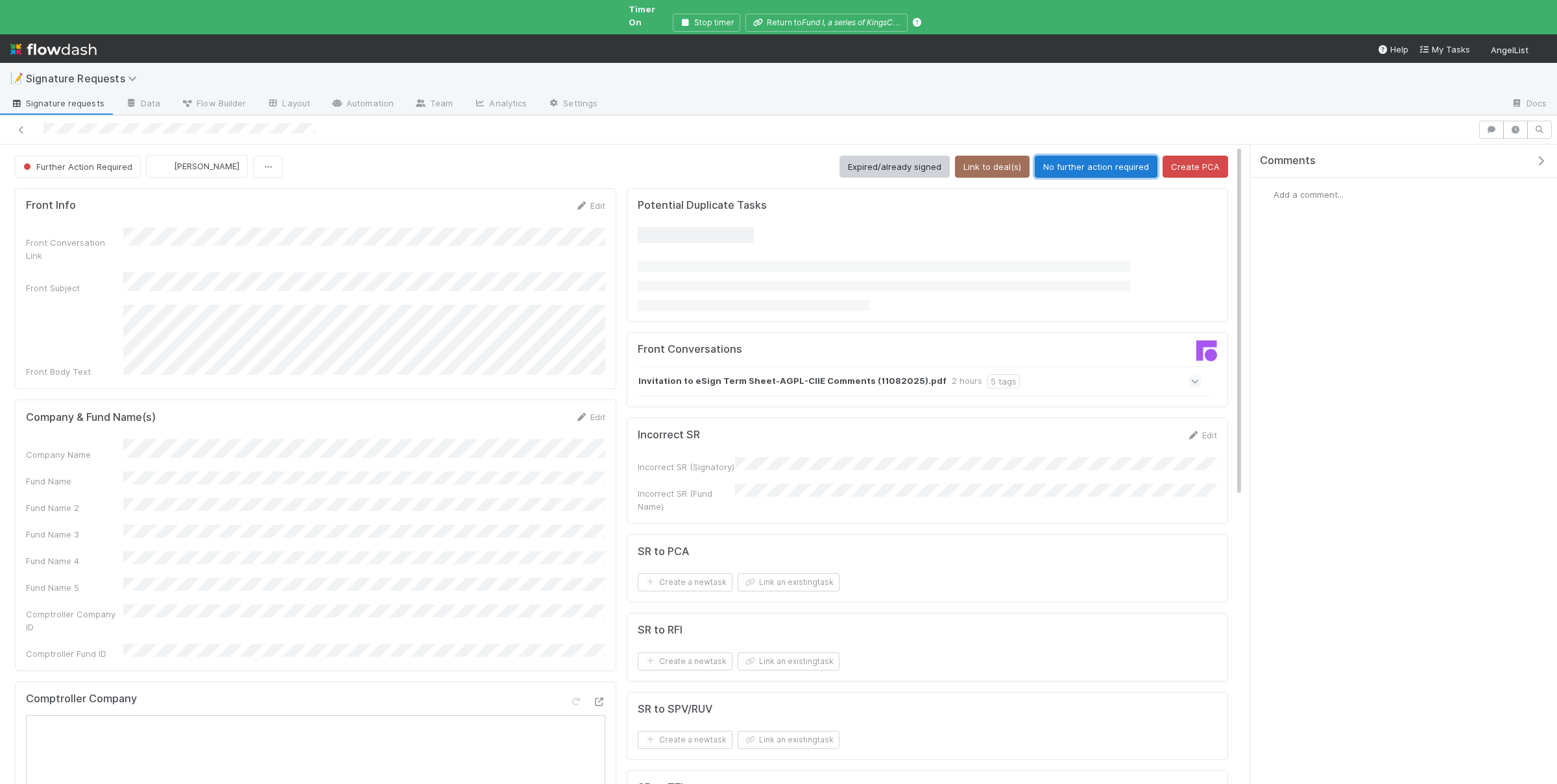
click at [1114, 155] on button "No further action required" at bounding box center [1096, 166] width 123 height 22
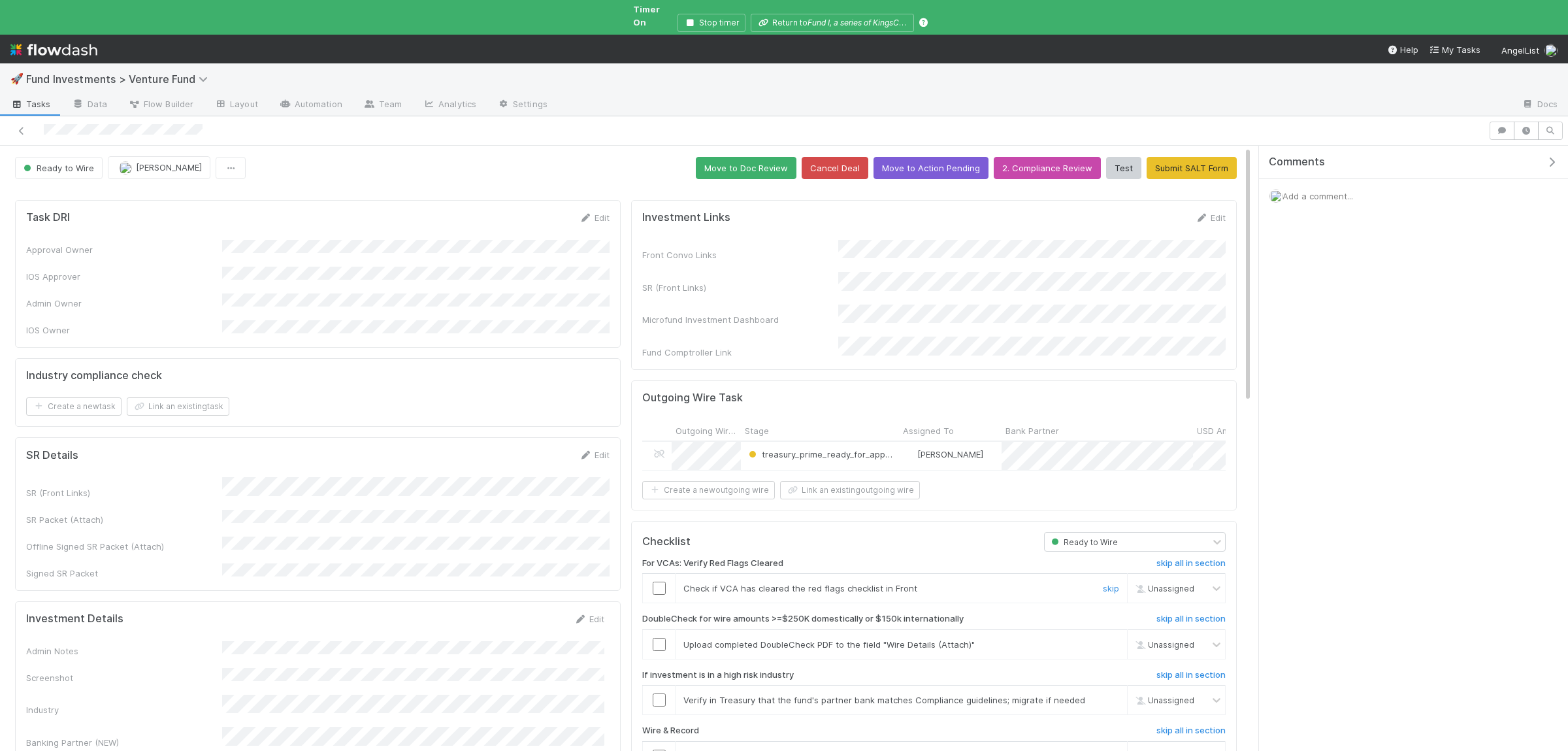
click at [659, 581] on input "checkbox" at bounding box center [659, 588] width 13 height 13
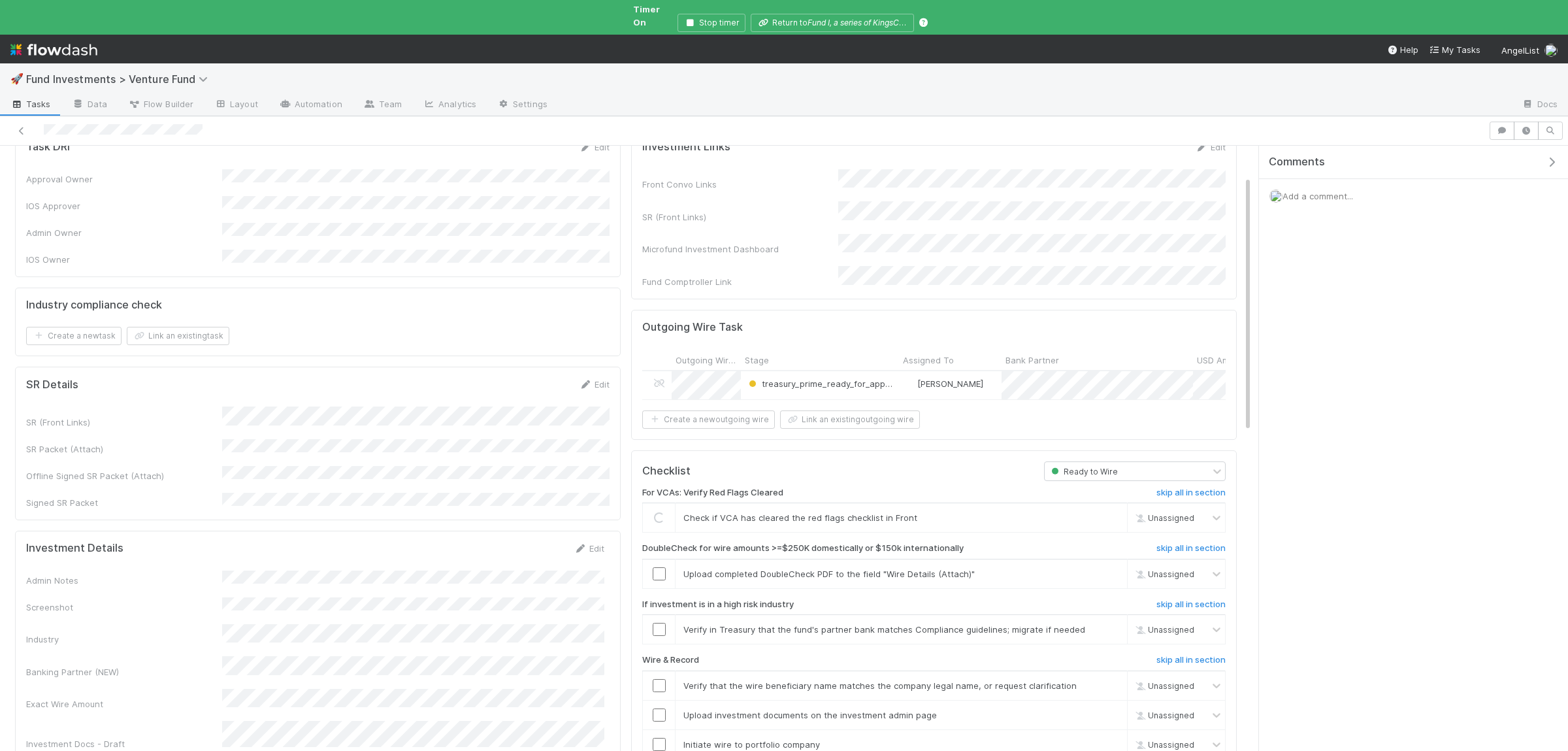
scroll to position [127, 0]
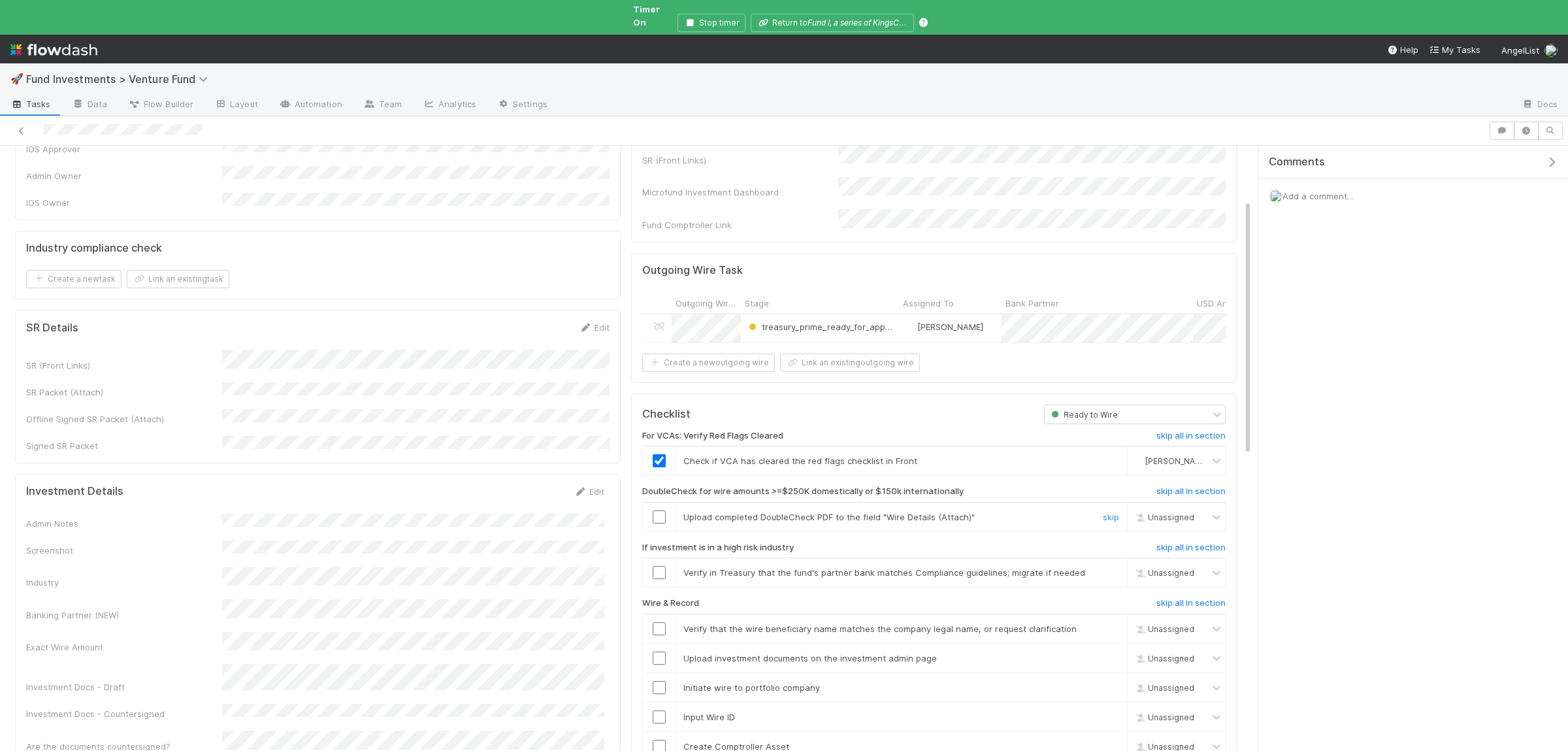
click at [1120, 510] on div "skip" at bounding box center [1109, 517] width 39 height 13
click at [1116, 503] on td "Upload completed DoubleCheck PDF to the field "Wire Details (Attach)" skip" at bounding box center [901, 517] width 452 height 29
click at [1112, 567] on link "skip" at bounding box center [1111, 572] width 16 height 10
click at [1112, 511] on link "skip" at bounding box center [1111, 517] width 16 height 10
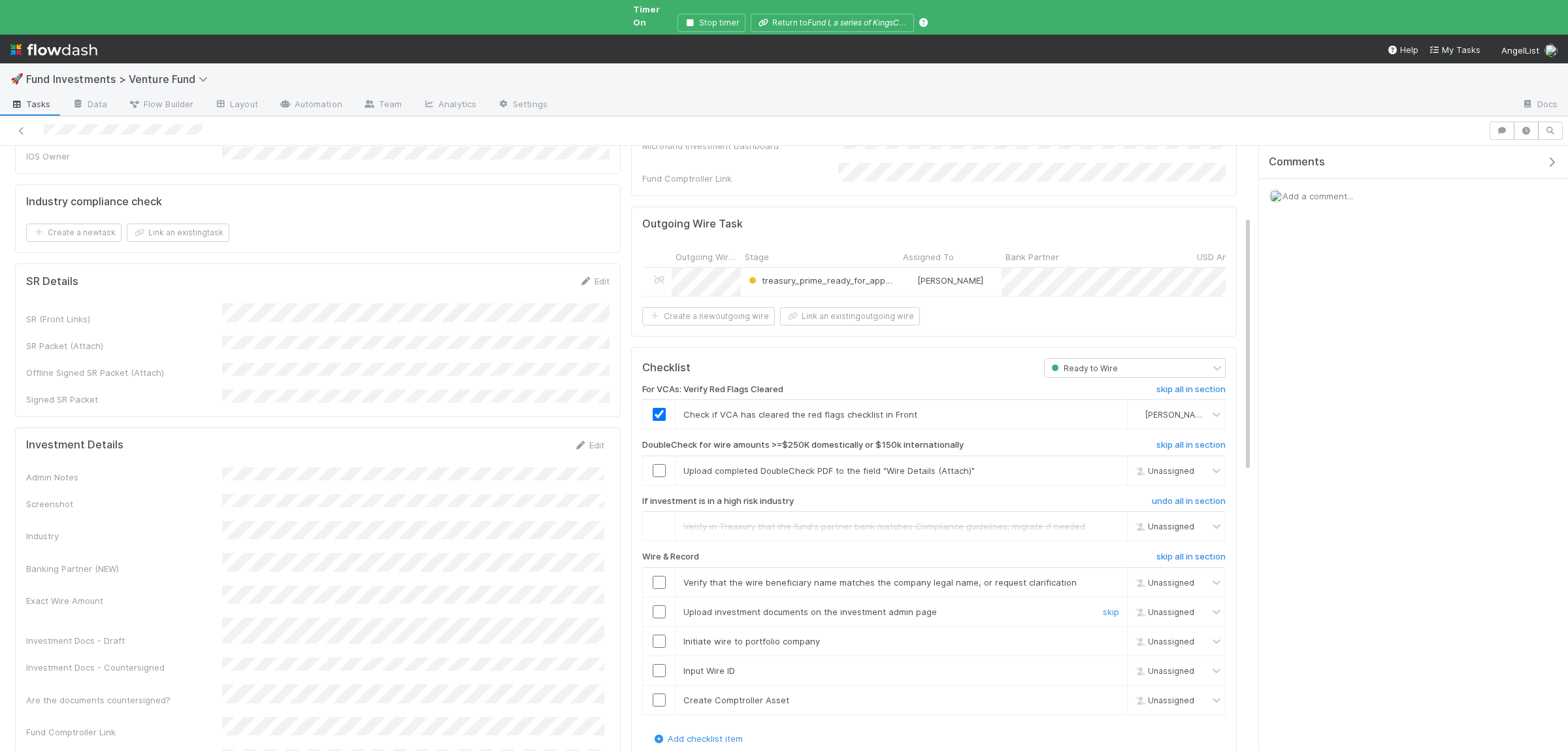
scroll to position [191, 0]
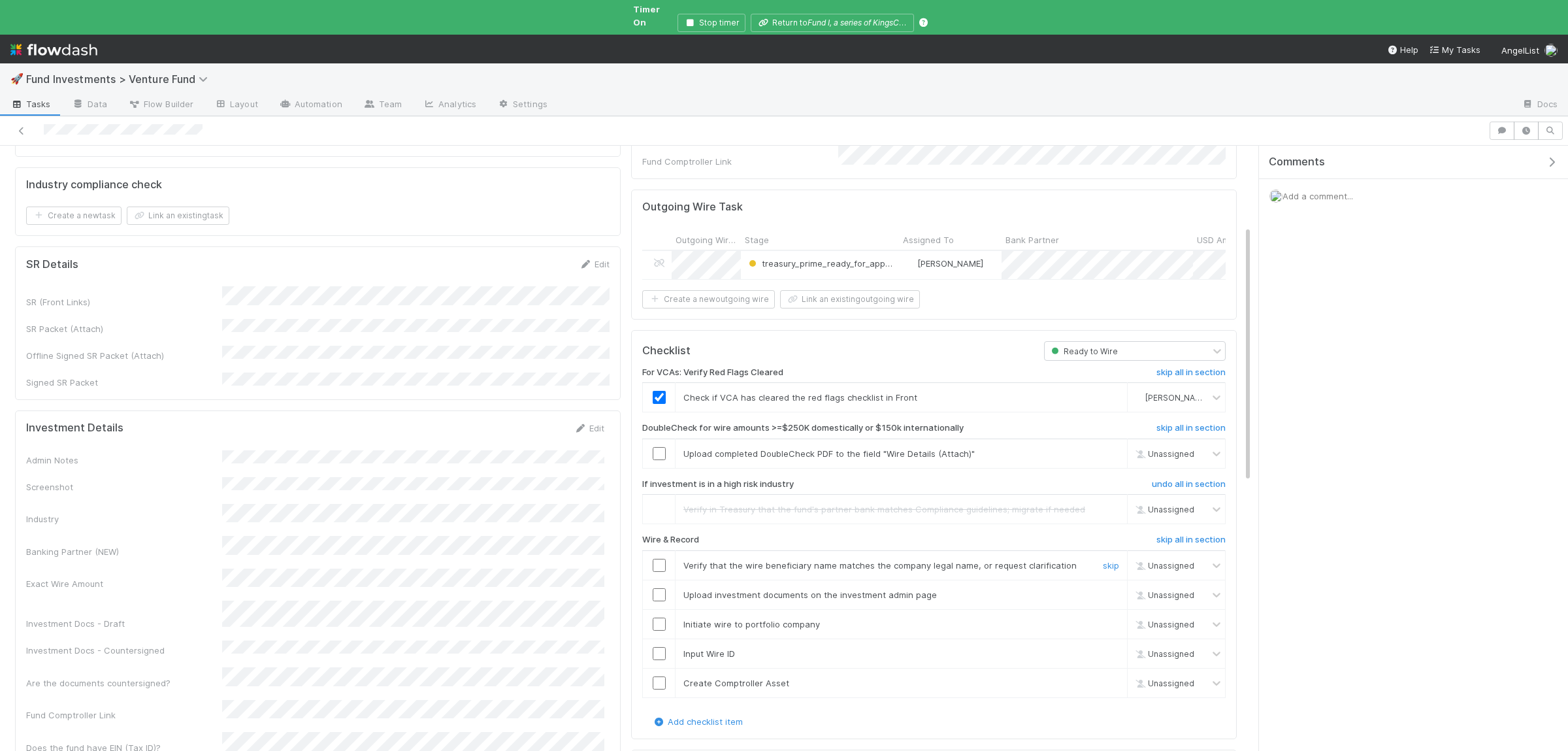
click at [658, 558] on input "checkbox" at bounding box center [659, 565] width 13 height 13
click at [653, 588] on input "checkbox" at bounding box center [659, 594] width 13 height 13
click at [663, 617] on input "checkbox" at bounding box center [659, 624] width 13 height 13
click at [660, 647] on input "checkbox" at bounding box center [659, 653] width 13 height 13
click at [662, 676] on input "checkbox" at bounding box center [659, 683] width 13 height 13
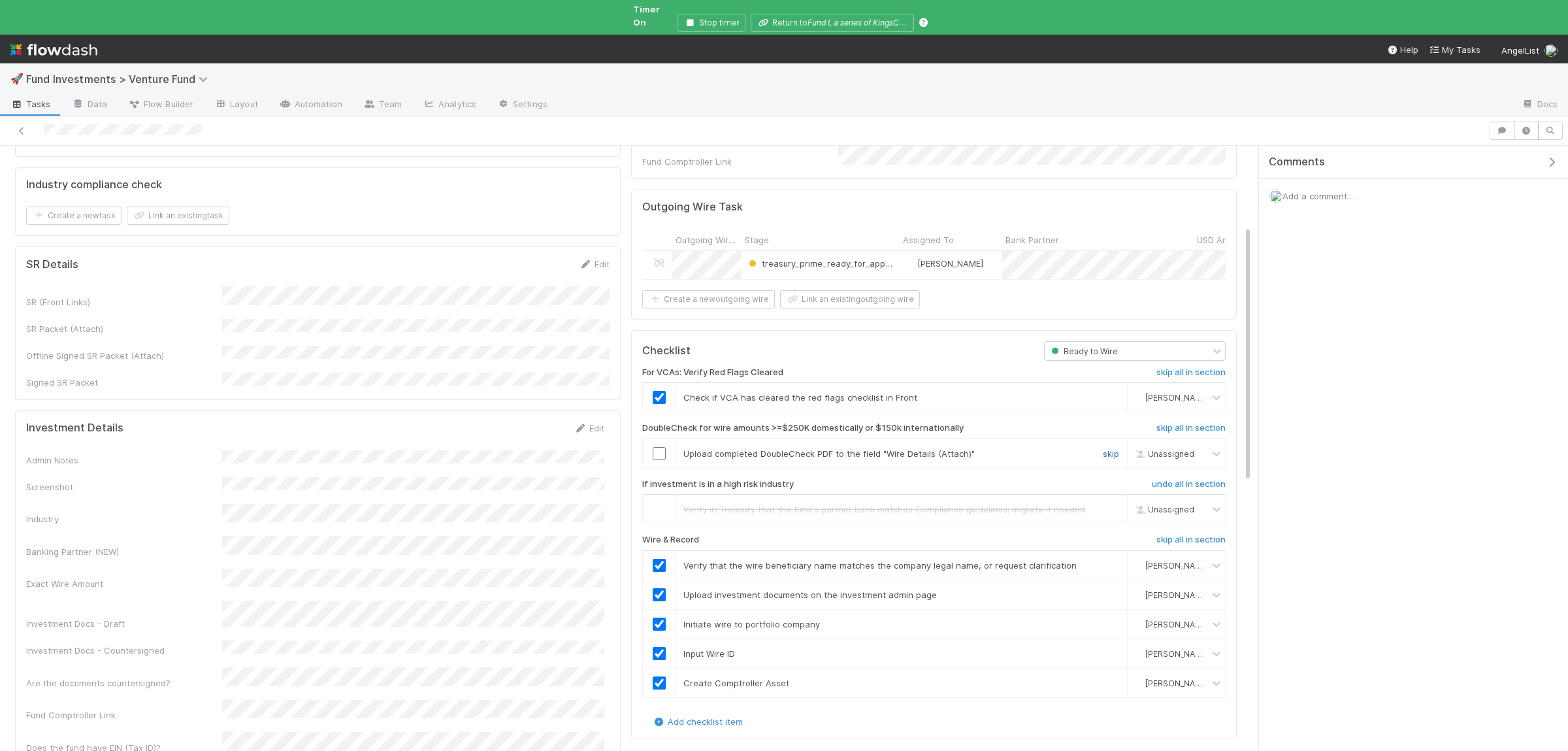
click at [1107, 448] on link "skip" at bounding box center [1111, 453] width 16 height 10
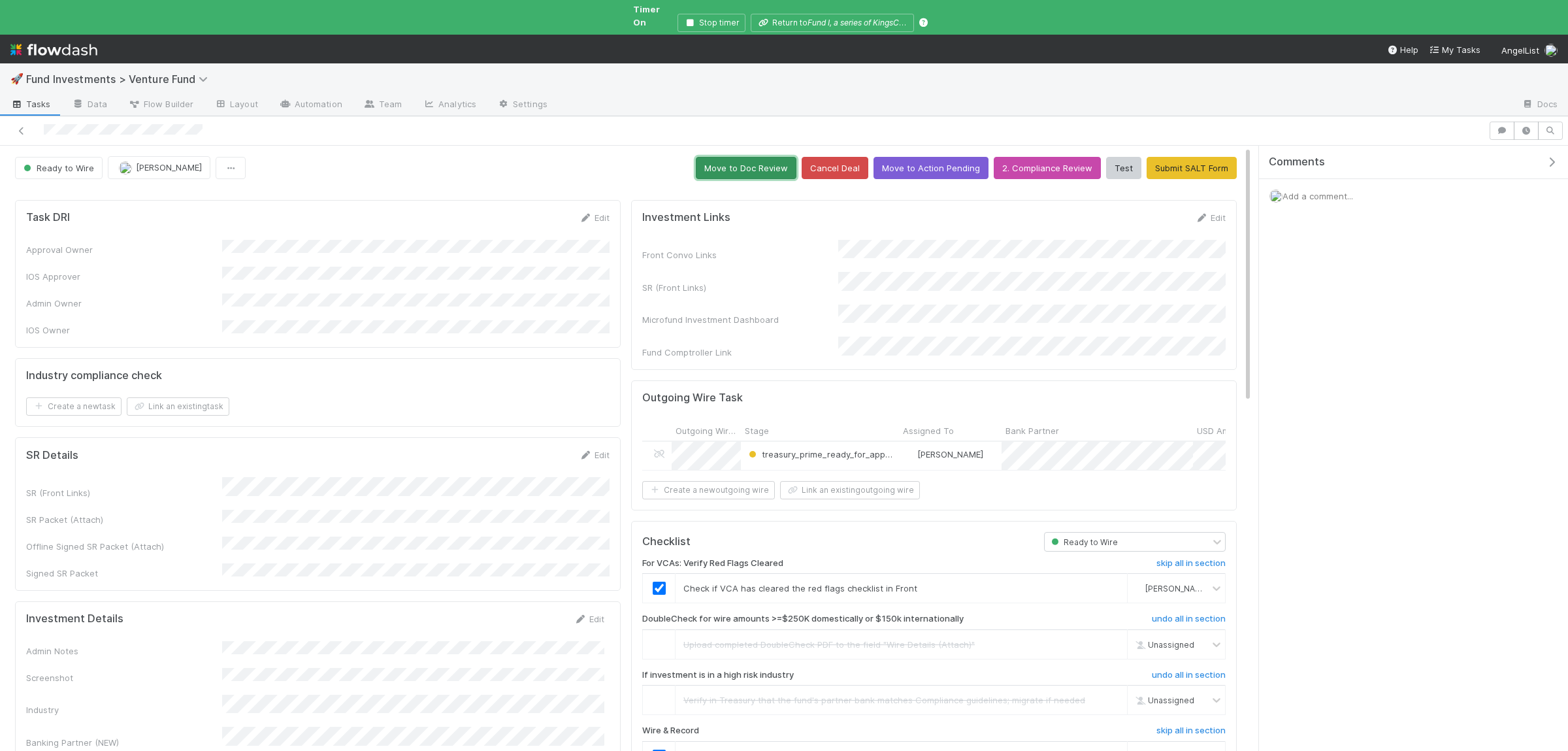
click at [788, 164] on button "Move to Doc Review" at bounding box center [746, 168] width 101 height 22
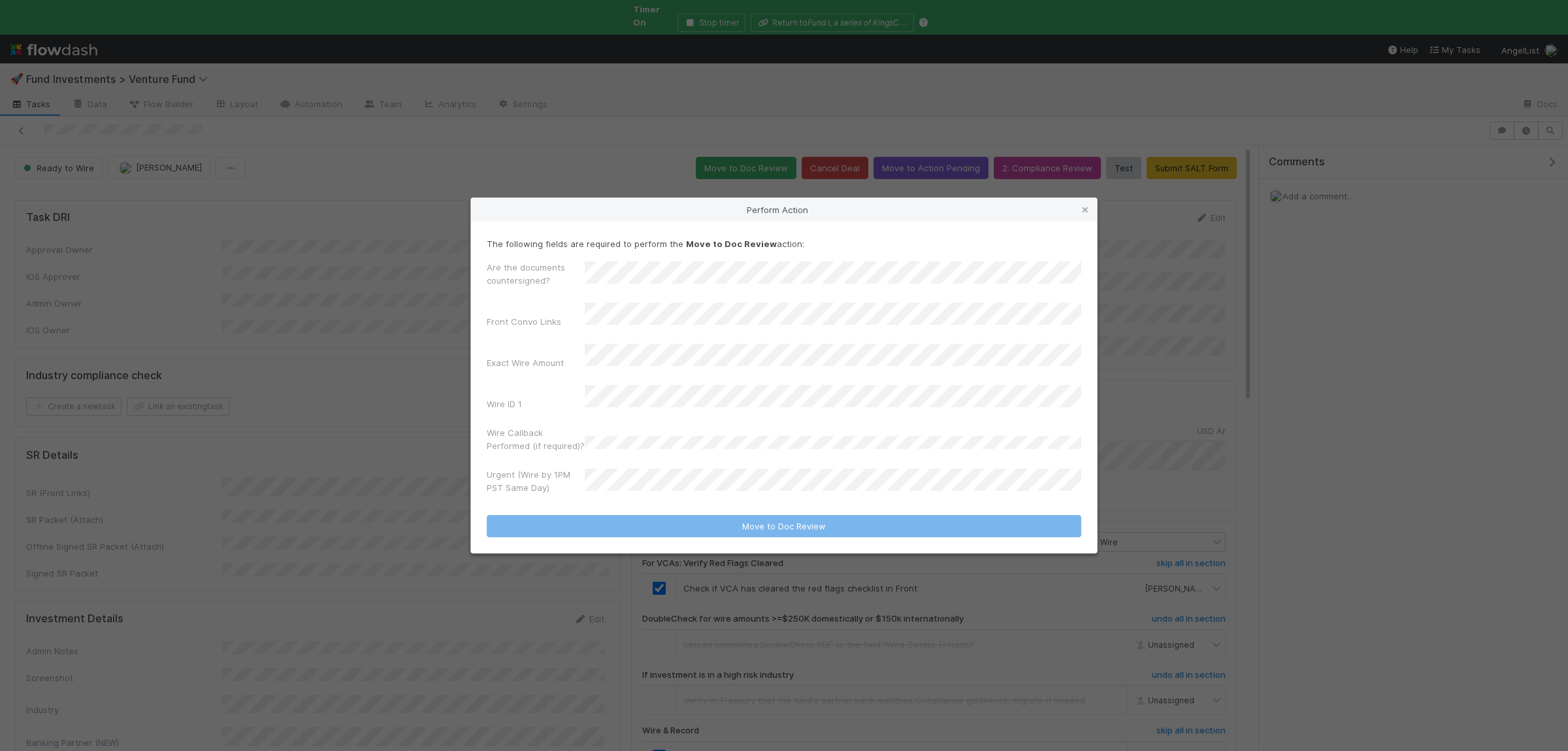
click at [669, 301] on div "Are the documents countersigned? Front Convo Links Exact Wire Amount Wire ID 1 …" at bounding box center [783, 380] width 594 height 239
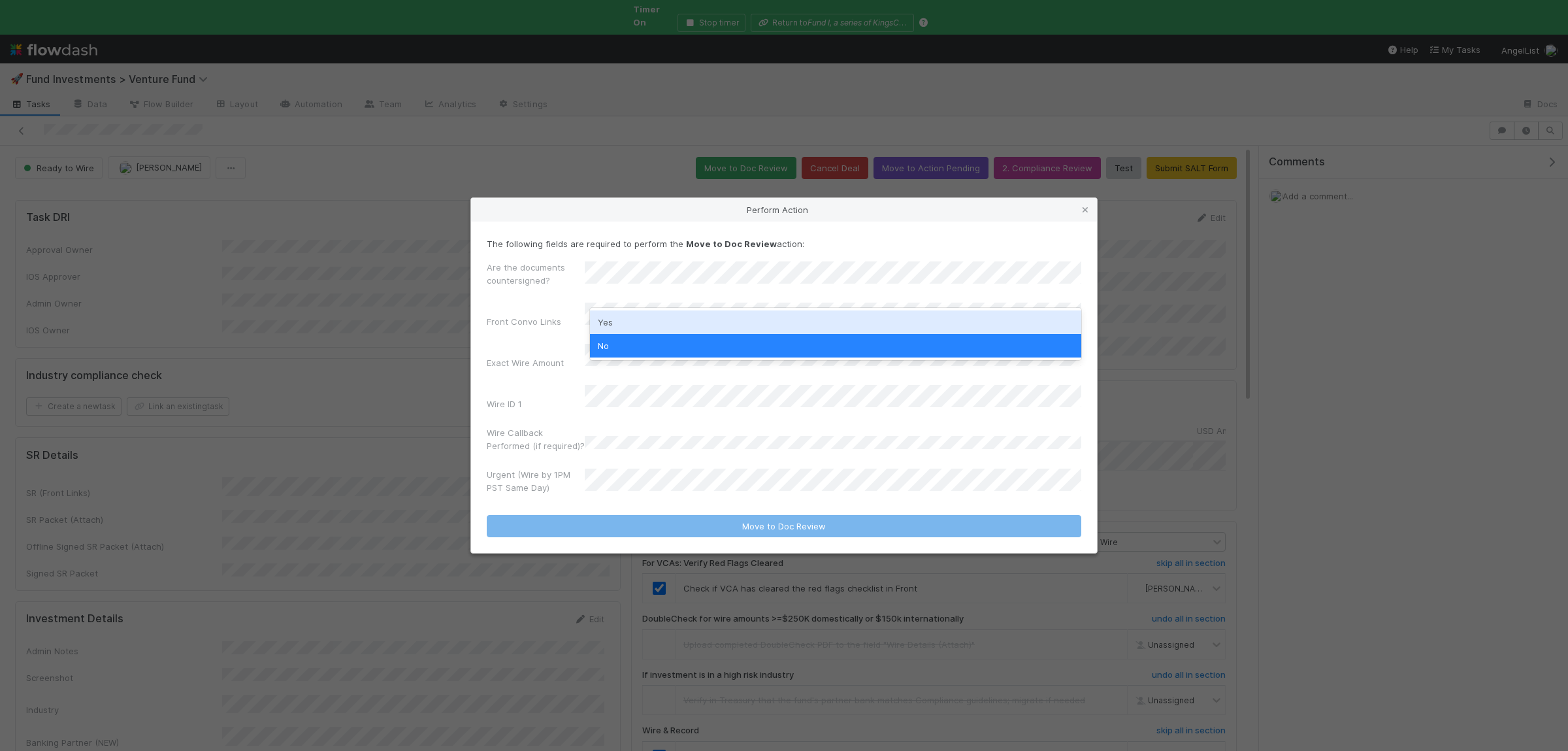
click at [661, 315] on div "Yes" at bounding box center [835, 322] width 492 height 24
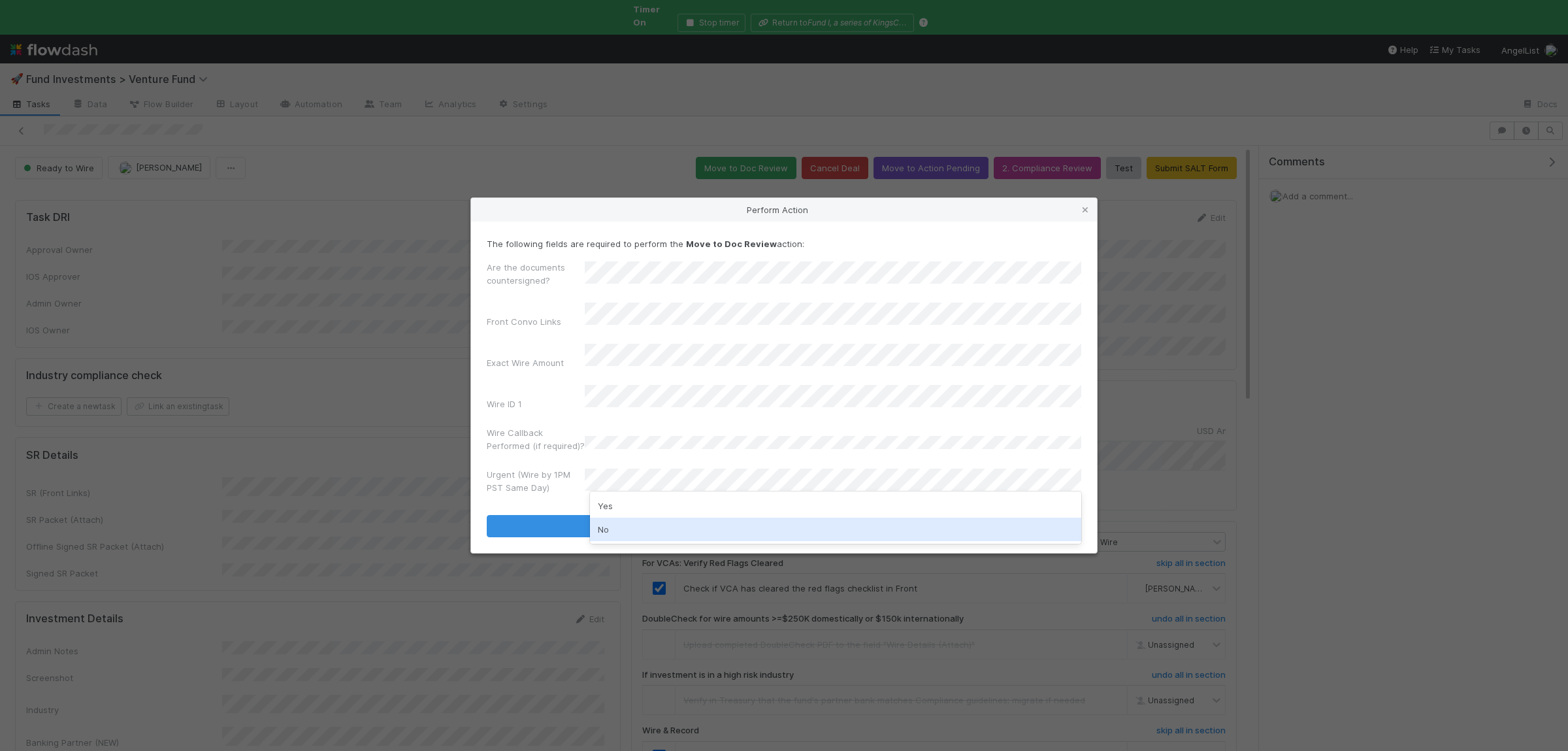
click at [620, 528] on div "No" at bounding box center [835, 529] width 492 height 24
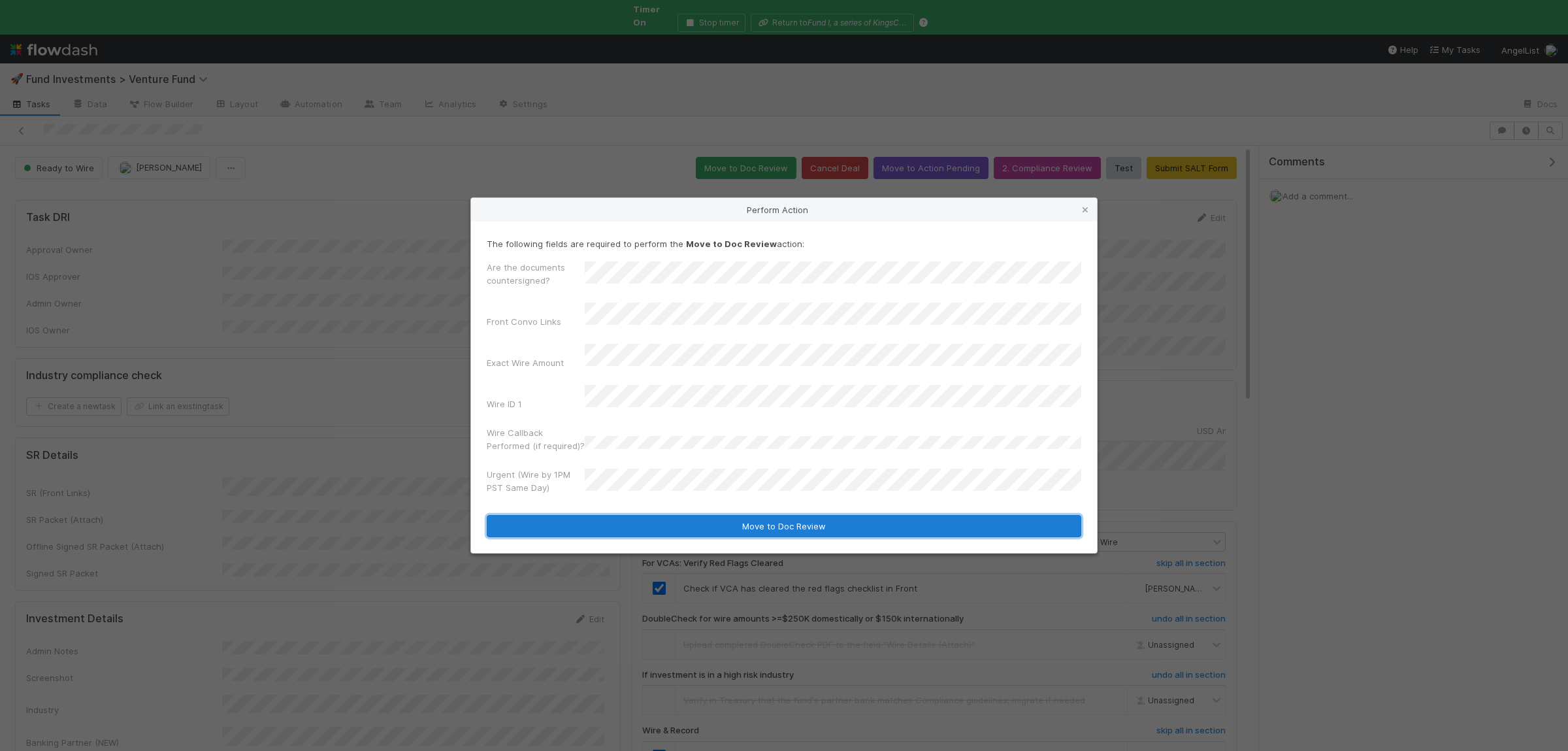
click at [629, 515] on button "Move to Doc Review" at bounding box center [783, 526] width 594 height 22
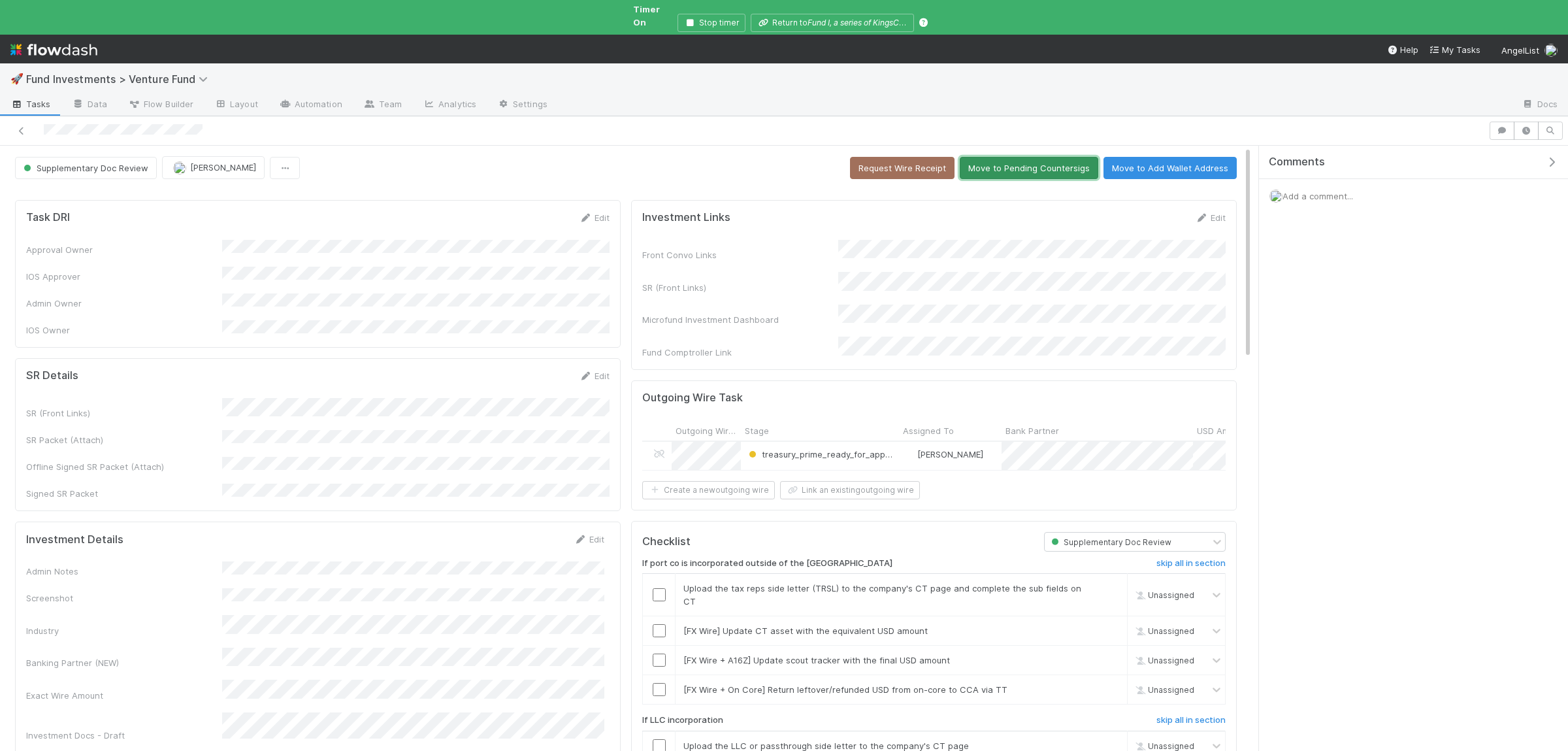
click at [1032, 162] on button "Move to Pending Countersigs" at bounding box center [1029, 168] width 138 height 22
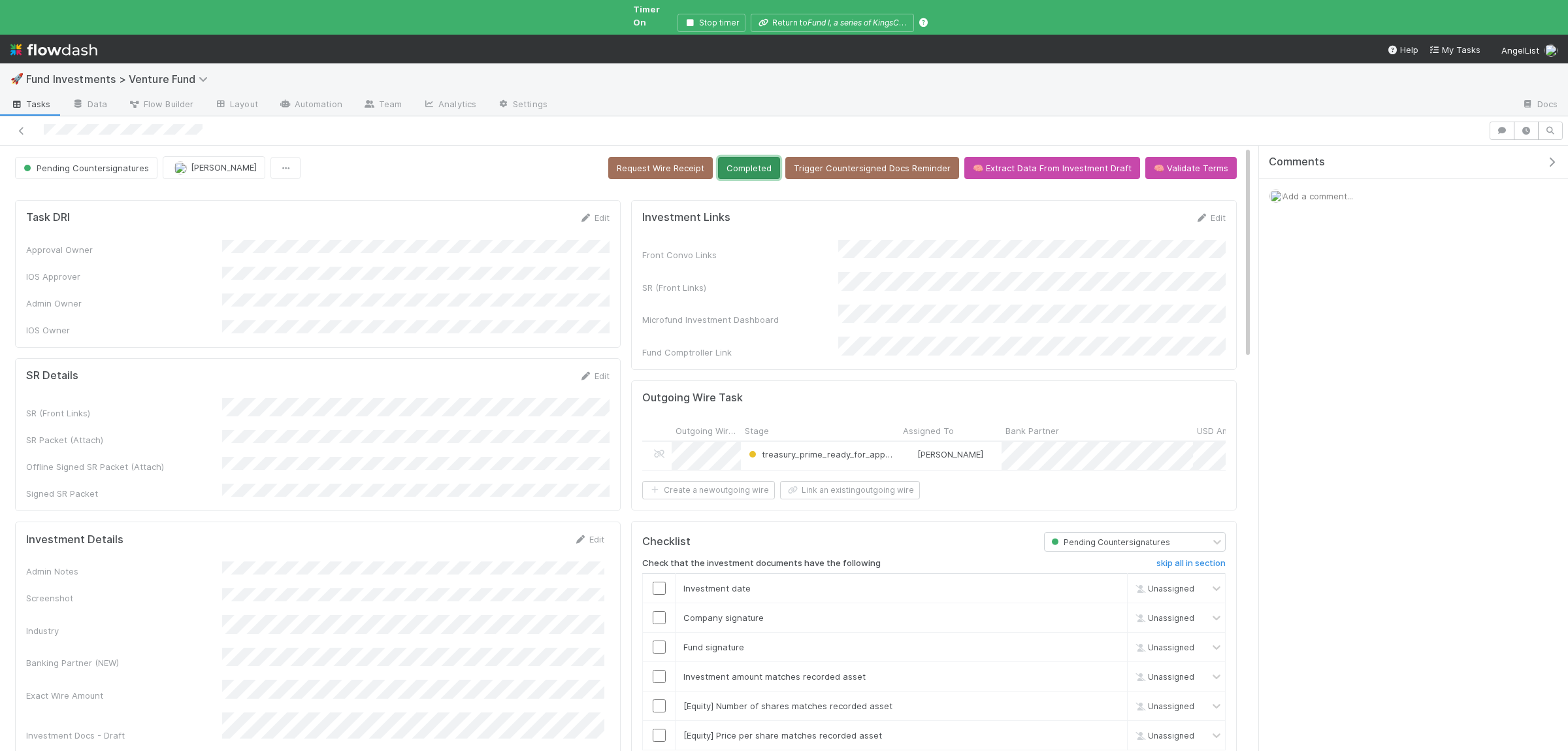
click at [749, 159] on button "Completed" at bounding box center [749, 168] width 62 height 22
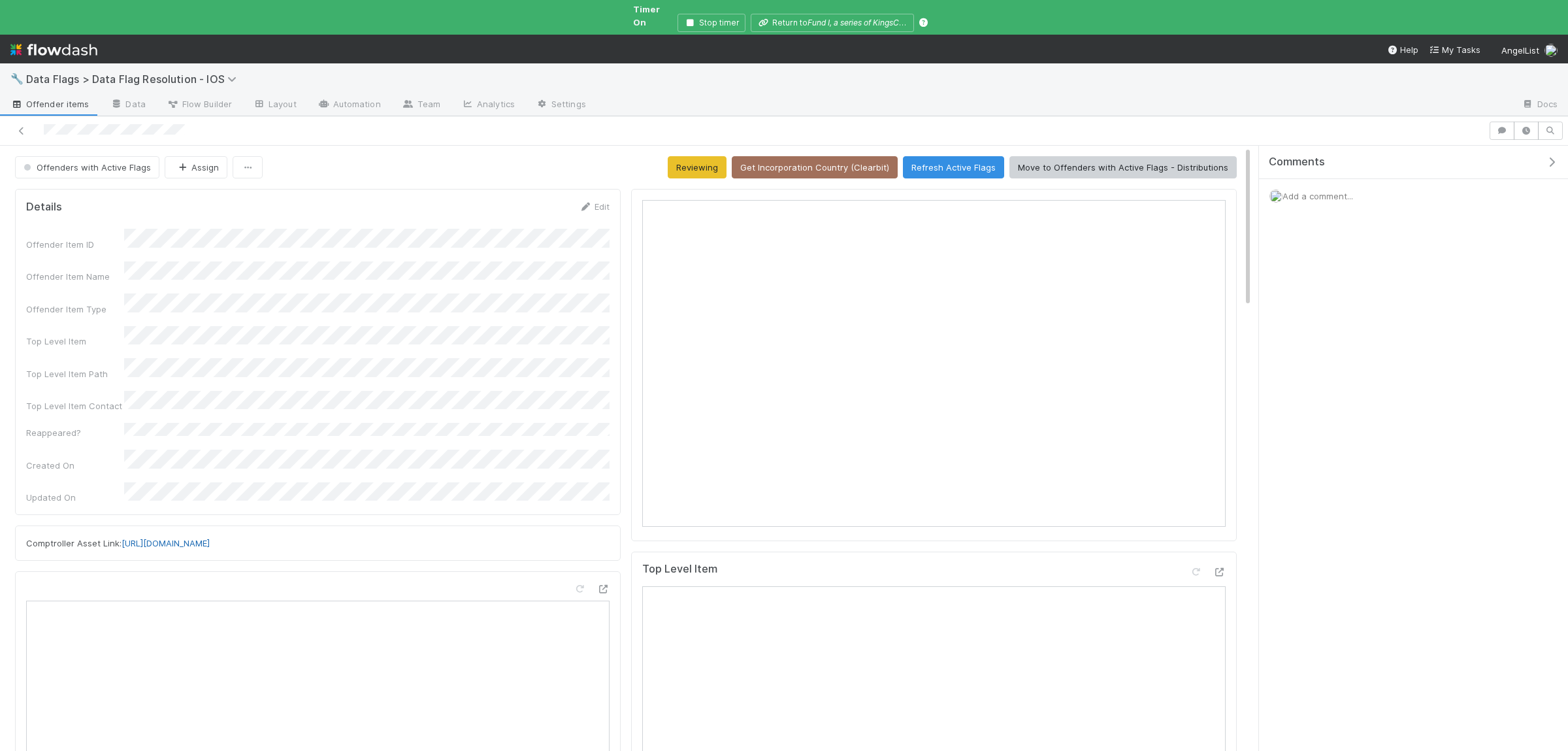
click at [209, 538] on link "[URL][DOMAIN_NAME]" at bounding box center [165, 543] width 88 height 10
click at [989, 156] on button "Refresh Active Flags" at bounding box center [954, 167] width 101 height 22
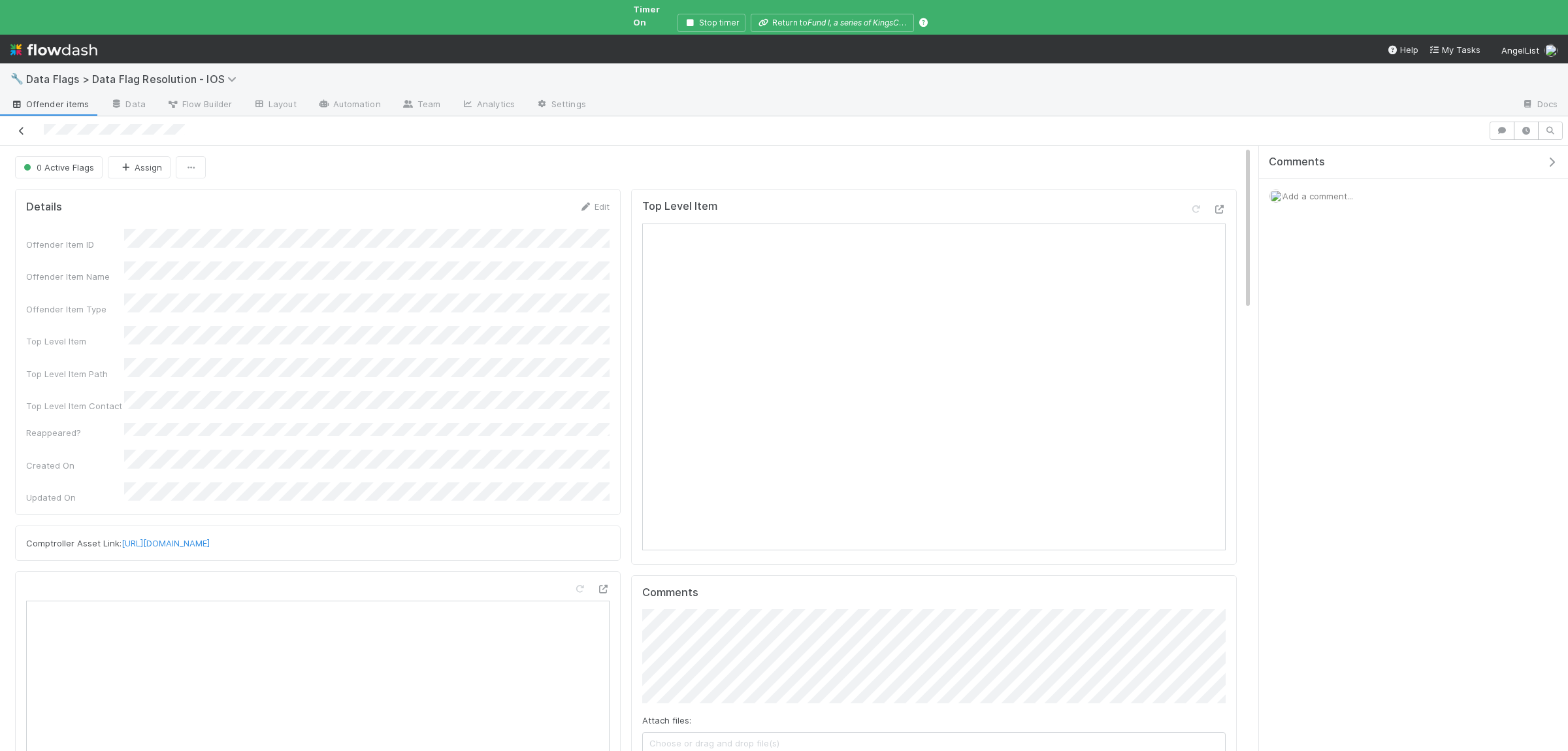
click at [21, 126] on icon at bounding box center [21, 131] width 13 height 9
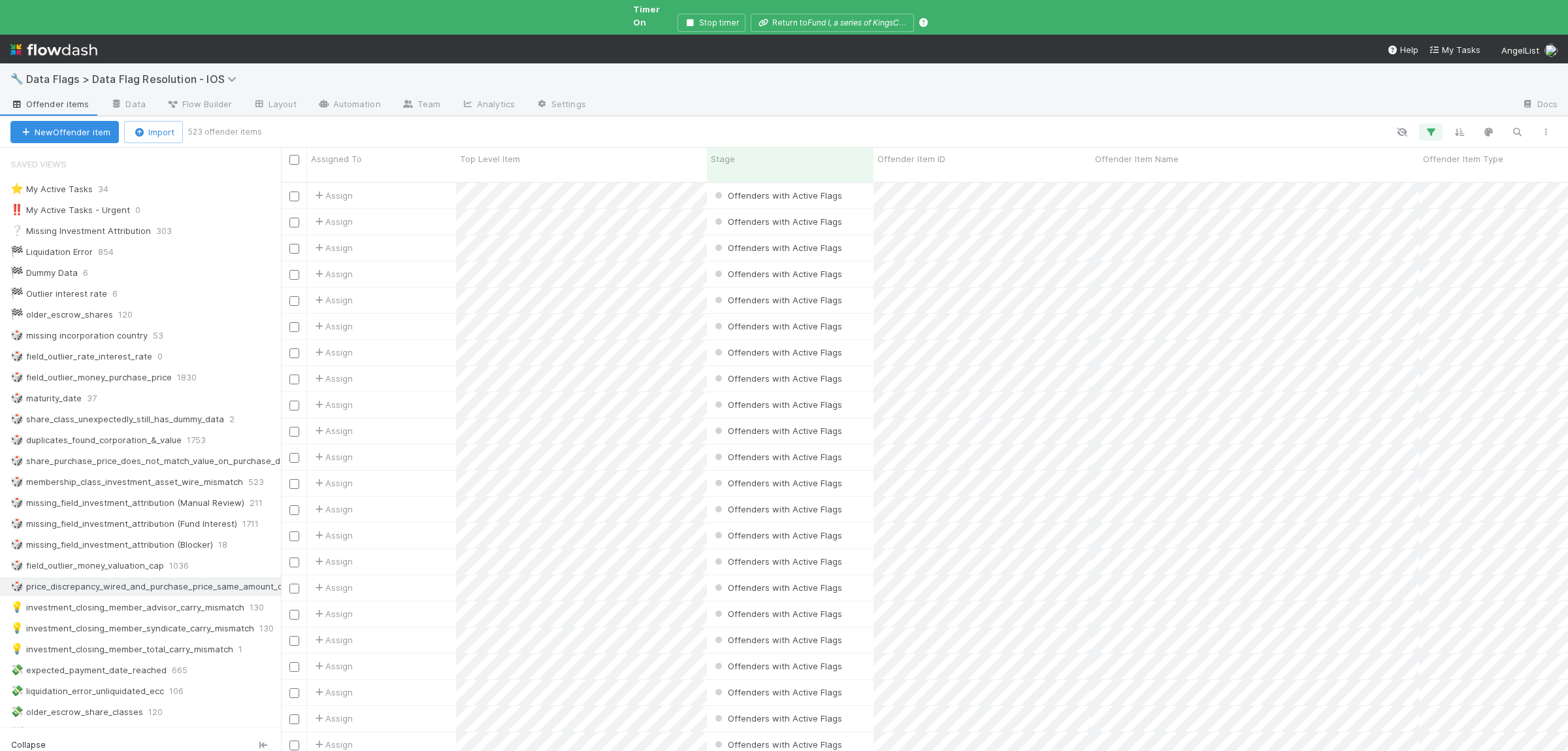
scroll to position [63, 0]
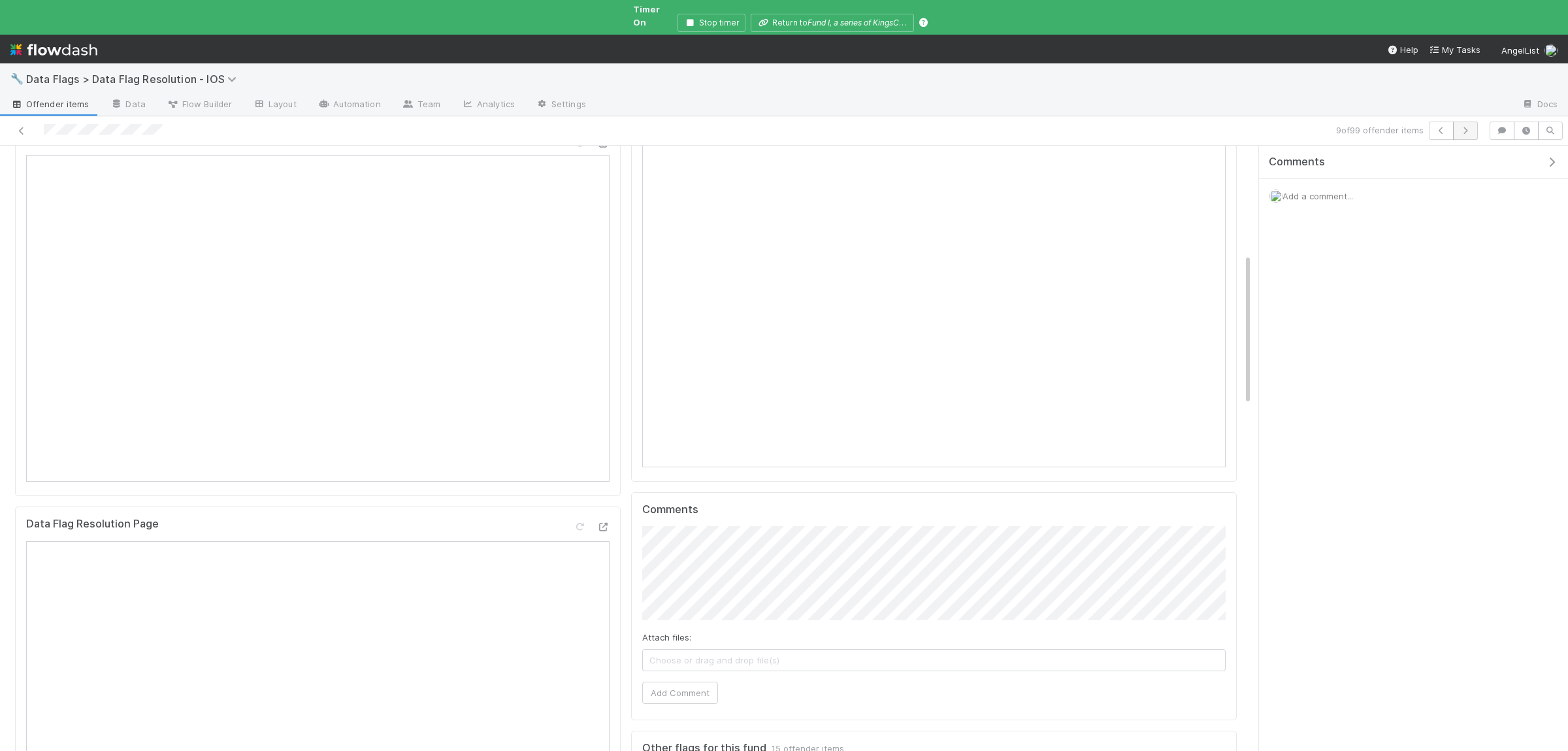
scroll to position [382, 0]
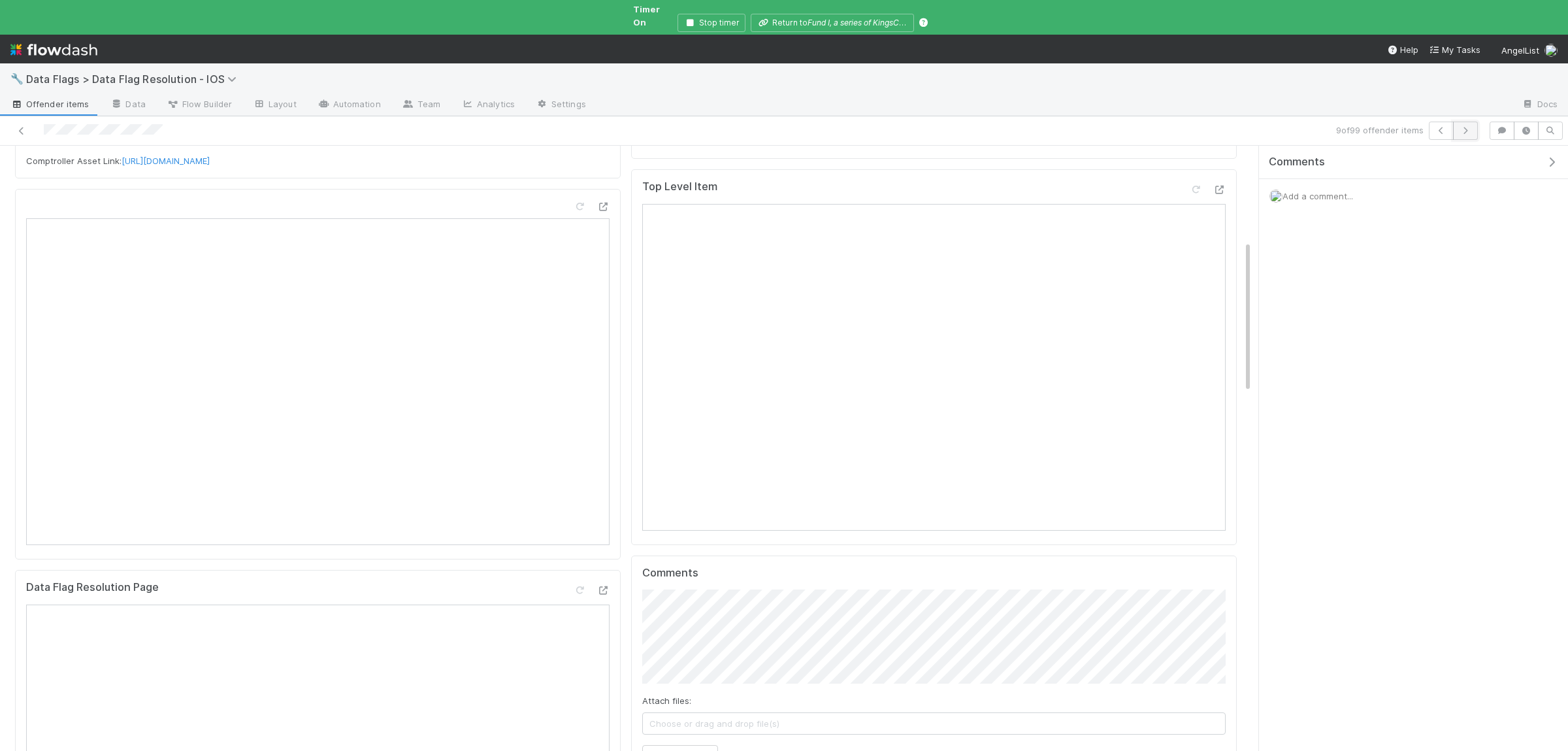
click at [1470, 126] on icon "button" at bounding box center [1465, 130] width 13 height 8
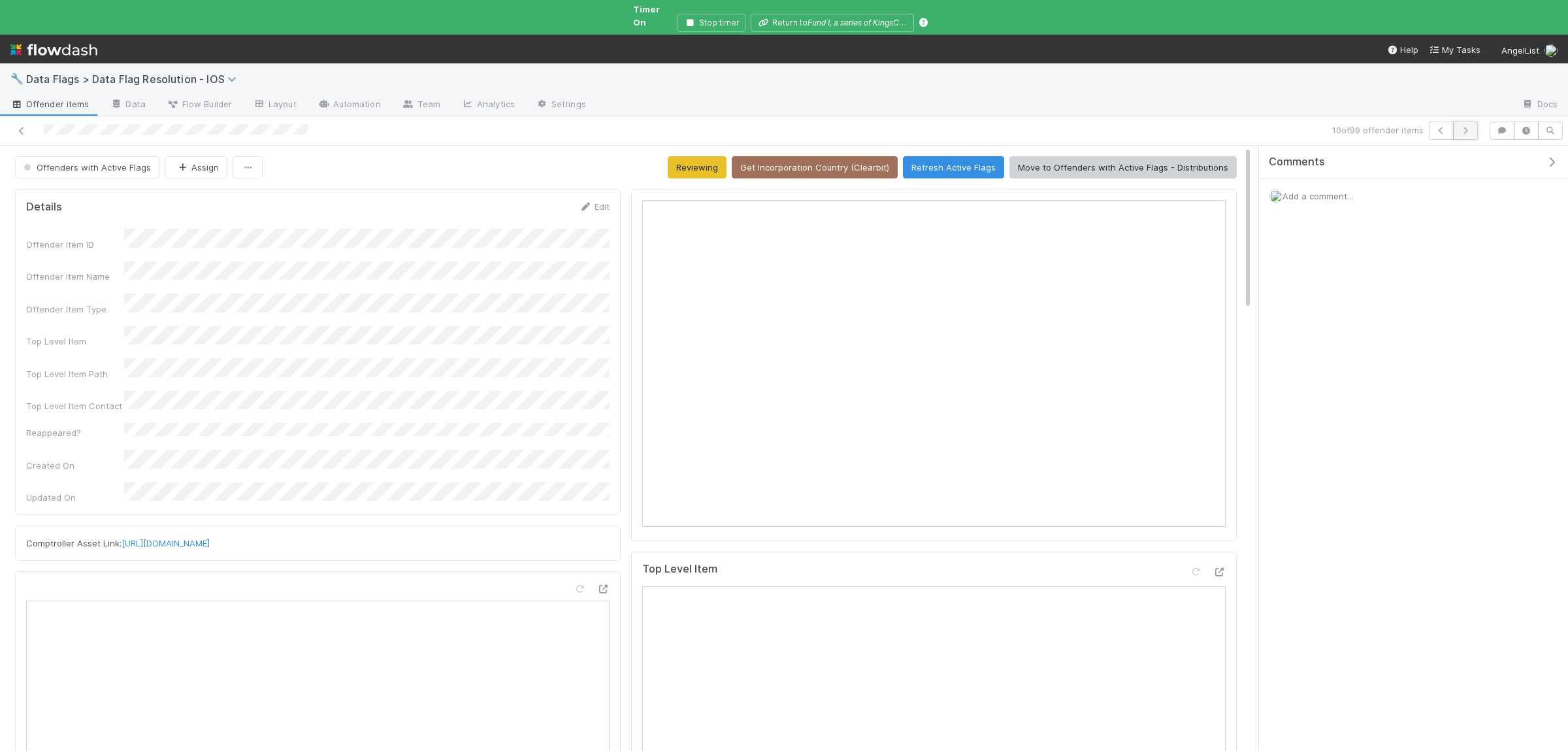
click at [1463, 126] on button "button" at bounding box center [1465, 130] width 25 height 18
click at [1466, 126] on button "button" at bounding box center [1465, 130] width 25 height 18
click at [1470, 121] on button "button" at bounding box center [1465, 130] width 25 height 18
drag, startPoint x: 953, startPoint y: 151, endPoint x: 953, endPoint y: 179, distance: 28.0
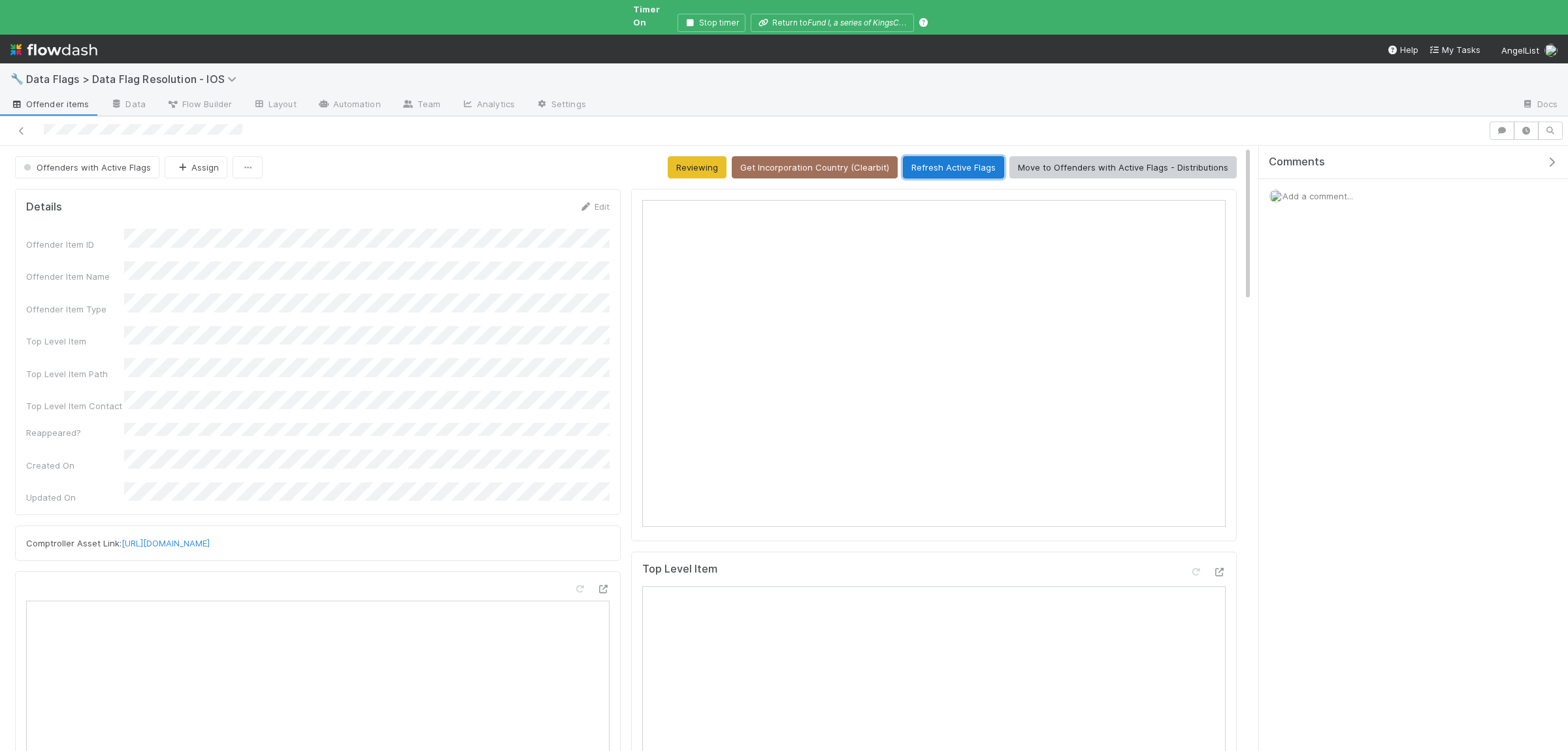
click at [953, 156] on button "Refresh Active Flags" at bounding box center [954, 167] width 101 height 22
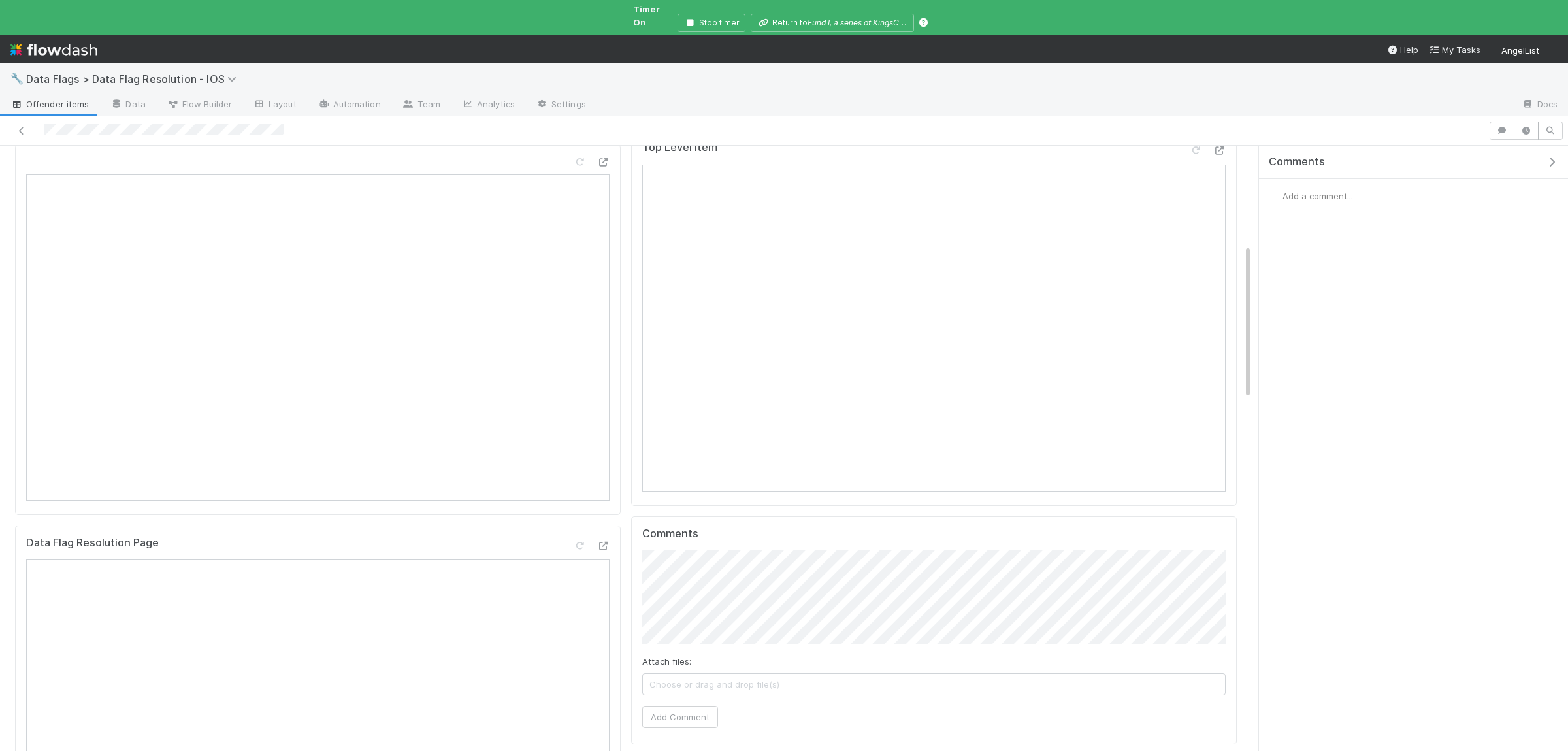
scroll to position [382, 0]
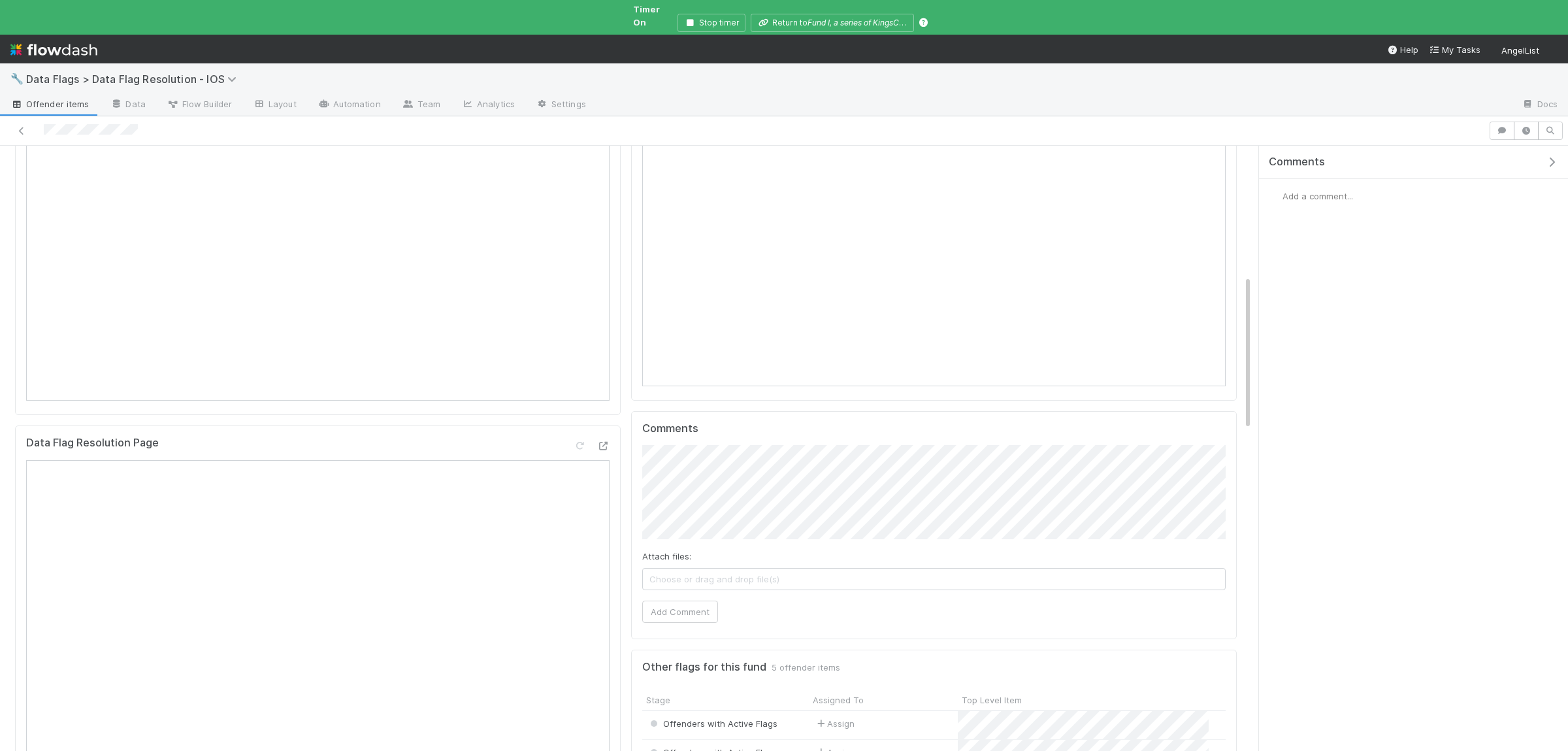
scroll to position [509, 0]
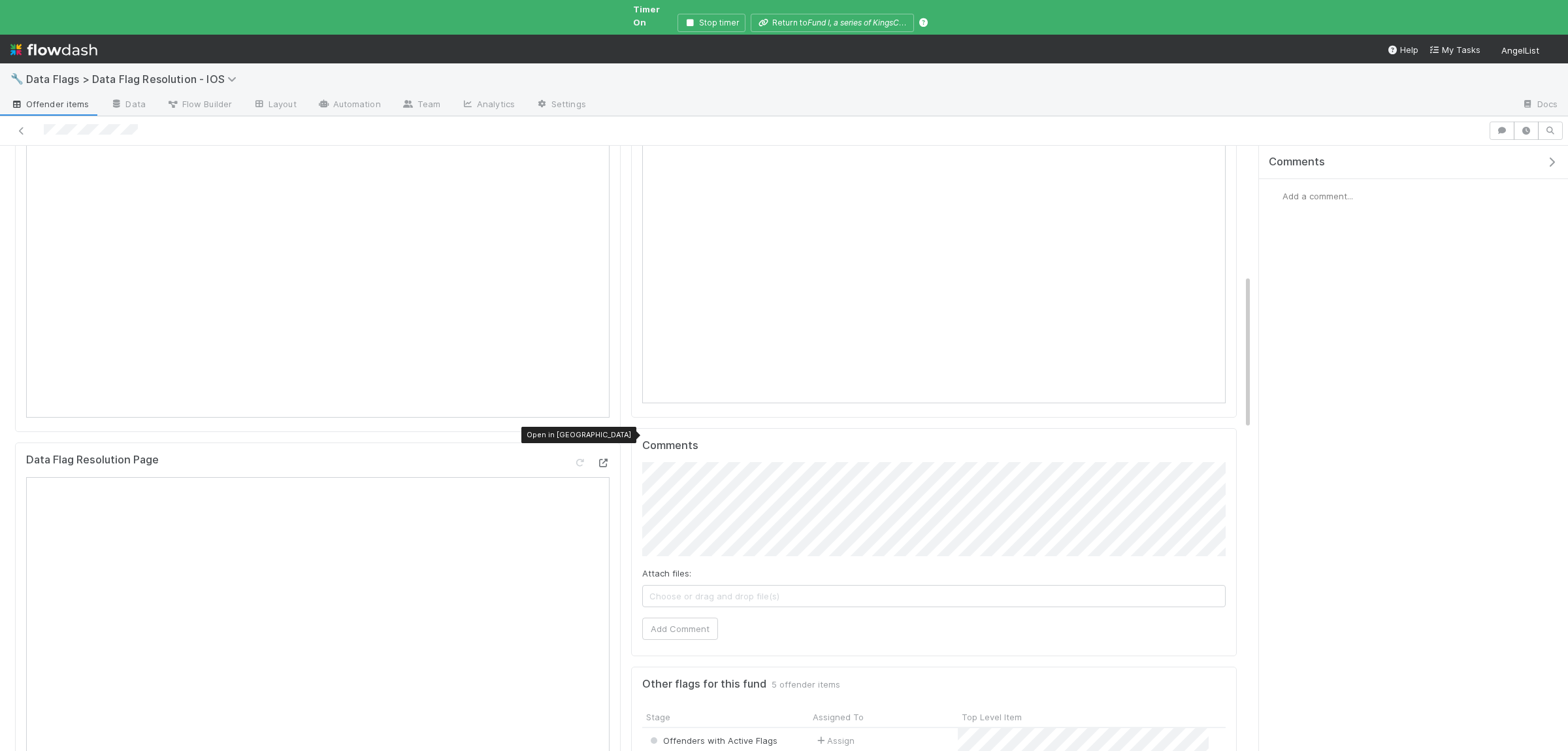
click at [603, 459] on icon at bounding box center [603, 463] width 13 height 9
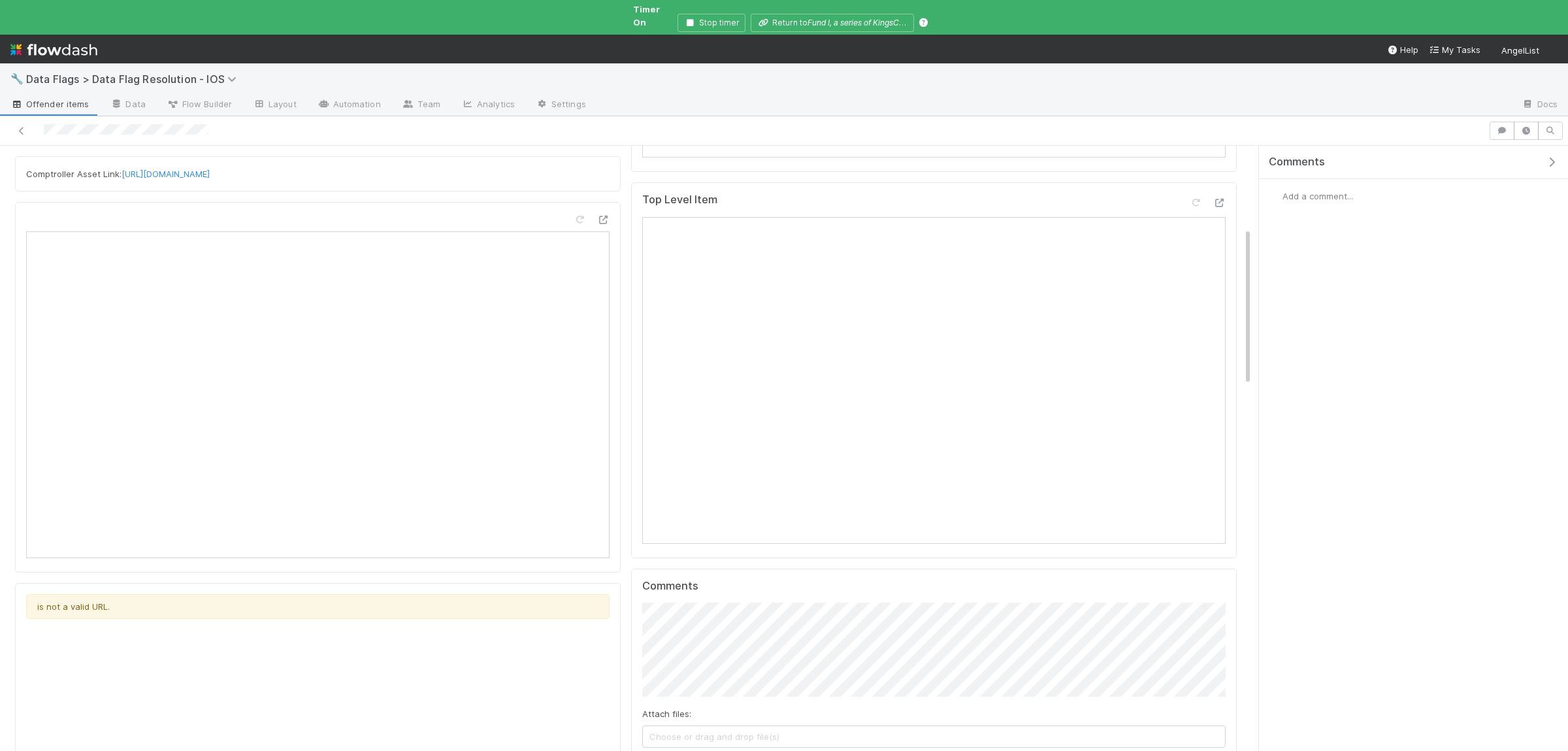
scroll to position [318, 0]
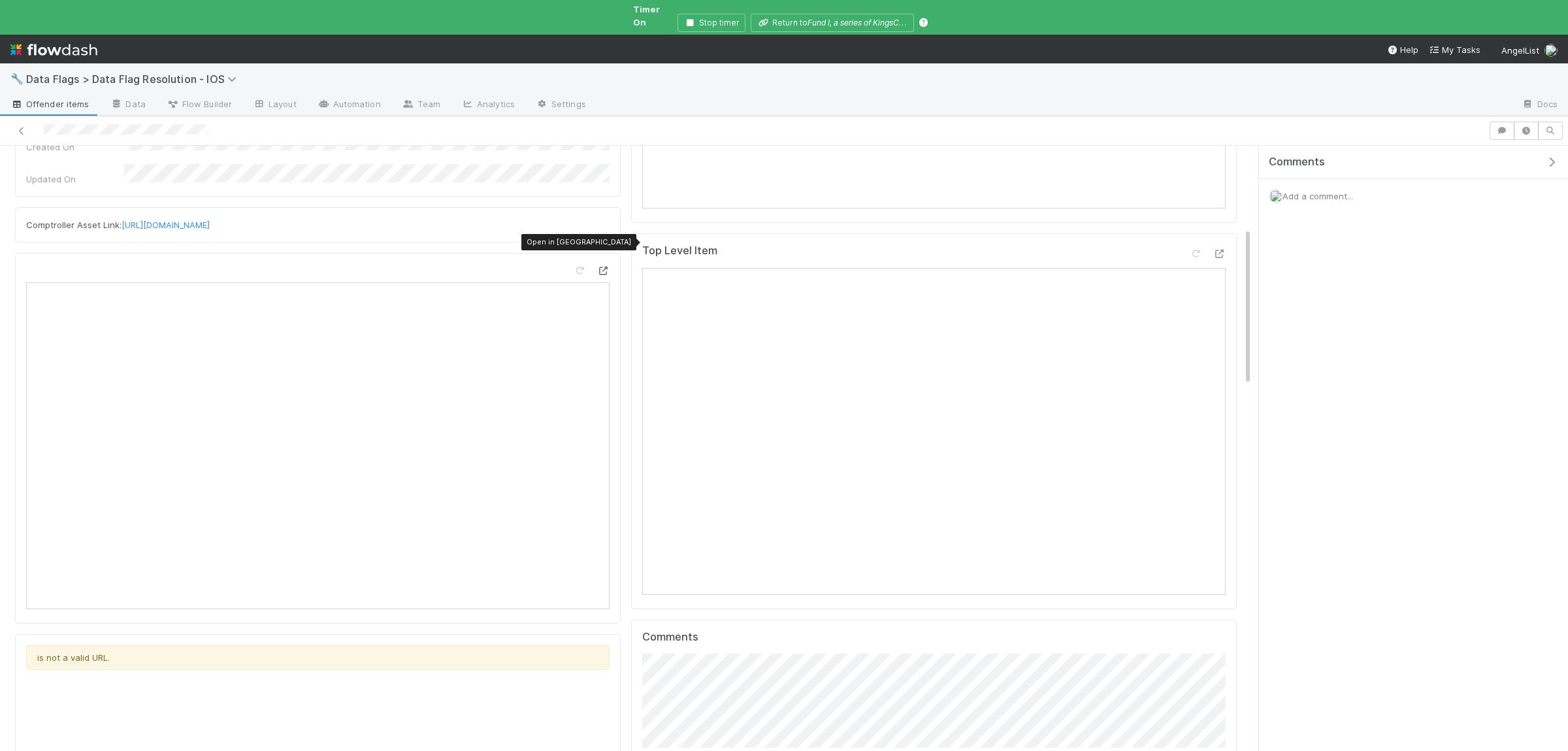
click at [600, 264] on div at bounding box center [603, 270] width 13 height 13
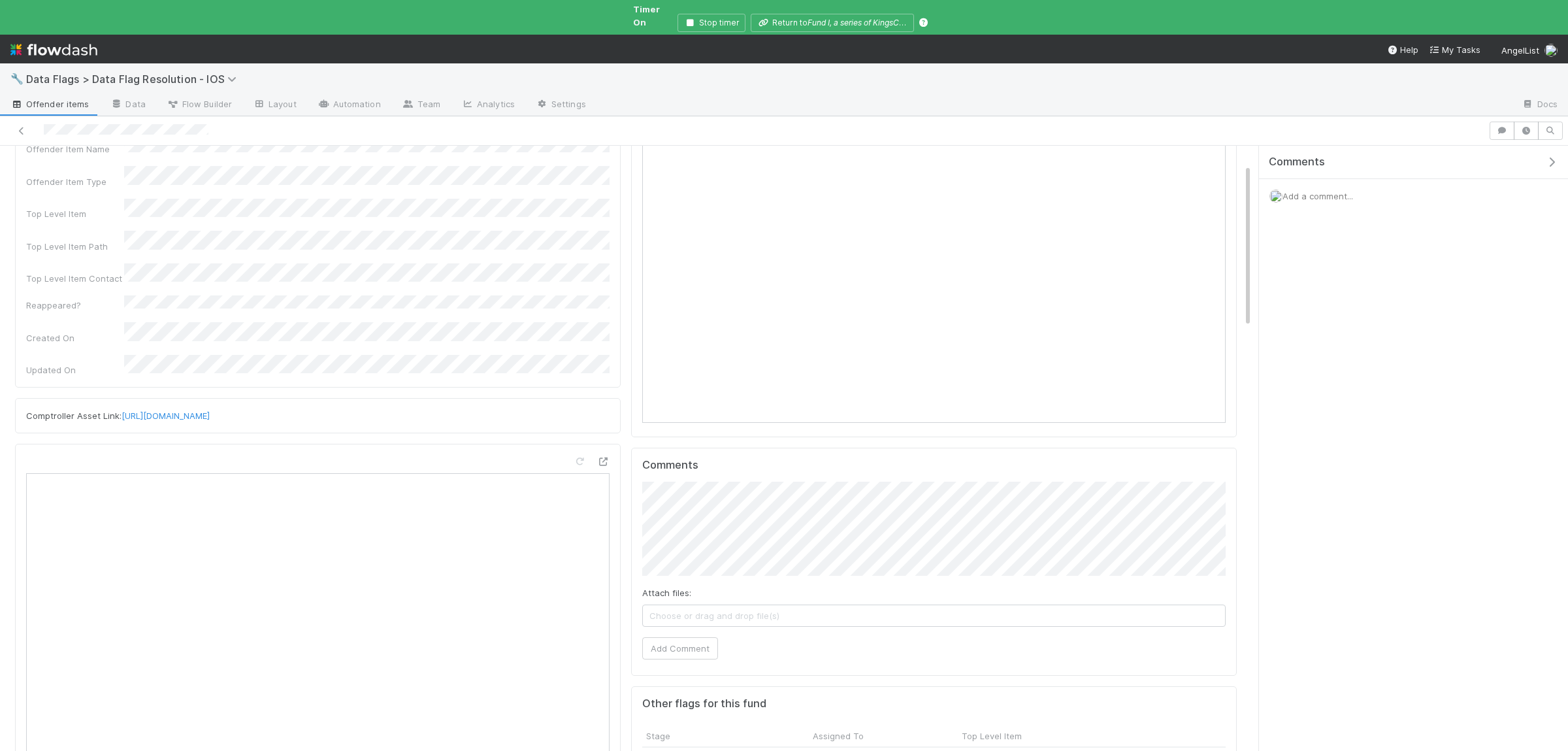
scroll to position [0, 0]
